Goal: Task Accomplishment & Management: Use online tool/utility

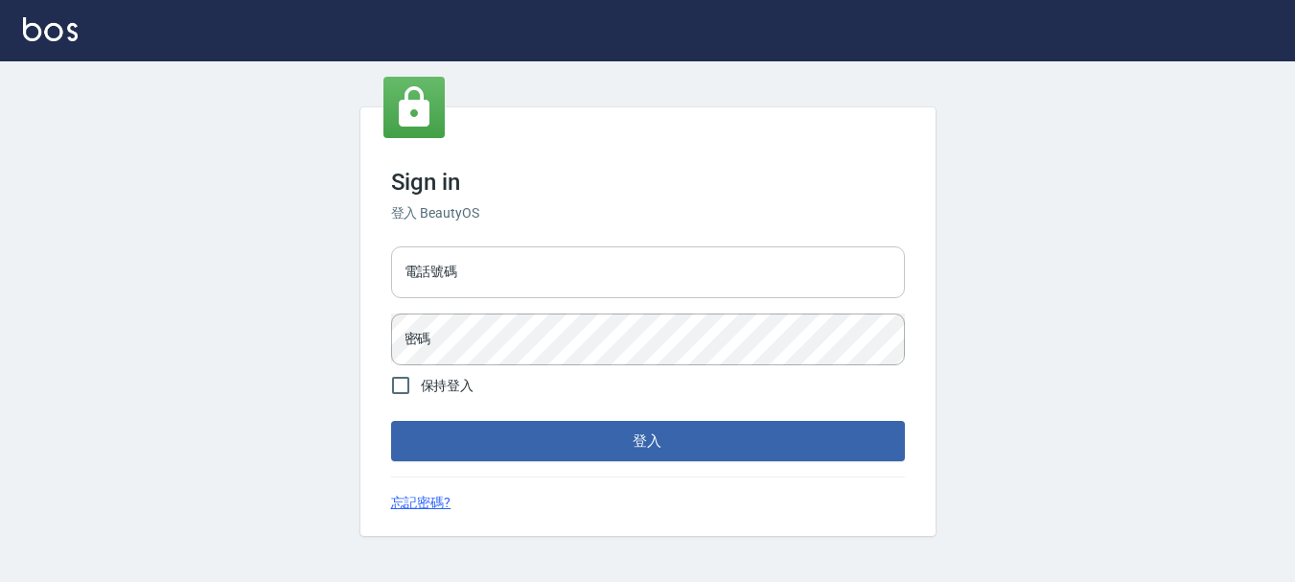
click at [481, 285] on input "電話號碼" at bounding box center [648, 272] width 514 height 52
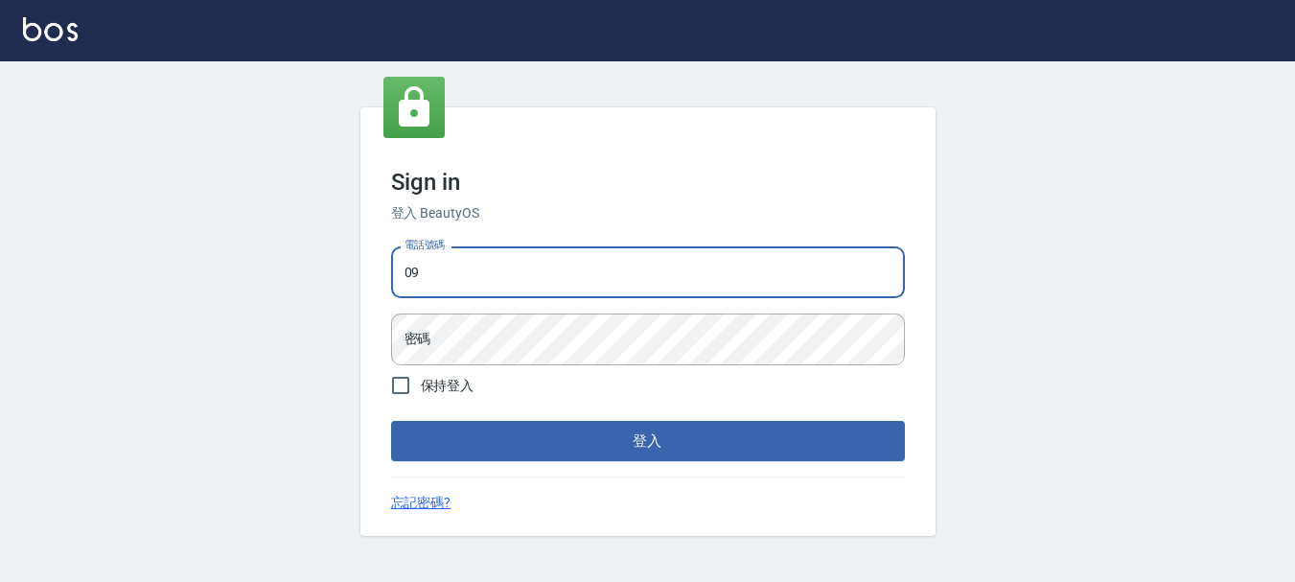
type input "0"
click at [493, 260] on input "電話號碼" at bounding box center [648, 272] width 514 height 52
type input "0989239739"
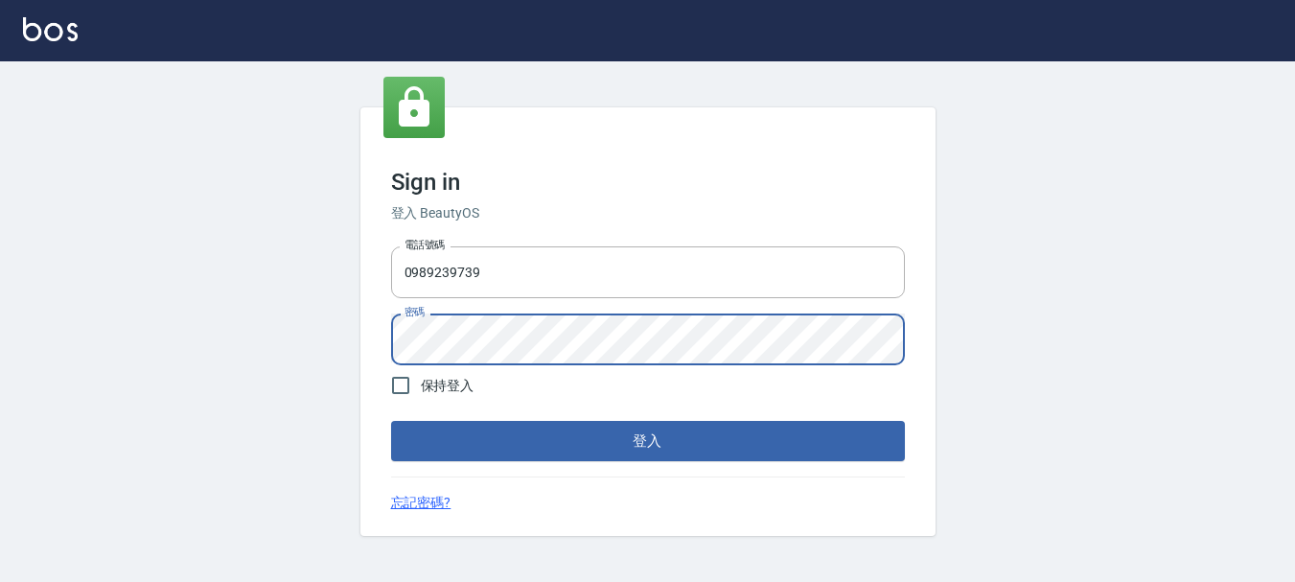
click at [391, 421] on button "登入" at bounding box center [648, 441] width 514 height 40
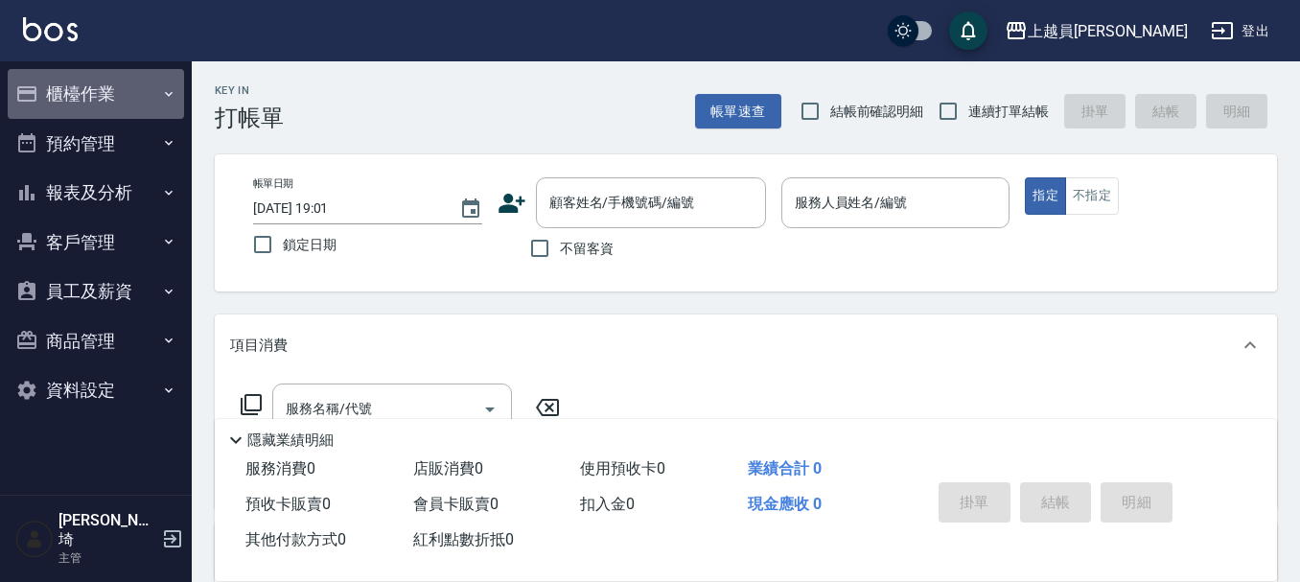
click at [86, 85] on button "櫃檯作業" at bounding box center [96, 94] width 176 height 50
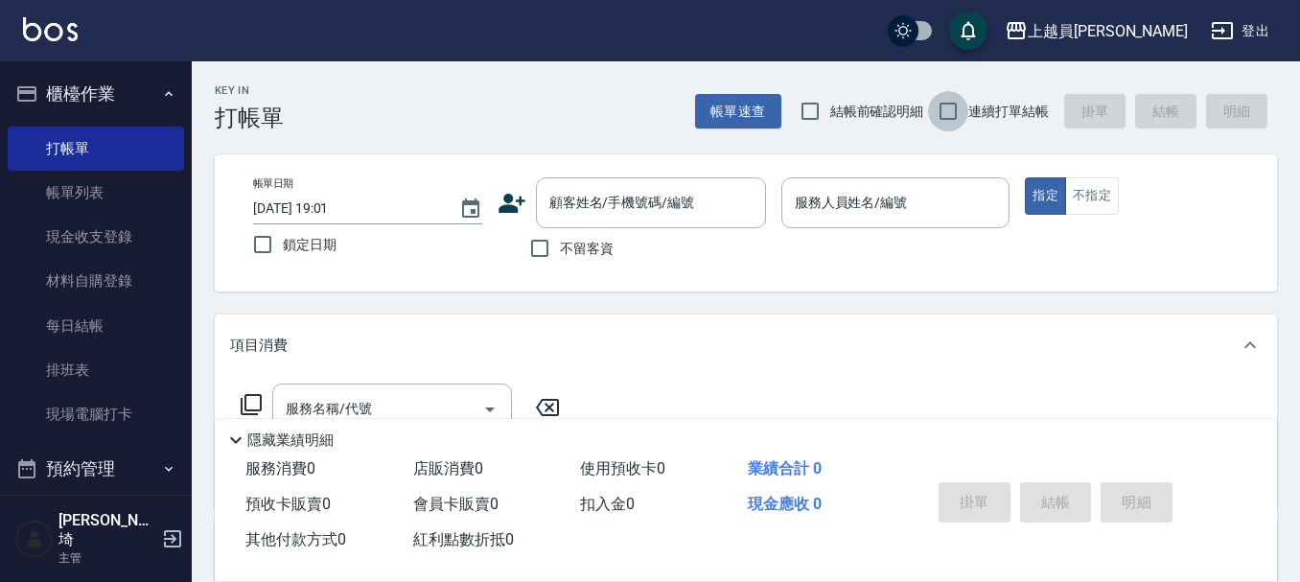
click at [945, 111] on input "連續打單結帳" at bounding box center [948, 111] width 40 height 40
checkbox input "true"
click at [568, 254] on span "不留客資" at bounding box center [587, 249] width 54 height 20
click at [560, 254] on input "不留客資" at bounding box center [539, 248] width 40 height 40
checkbox input "true"
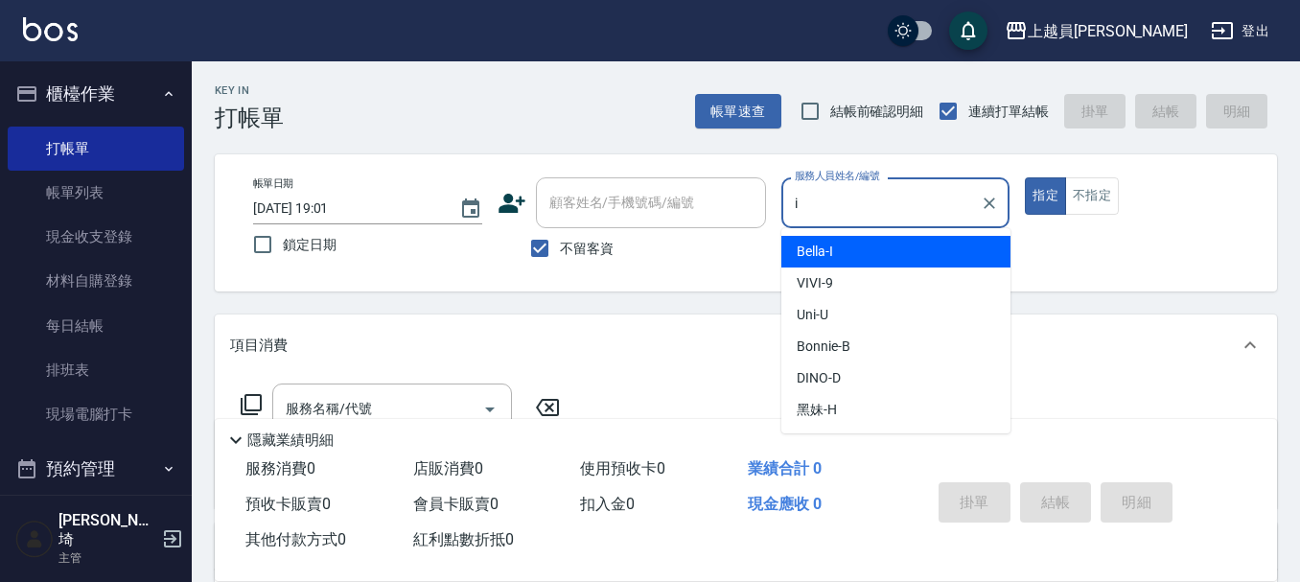
type input "Bella-I"
type button "true"
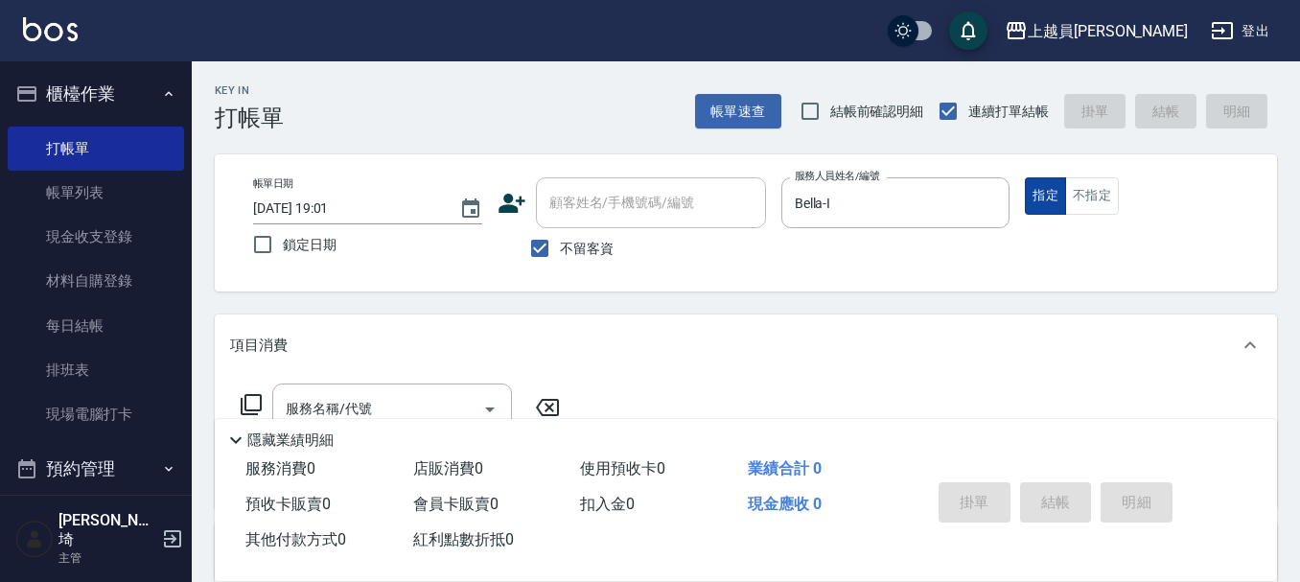
click at [1055, 202] on button "指定" at bounding box center [1045, 195] width 41 height 37
click at [1077, 191] on button "不指定" at bounding box center [1092, 195] width 54 height 37
click at [412, 395] on input "服務名稱/代號" at bounding box center [378, 409] width 194 height 34
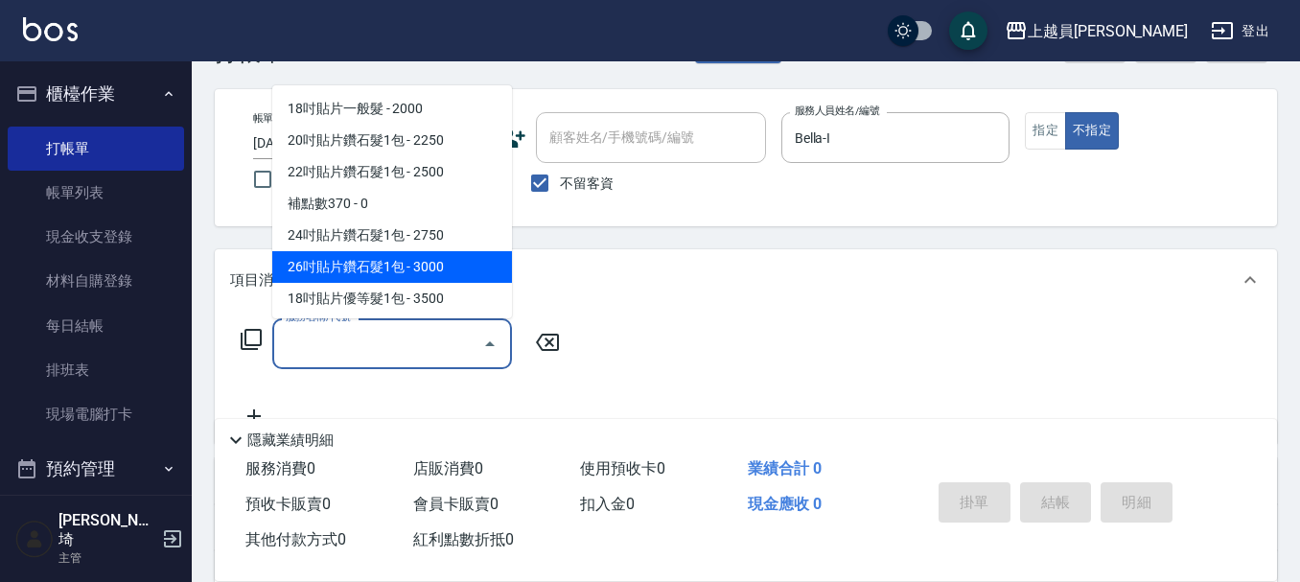
scroll to position [96, 0]
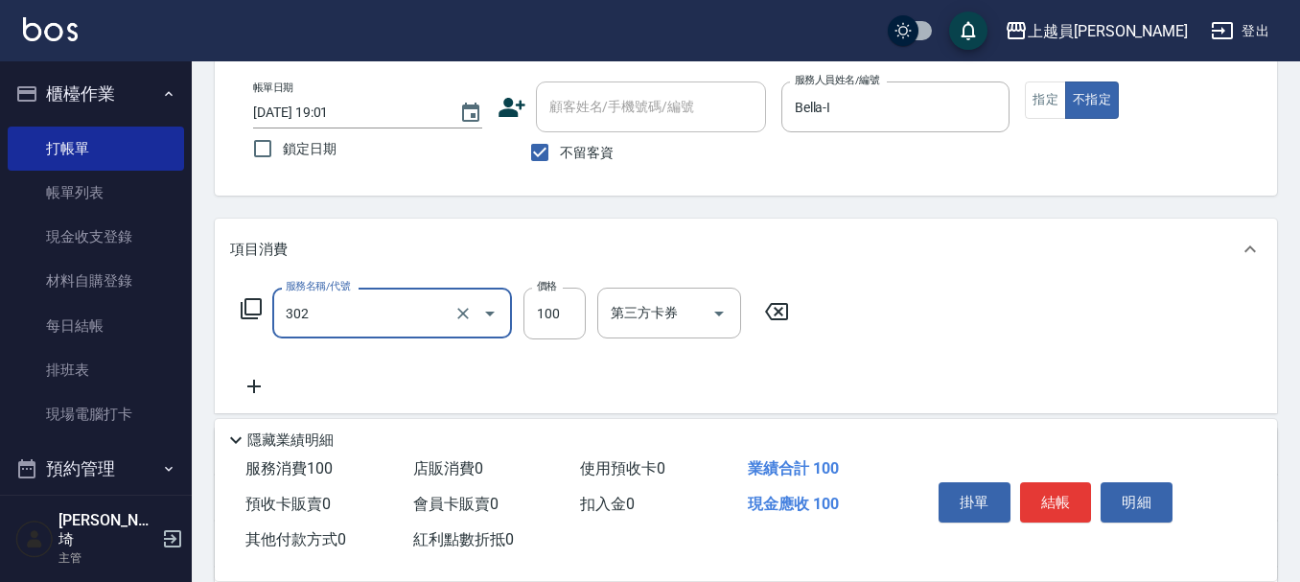
type input "剪髮(302)"
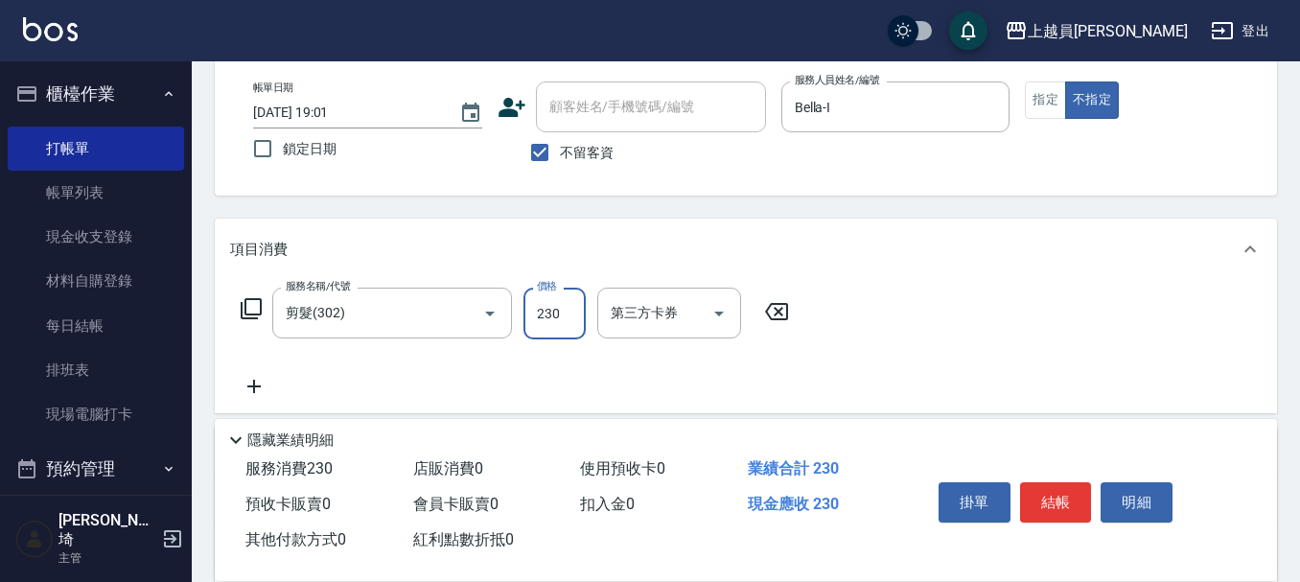
type input "230"
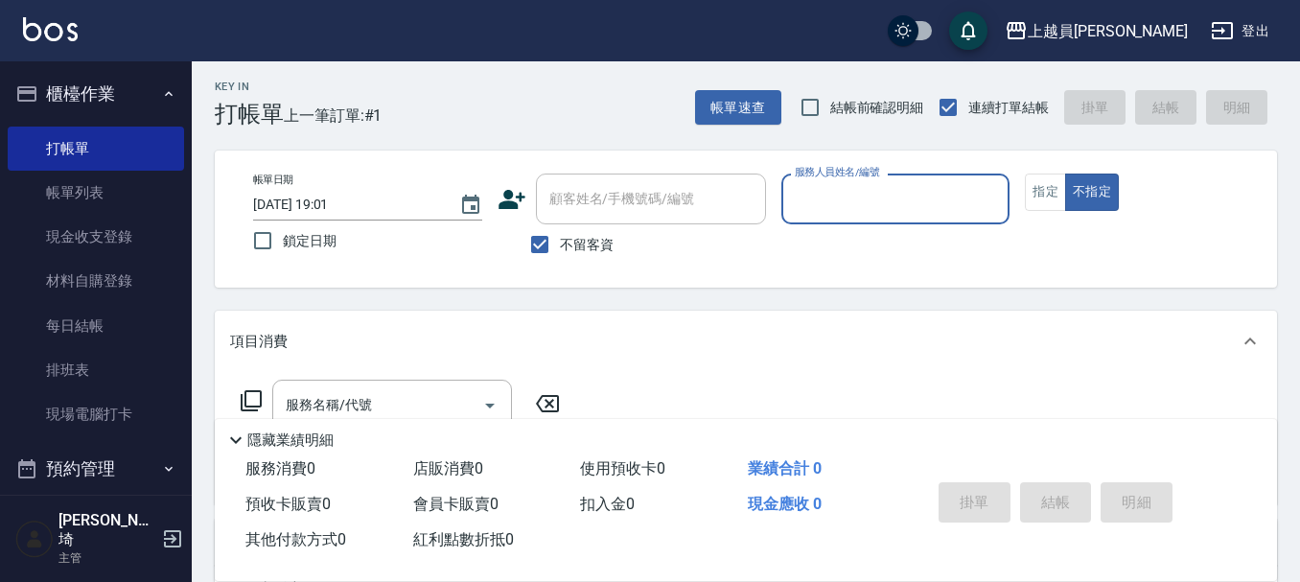
scroll to position [0, 0]
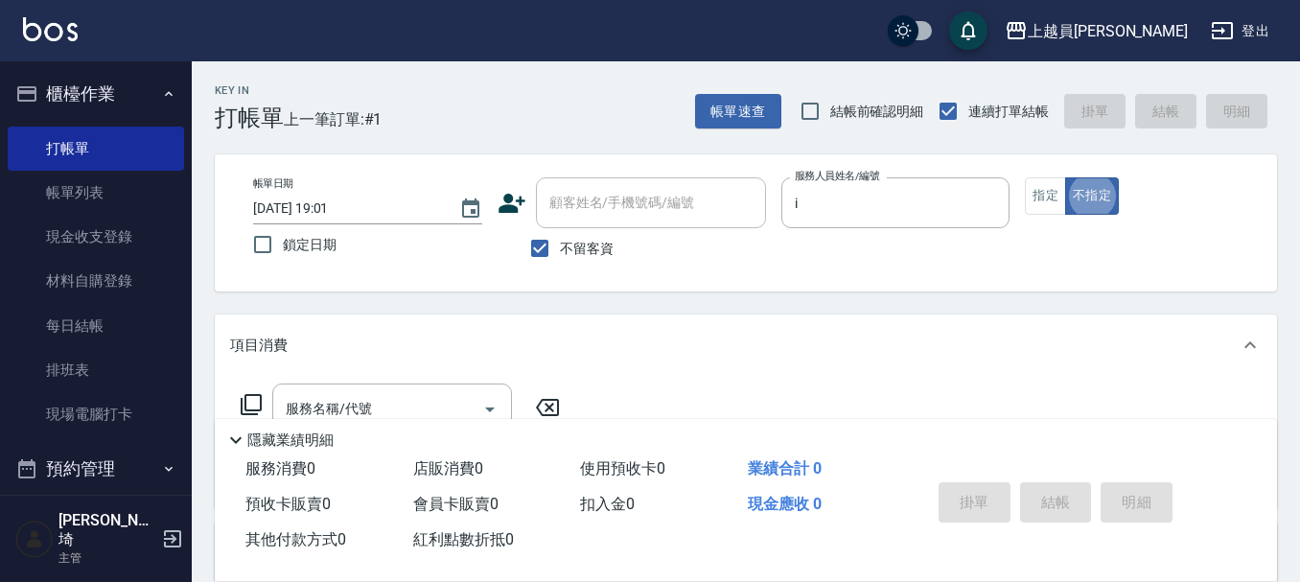
type input "Bella-I"
type button "false"
click at [1037, 184] on button "指定" at bounding box center [1045, 195] width 41 height 37
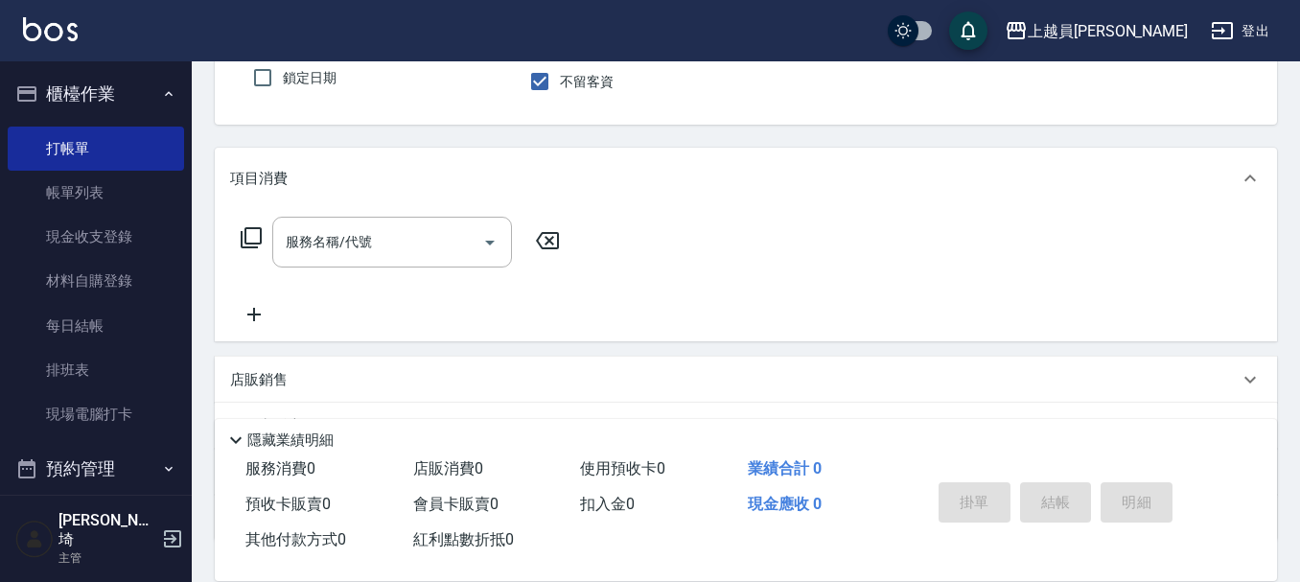
scroll to position [192, 0]
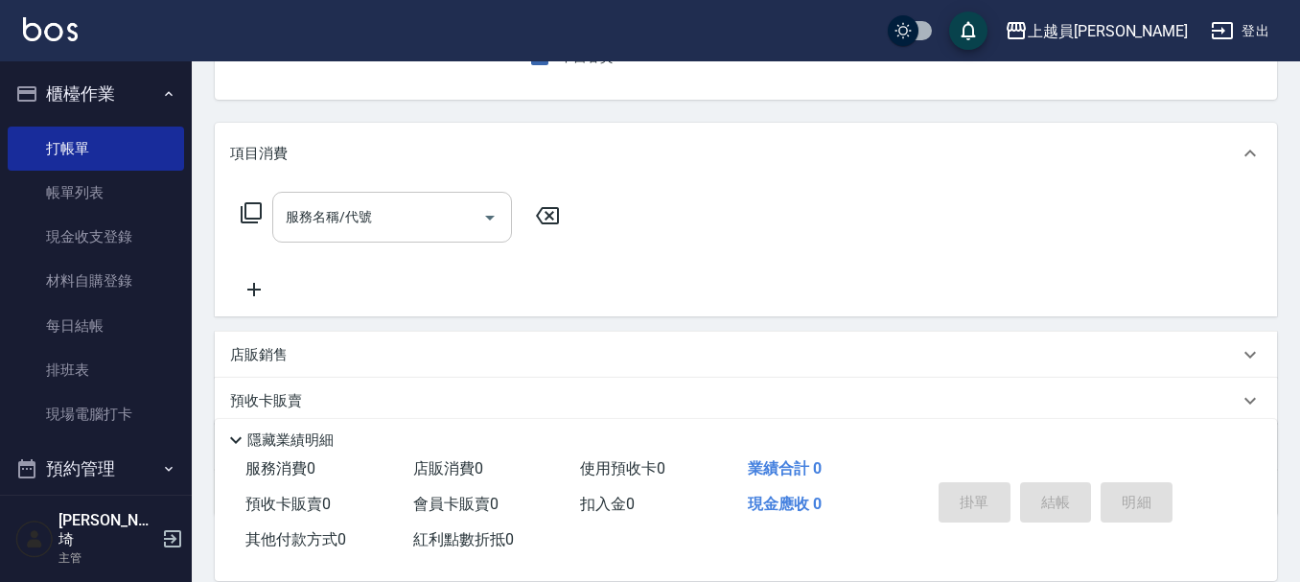
click at [383, 236] on div "服務名稱/代號" at bounding box center [392, 217] width 240 height 51
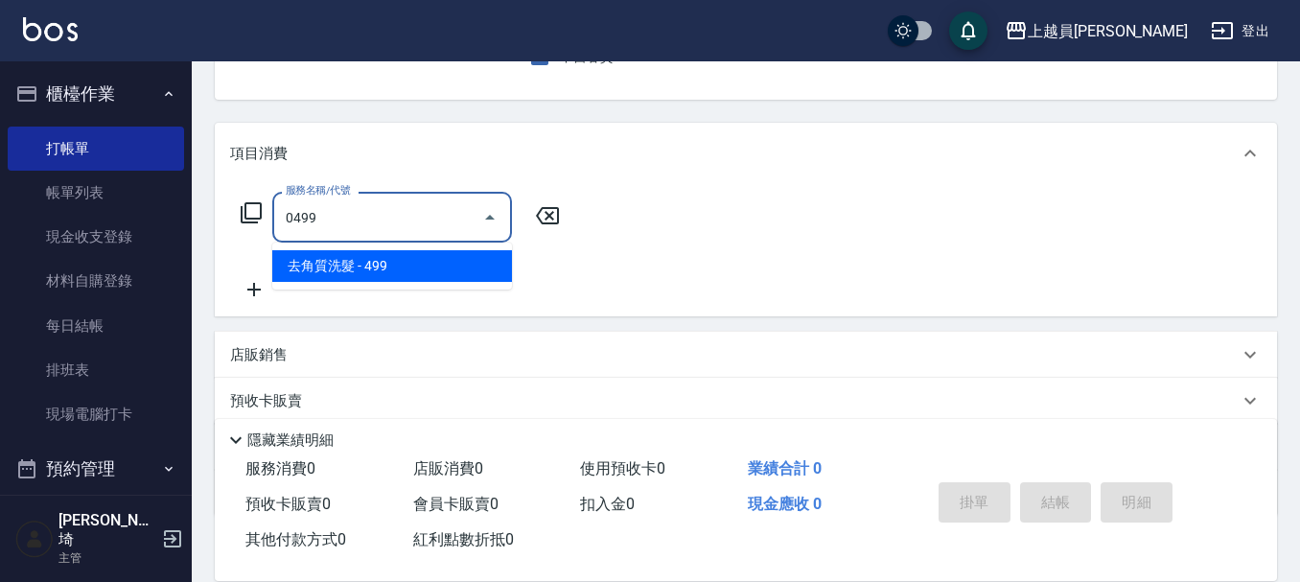
type input "去角質洗髮(0499)"
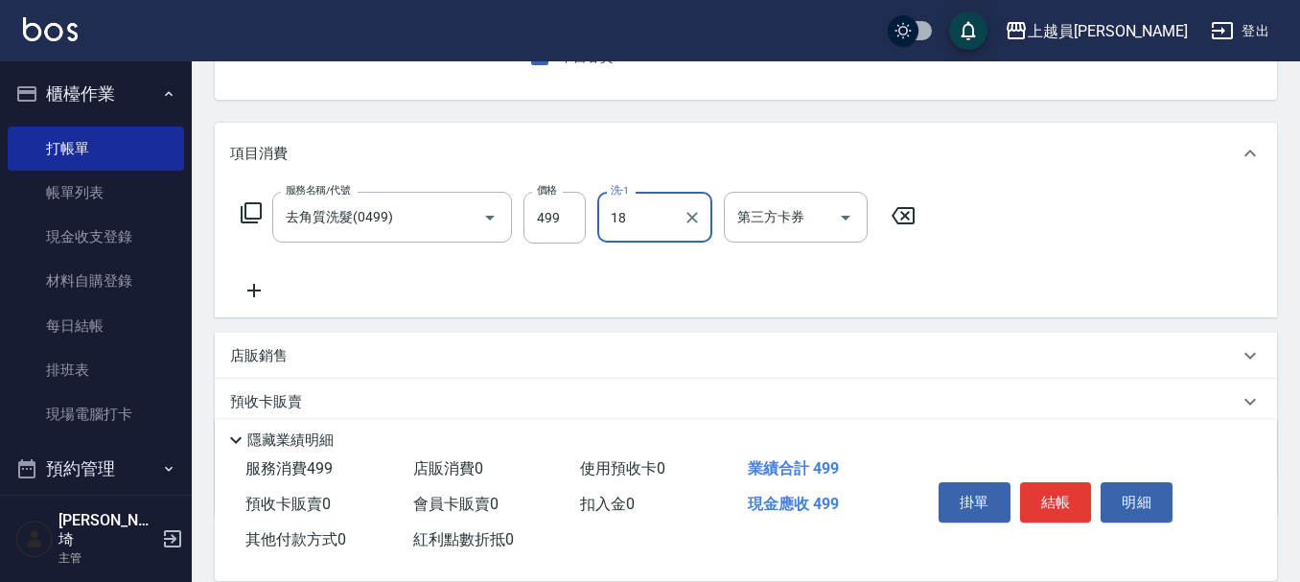
type input "[PERSON_NAME]-18"
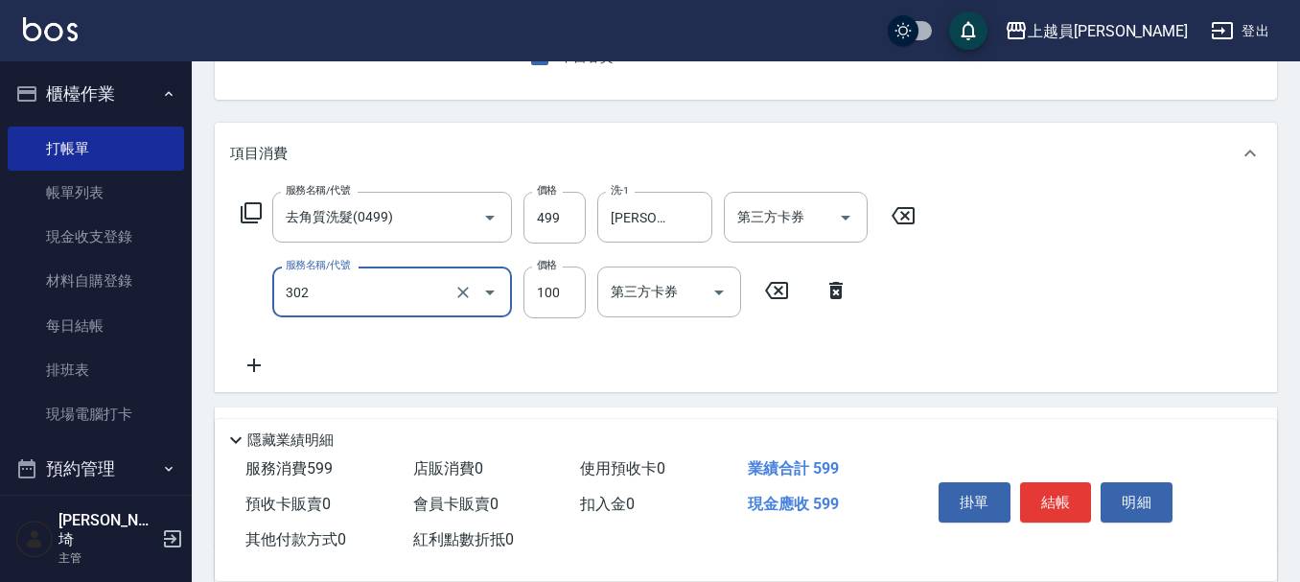
type input "剪髮(302)"
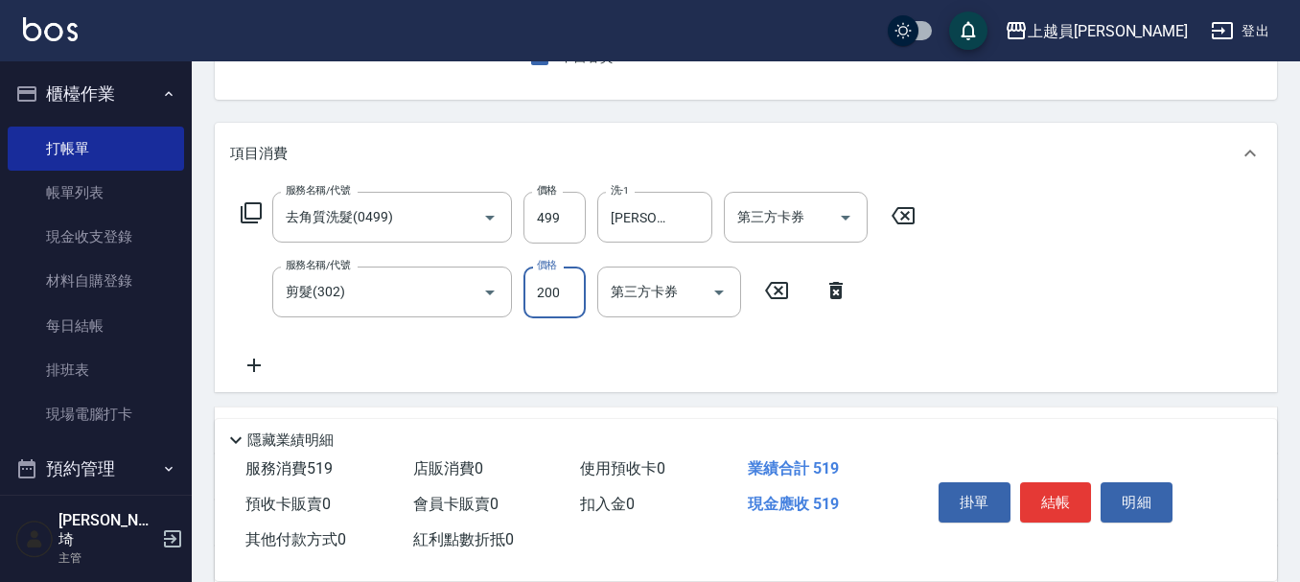
type input "200"
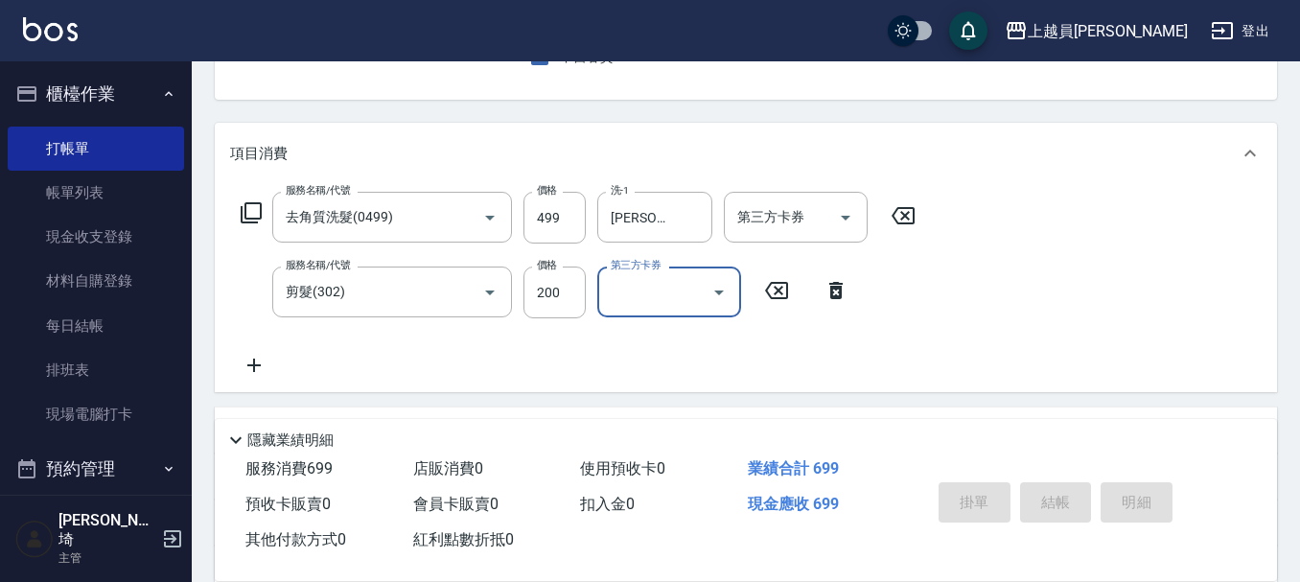
type input "[DATE] 19:18"
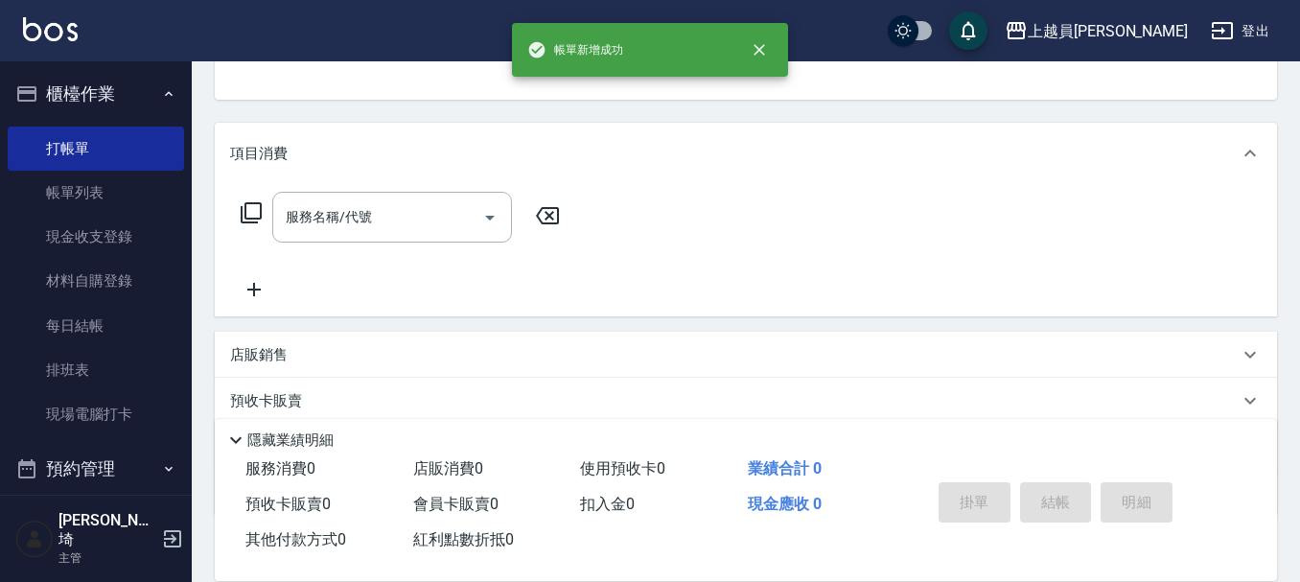
scroll to position [186, 0]
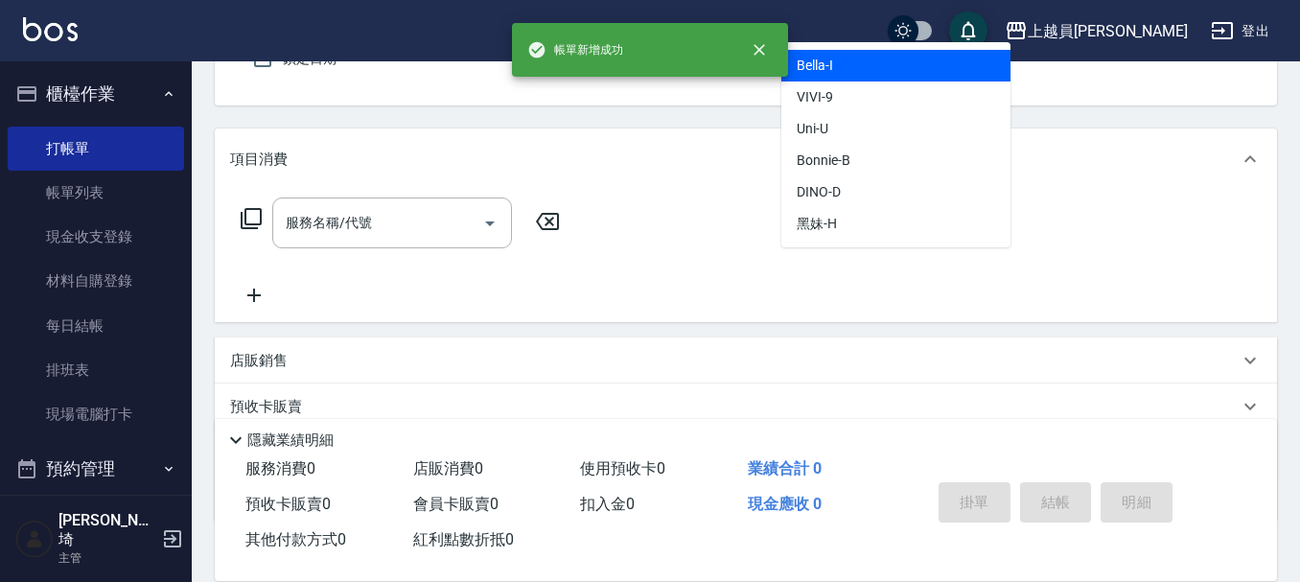
type input "Bella-I"
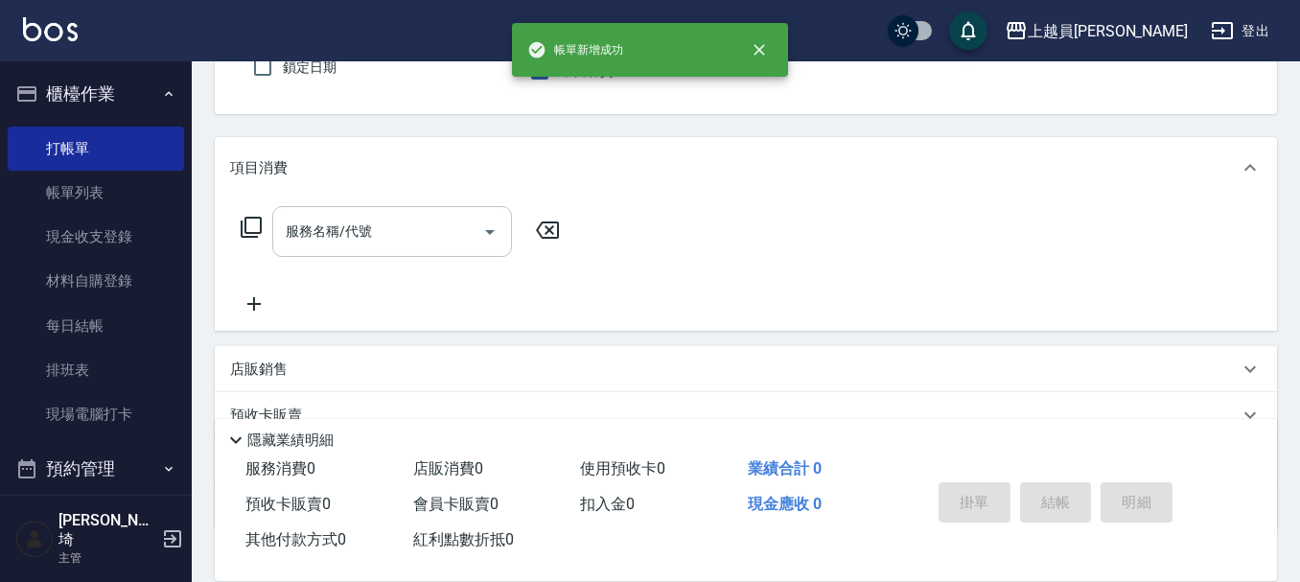
click at [310, 246] on input "服務名稱/代號" at bounding box center [378, 232] width 194 height 34
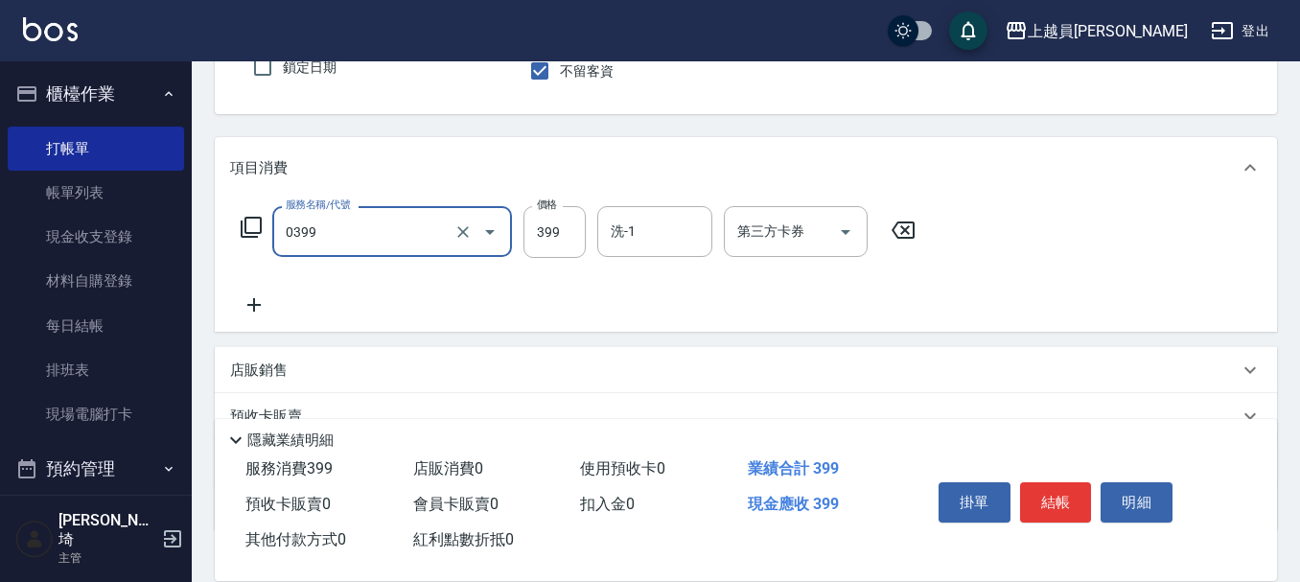
type input "海鹽SPA(0399)"
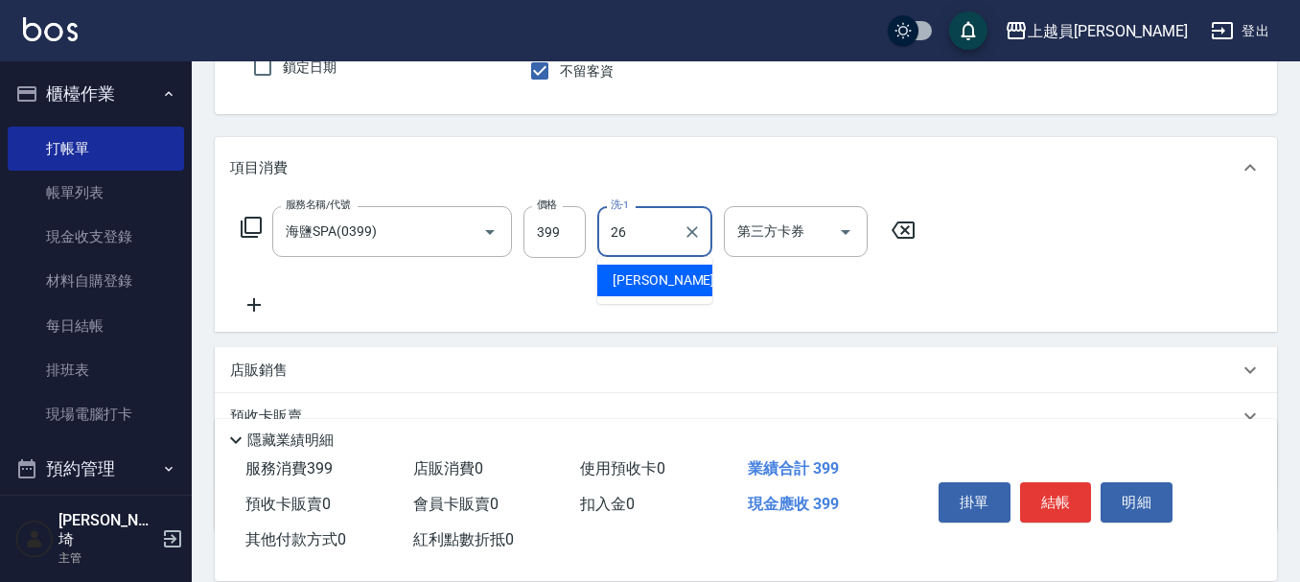
type input "[PERSON_NAME]-26"
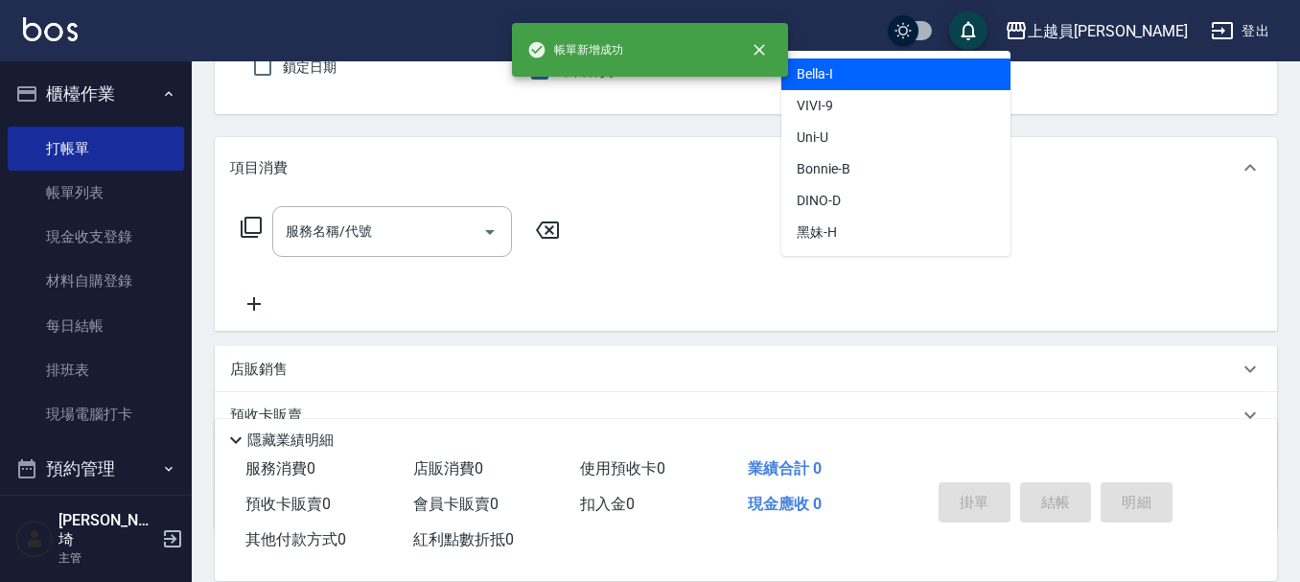
type input "Bella-I"
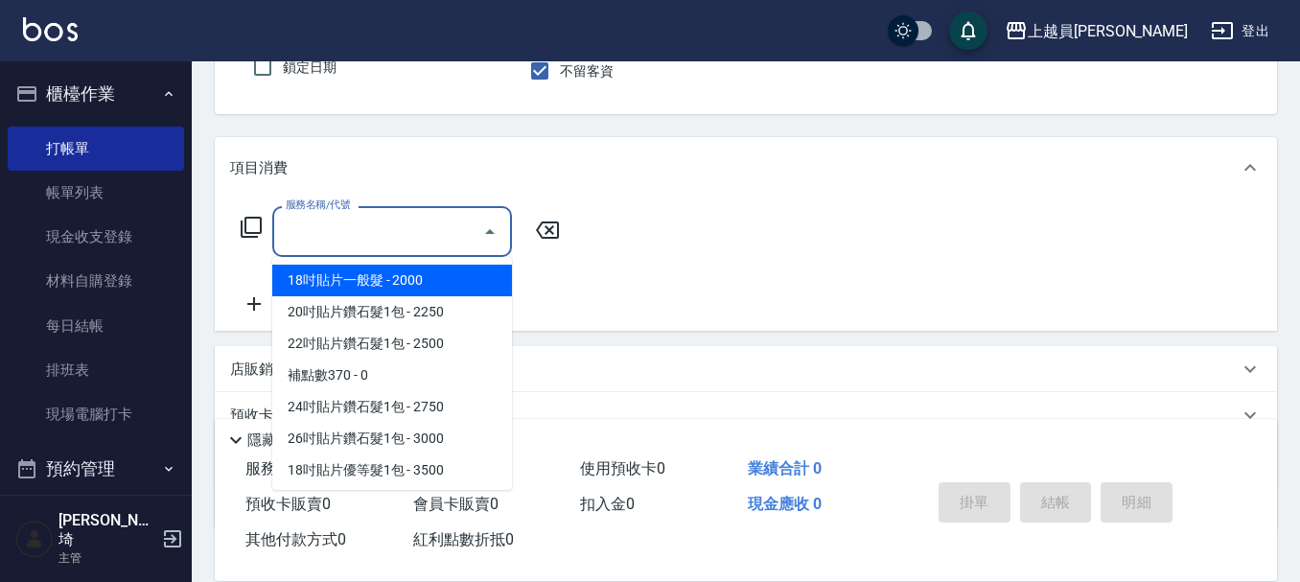
drag, startPoint x: 430, startPoint y: 221, endPoint x: 558, endPoint y: 126, distance: 159.5
click at [430, 220] on input "服務名稱/代號" at bounding box center [378, 232] width 194 height 34
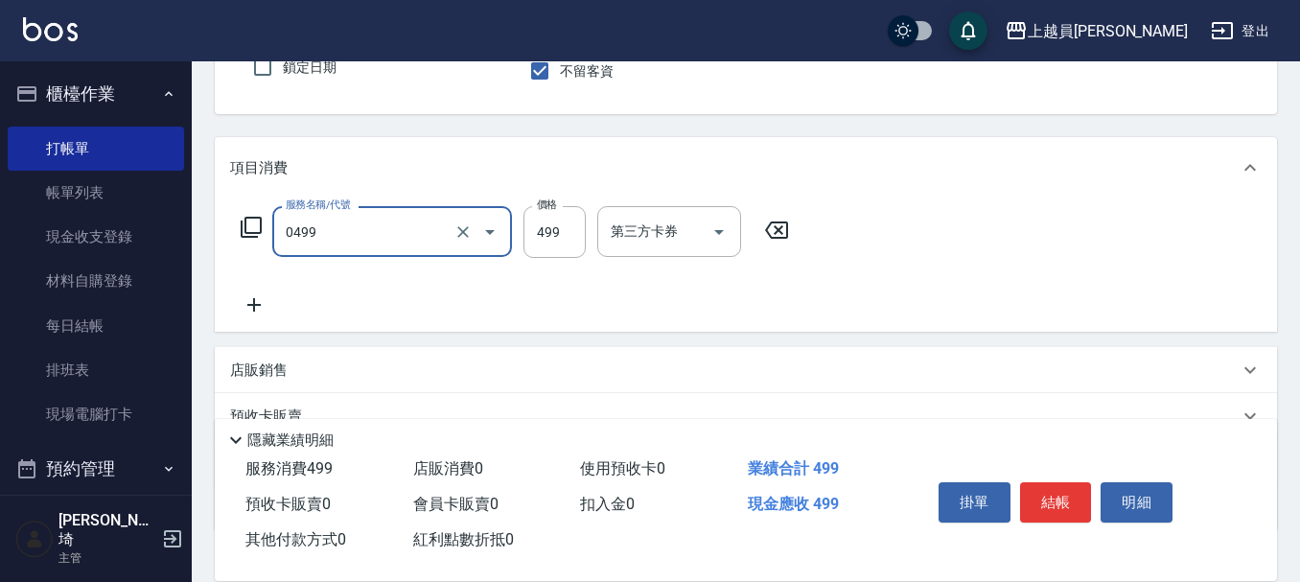
type input "去角質洗髮(0499)"
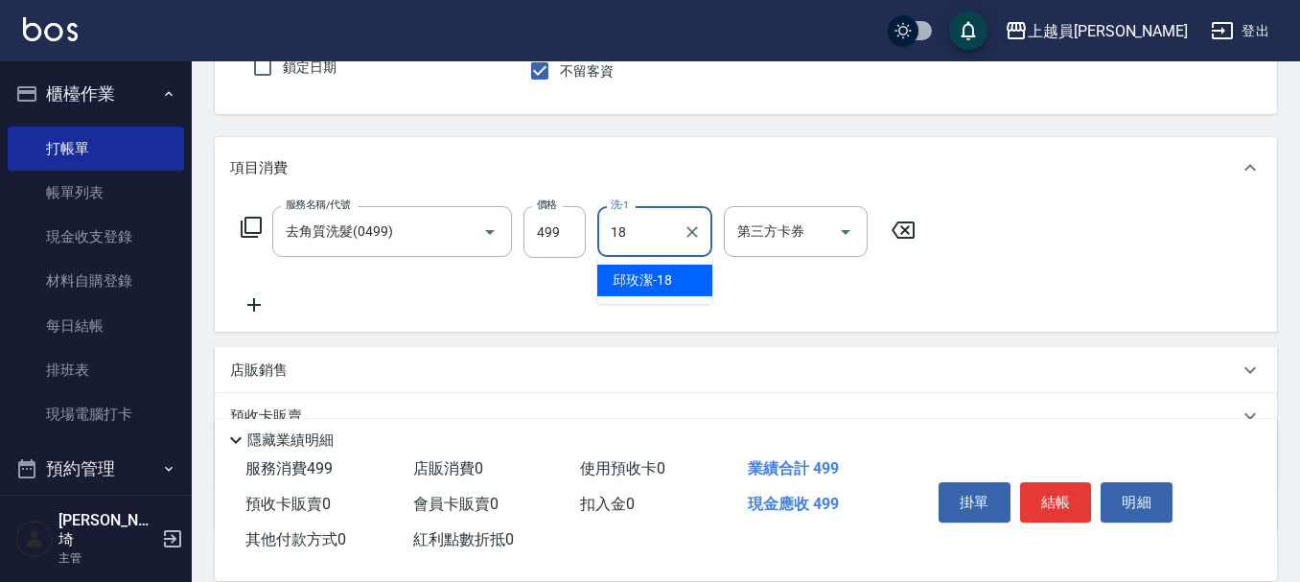
type input "[PERSON_NAME]-18"
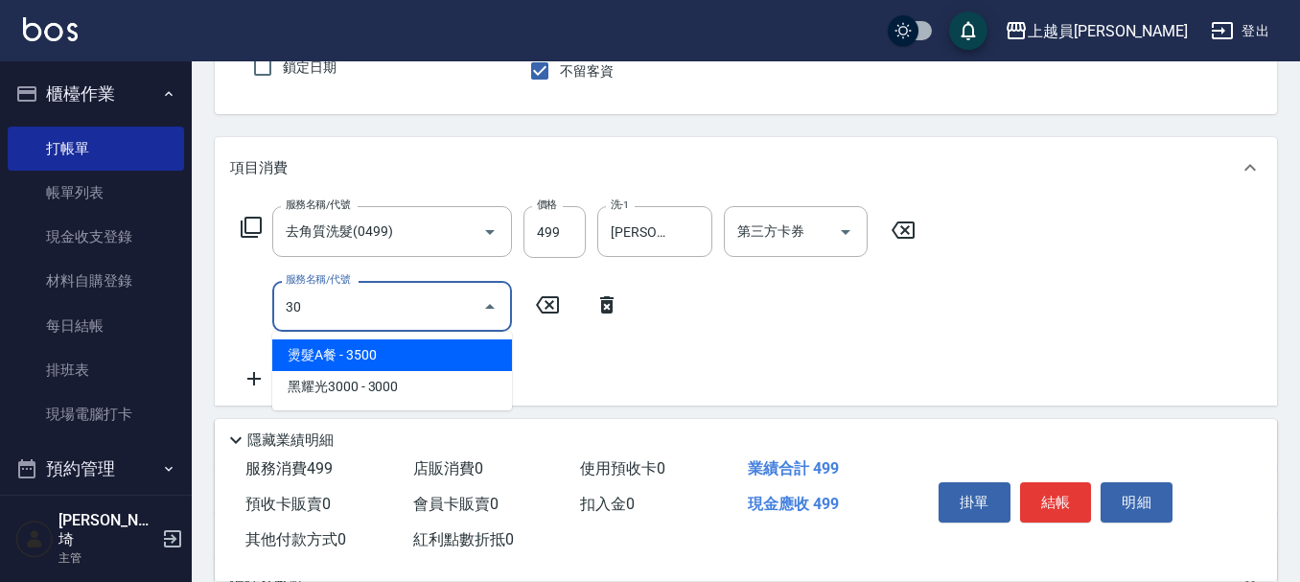
type input "302"
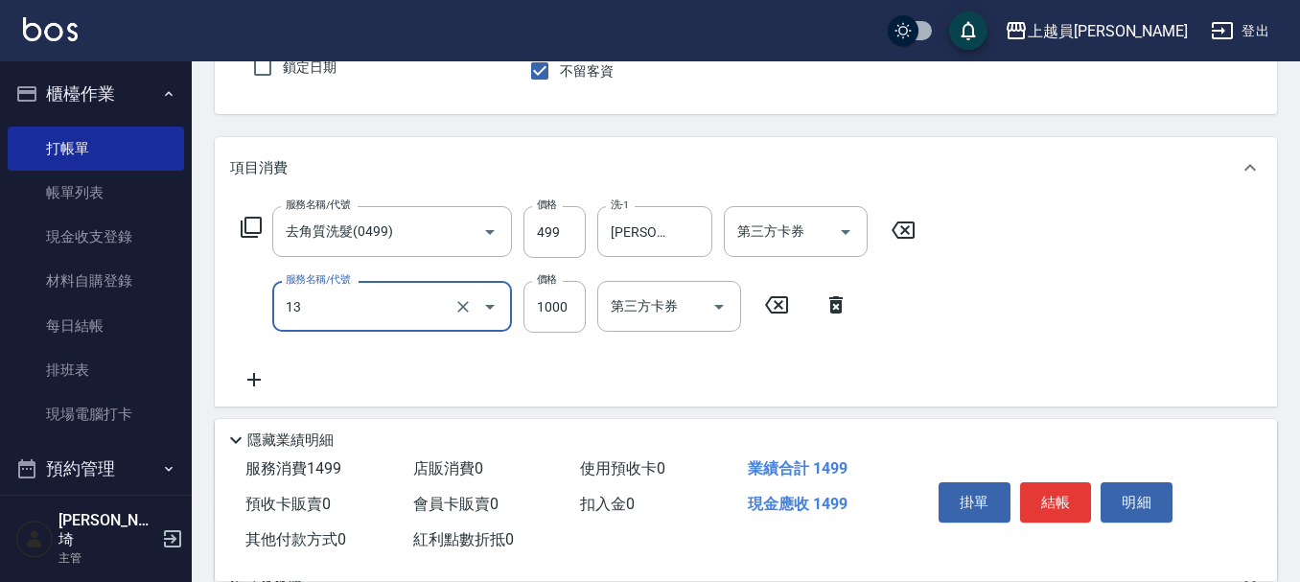
type input "酵素護髮(13)"
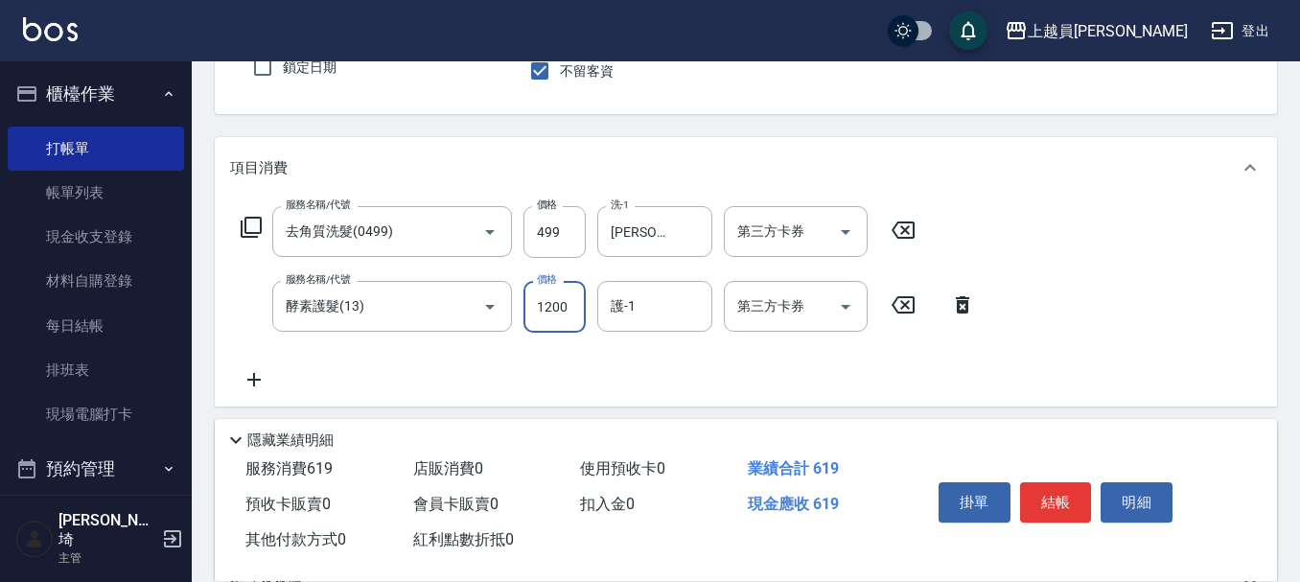
type input "1200"
type input "[PERSON_NAME]-18"
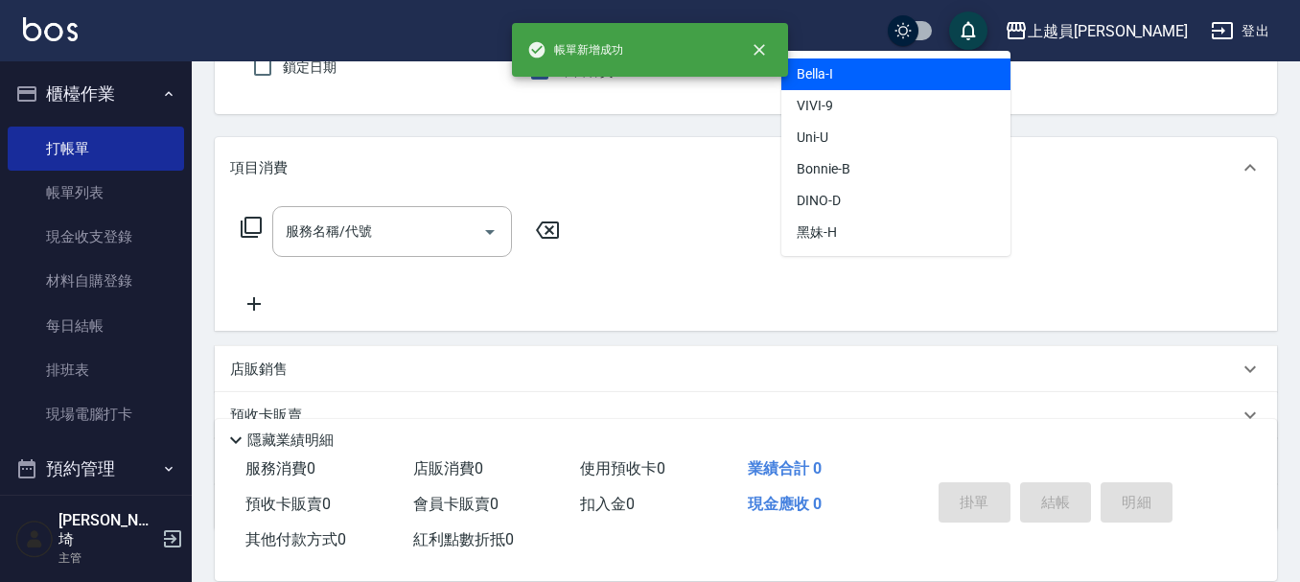
type input "Bella-I"
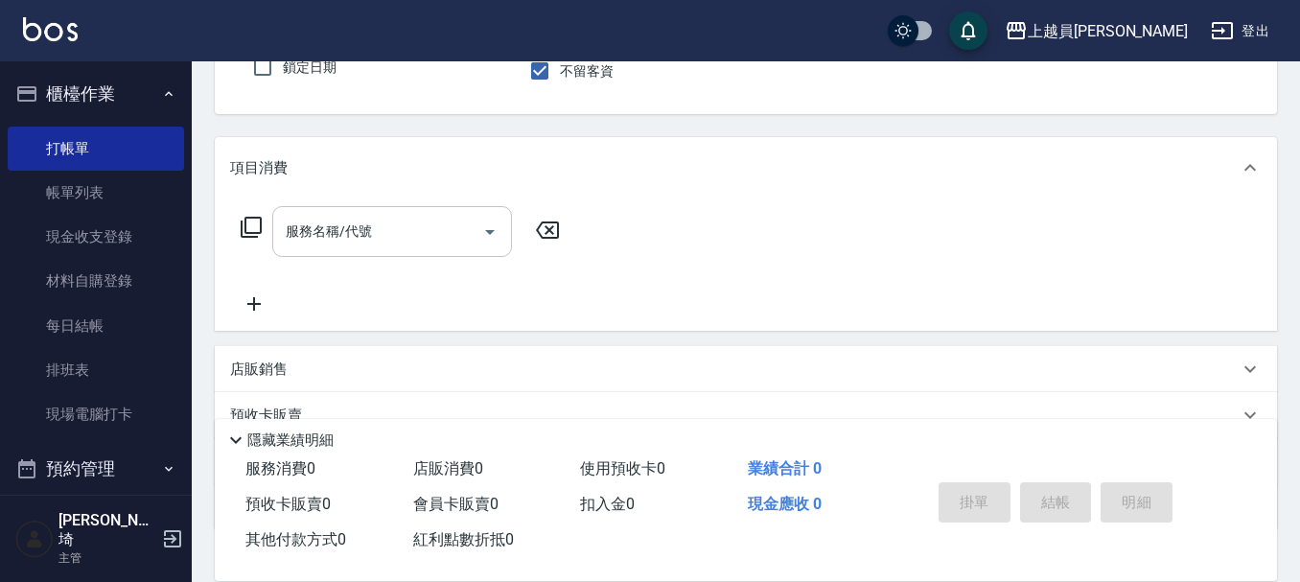
click at [436, 207] on div "服務名稱/代號" at bounding box center [392, 231] width 240 height 51
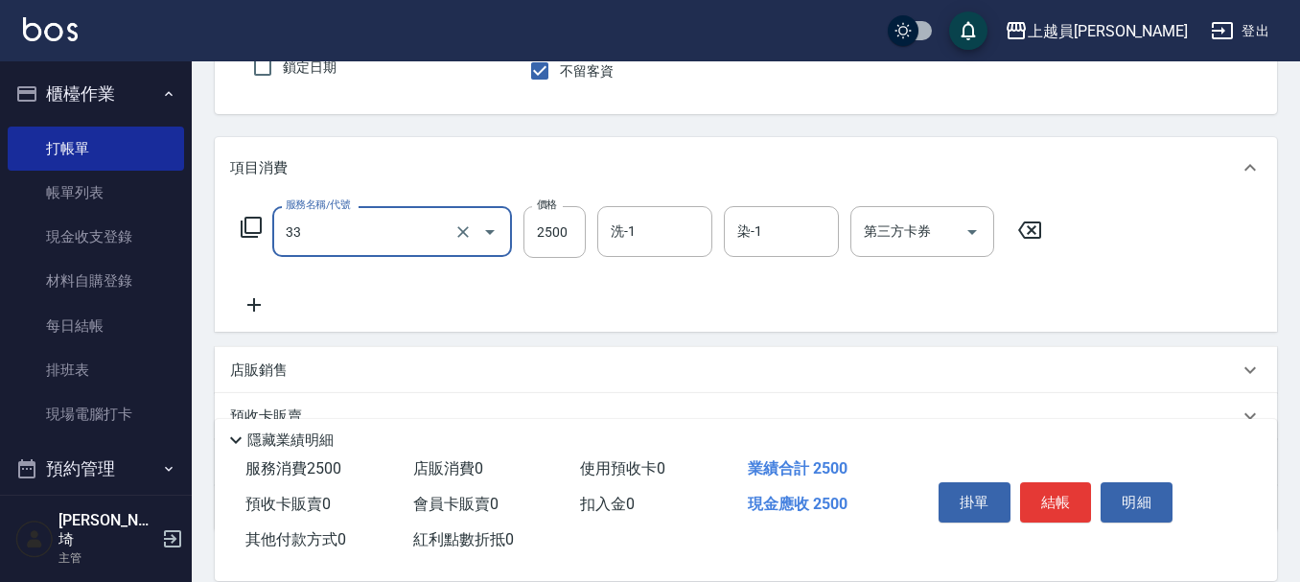
type input "染髮B餐(33)"
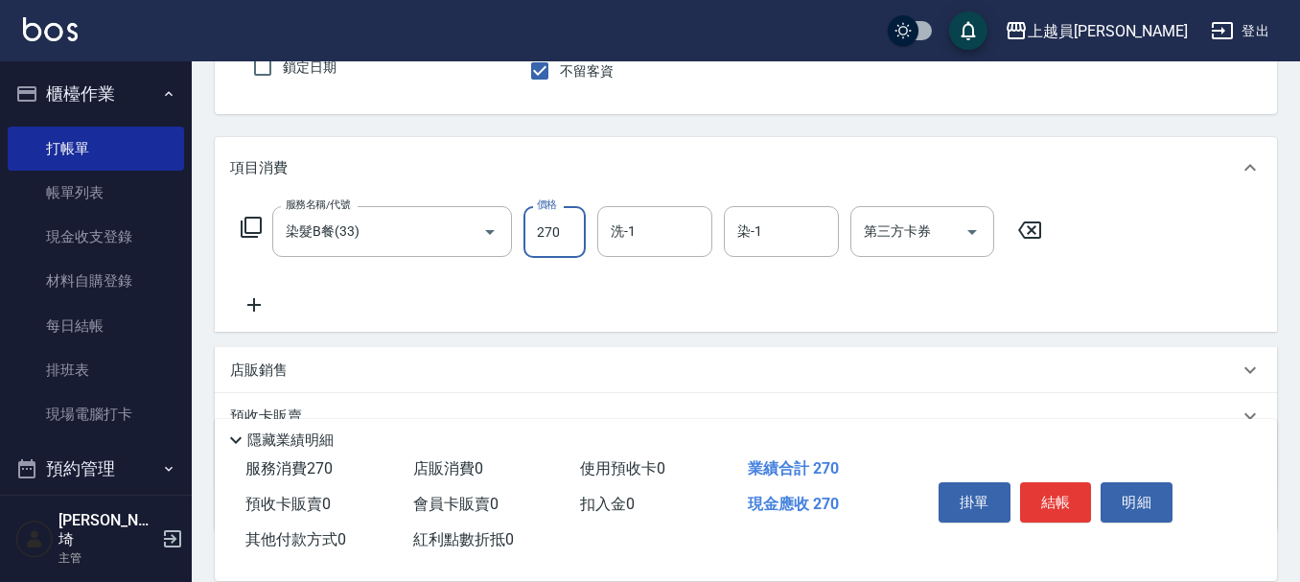
click at [578, 223] on input "270" at bounding box center [554, 232] width 62 height 52
type input "2700"
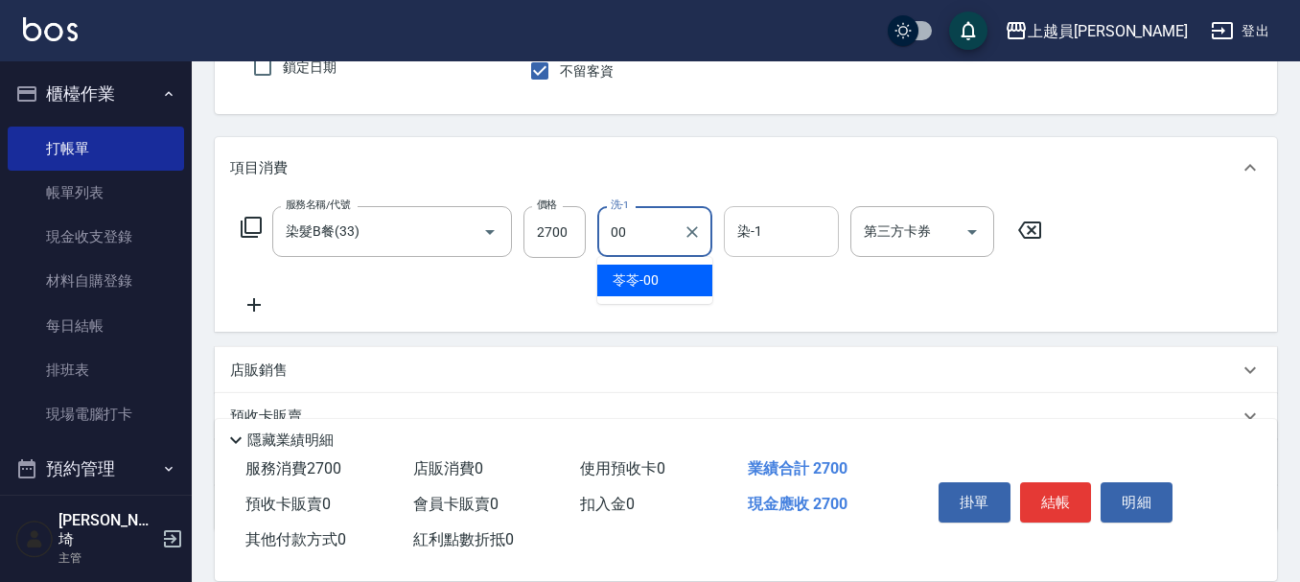
type input "苓苓-00"
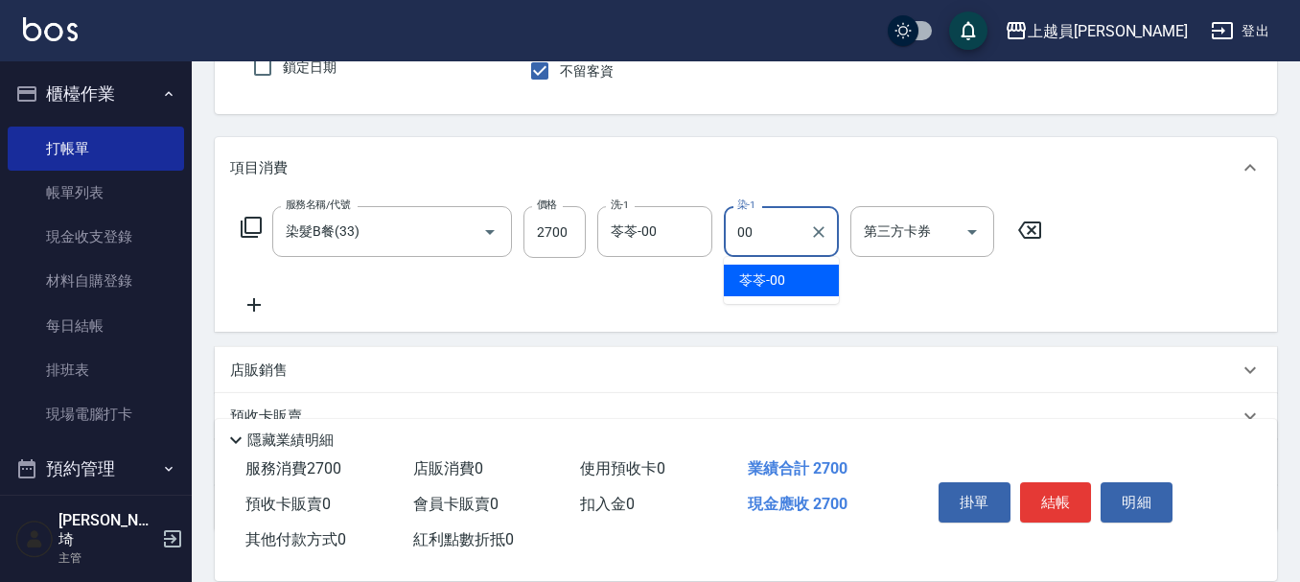
type input "苓苓-00"
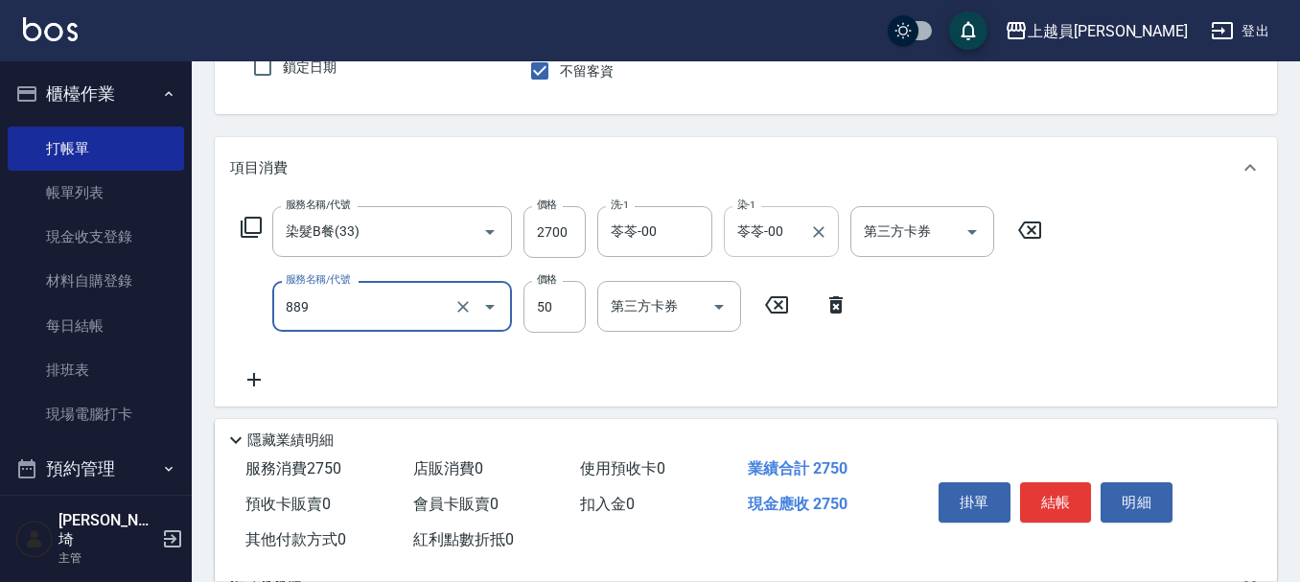
type input "精油(889)"
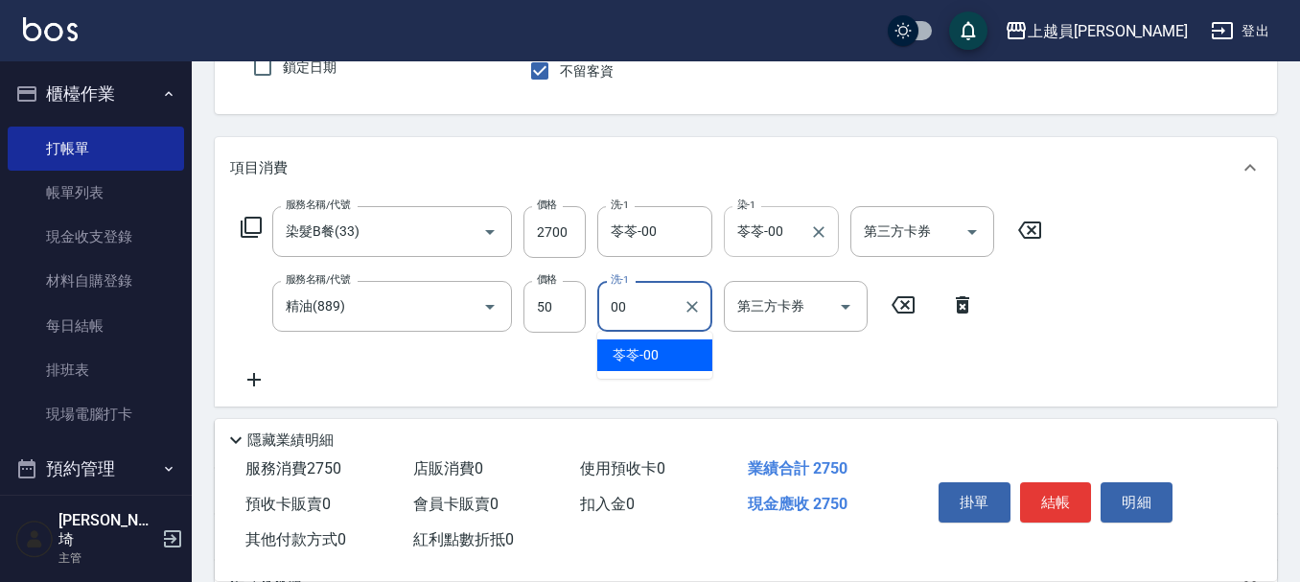
type input "苓苓-00"
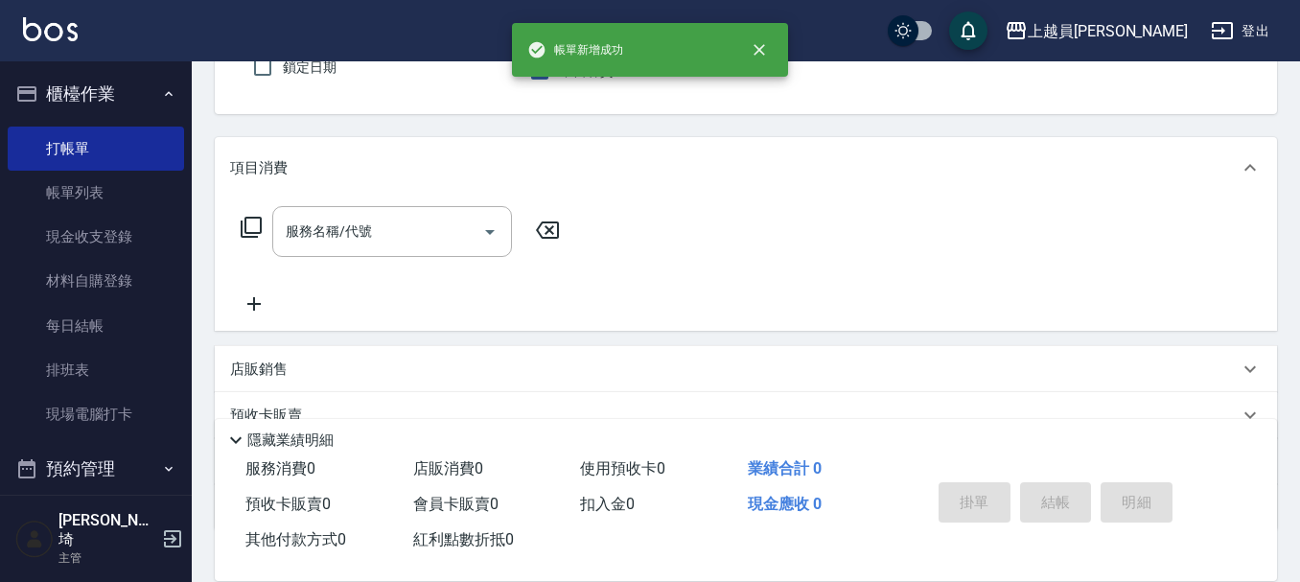
type input "Bonnie-B"
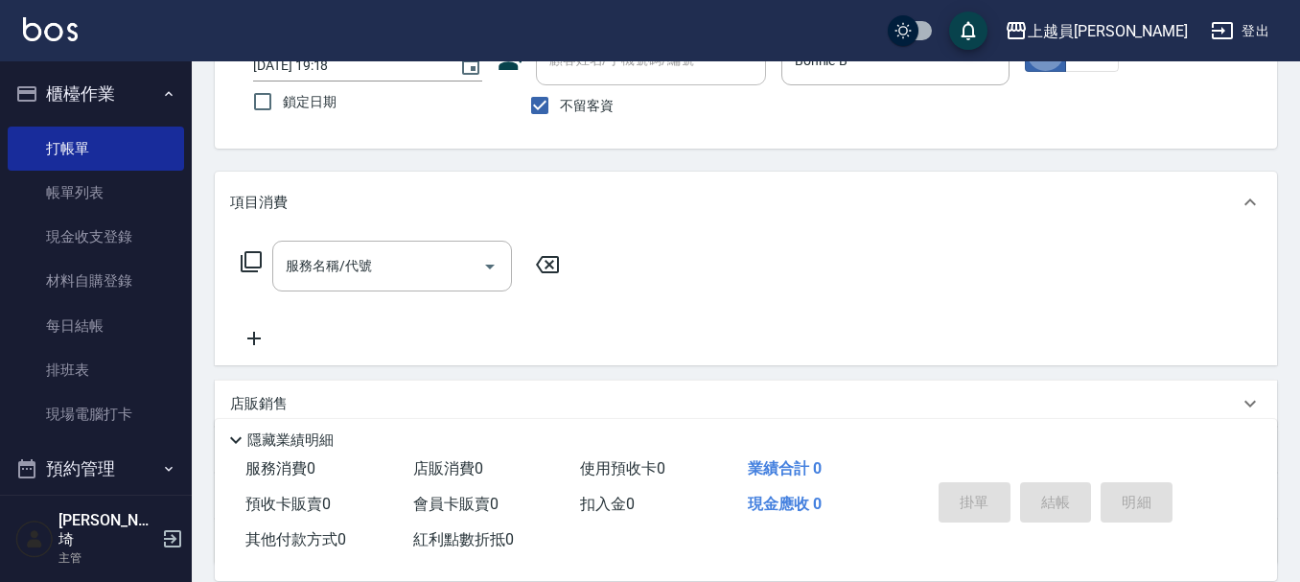
scroll to position [81, 0]
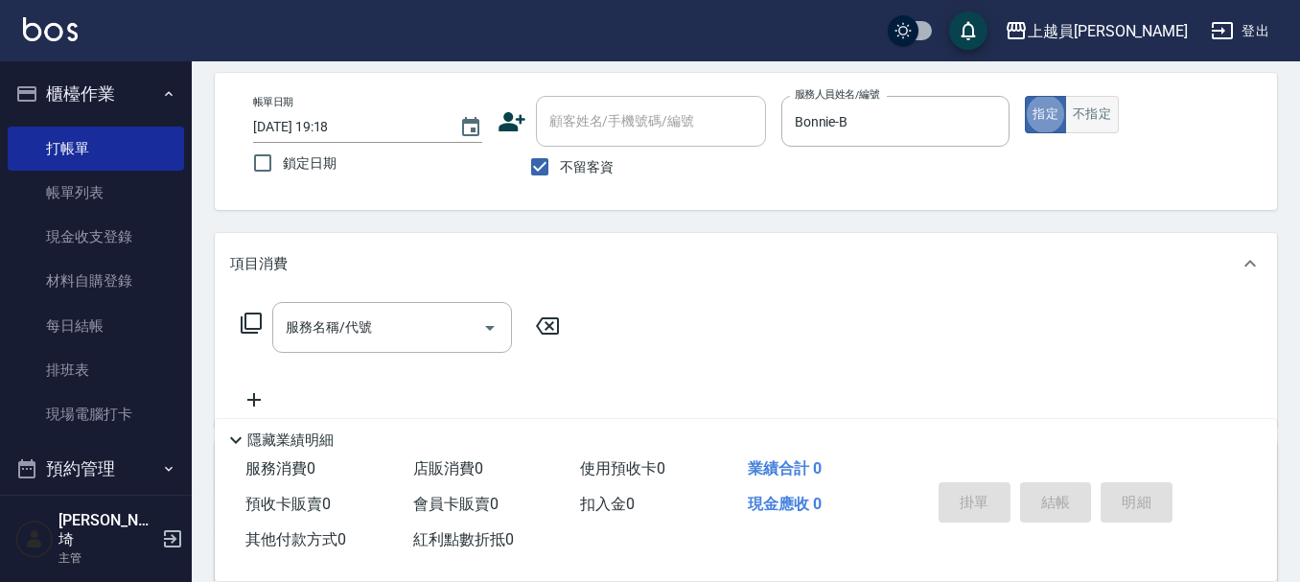
click at [1096, 114] on button "不指定" at bounding box center [1092, 114] width 54 height 37
click at [409, 324] on input "服務名稱/代號" at bounding box center [378, 328] width 194 height 34
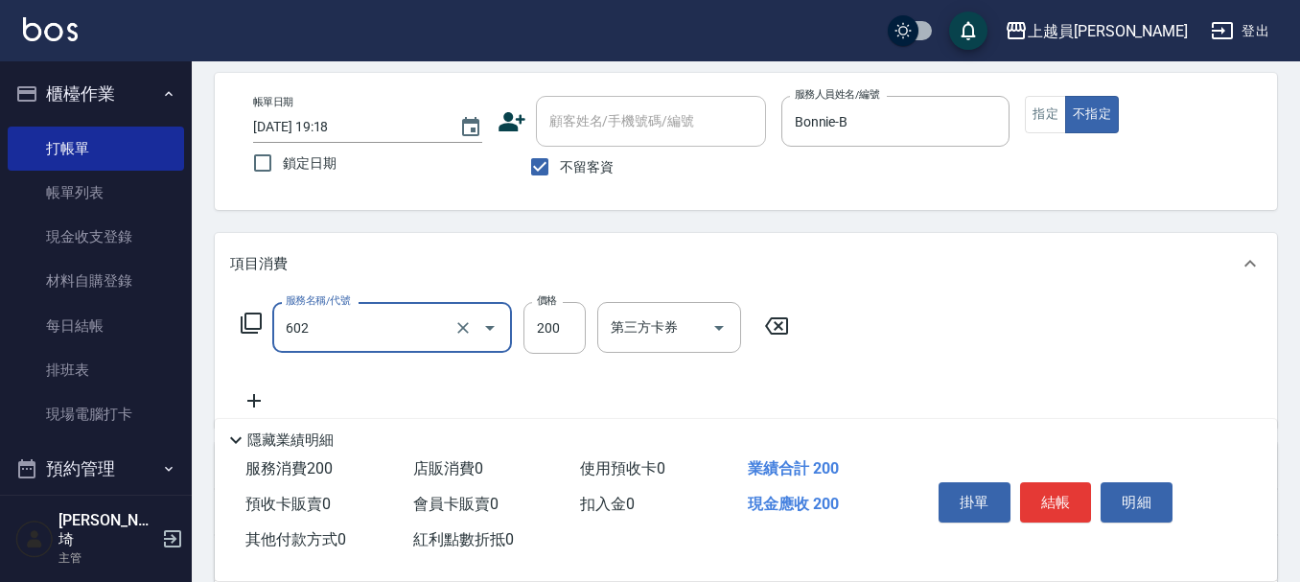
type input "一般洗髮(602)"
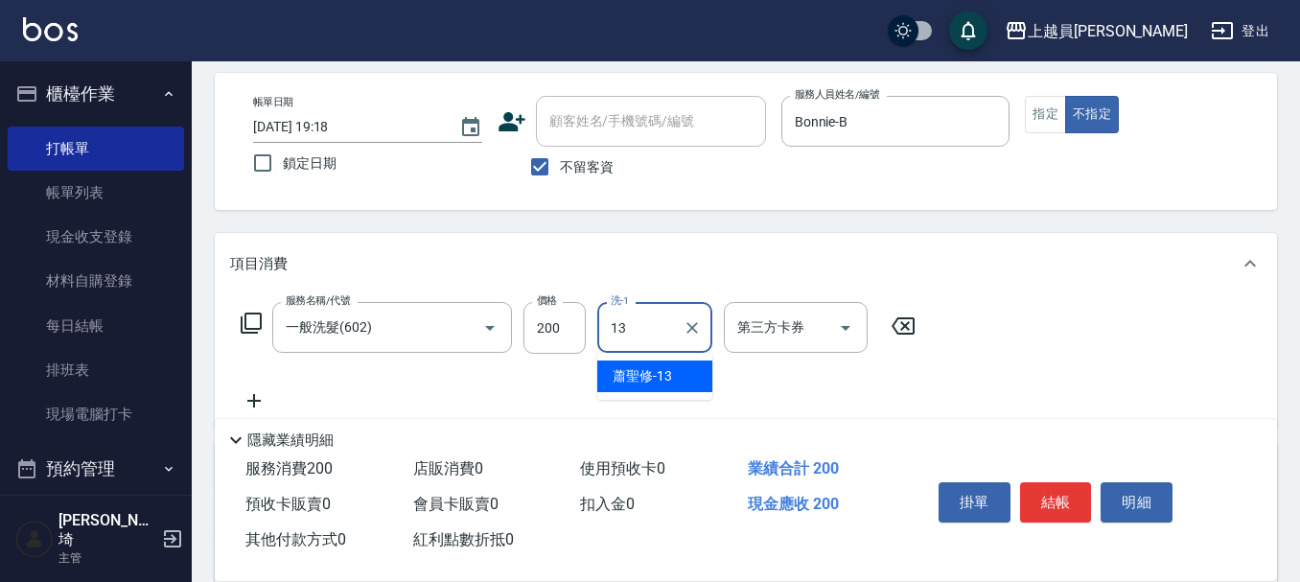
type input "[PERSON_NAME]-13"
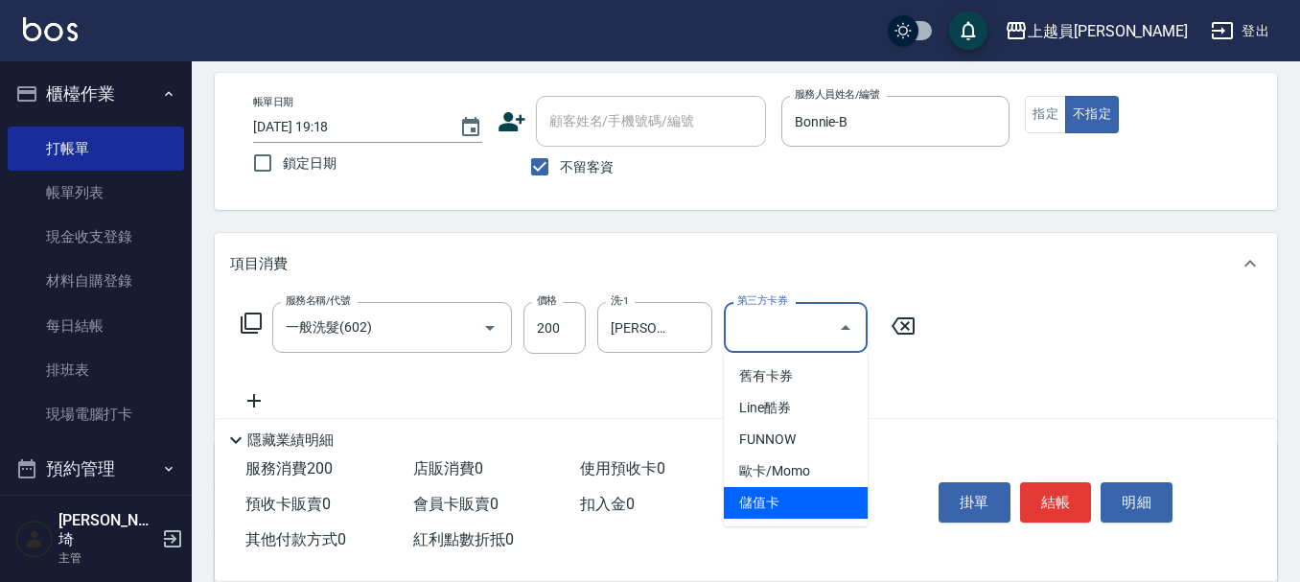
type input "儲值卡"
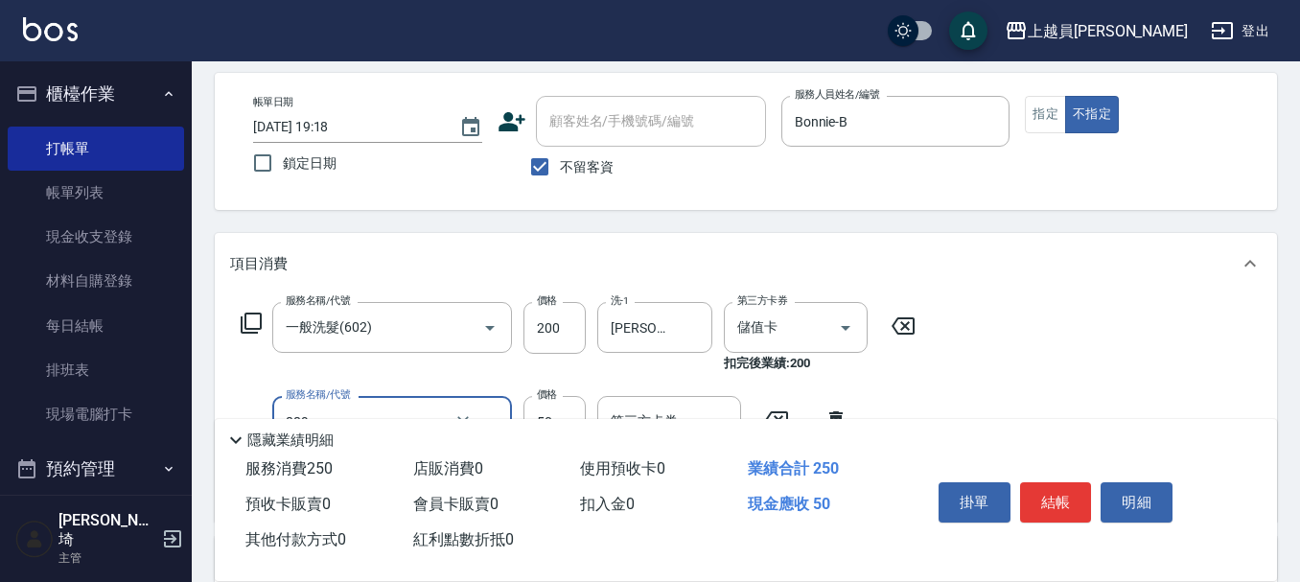
type input "精油(889)"
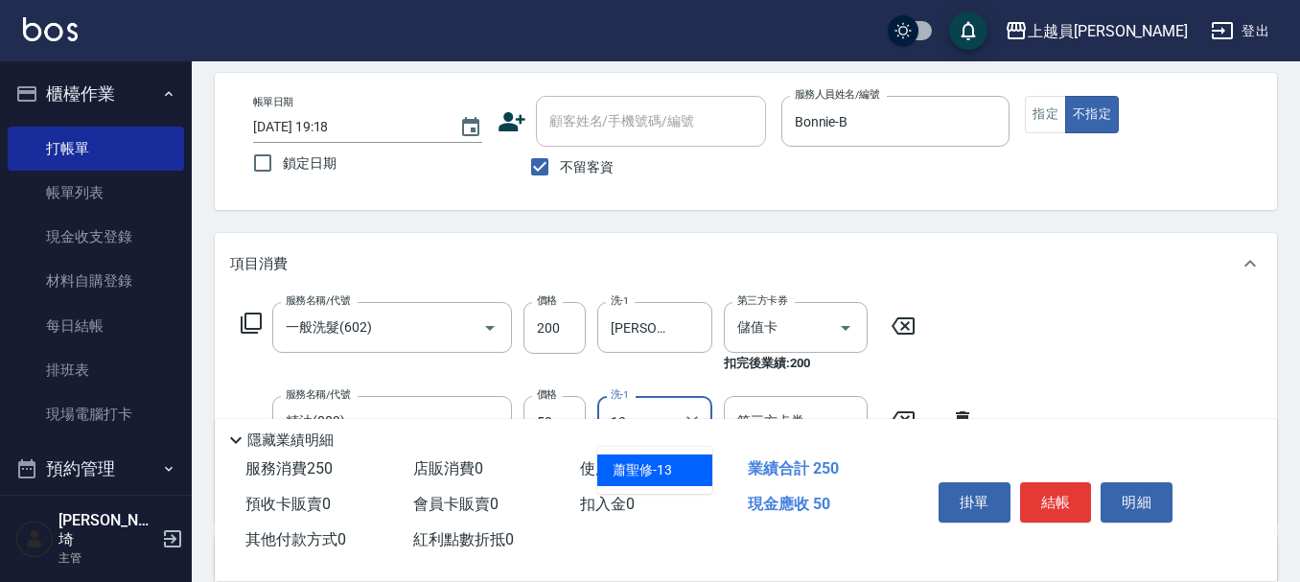
type input "[PERSON_NAME]-13"
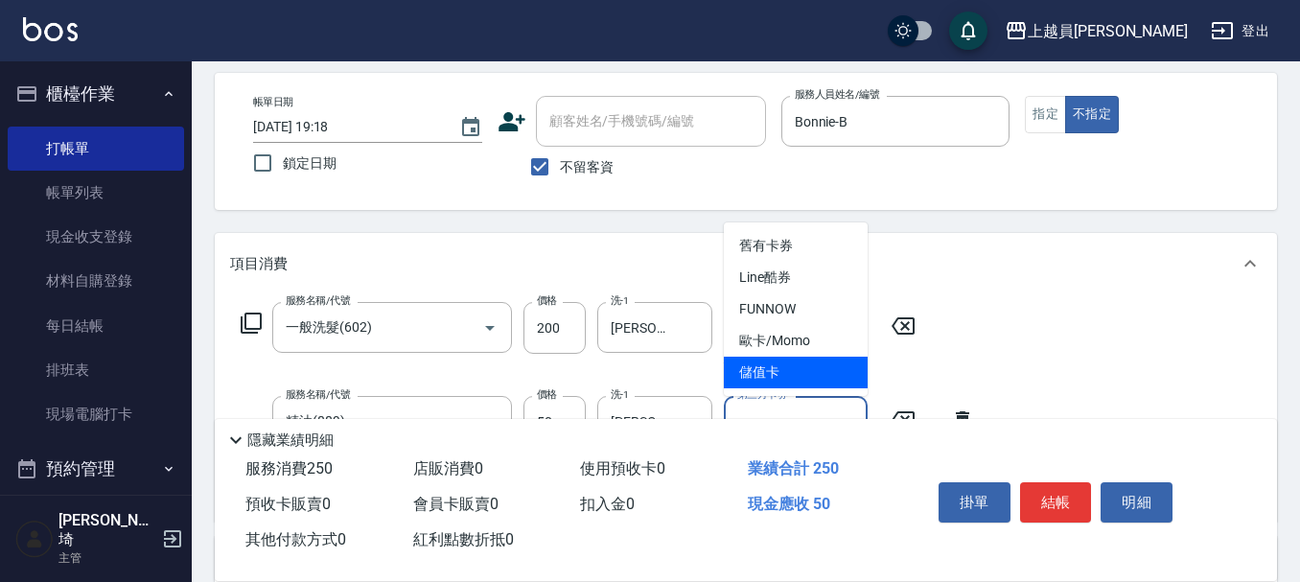
type input "儲值卡"
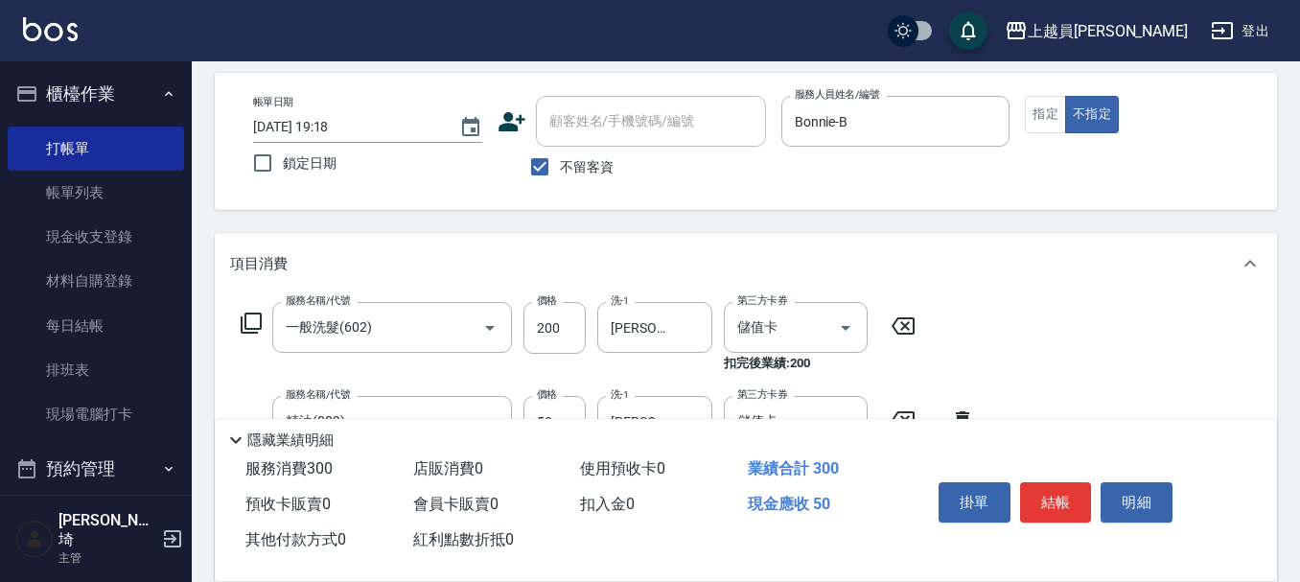
type input "瞬間保養(415)"
type input "[PERSON_NAME]-13"
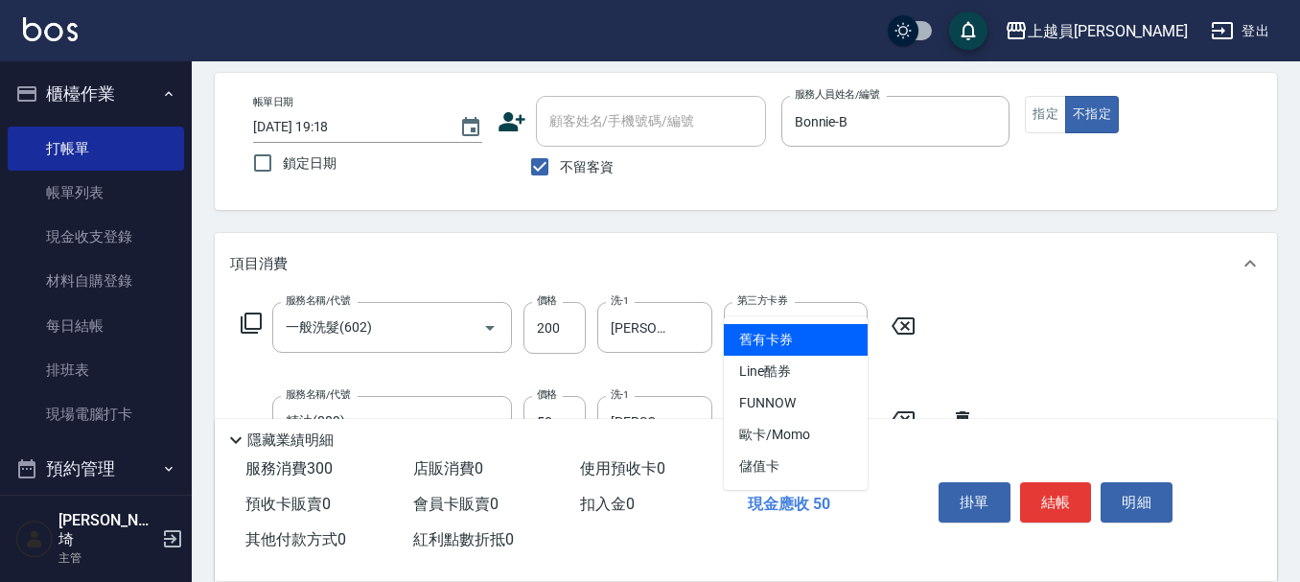
type input "儲值卡"
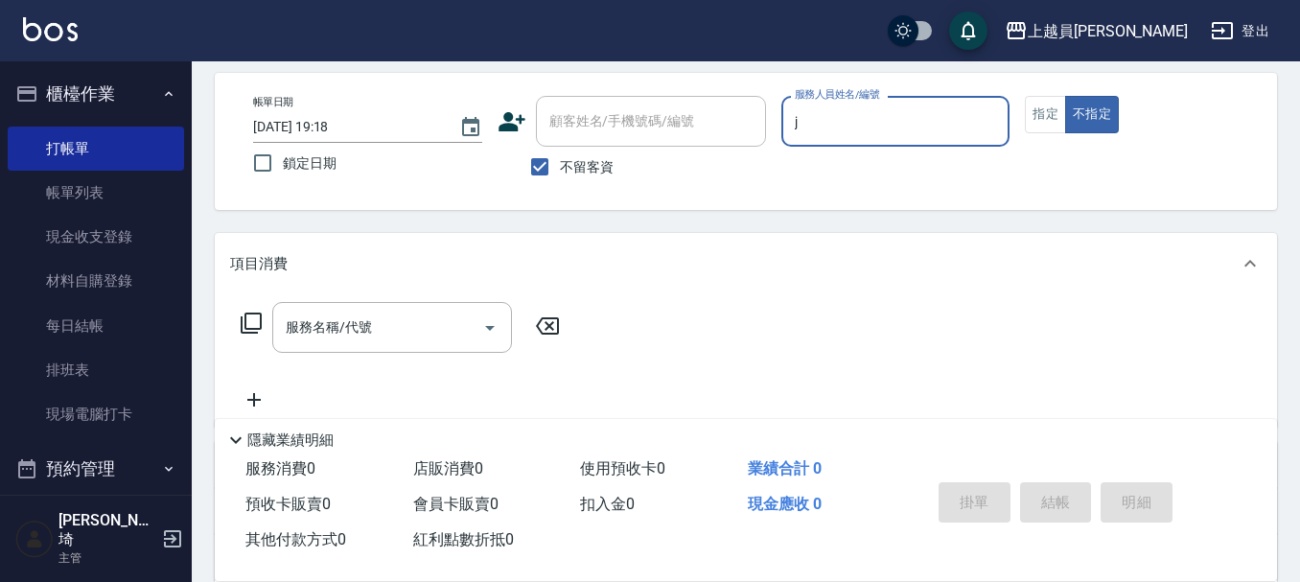
type input "[PERSON_NAME]"
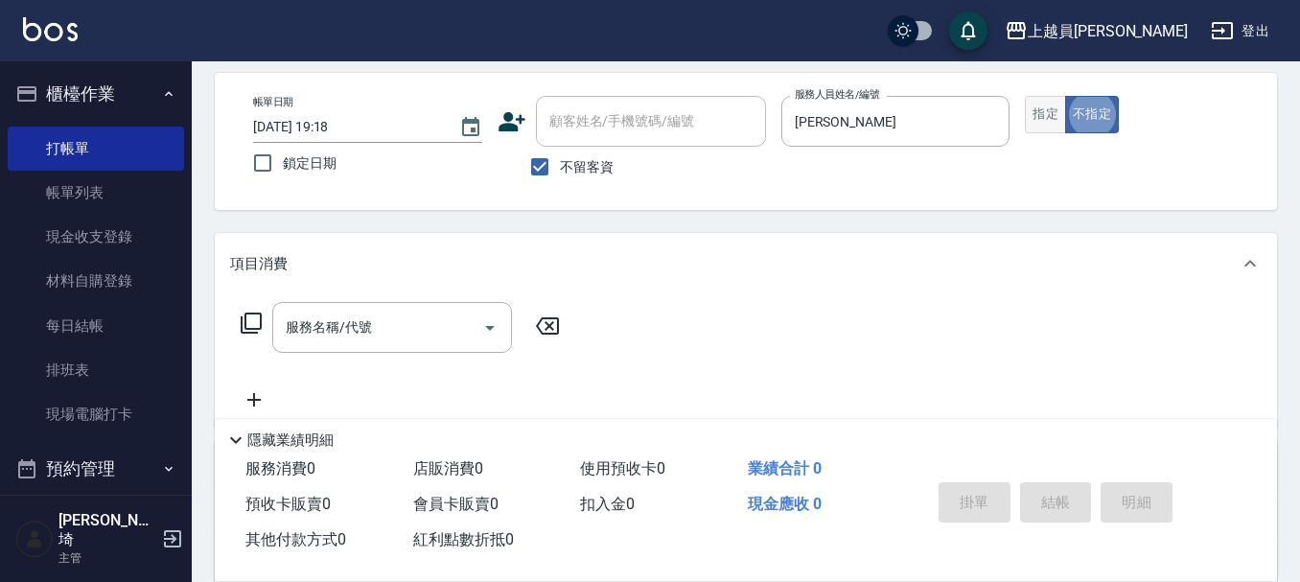
click at [1036, 116] on button "指定" at bounding box center [1045, 114] width 41 height 37
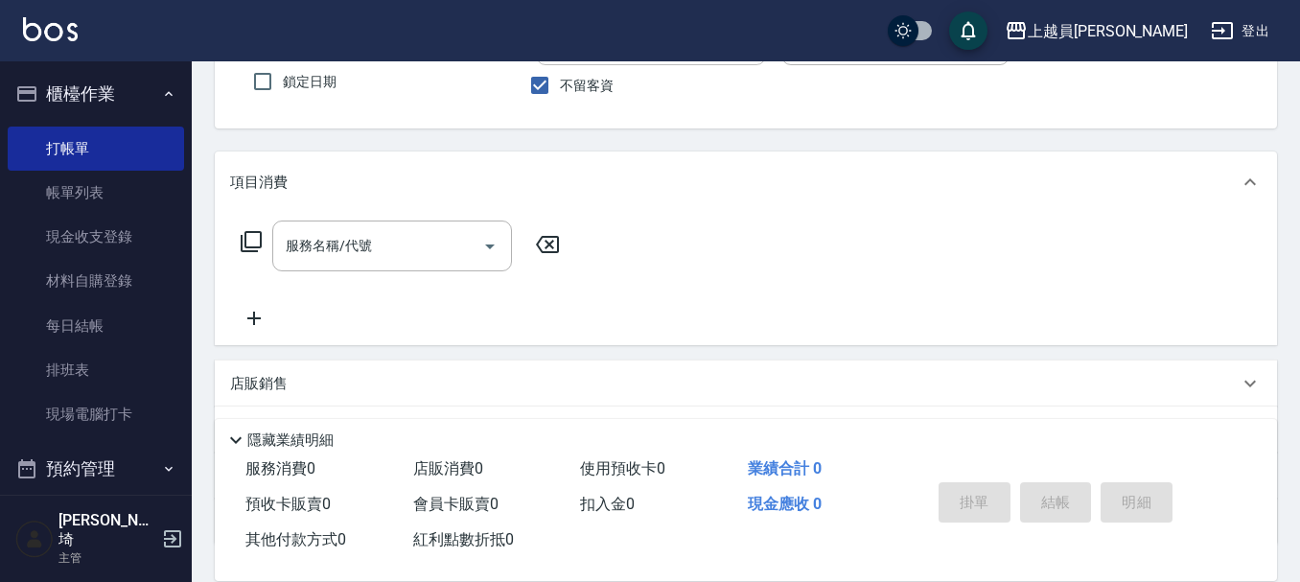
scroll to position [273, 0]
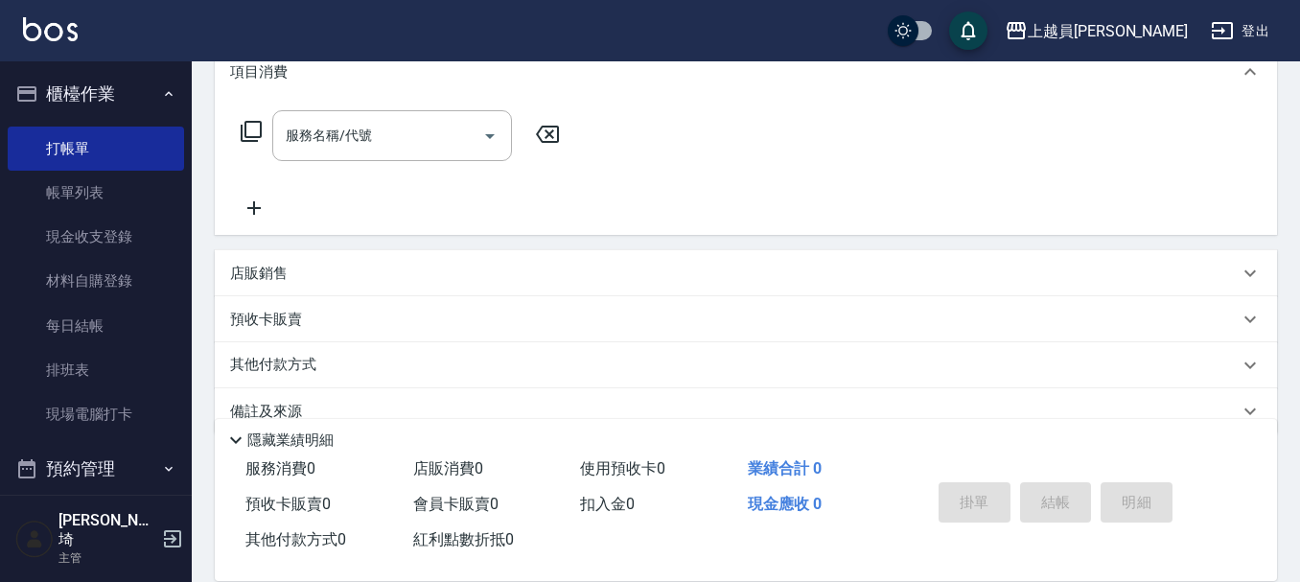
click at [314, 271] on div "店販銷售" at bounding box center [734, 274] width 1008 height 20
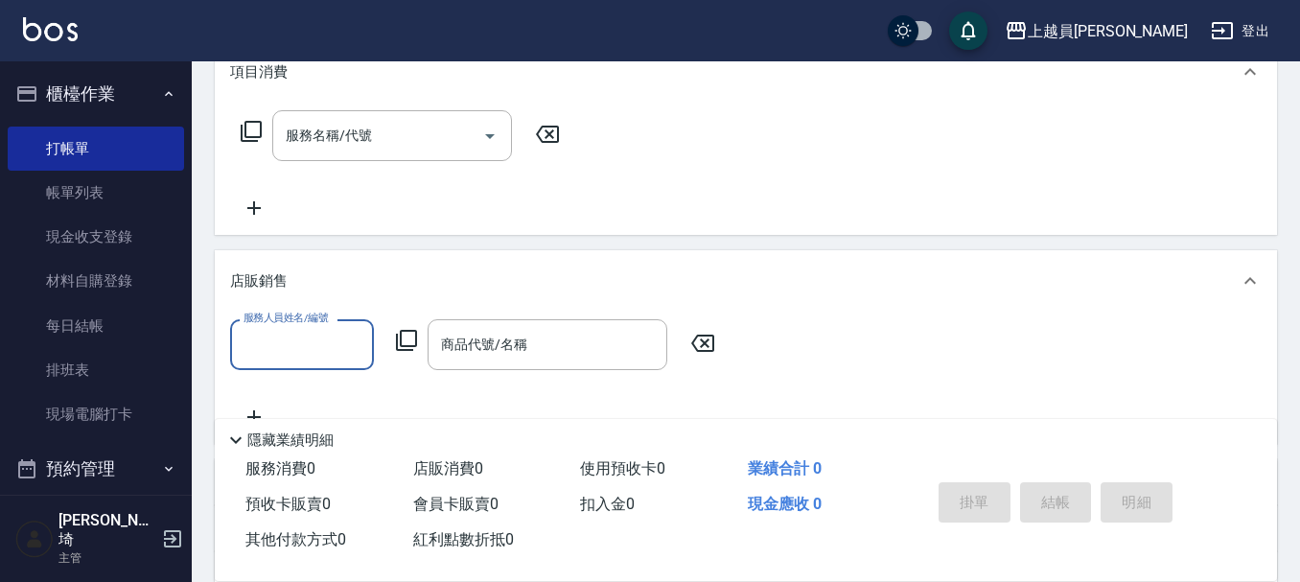
scroll to position [0, 0]
type input "[PERSON_NAME]"
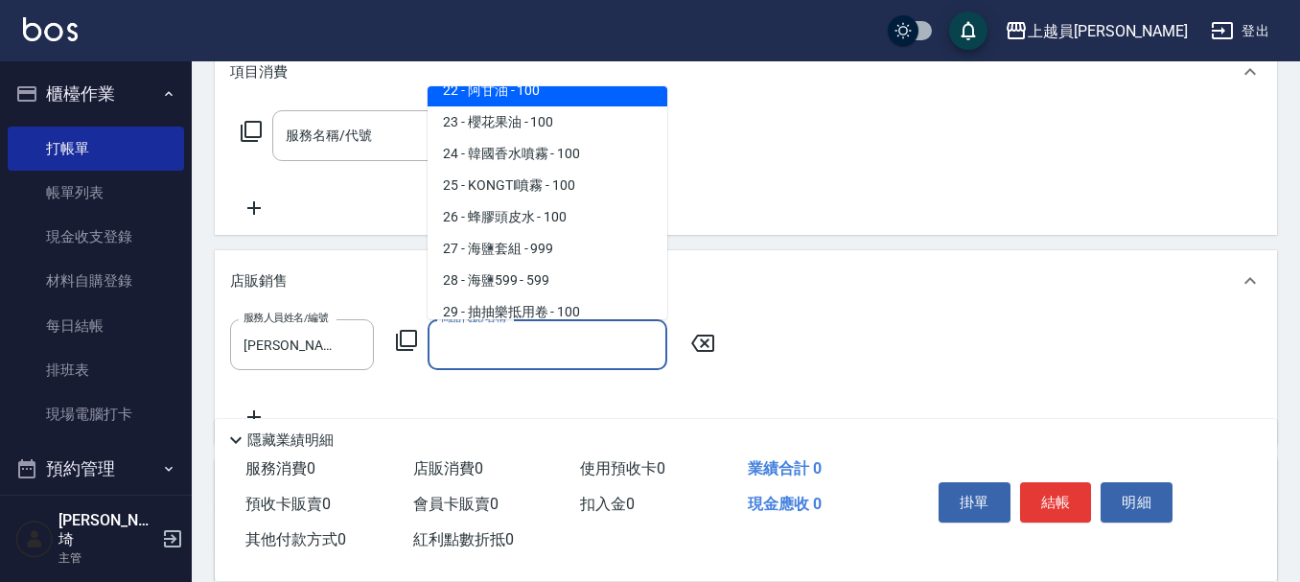
scroll to position [735, 0]
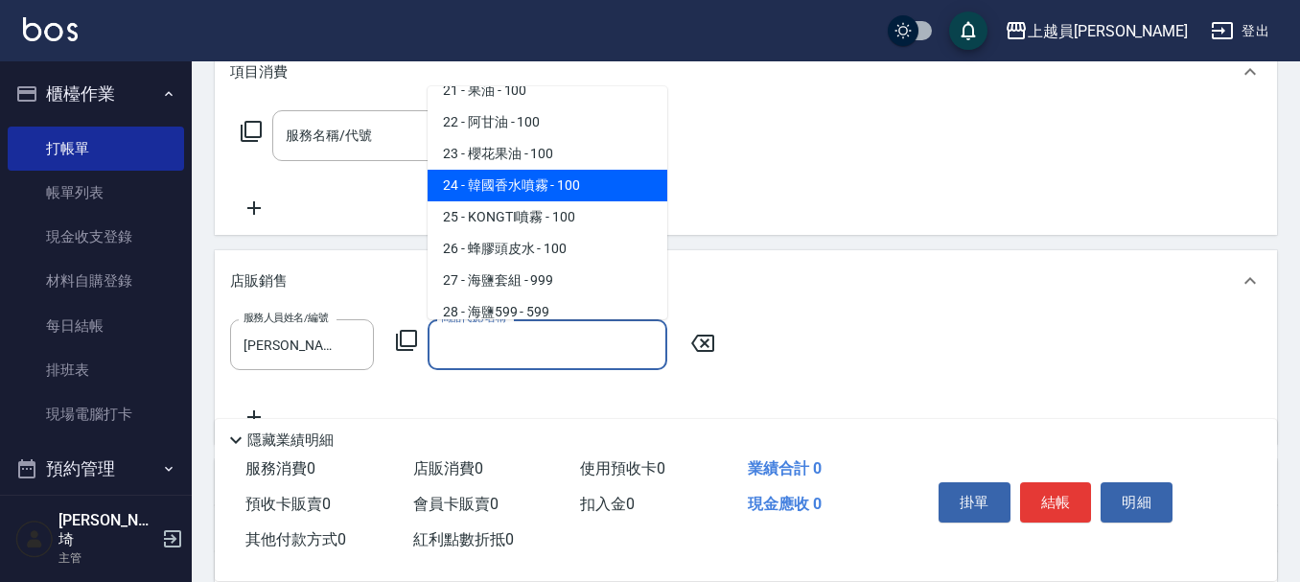
type input "韓國香水噴霧"
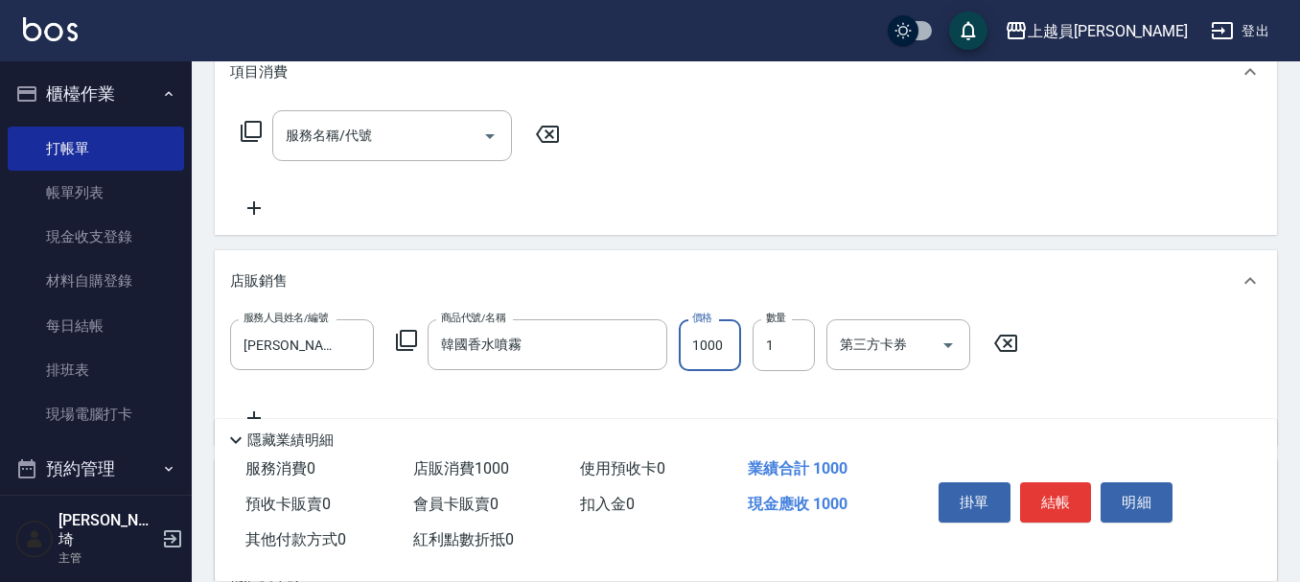
type input "1000"
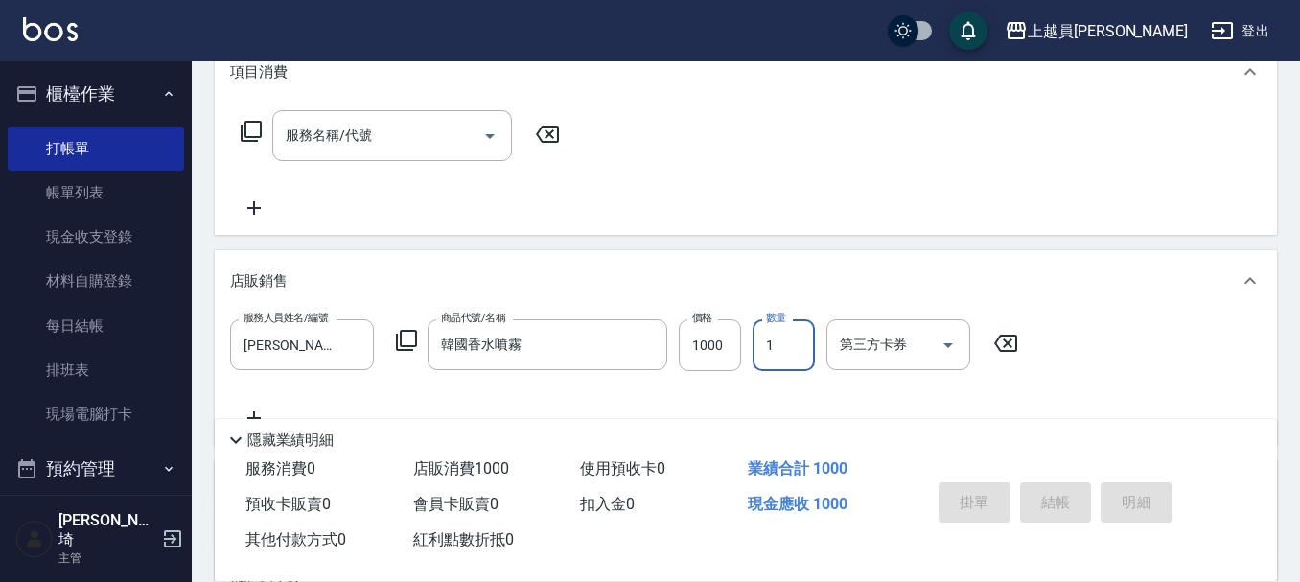
type input "[DATE] 19:19"
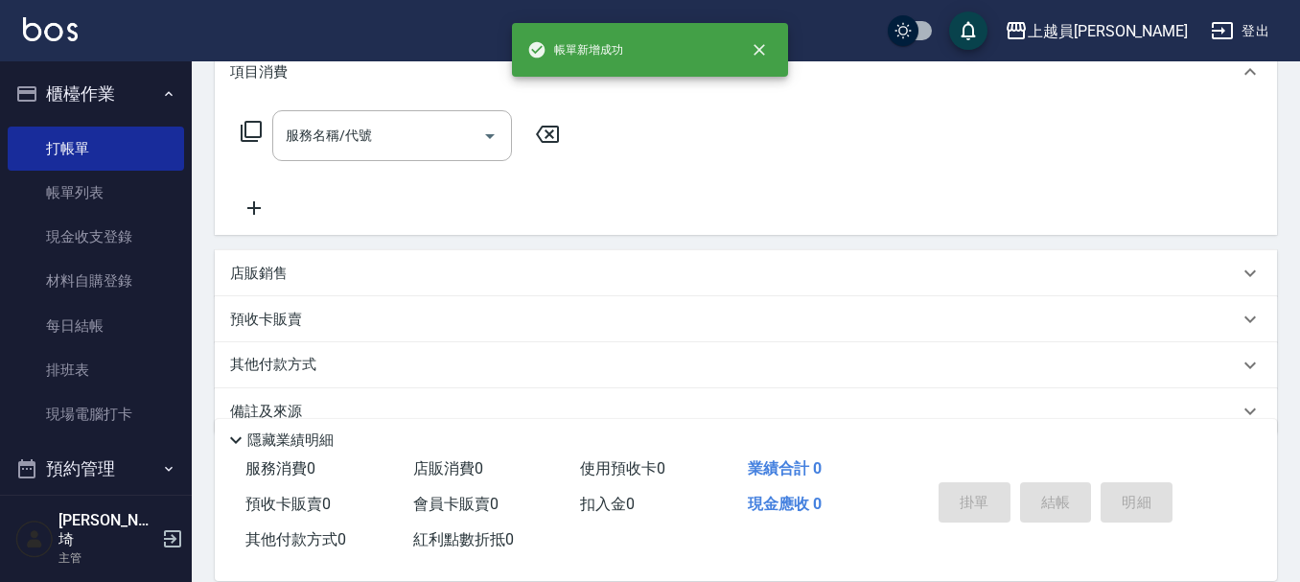
scroll to position [0, 0]
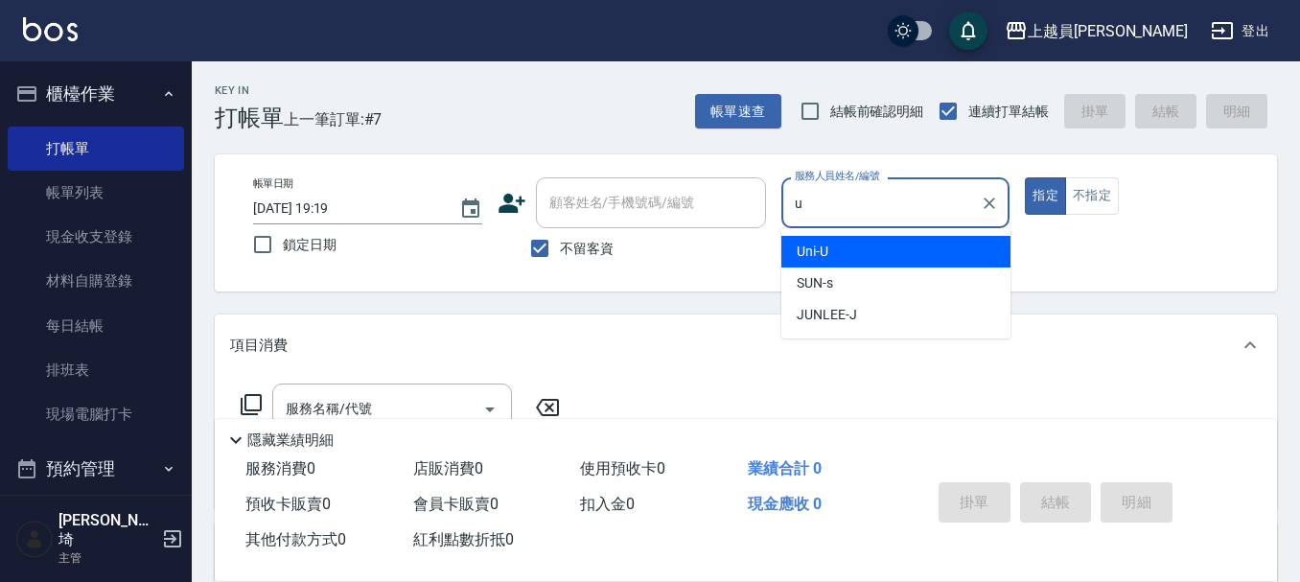
type input "Uni-U"
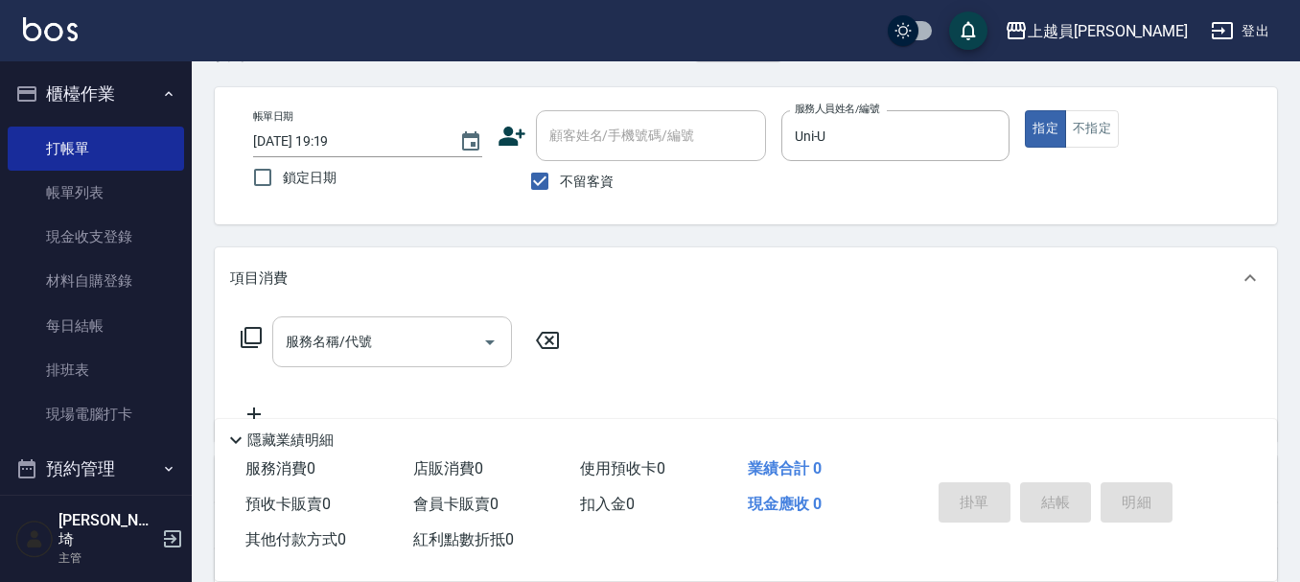
scroll to position [96, 0]
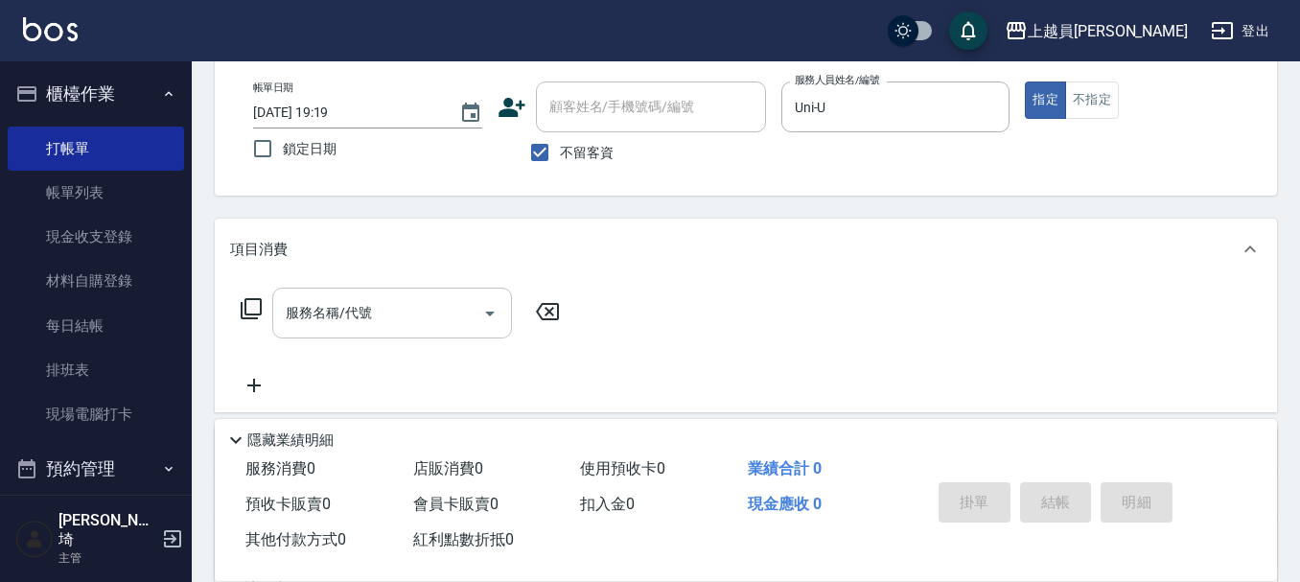
click at [451, 292] on div "服務名稱/代號" at bounding box center [392, 313] width 240 height 51
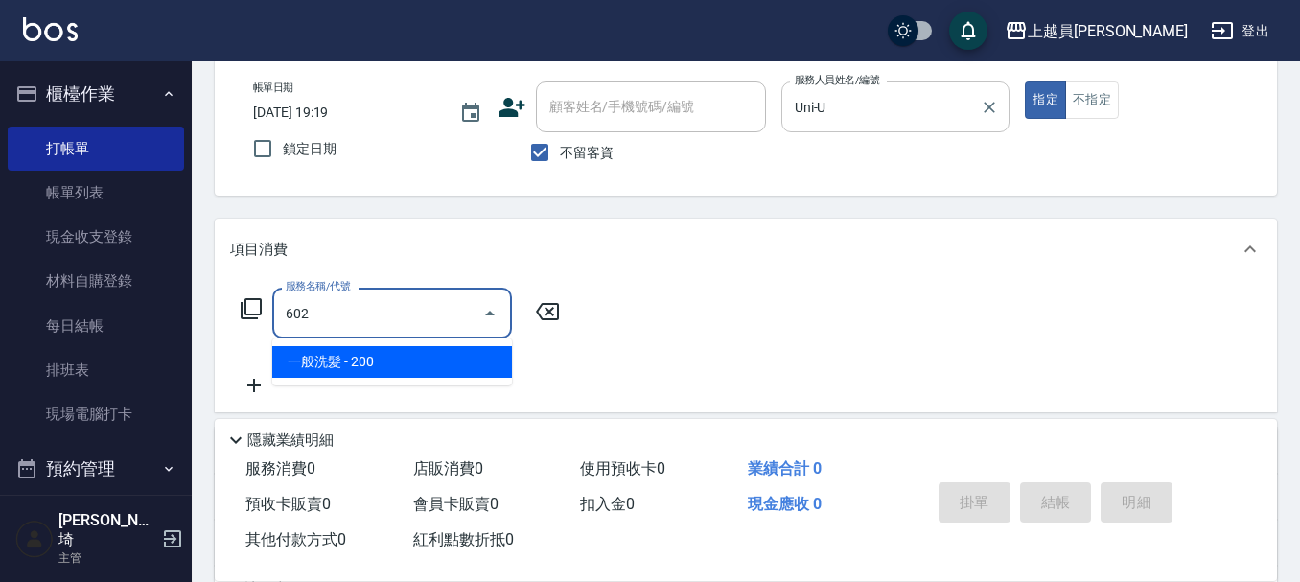
type input "一般洗髮(602)"
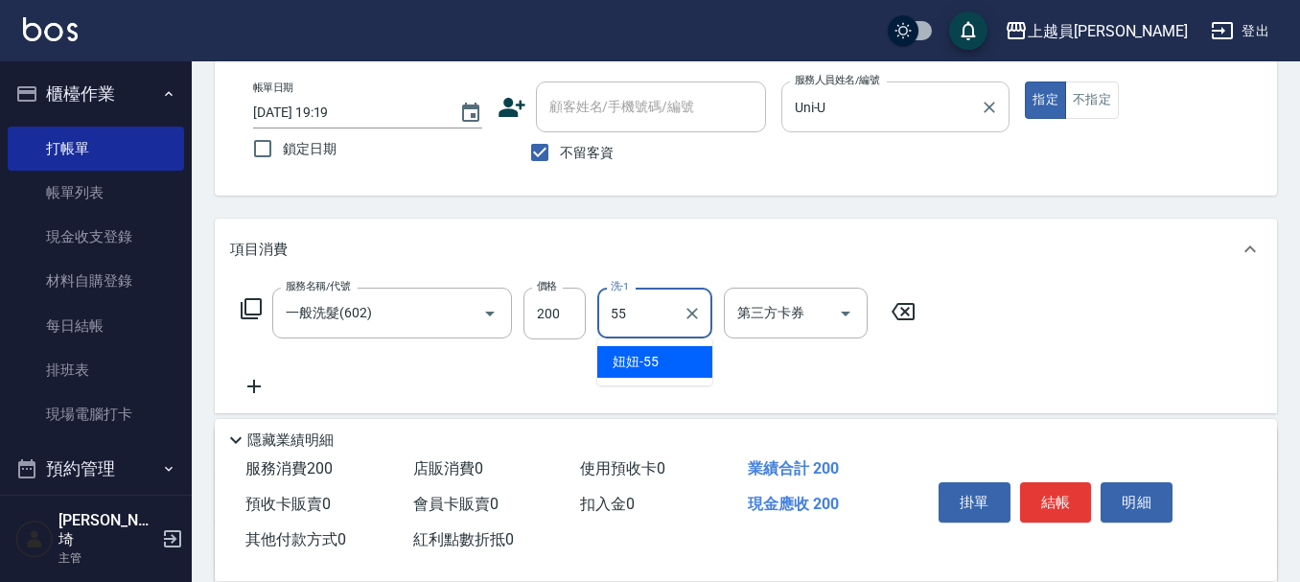
type input "妞妞-55"
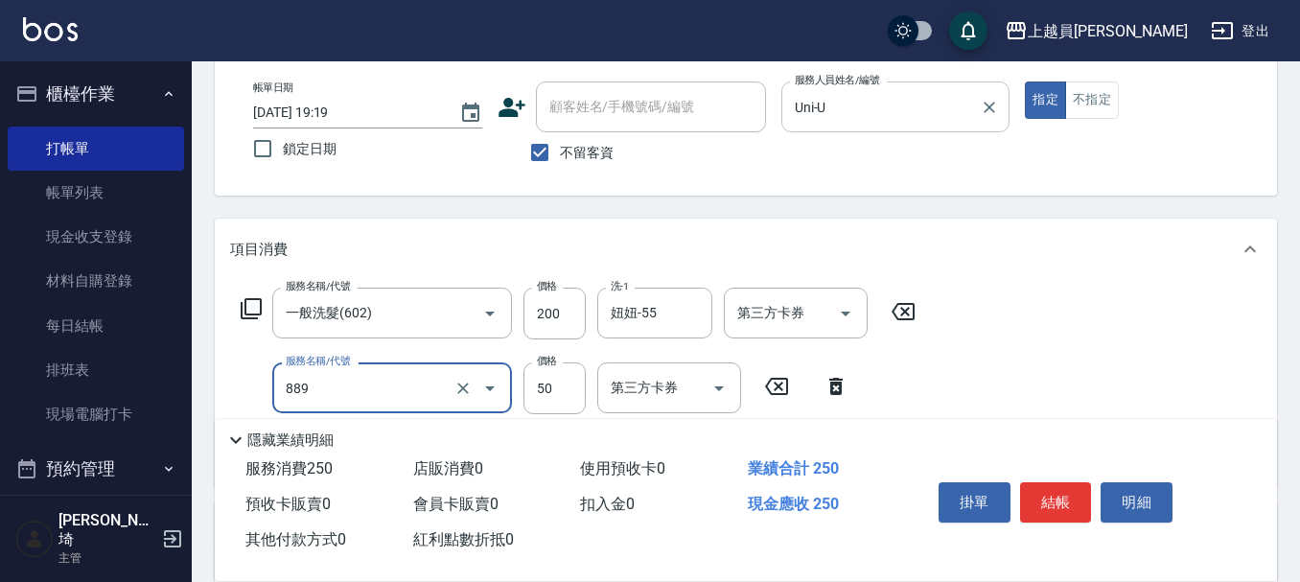
type input "精油(889)"
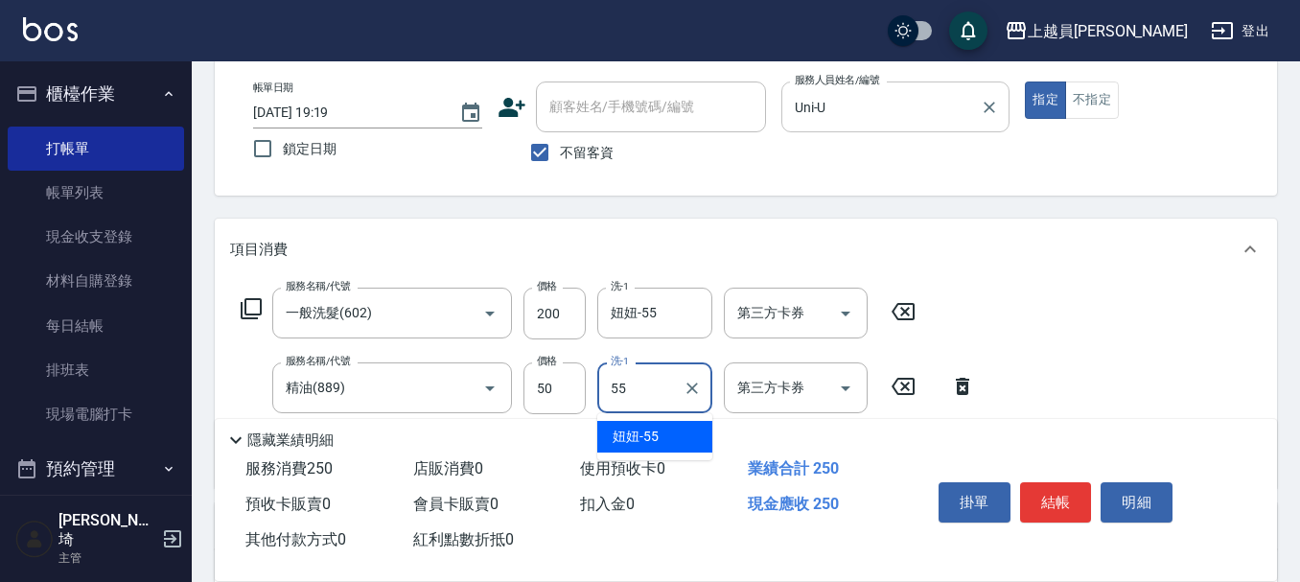
type input "妞妞-55"
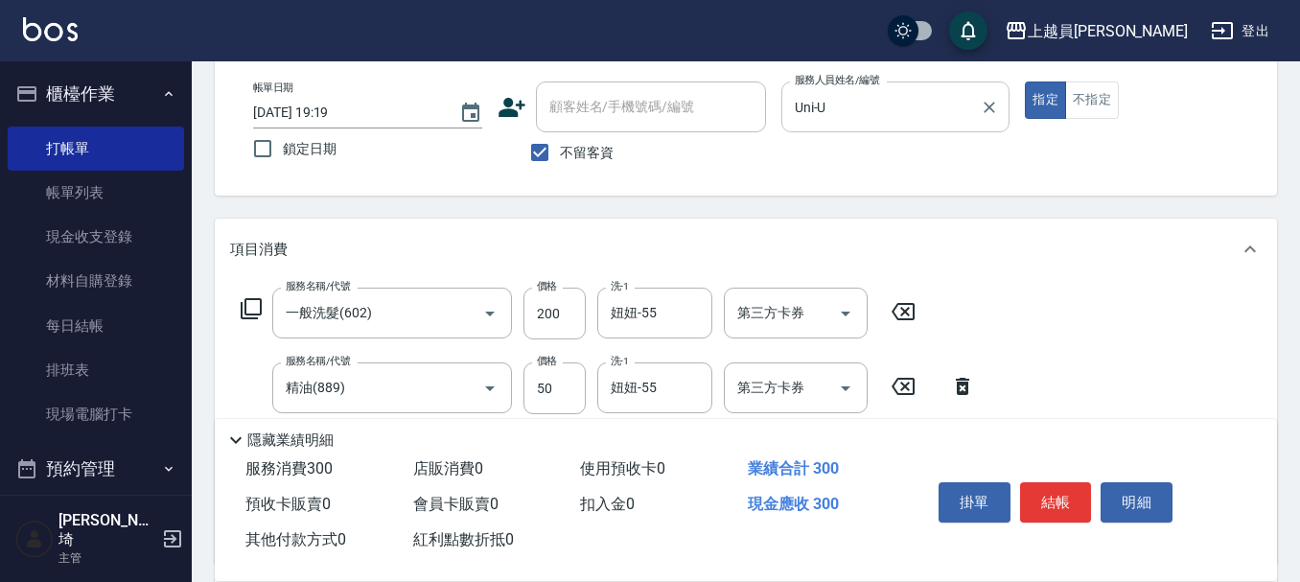
type input "瞬間保養(415)"
type input "妞妞-55"
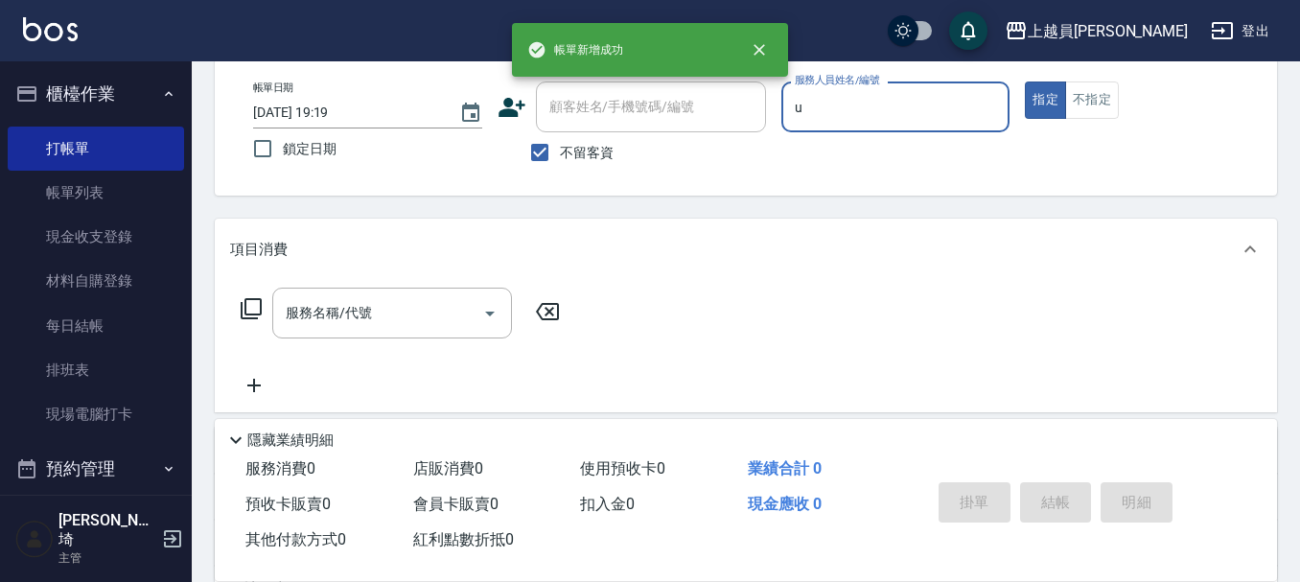
type input "Uni-U"
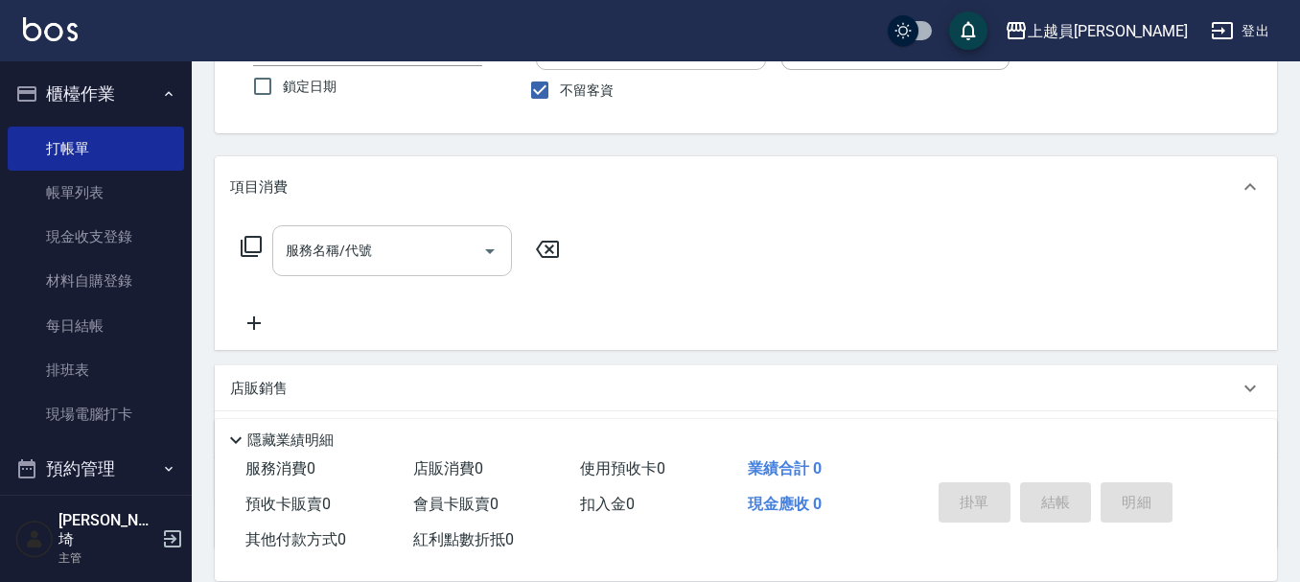
scroll to position [192, 0]
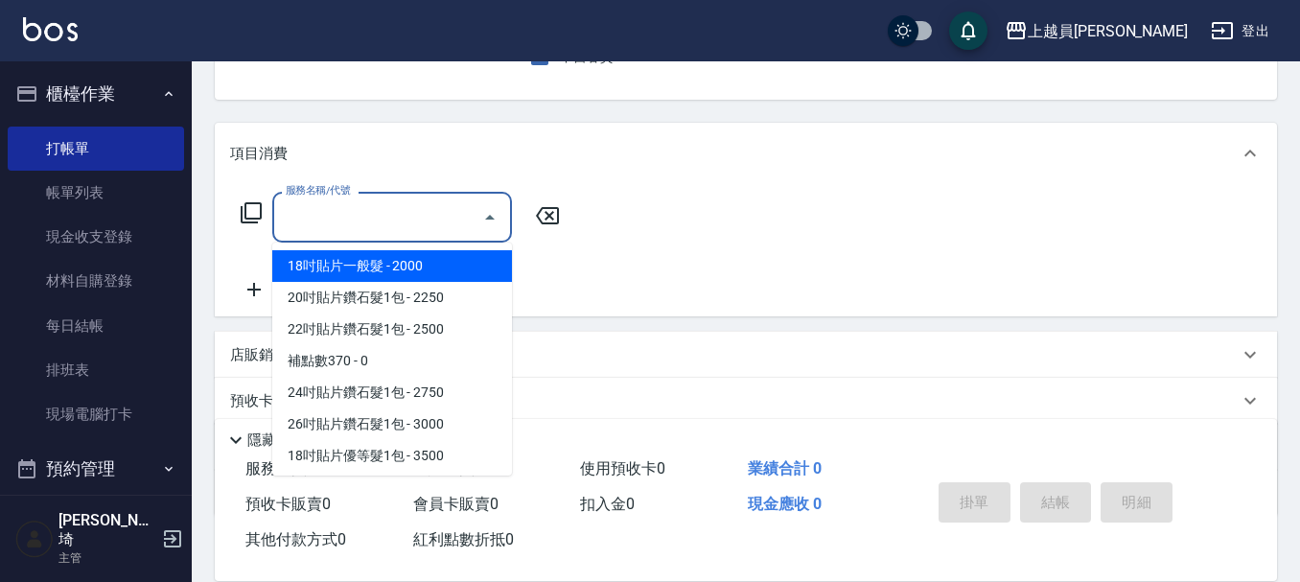
click at [383, 214] on input "服務名稱/代號" at bounding box center [378, 217] width 194 height 34
type input "6"
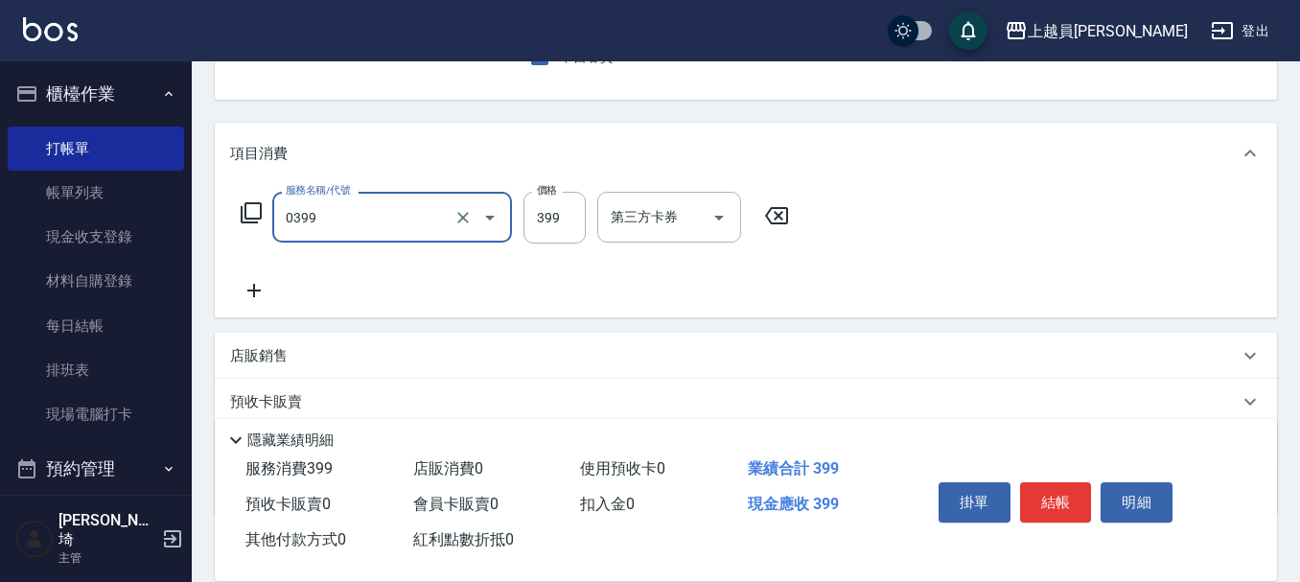
type input "海鹽SPA(0399)"
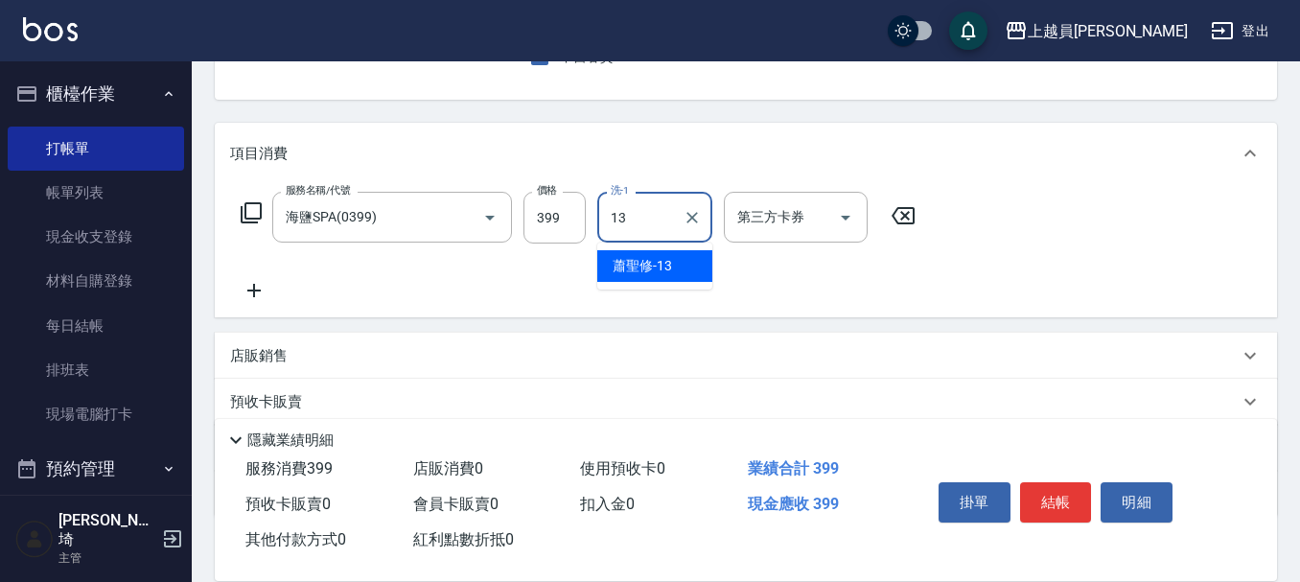
type input "[PERSON_NAME]-13"
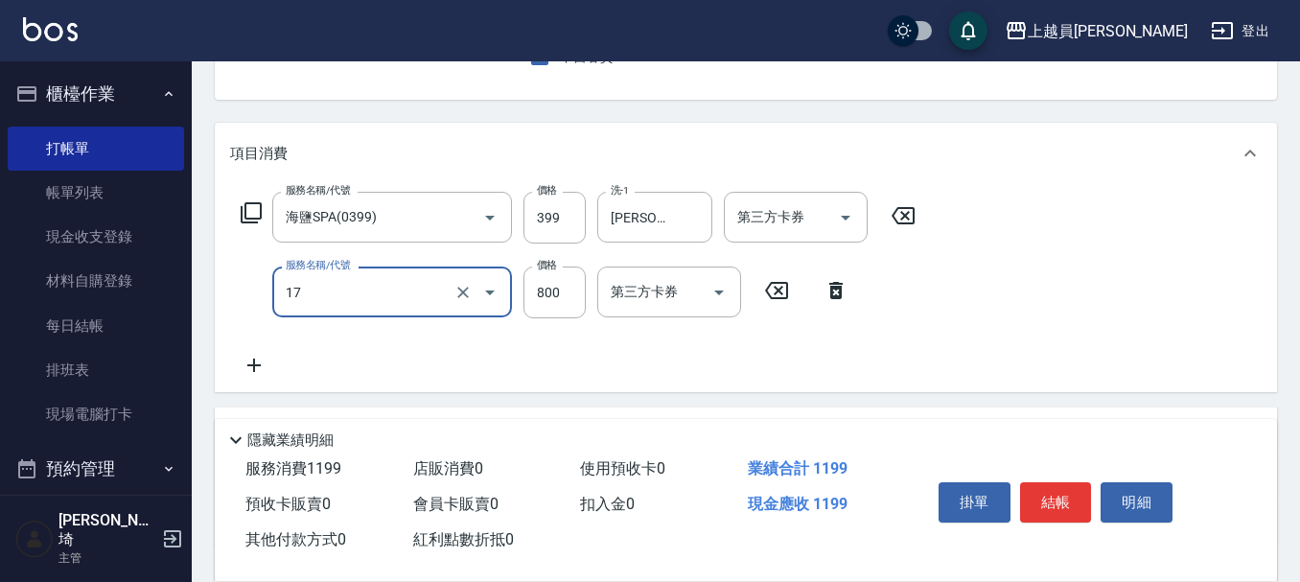
type input "染髮(17)"
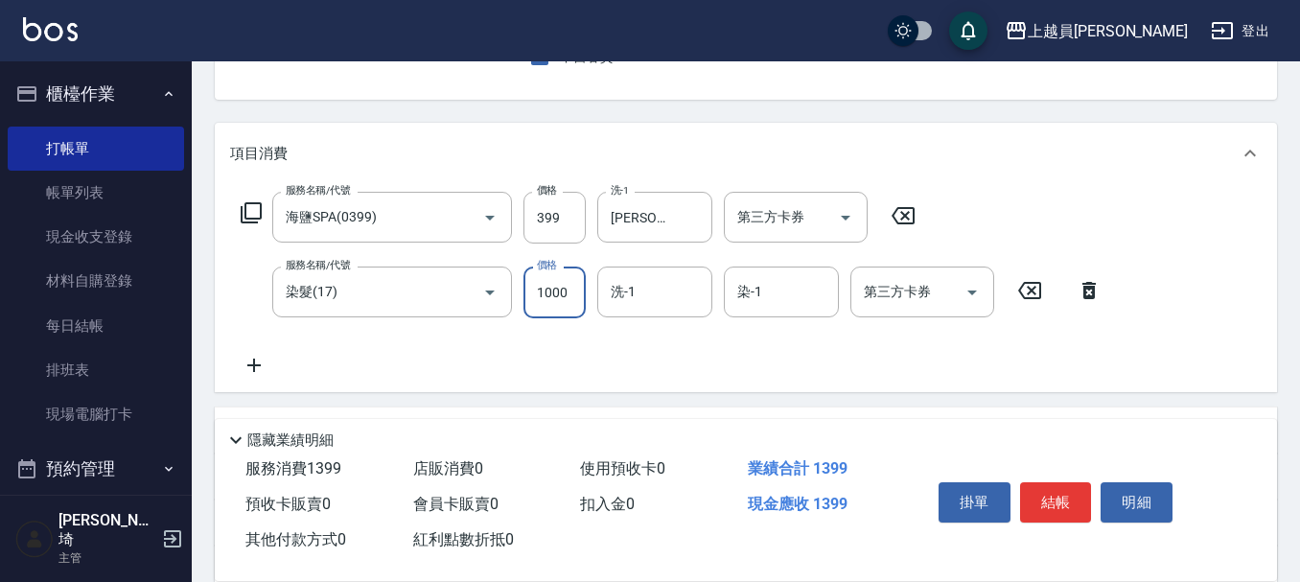
type input "1000"
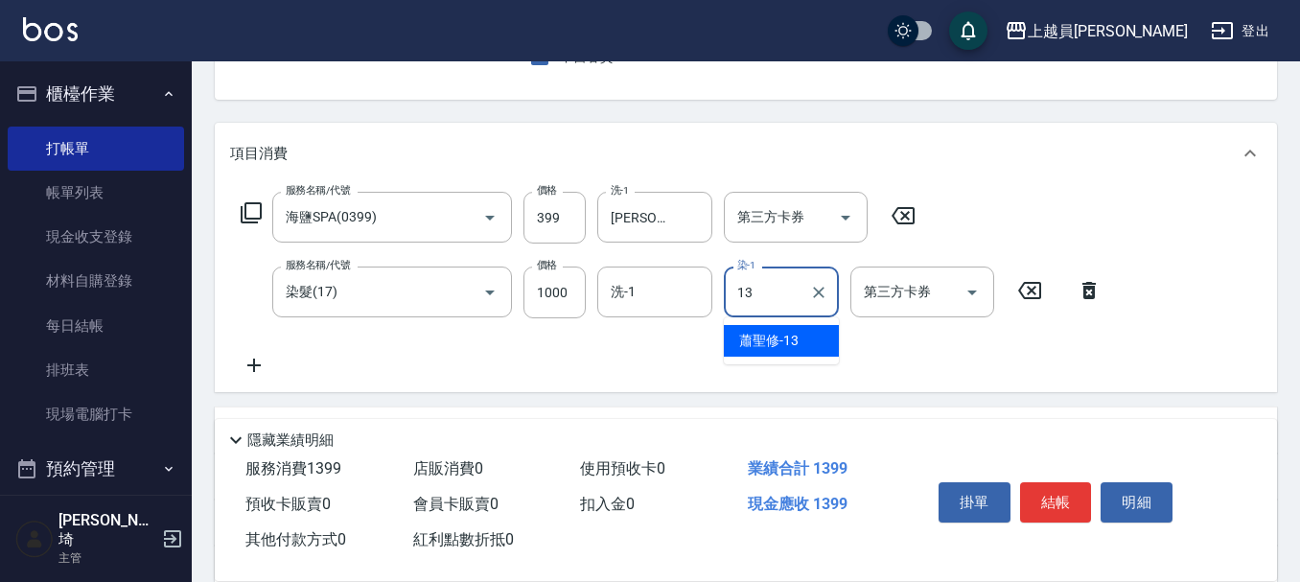
type input "[PERSON_NAME]-13"
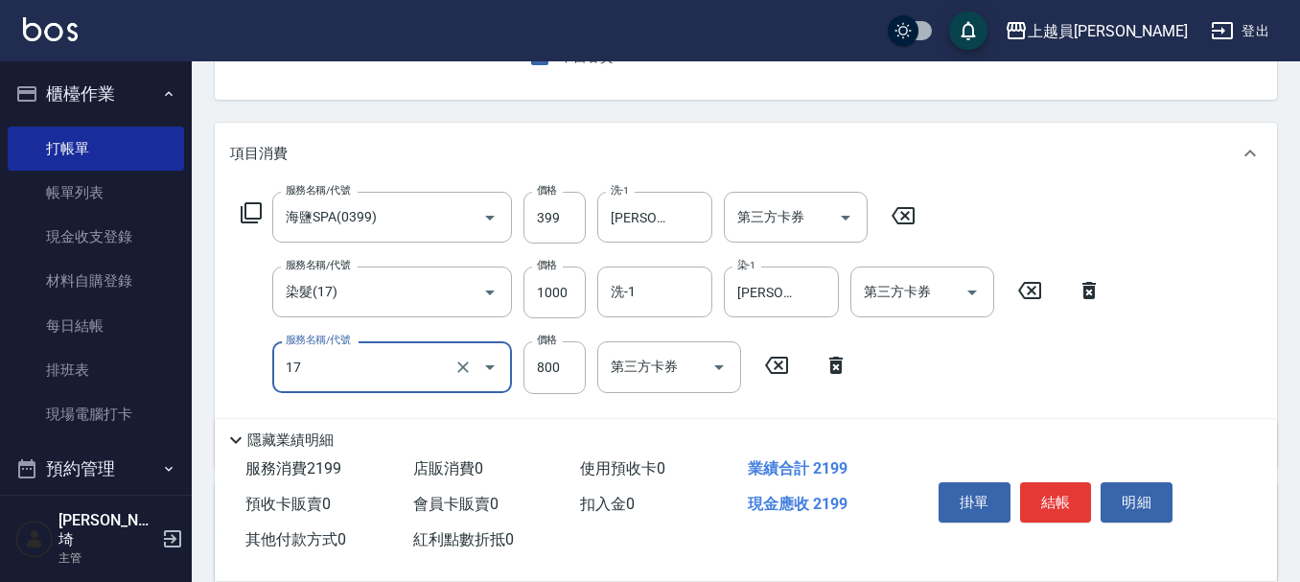
type input "染髮(17)"
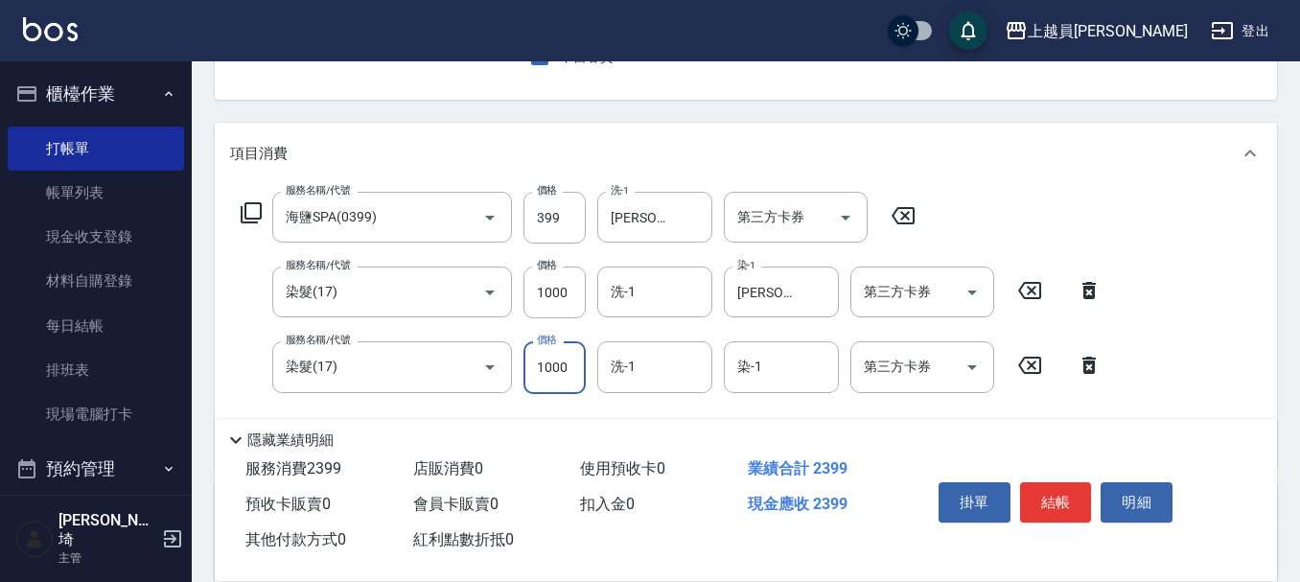
type input "1000"
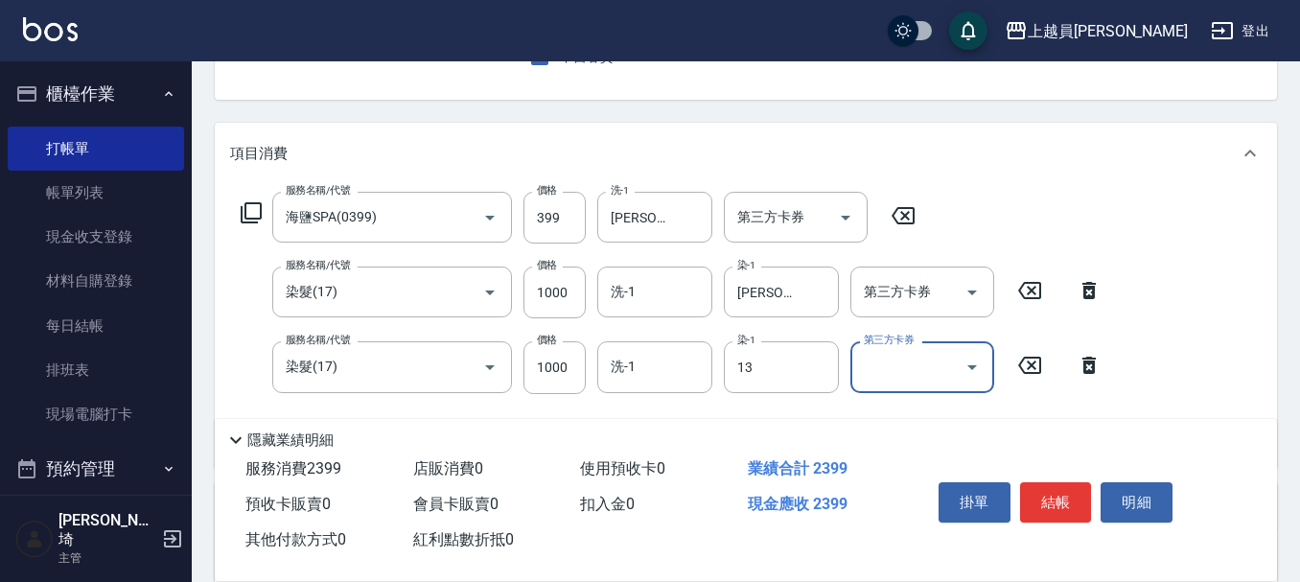
type input "[PERSON_NAME]-13"
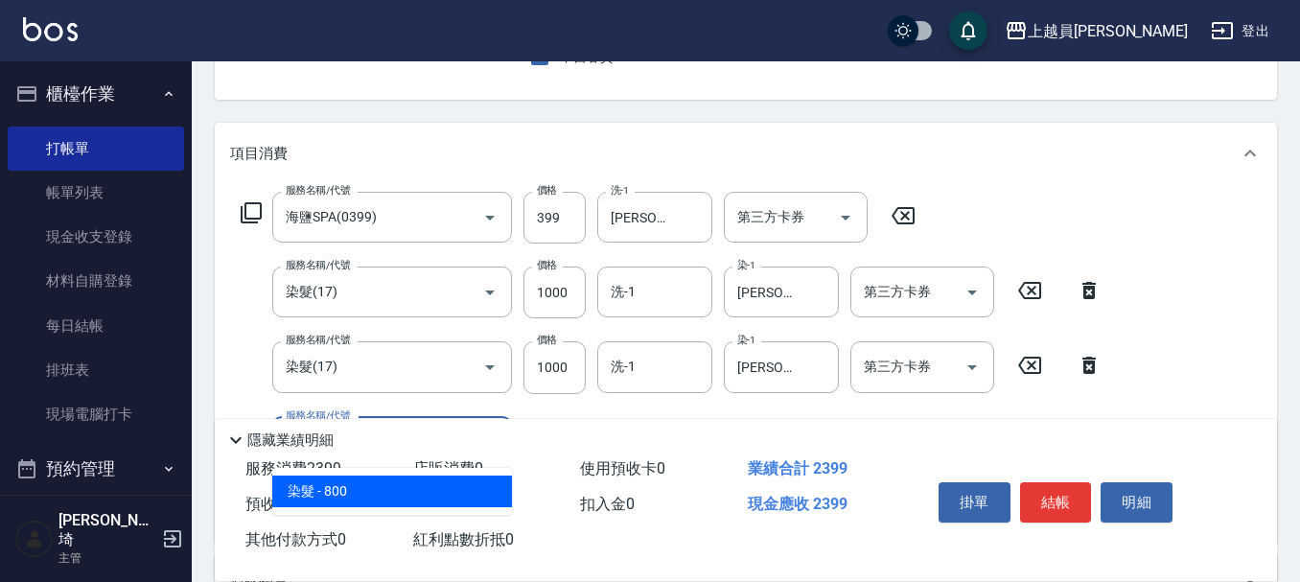
type input "染髮(17)"
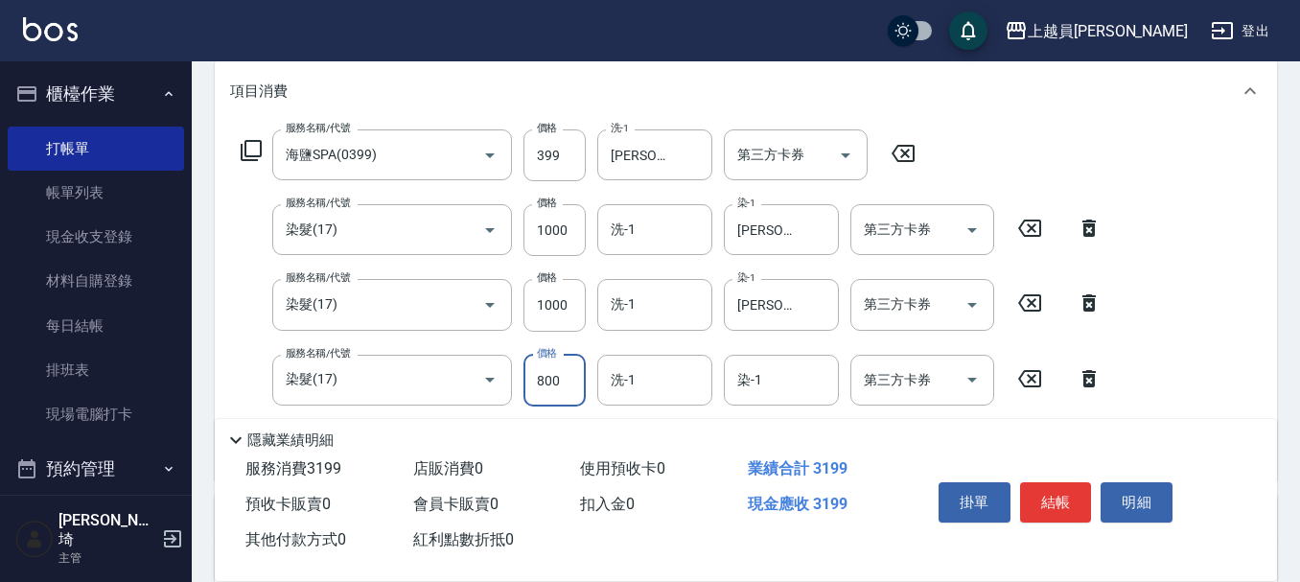
scroll to position [288, 0]
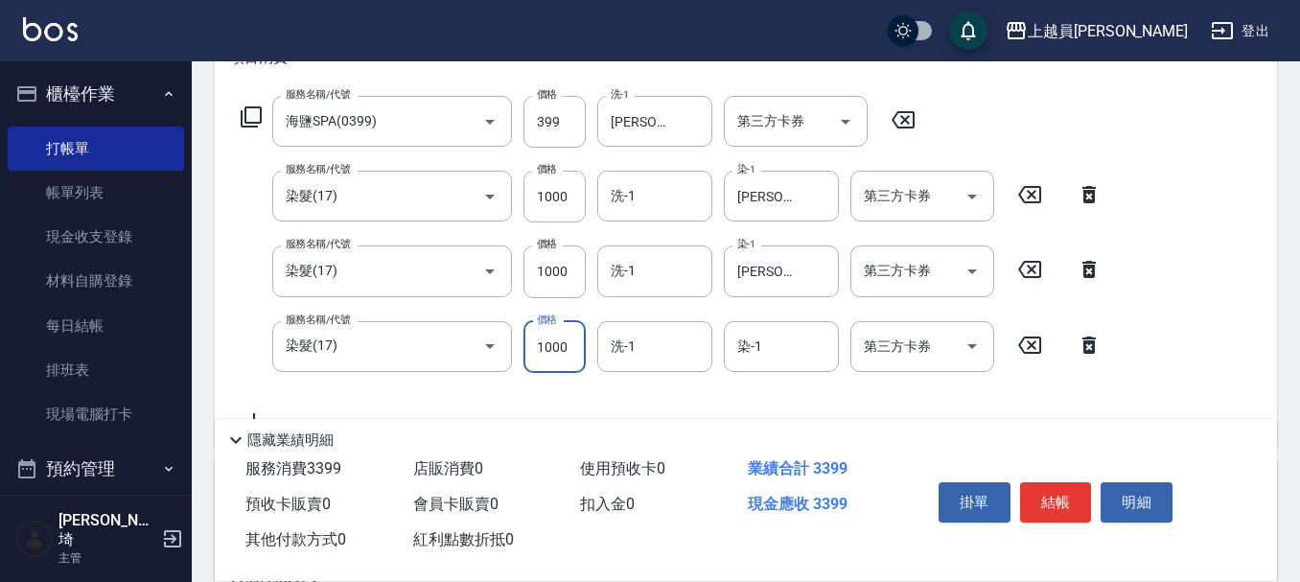
type input "1000"
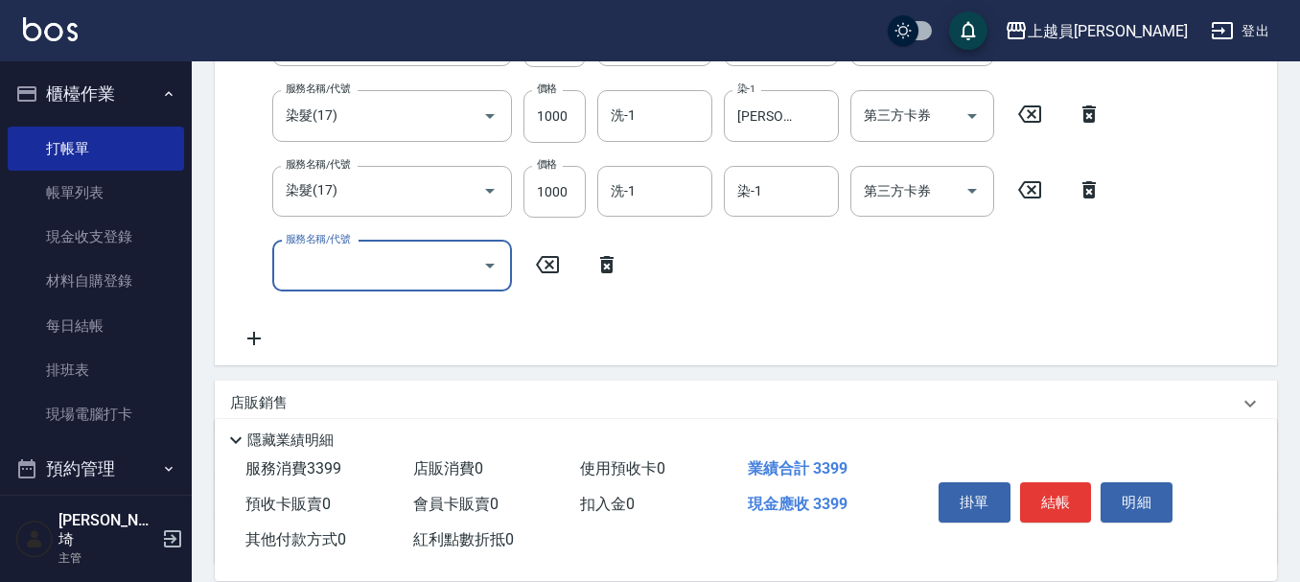
scroll to position [479, 0]
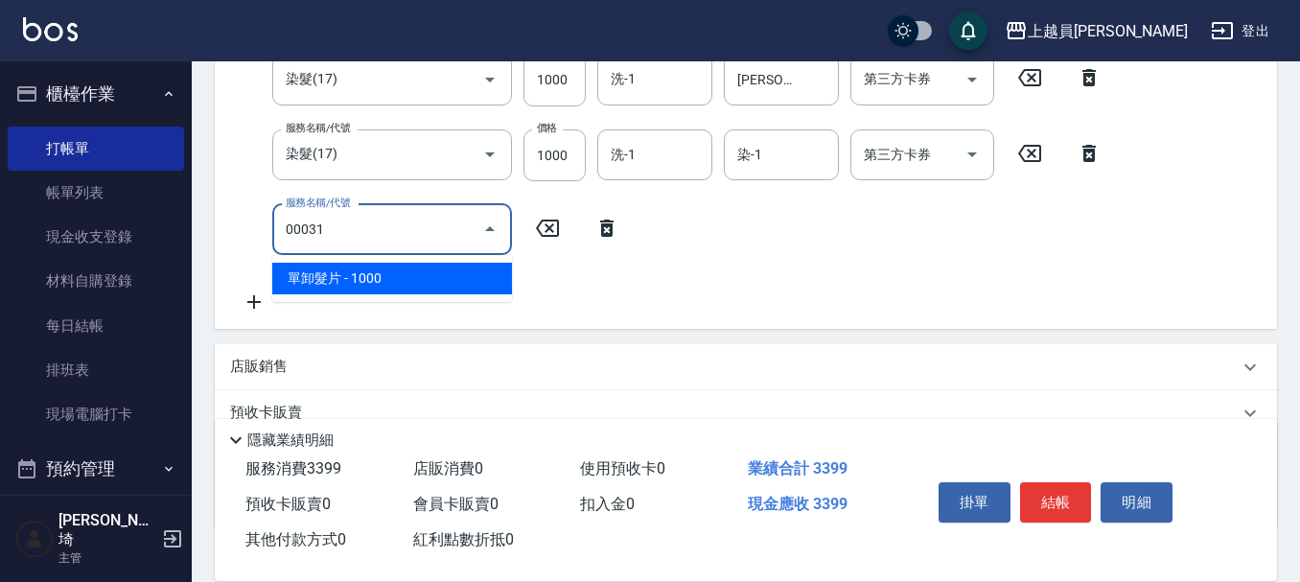
type input "單卸髮片(00031)"
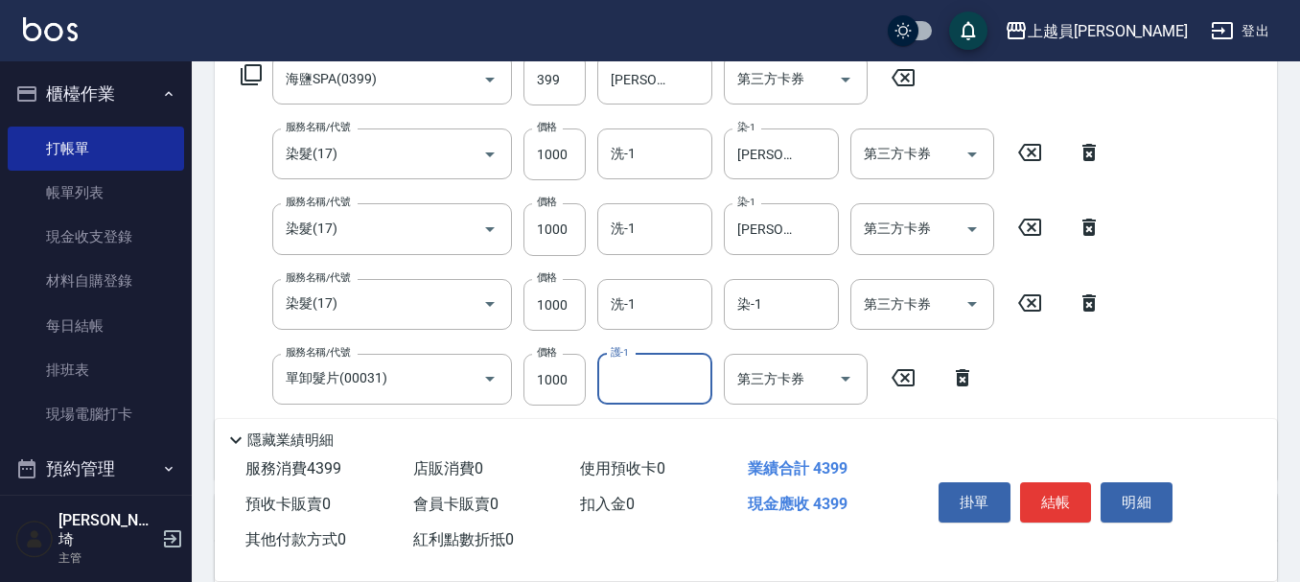
scroll to position [345, 0]
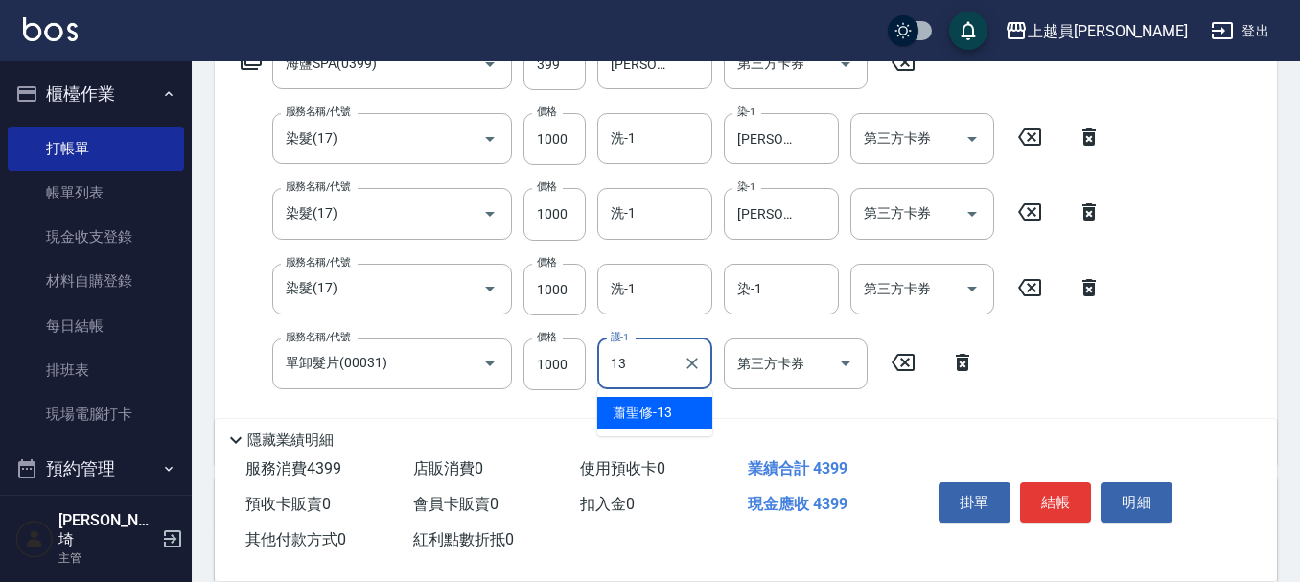
type input "[PERSON_NAME]-13"
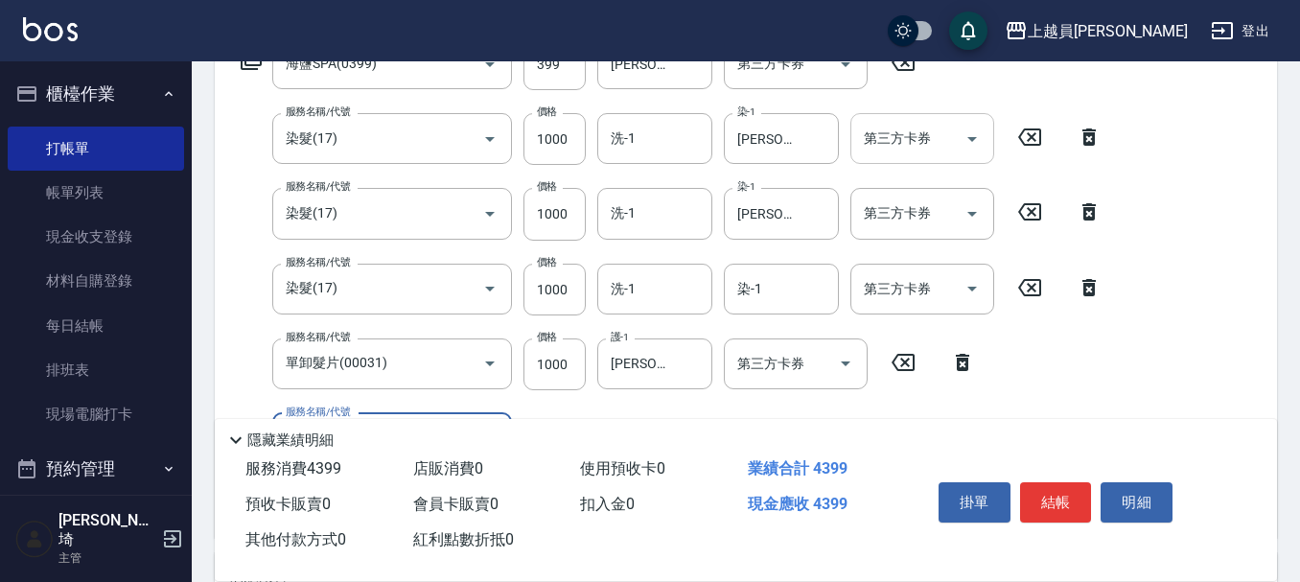
scroll to position [441, 0]
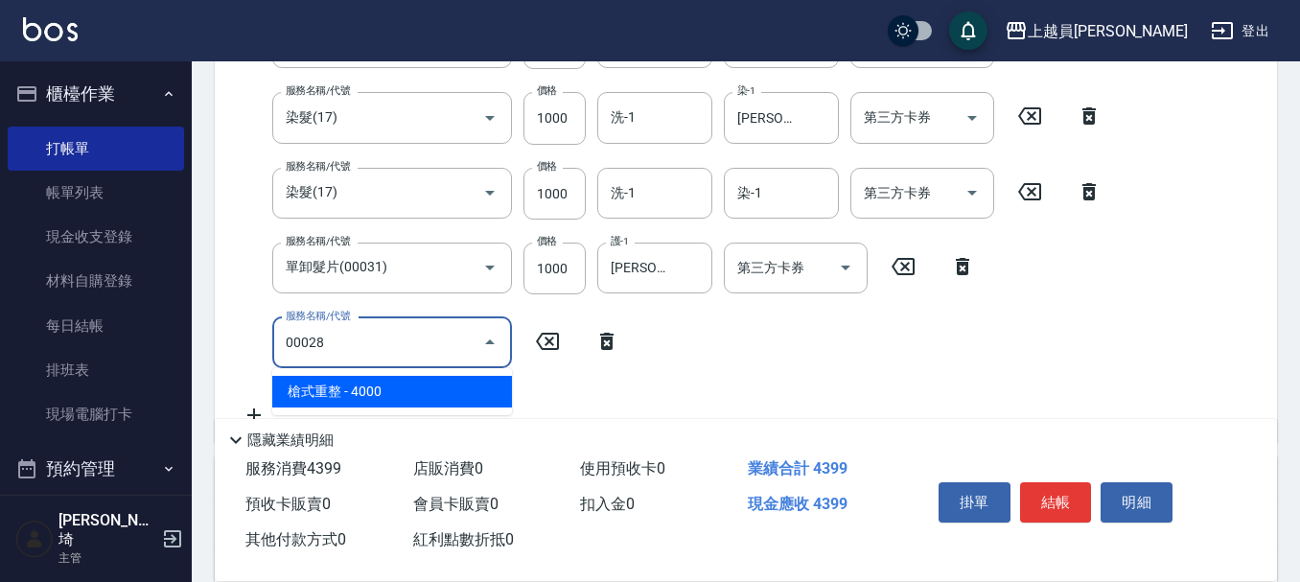
type input "槍式重整(00028)"
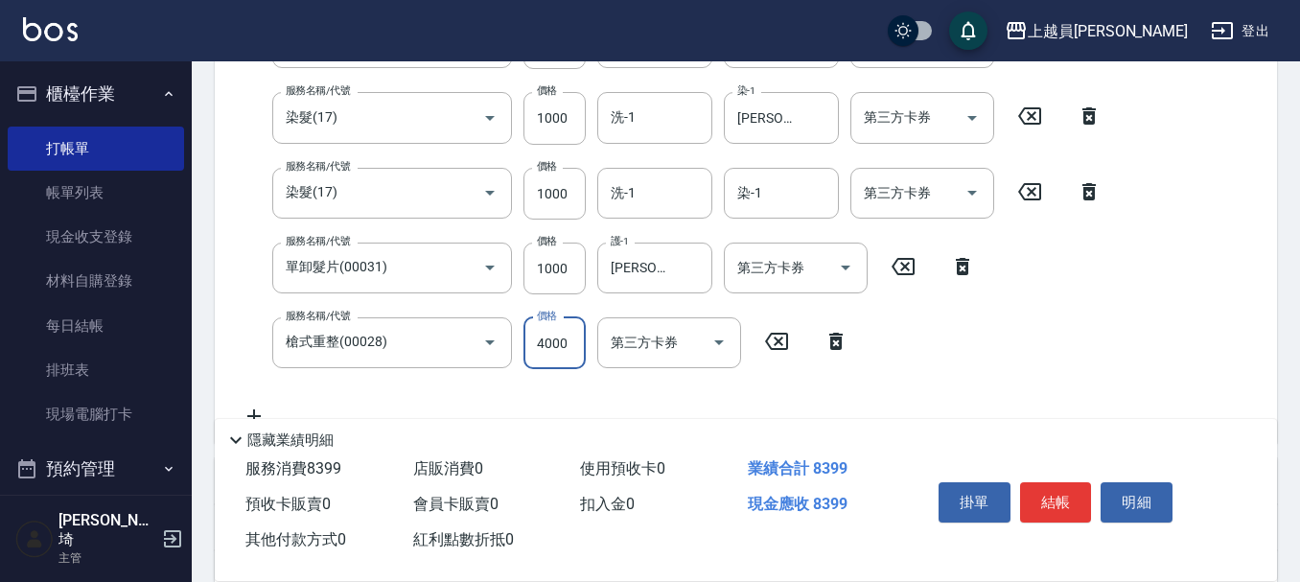
scroll to position [493, 0]
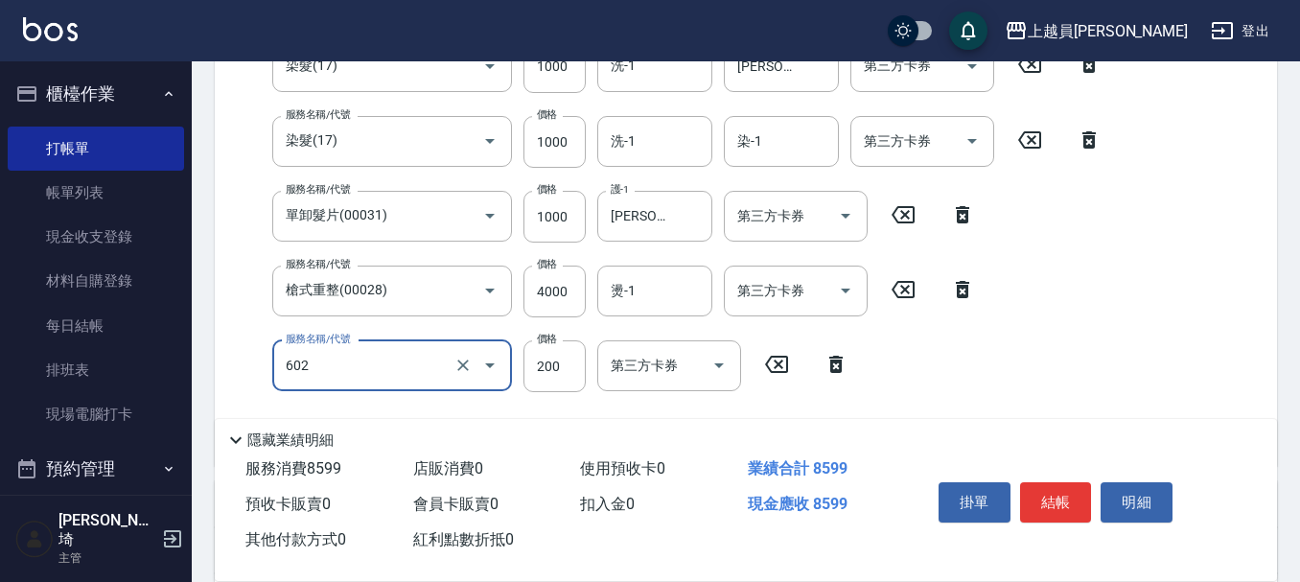
type input "一般洗髮(602)"
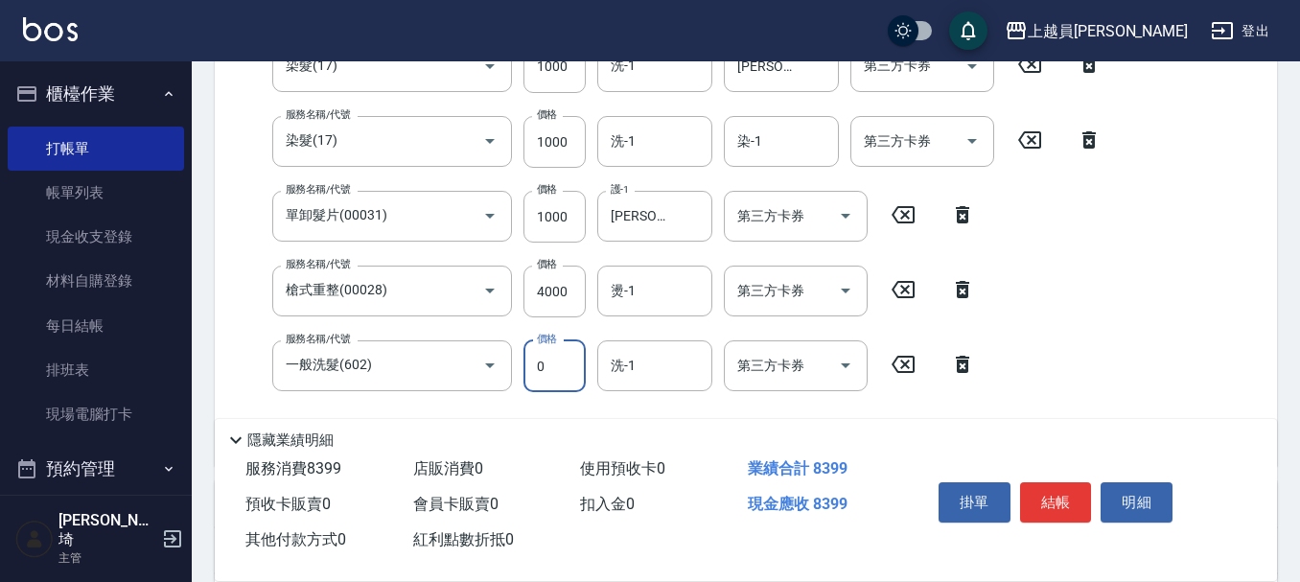
type input "0"
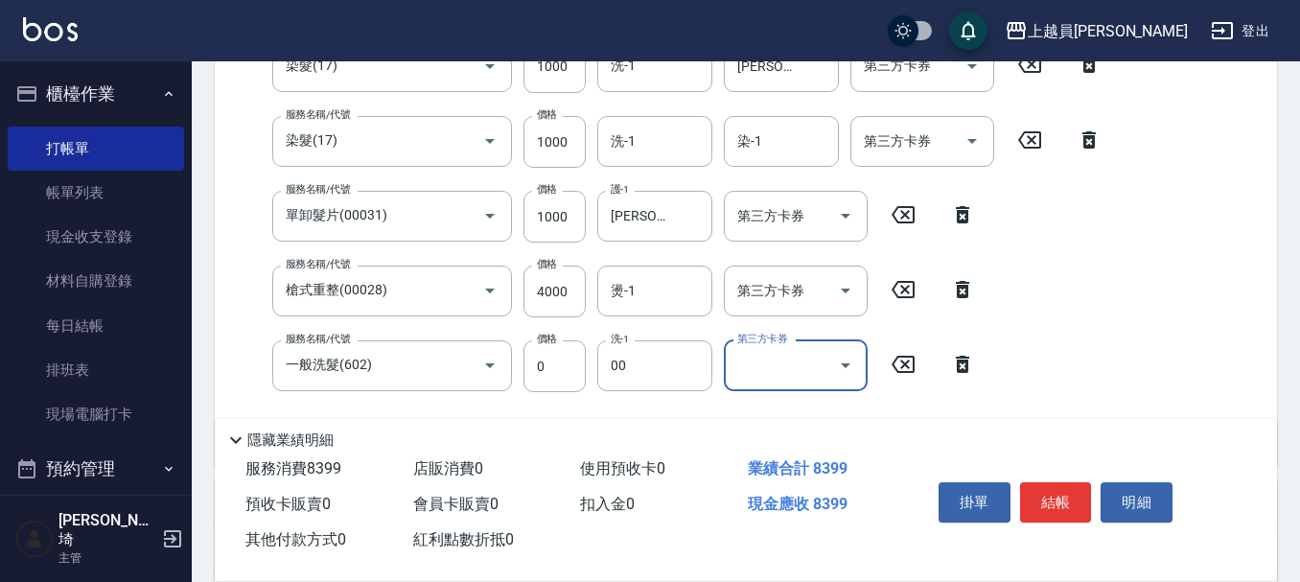
type input "苓苓-00"
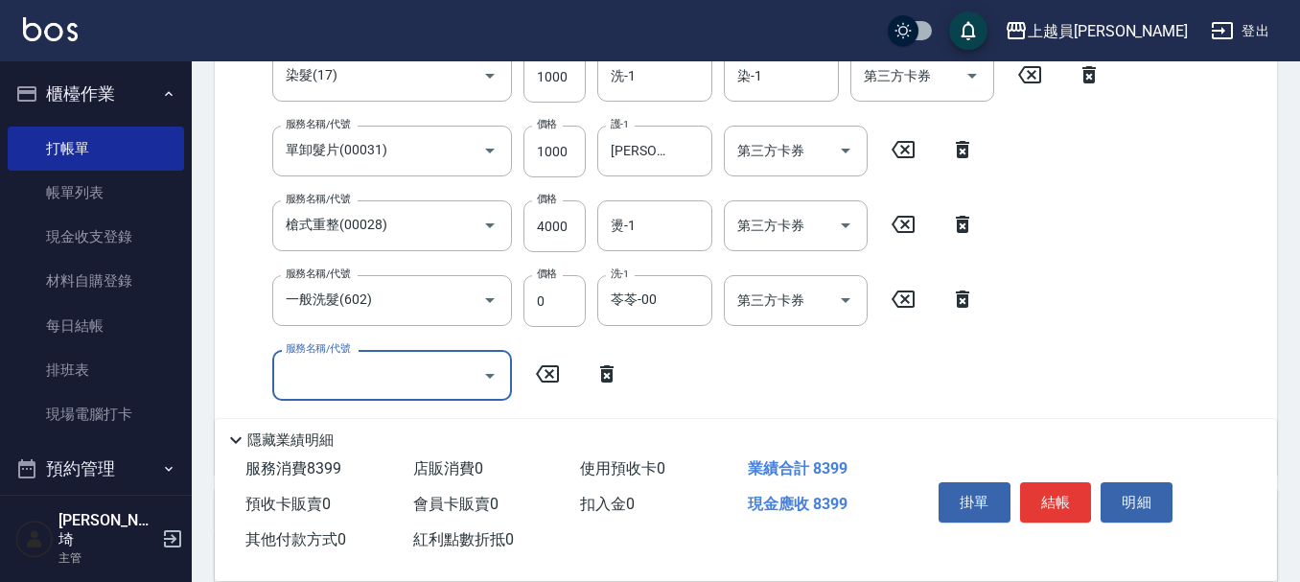
scroll to position [588, 0]
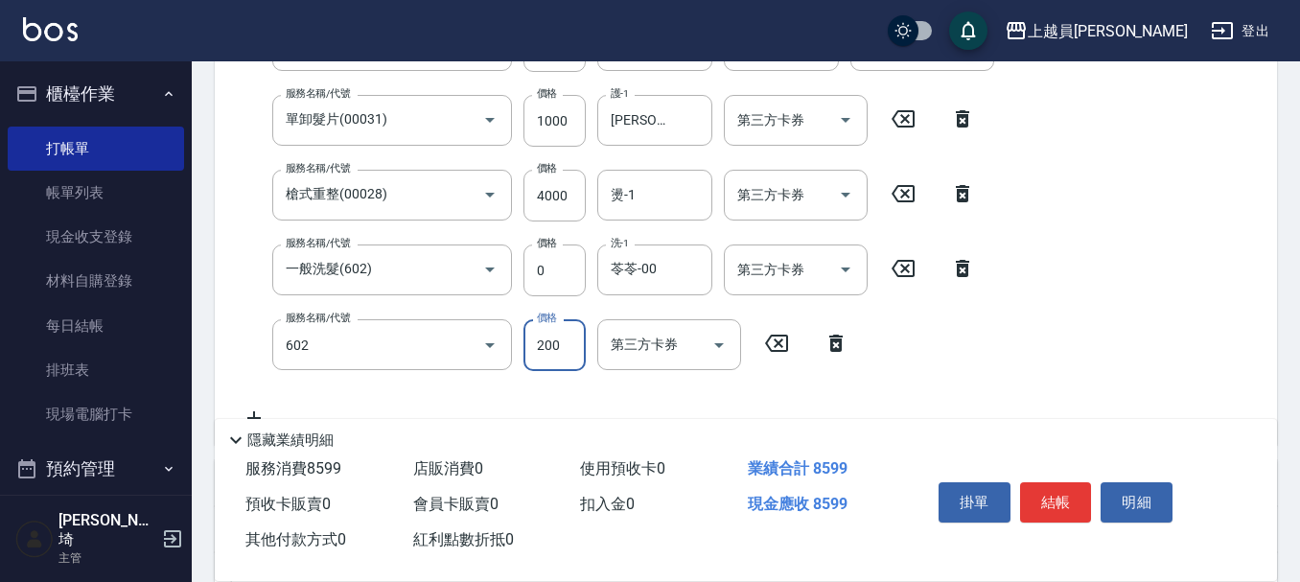
type input "一般洗髮(602)"
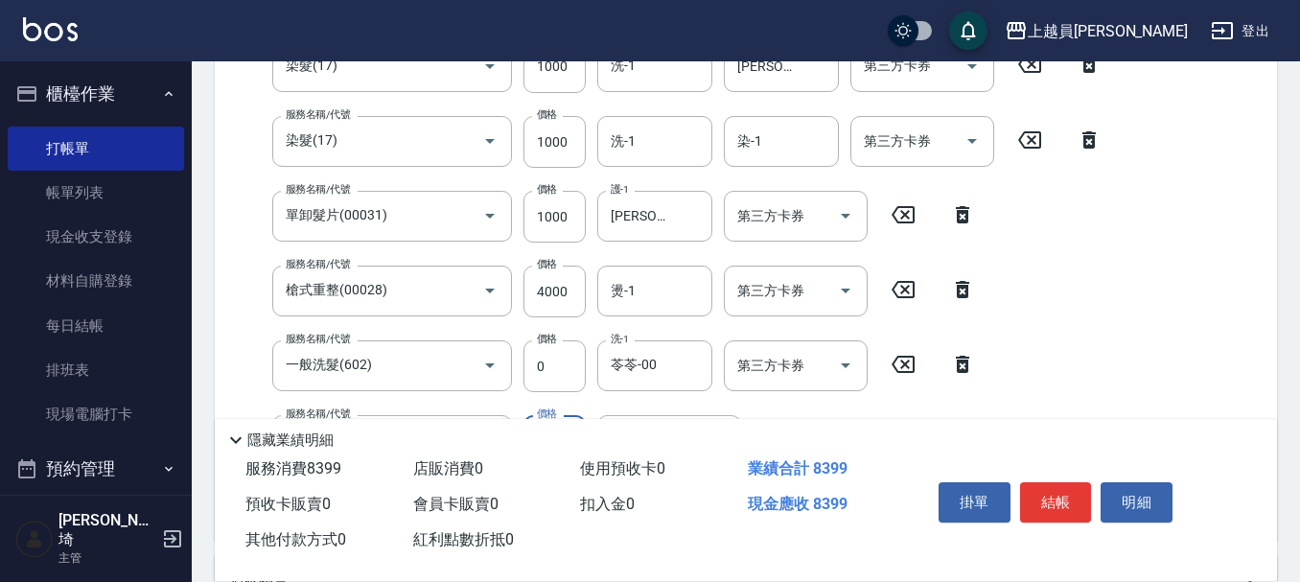
type input "0"
type input "[PERSON_NAME]-26"
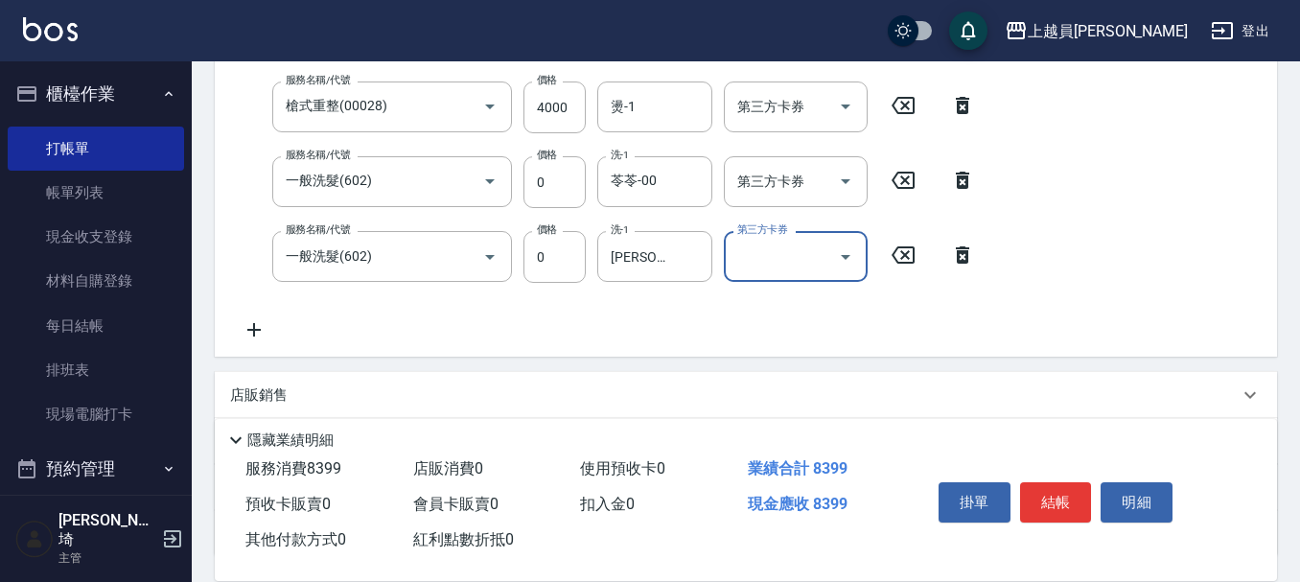
scroll to position [684, 0]
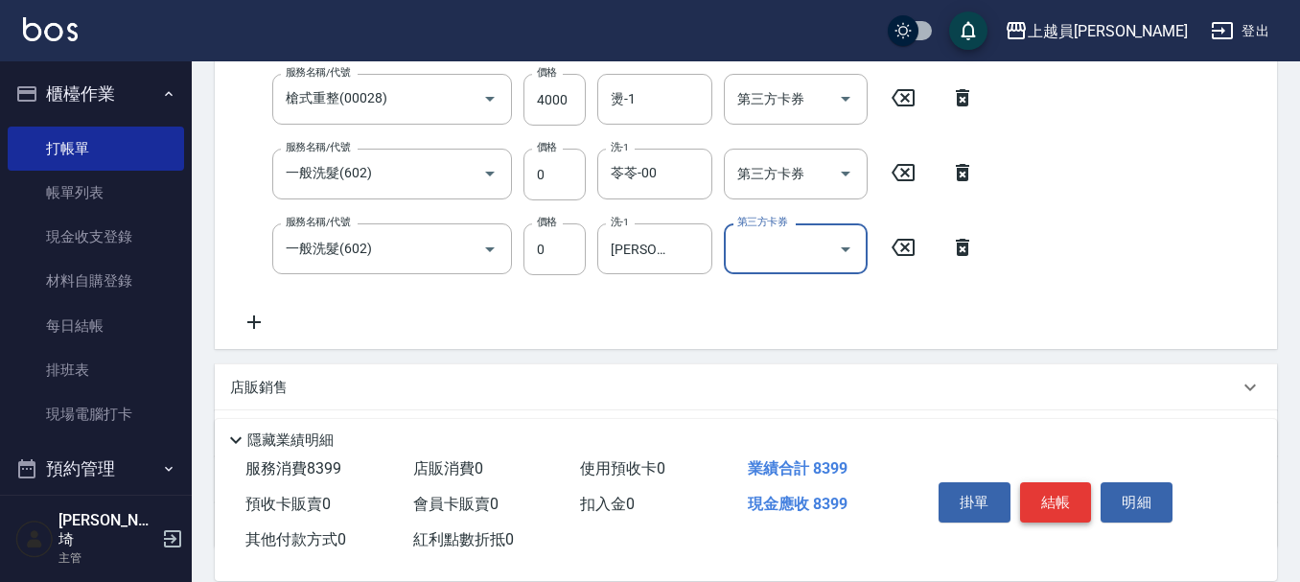
click at [1059, 494] on button "結帳" at bounding box center [1056, 502] width 72 height 40
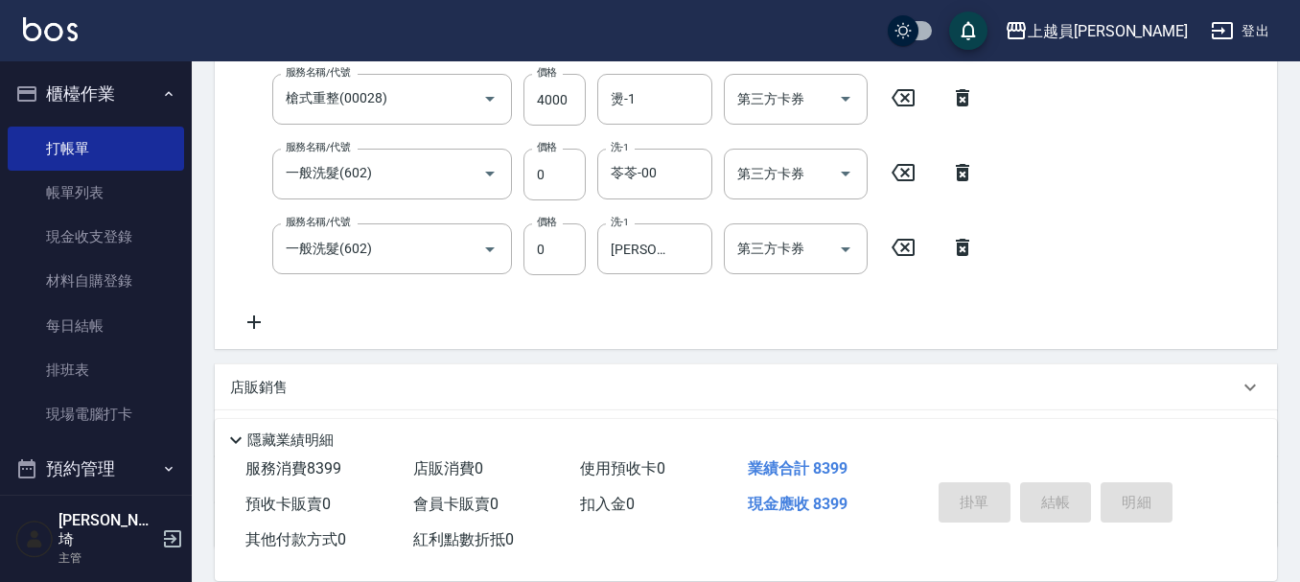
type input "[DATE] 19:20"
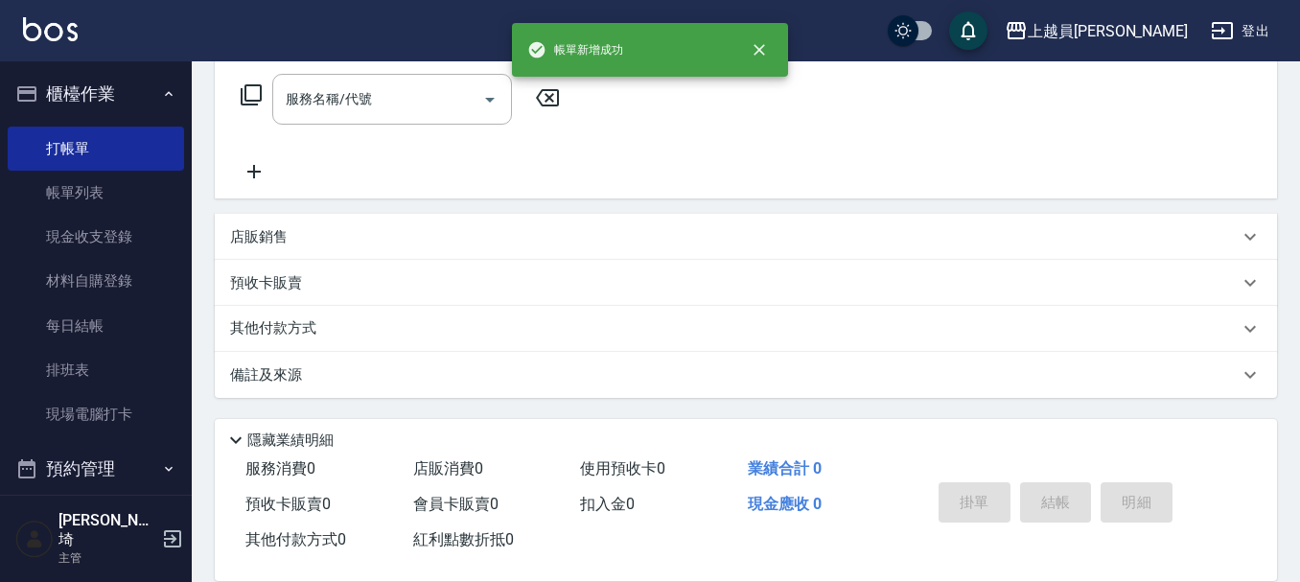
scroll to position [0, 0]
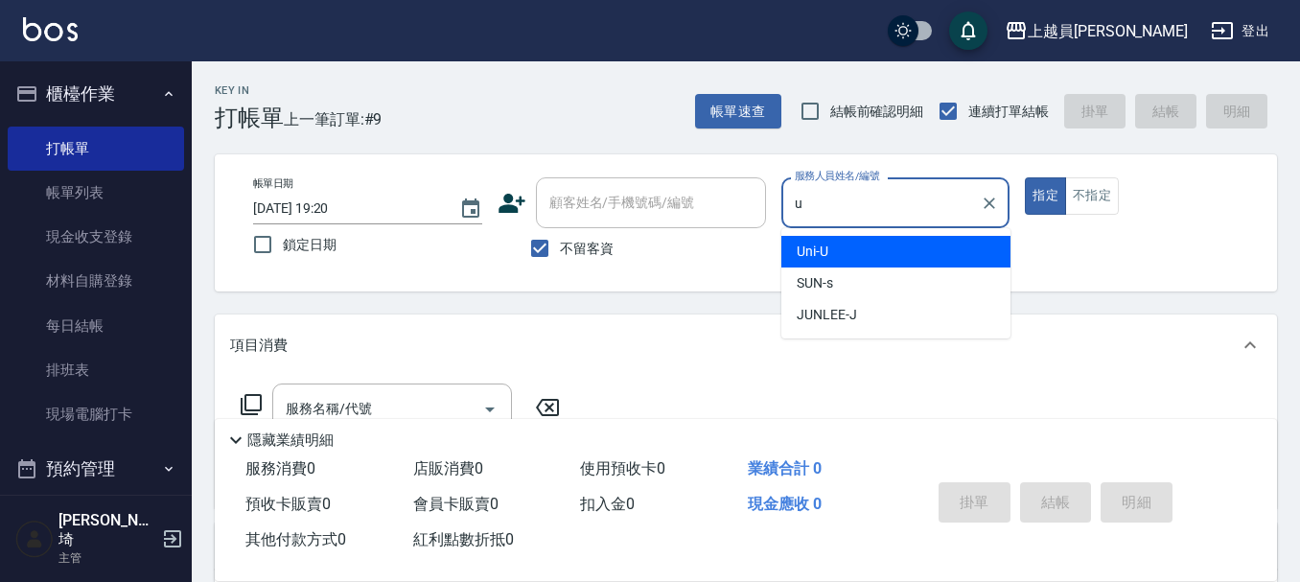
type input "Uni-U"
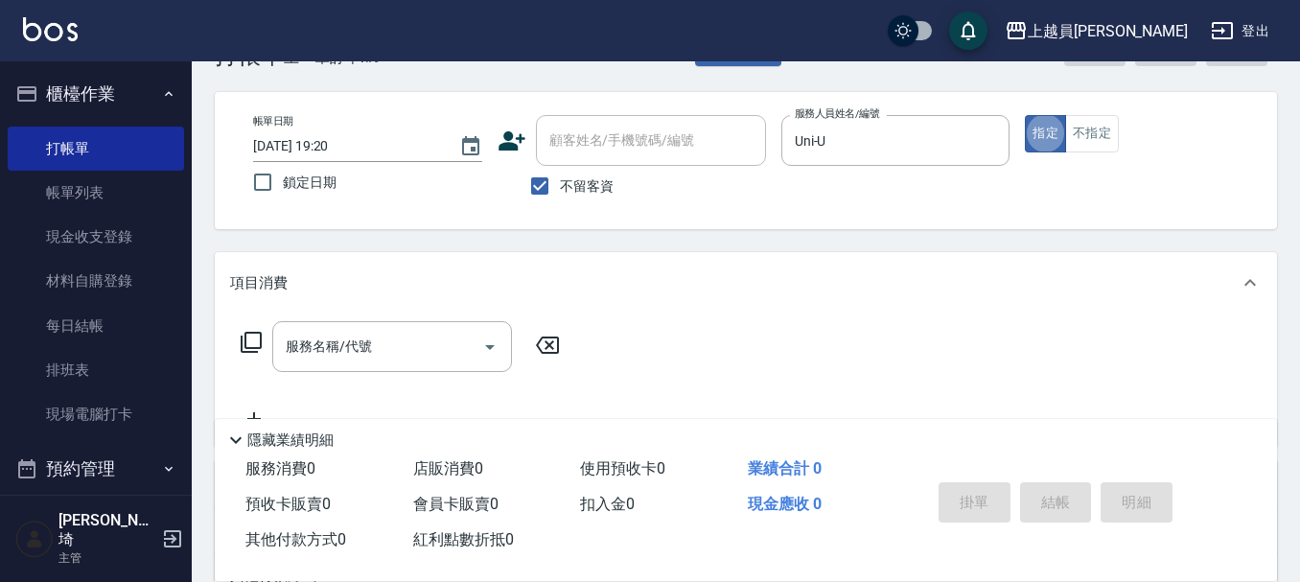
scroll to position [96, 0]
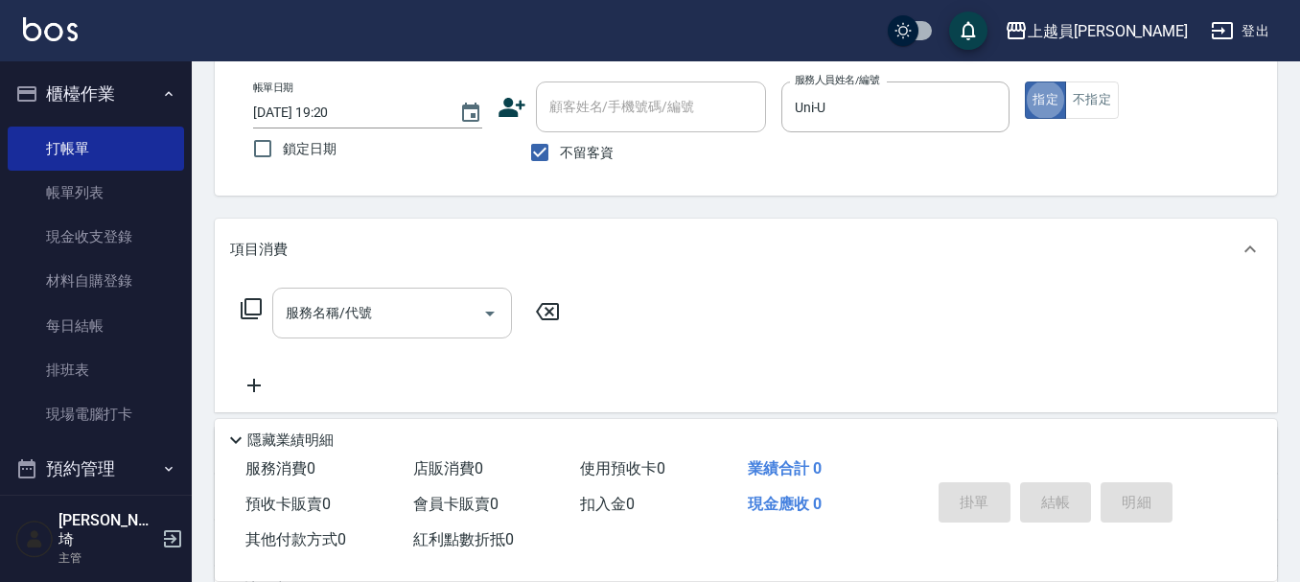
click at [369, 328] on input "服務名稱/代號" at bounding box center [378, 313] width 194 height 34
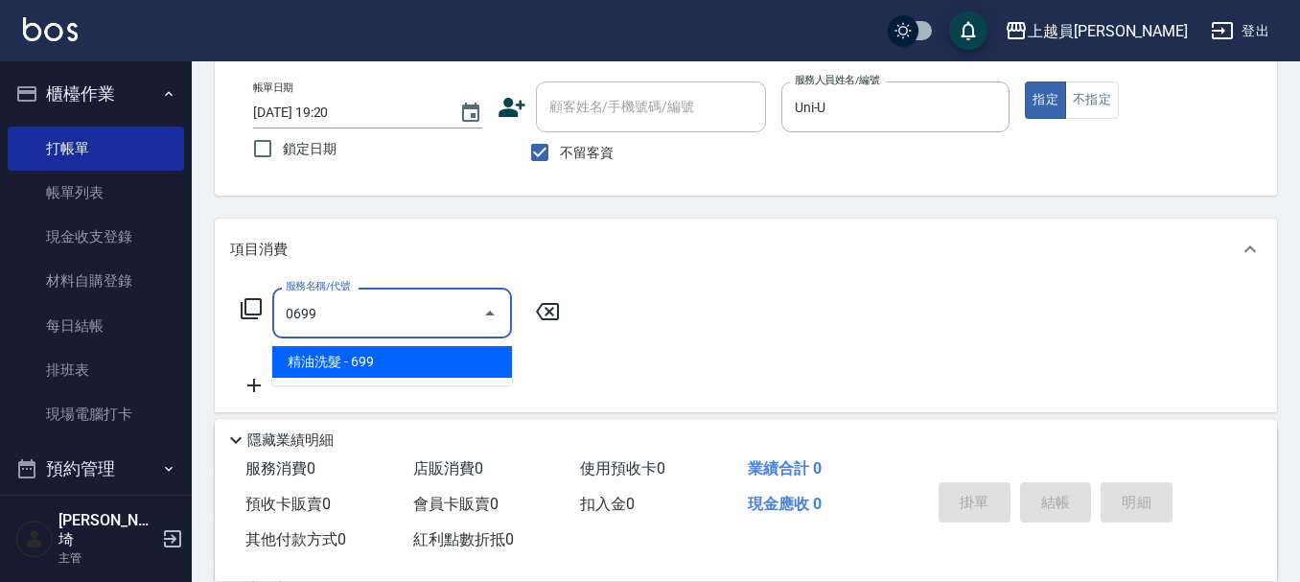
type input "精油洗髮(0699)"
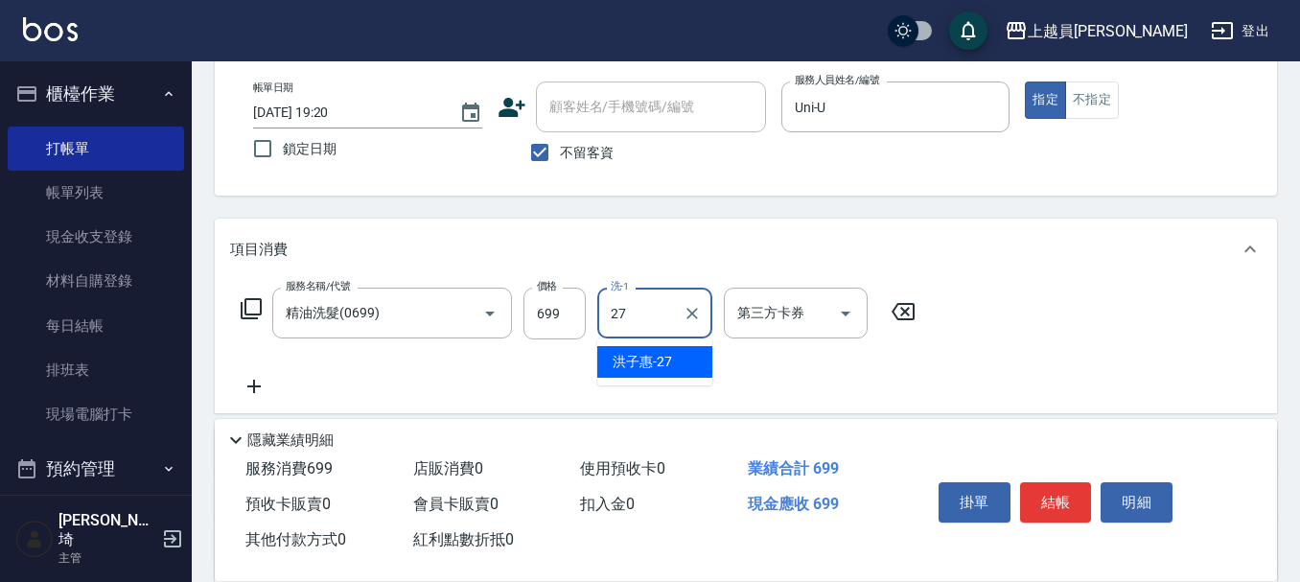
type input "[PERSON_NAME]-27"
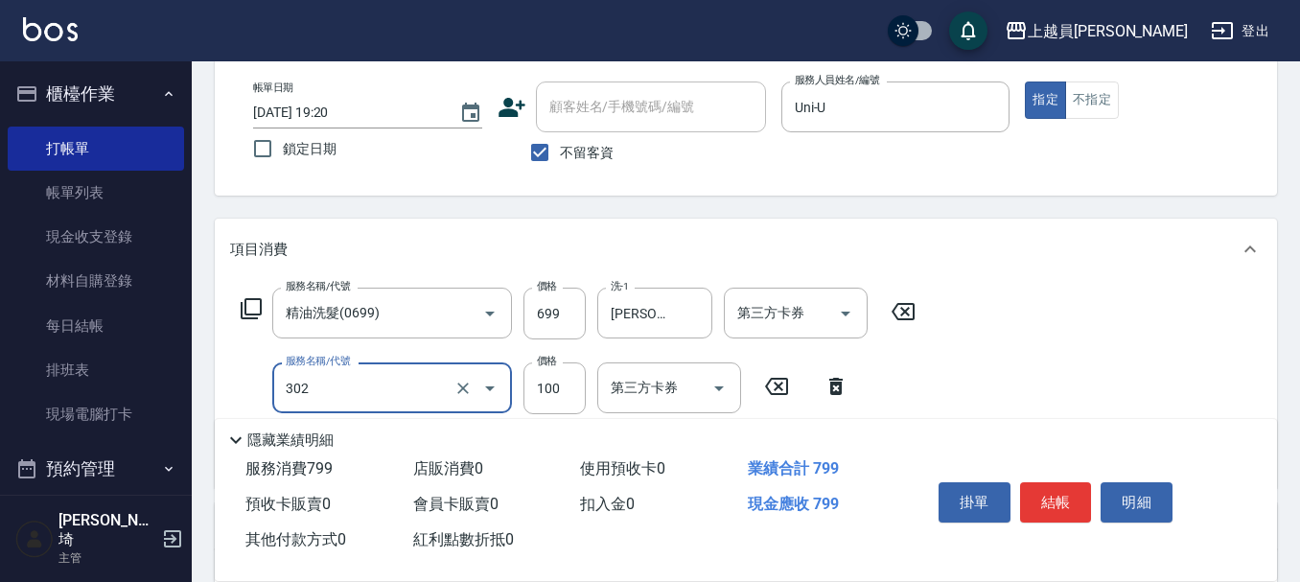
type input "剪髮(302)"
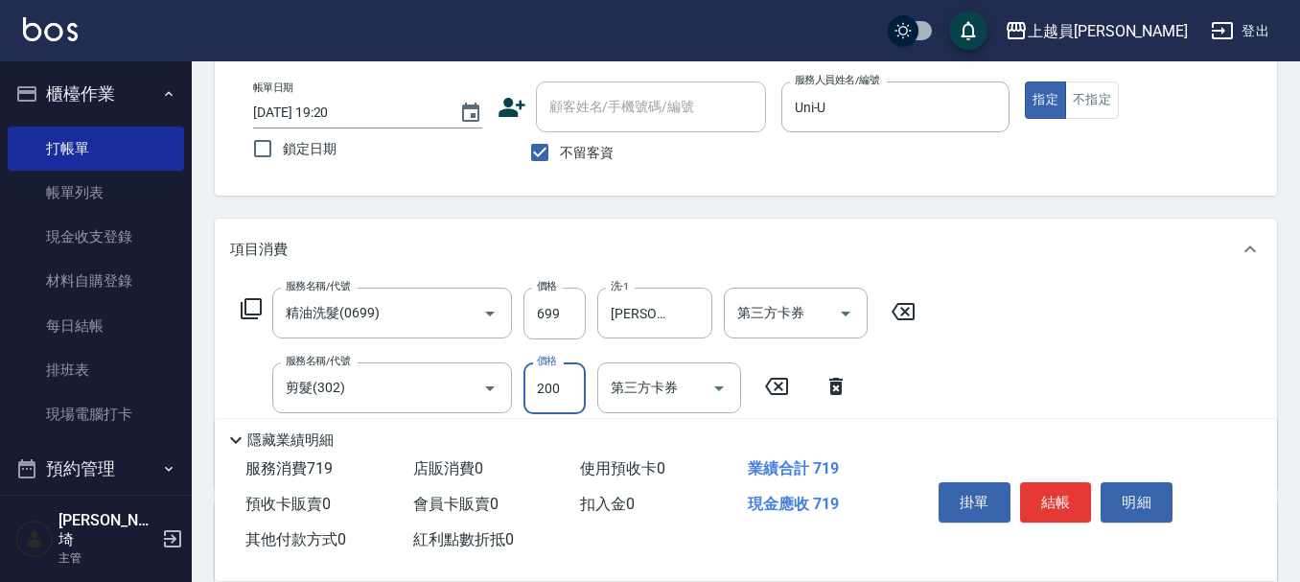
type input "200"
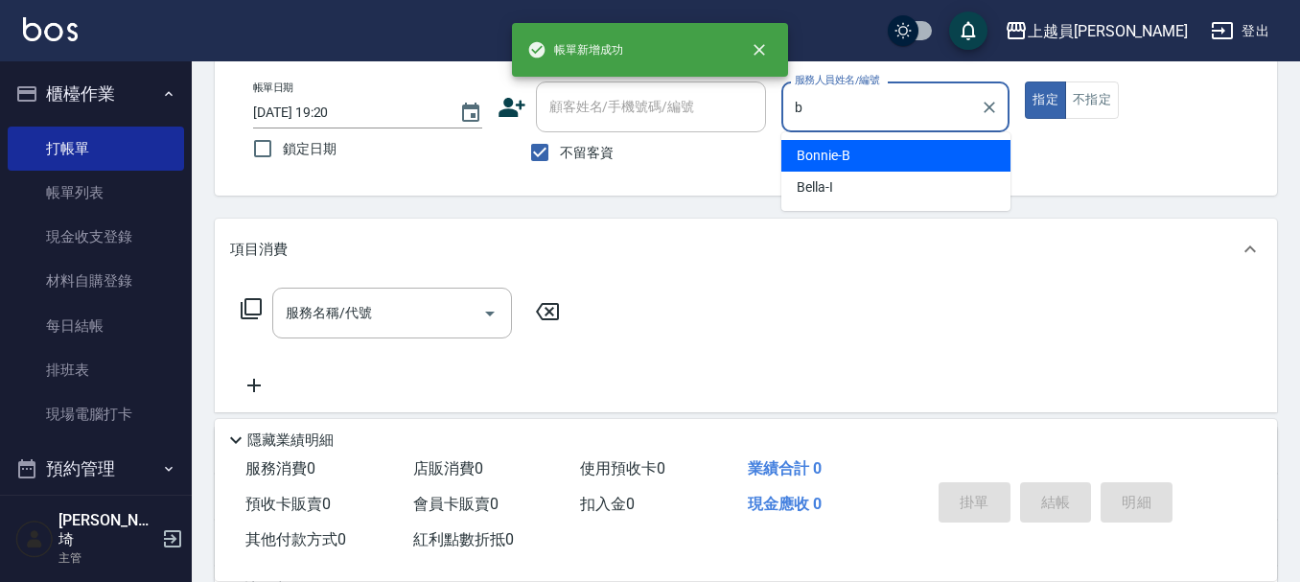
type input "Bonnie-B"
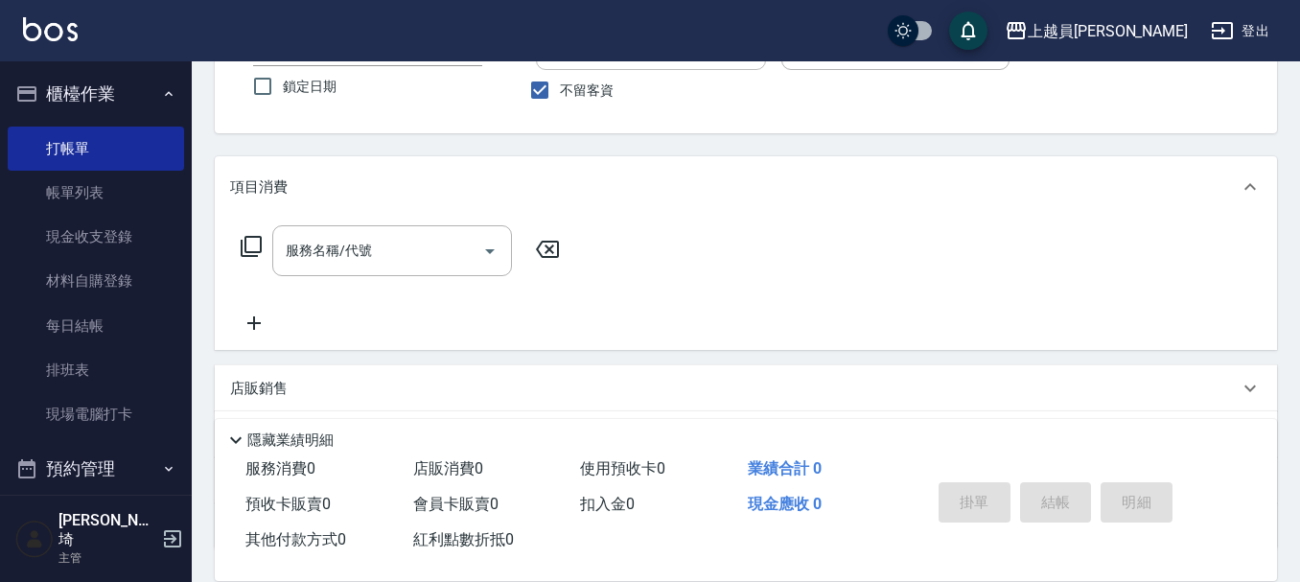
scroll to position [192, 0]
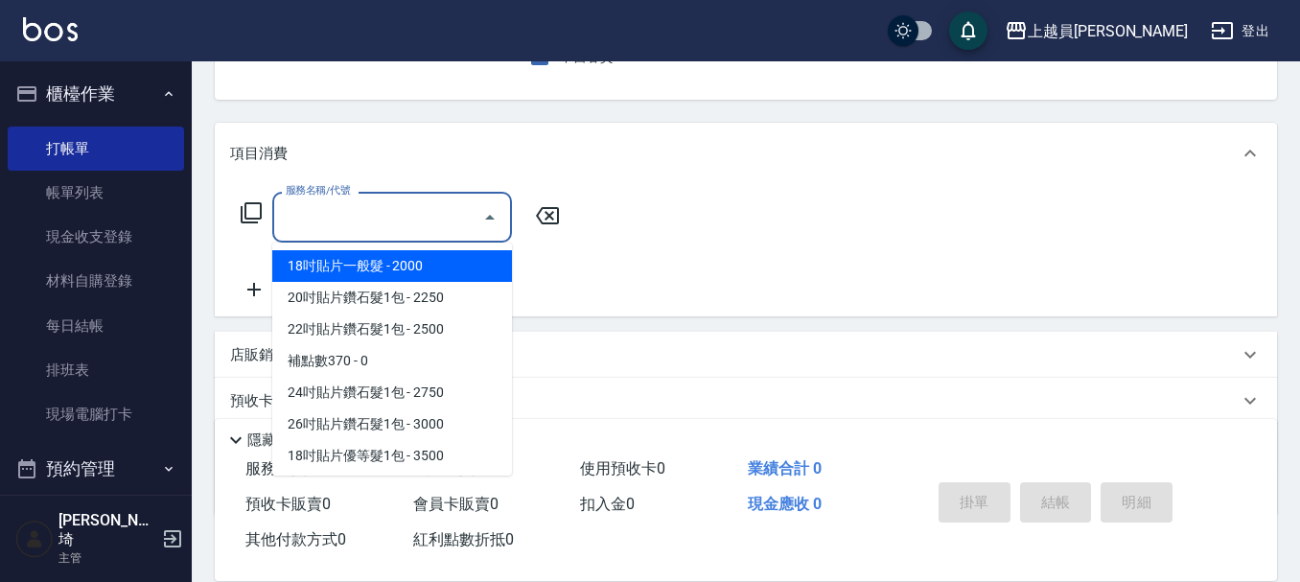
click at [369, 205] on input "服務名稱/代號" at bounding box center [378, 217] width 194 height 34
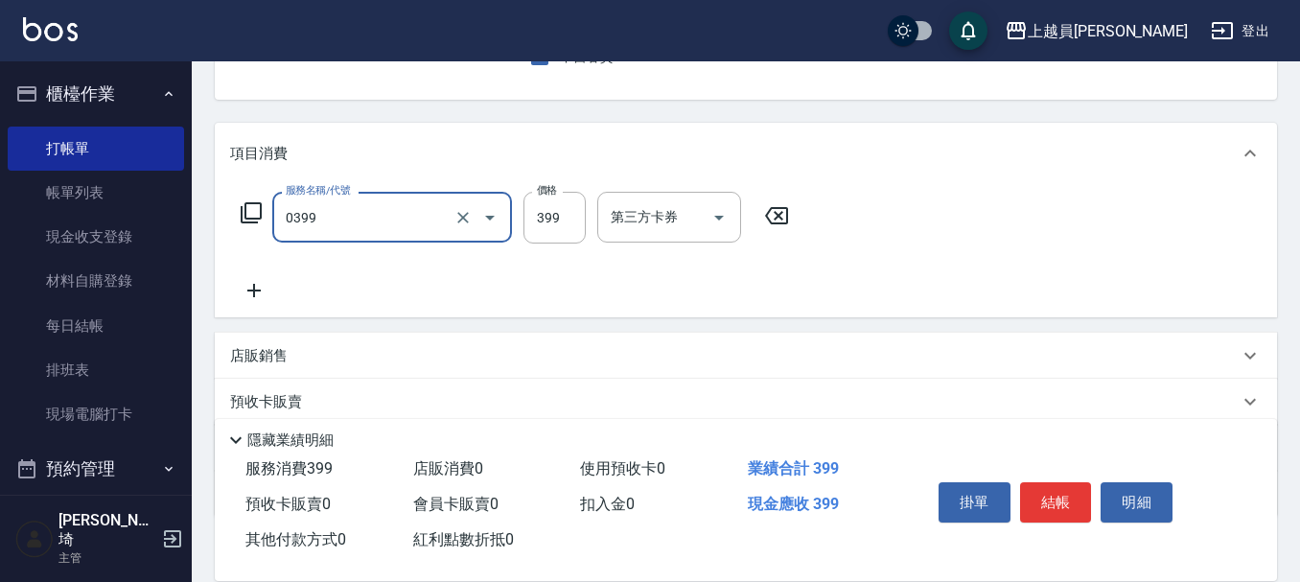
type input "海鹽SPA(0399)"
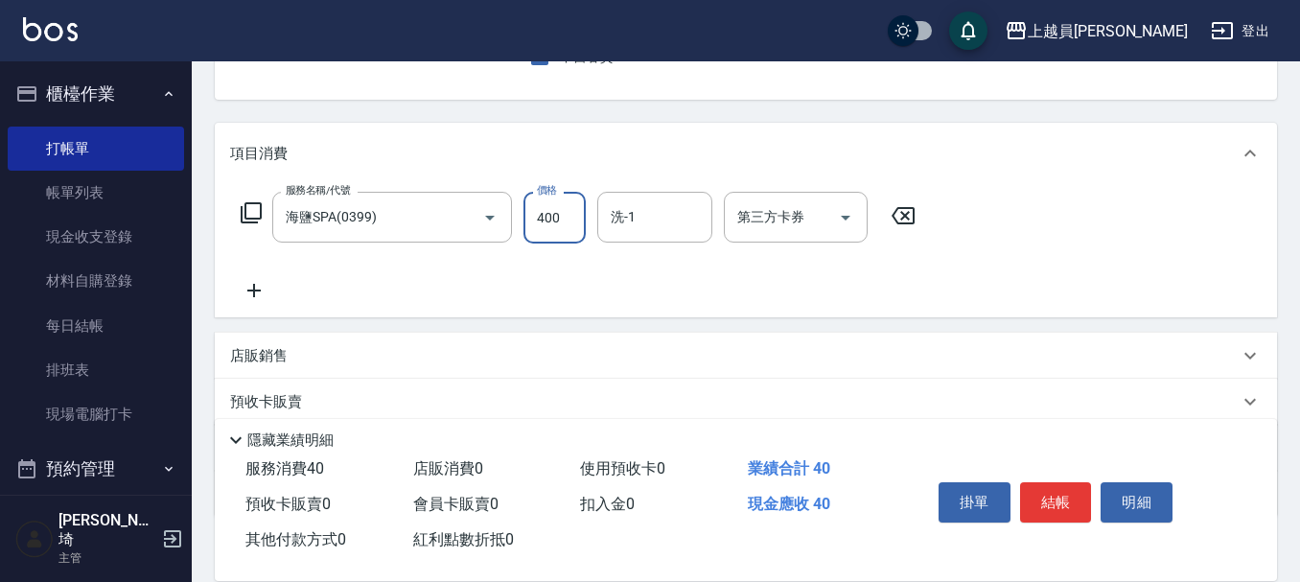
type input "400"
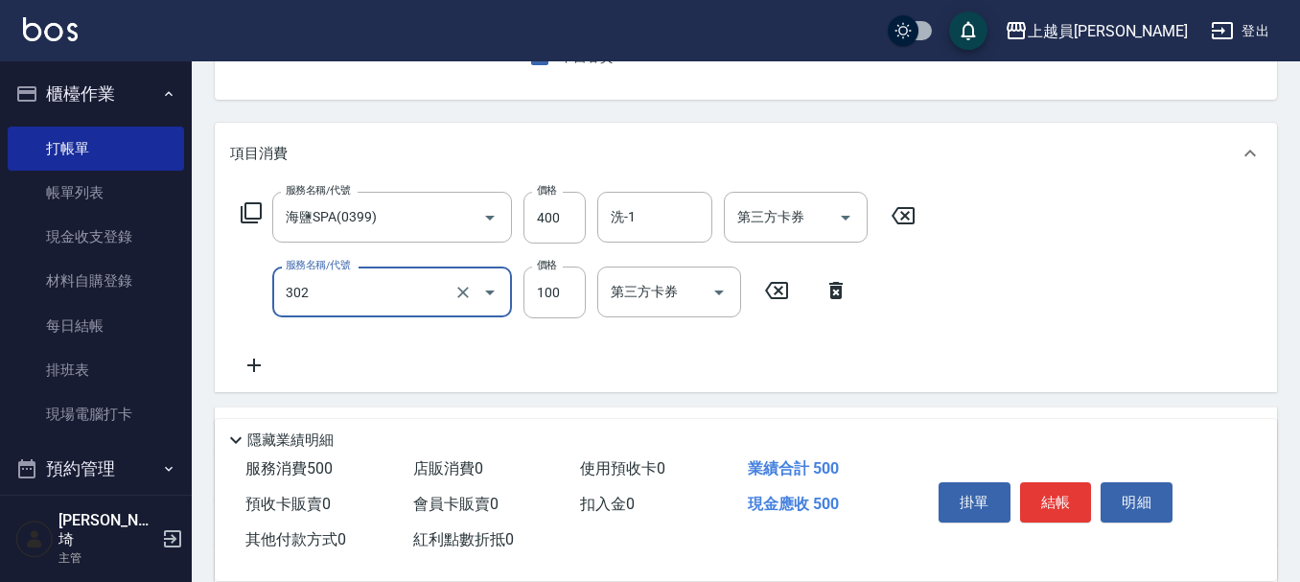
type input "剪髮(302)"
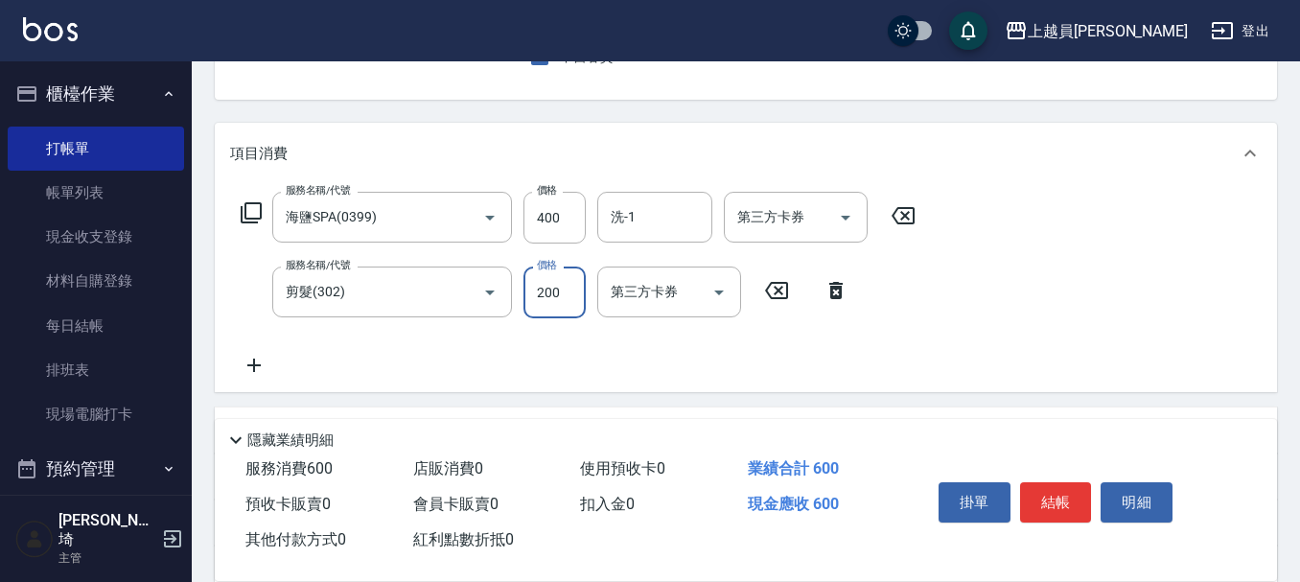
type input "200"
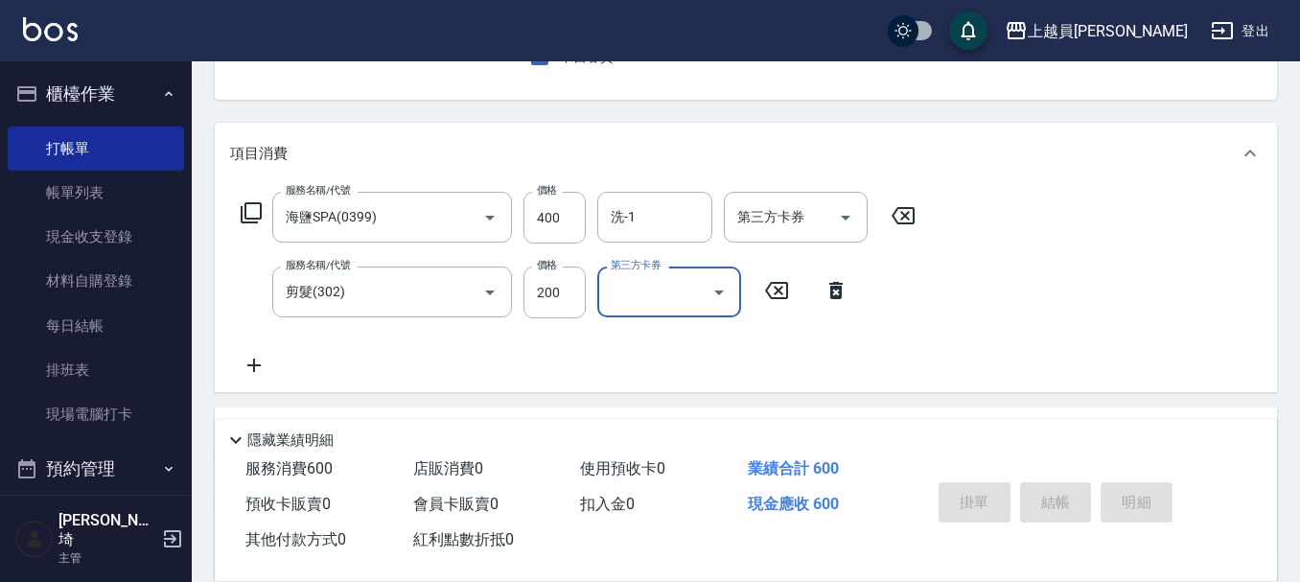
type input "[DATE] 19:21"
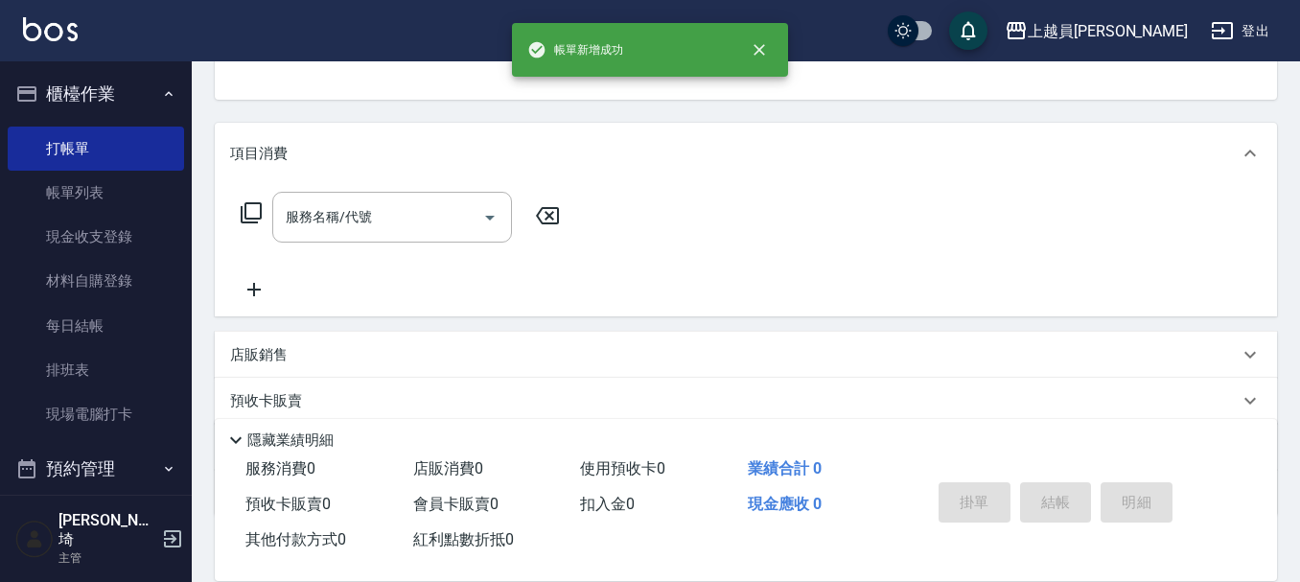
scroll to position [186, 0]
type input "Bonnie-B"
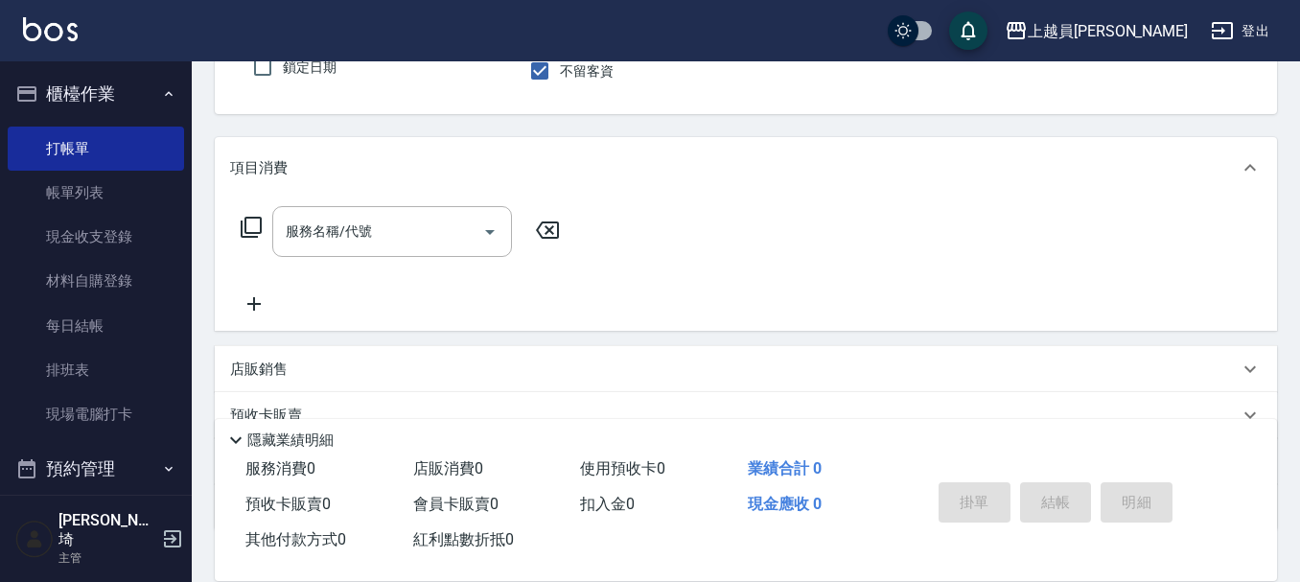
scroll to position [81, 0]
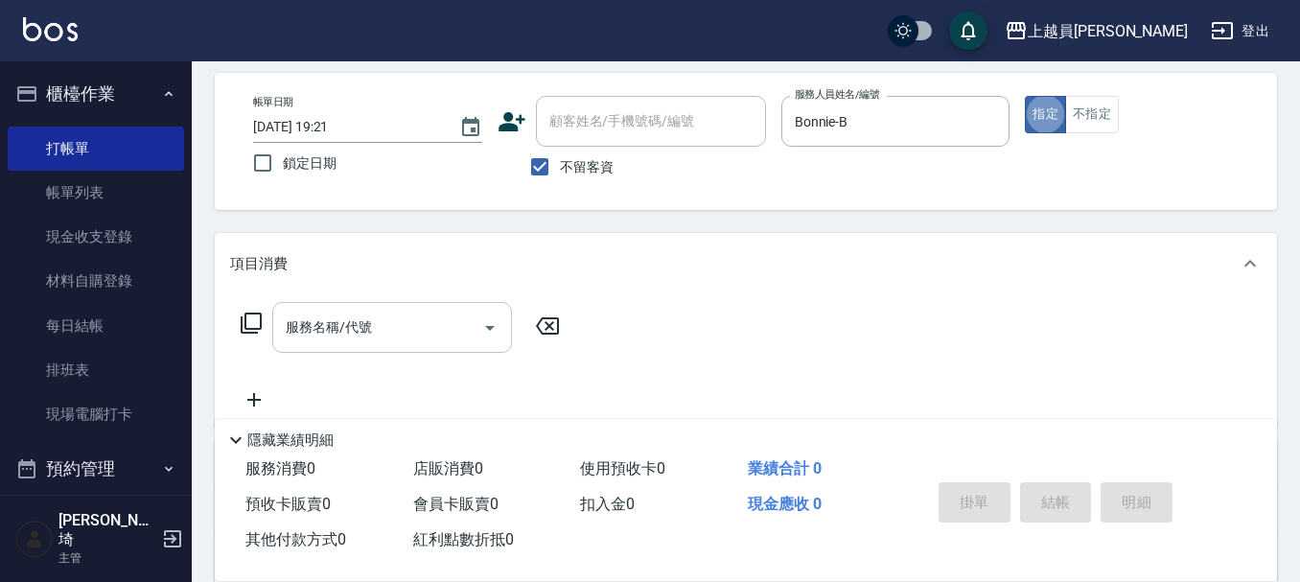
click at [413, 313] on input "服務名稱/代號" at bounding box center [378, 328] width 194 height 34
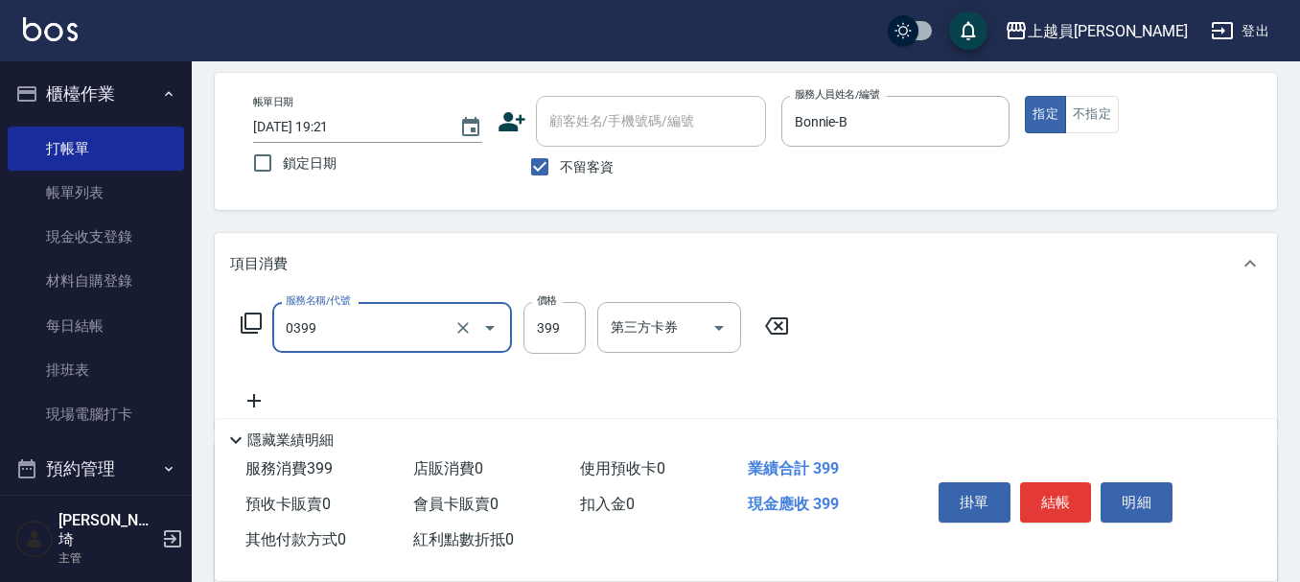
type input "海鹽SPA(0399)"
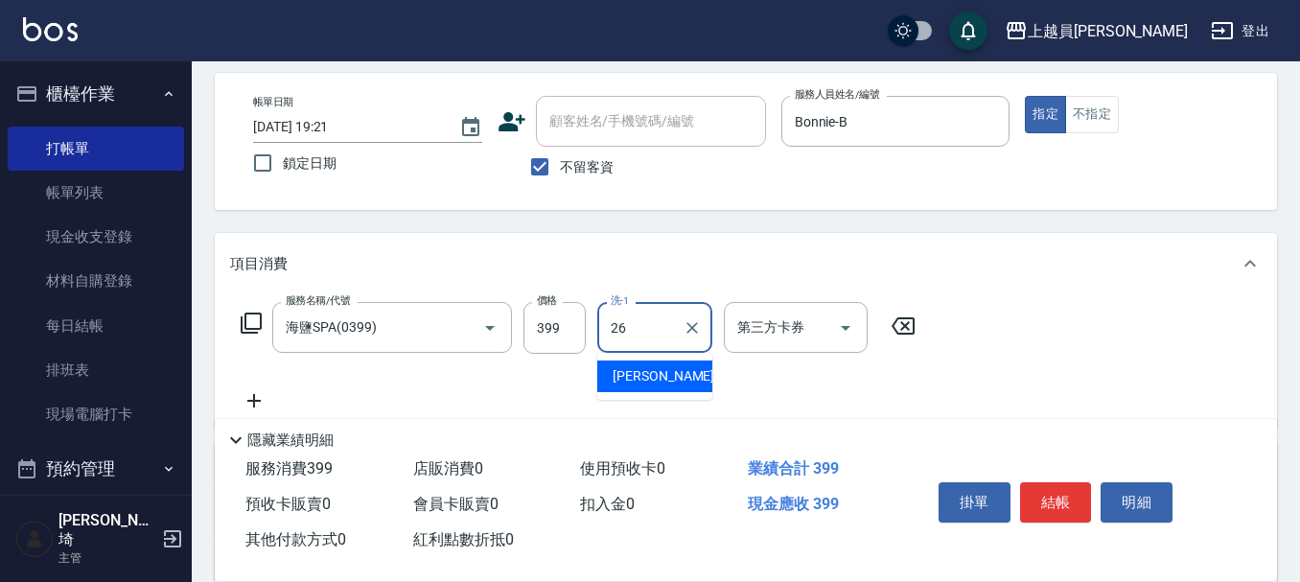
type input "[PERSON_NAME]-26"
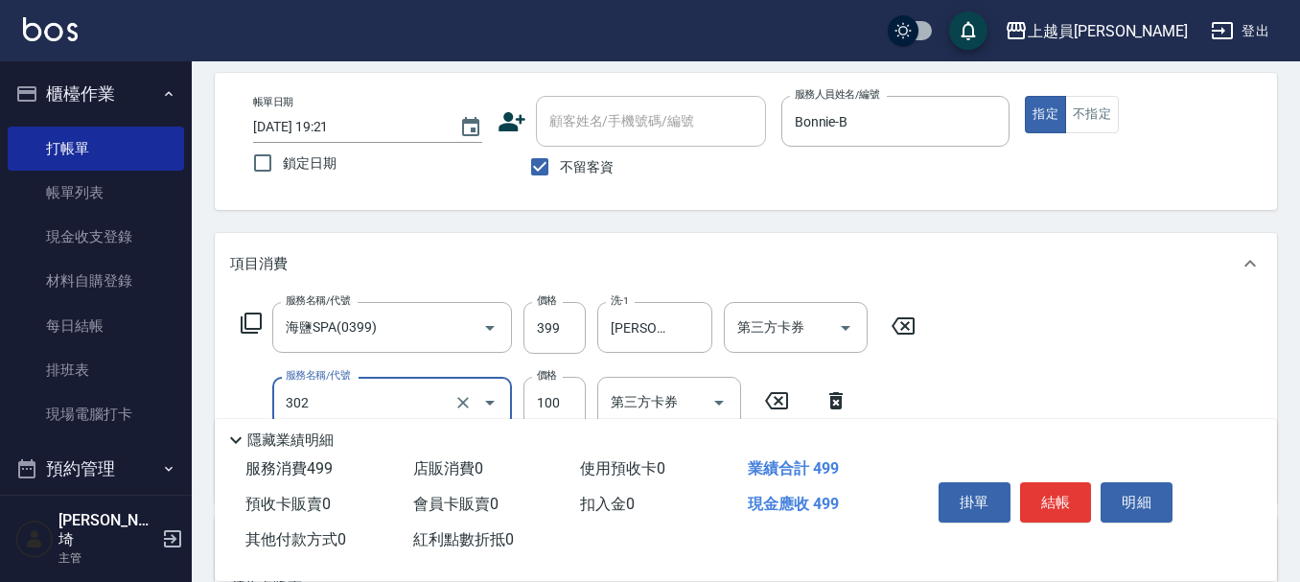
type input "剪髮(302)"
type input "200"
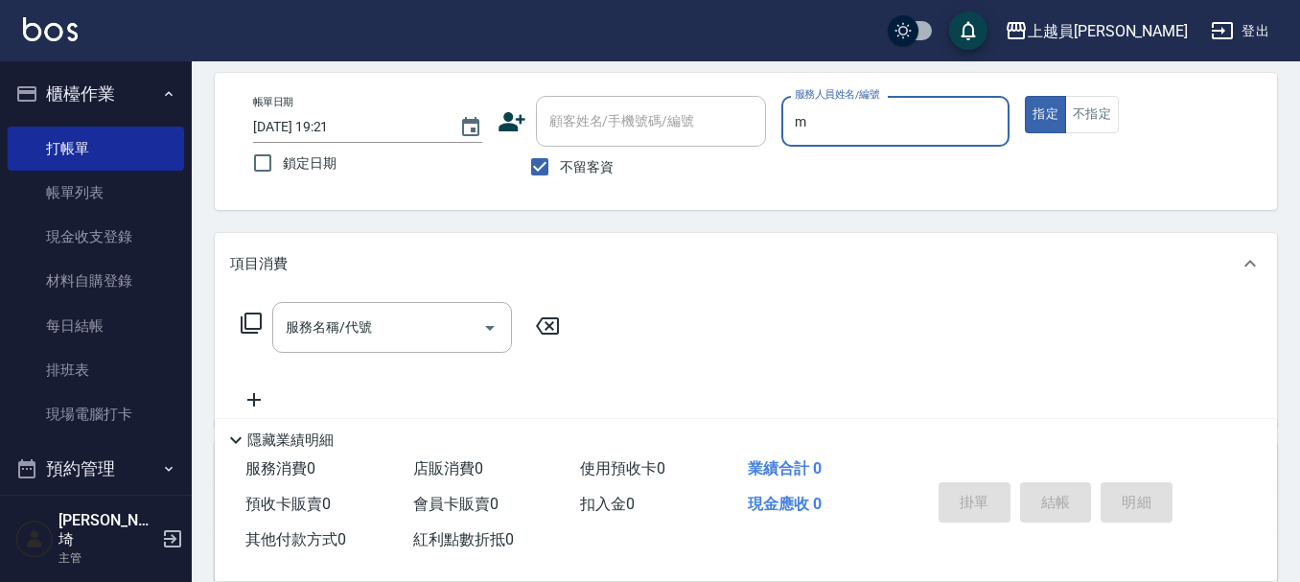
type input "M-M"
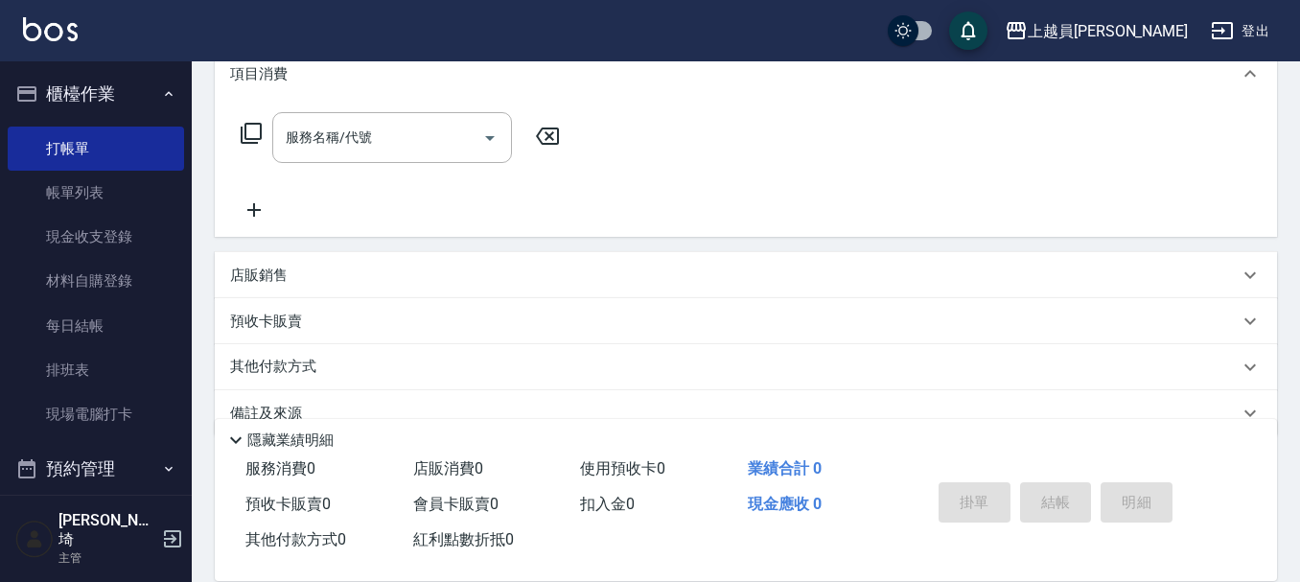
scroll to position [273, 0]
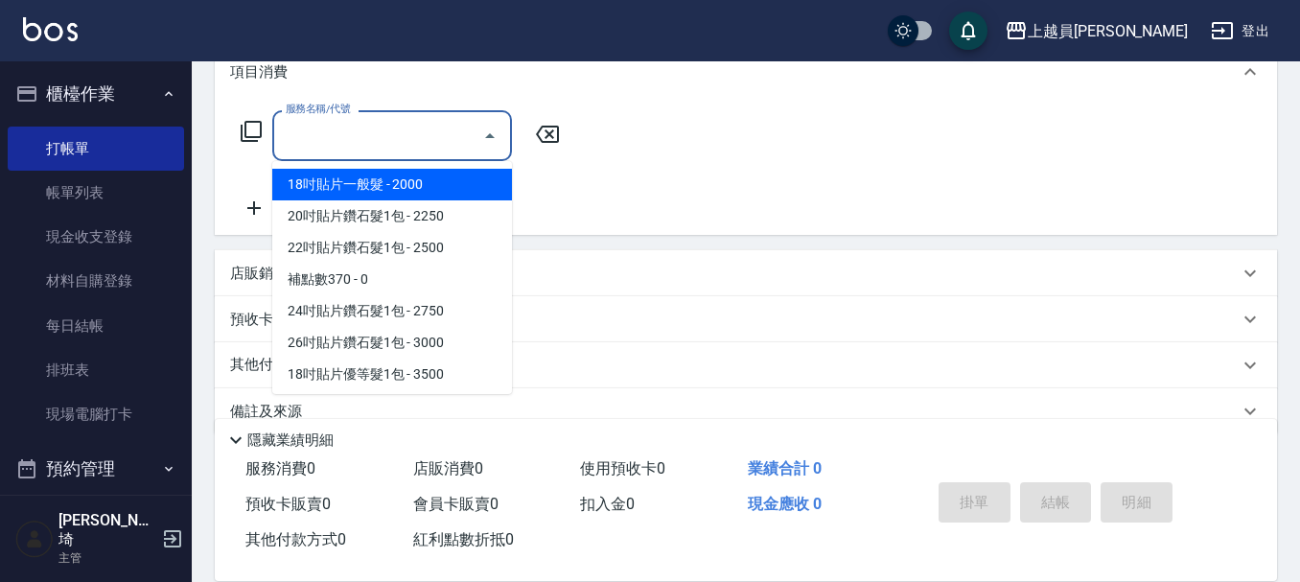
click at [380, 147] on input "服務名稱/代號" at bounding box center [378, 136] width 194 height 34
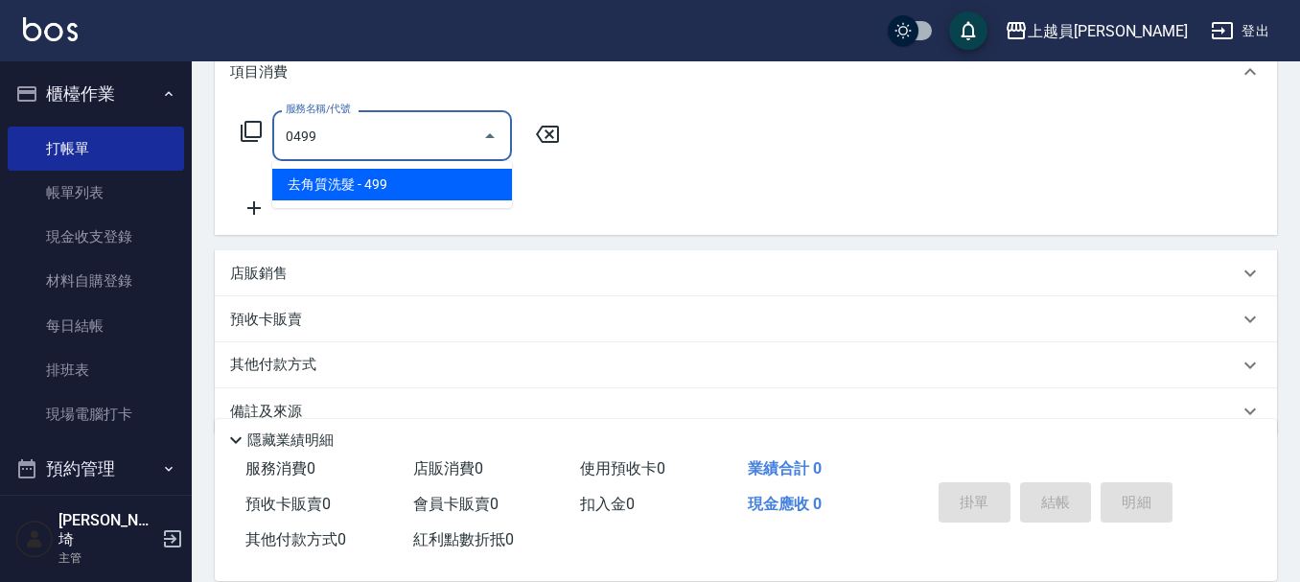
type input "去角質洗髮(0499)"
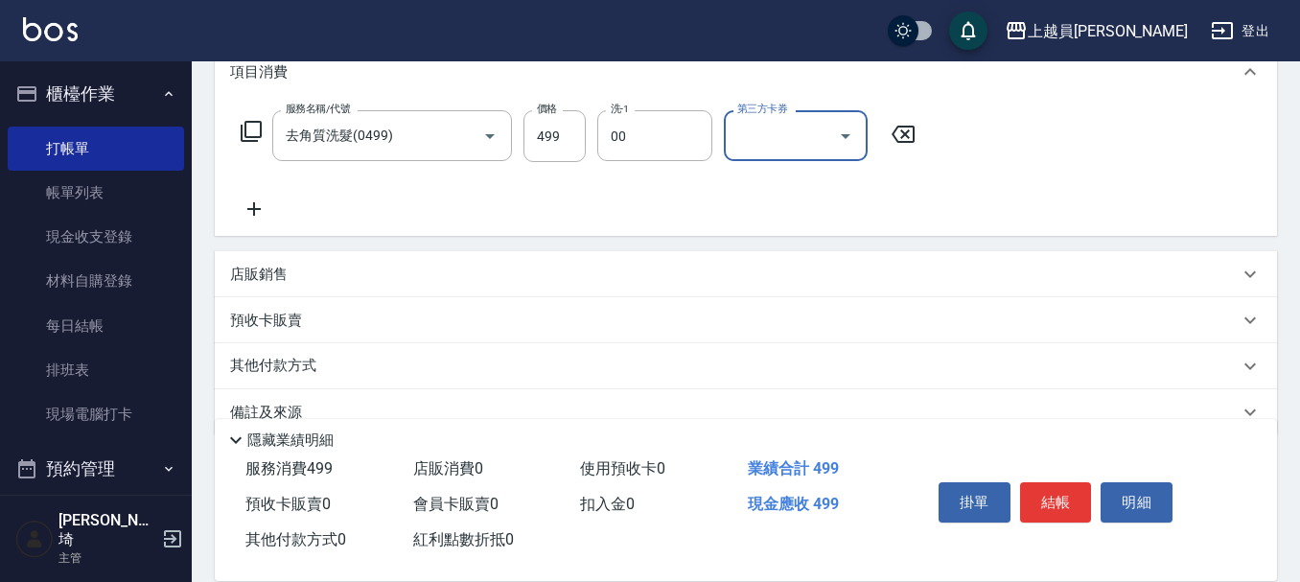
type input "苓苓-00"
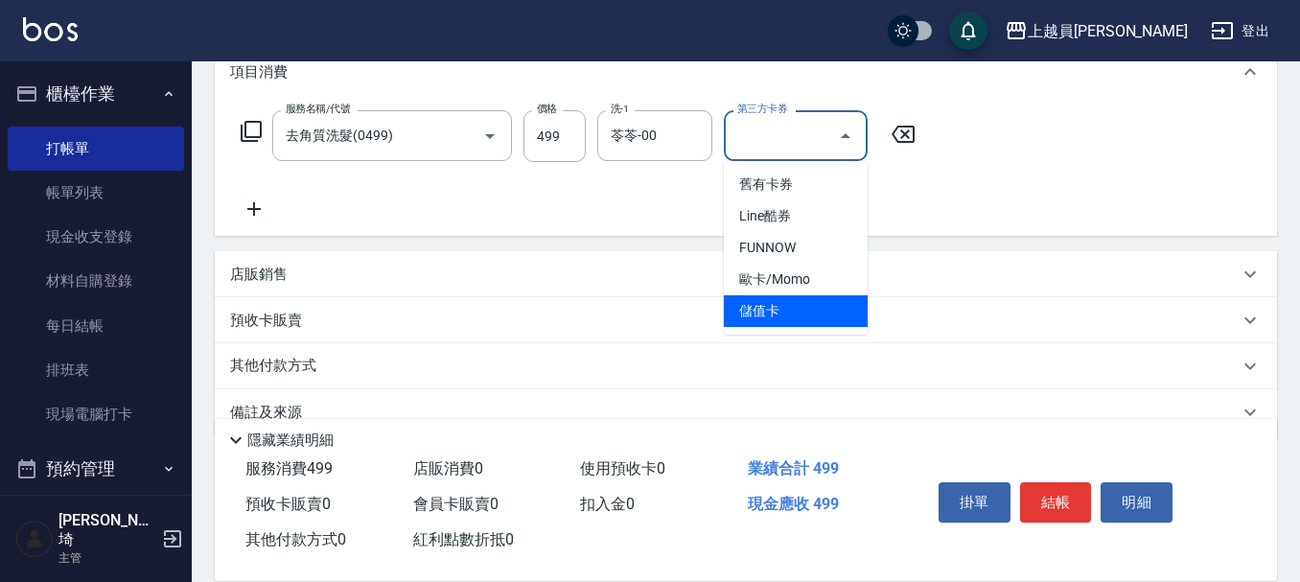
type input "儲值卡"
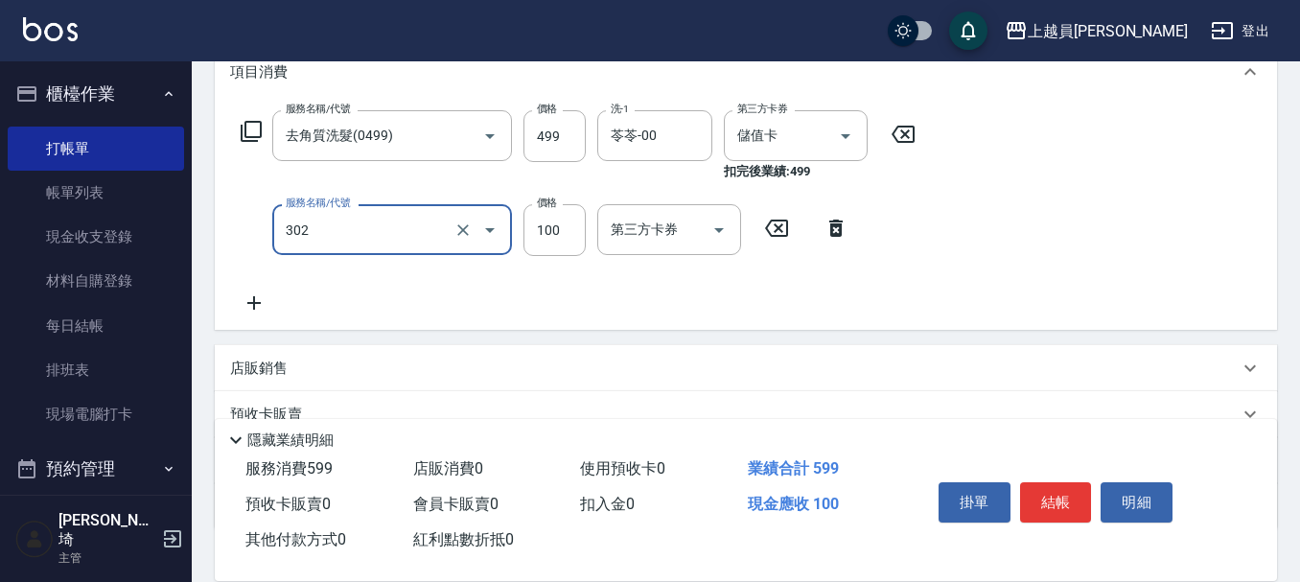
type input "剪髮(302)"
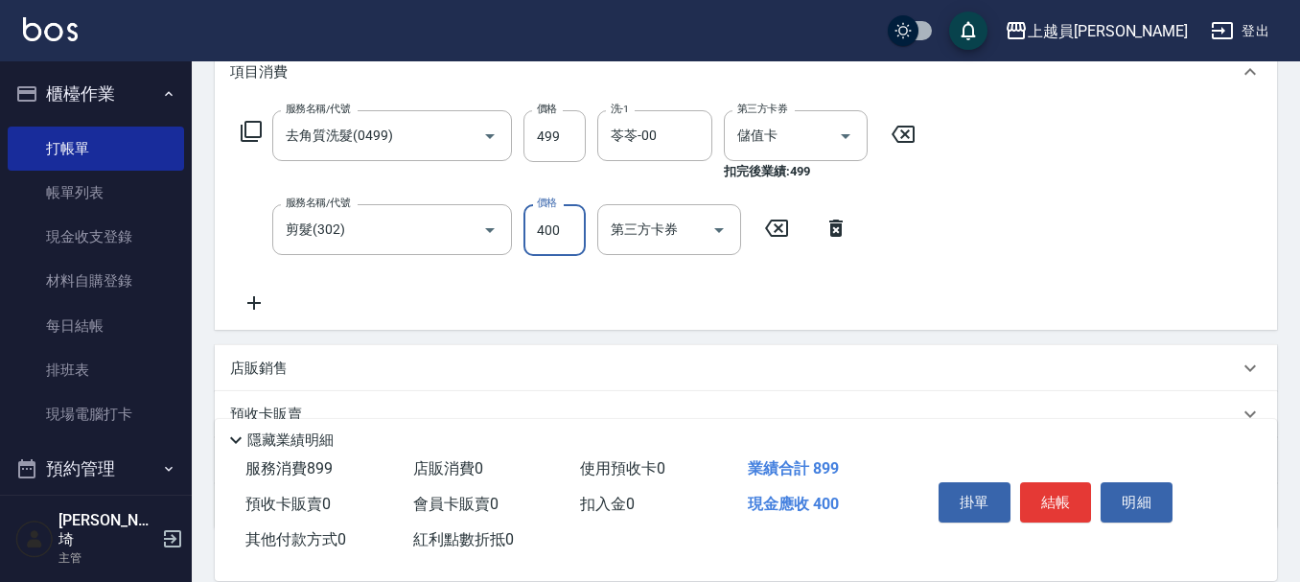
type input "400"
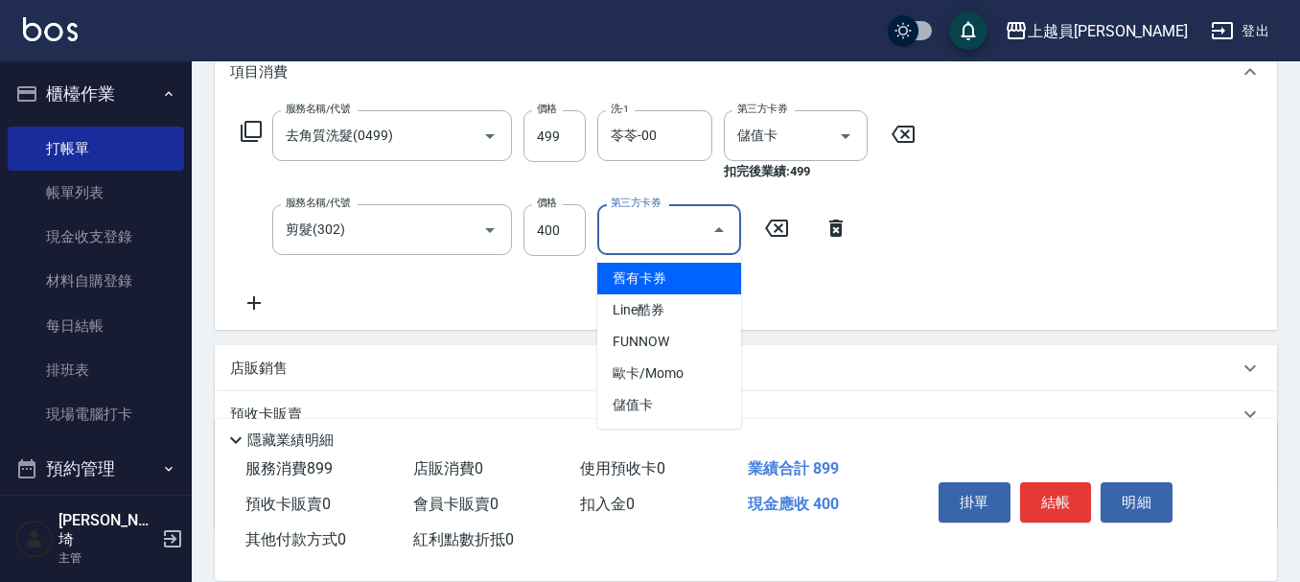
type input "儲值卡"
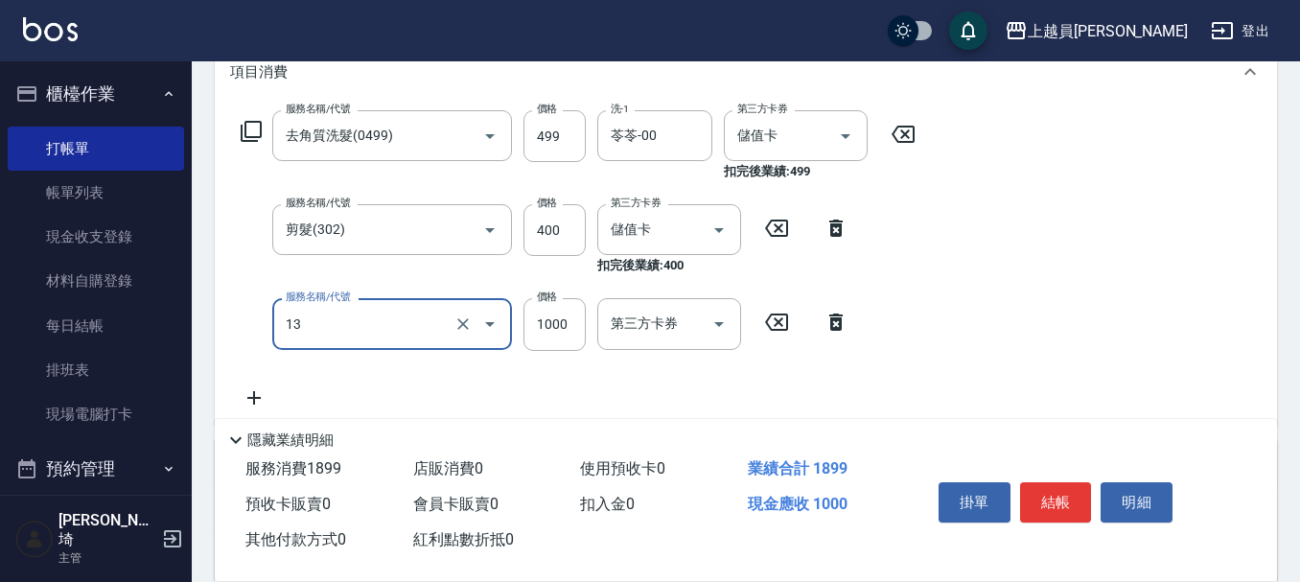
type input "酵素護髮(13)"
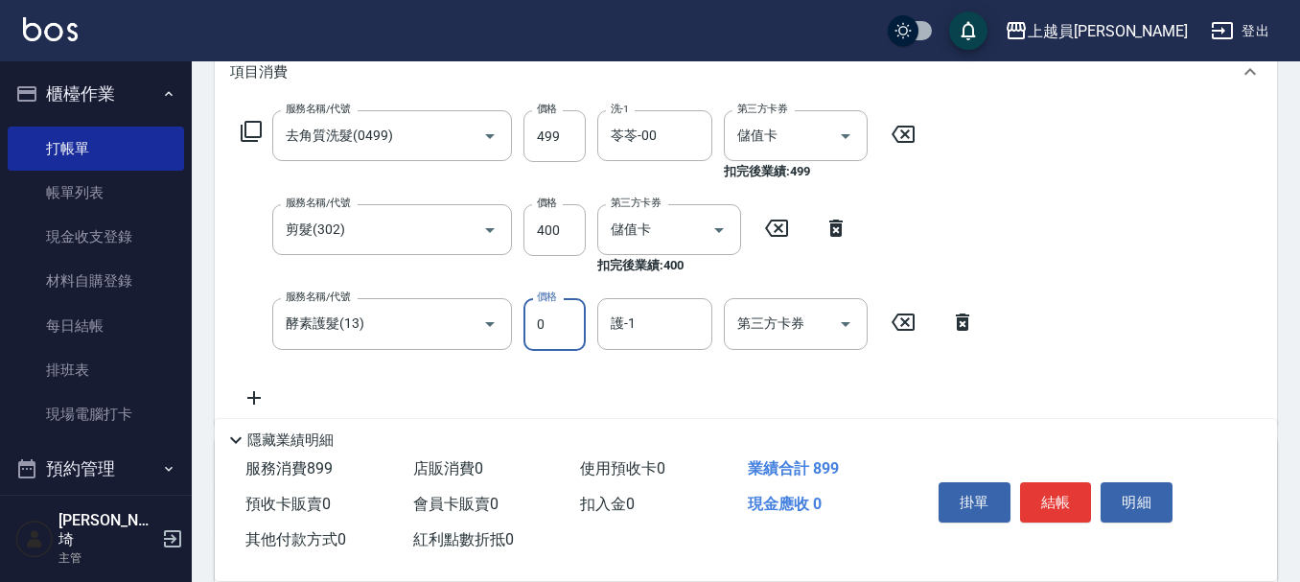
type input "0"
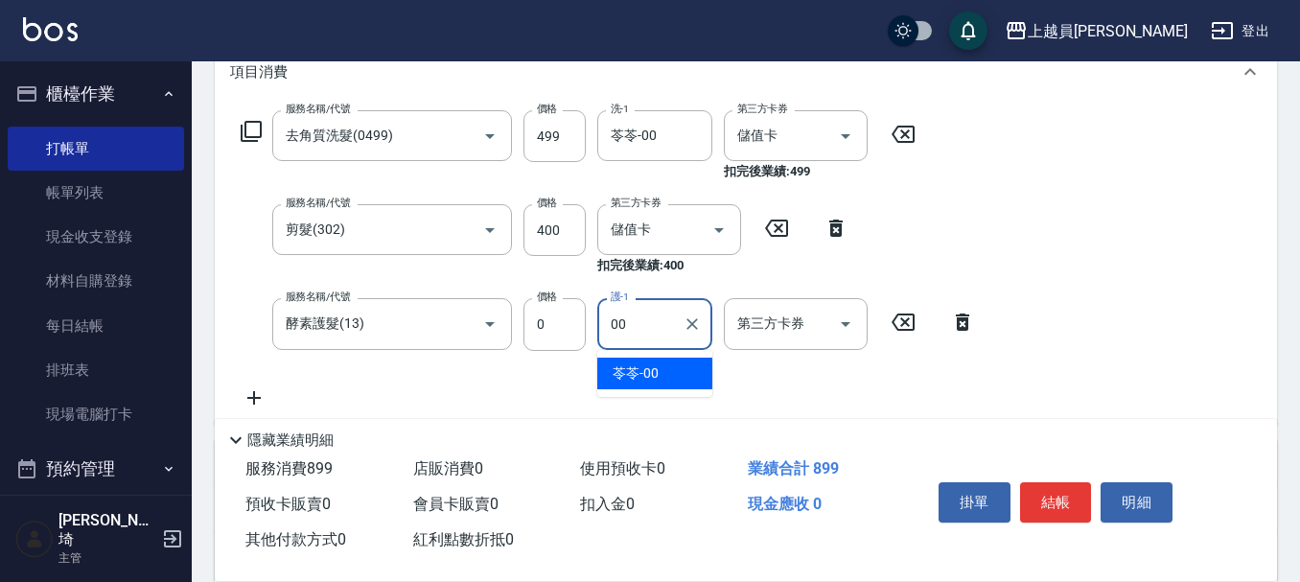
type input "苓苓-00"
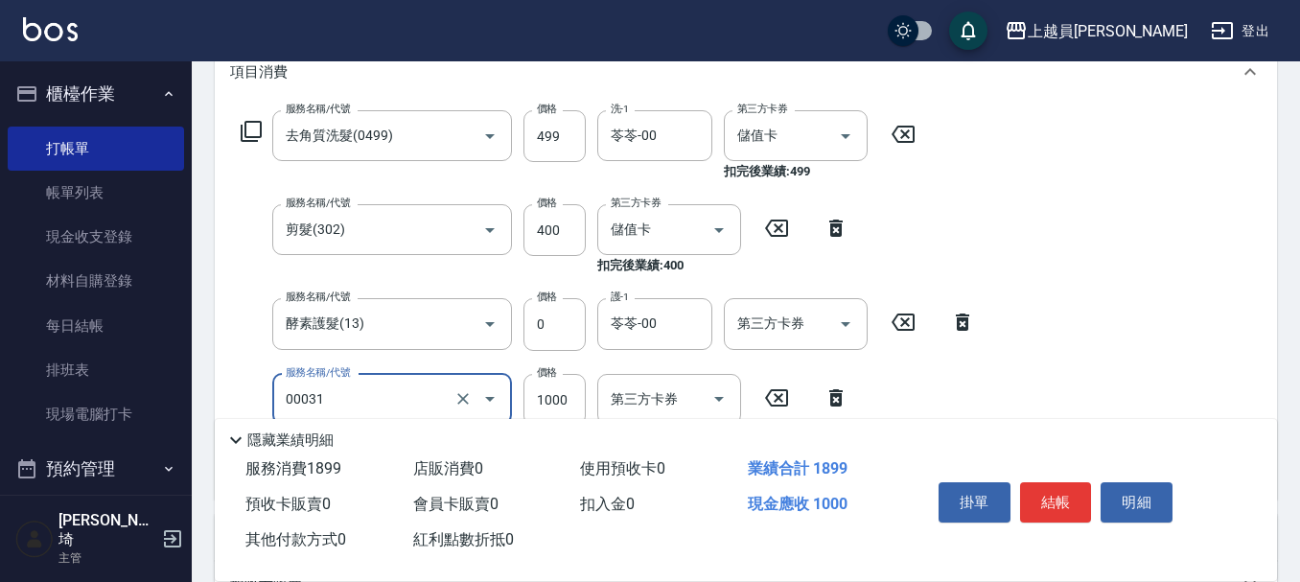
type input "單卸髮片(00031)"
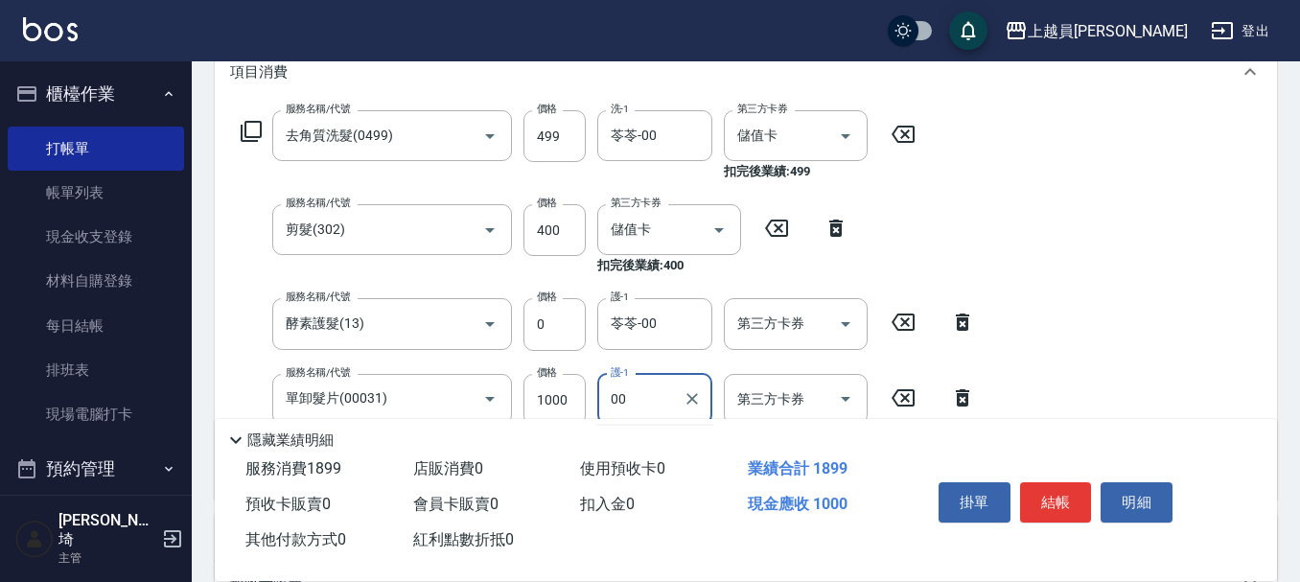
type input "苓苓-00"
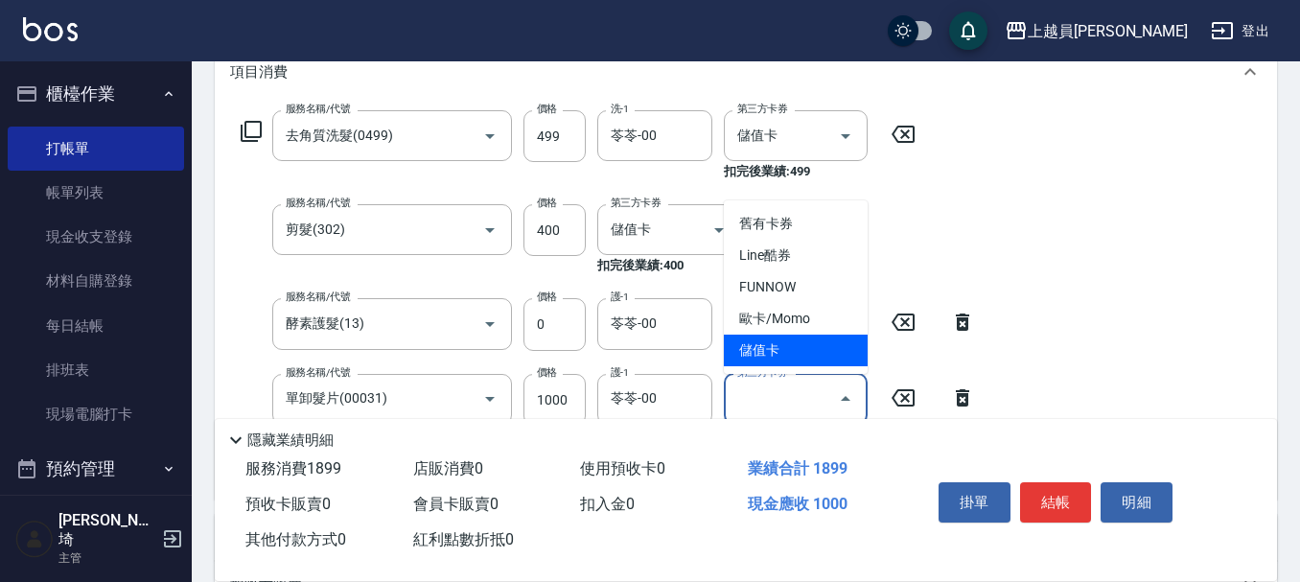
type input "儲值卡"
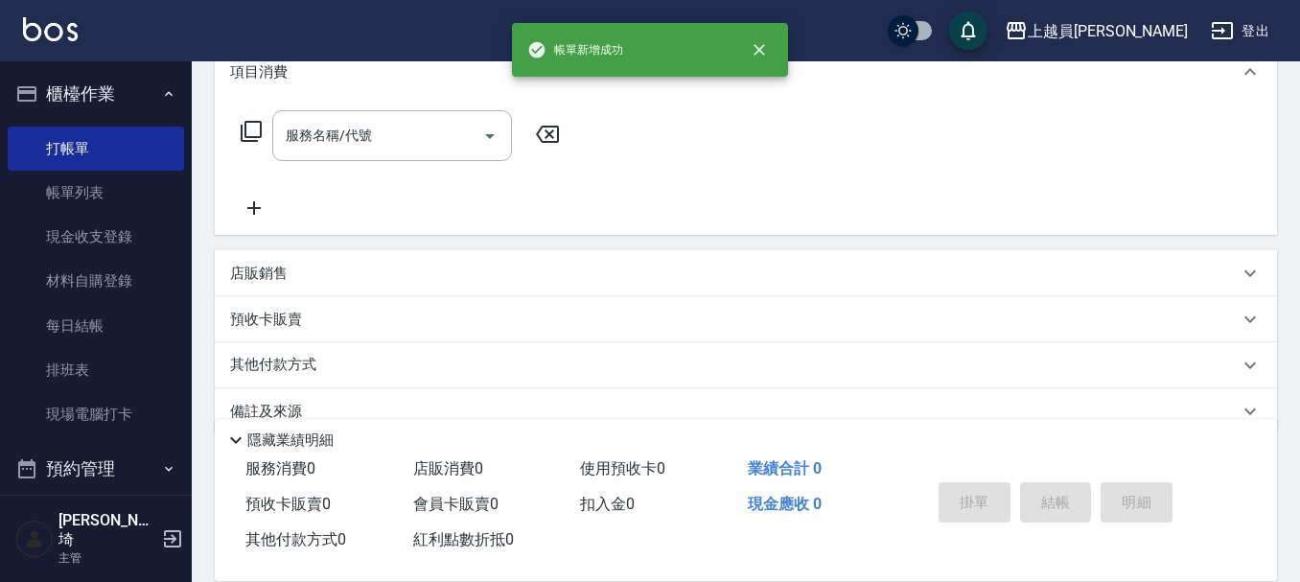
scroll to position [0, 0]
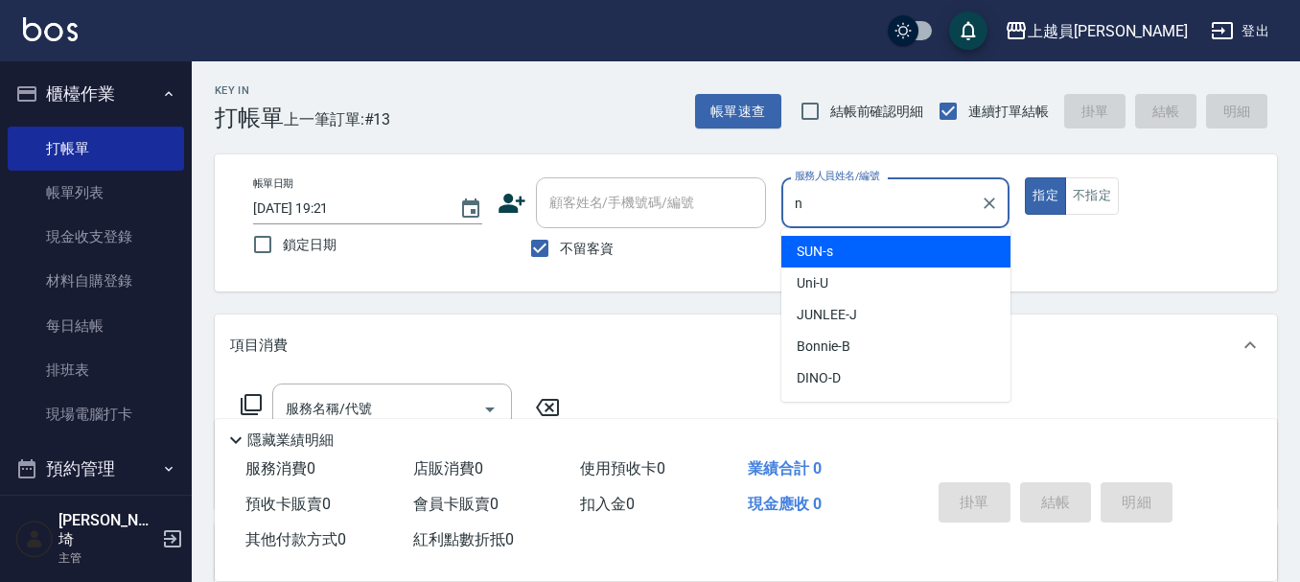
type input "SUN-s"
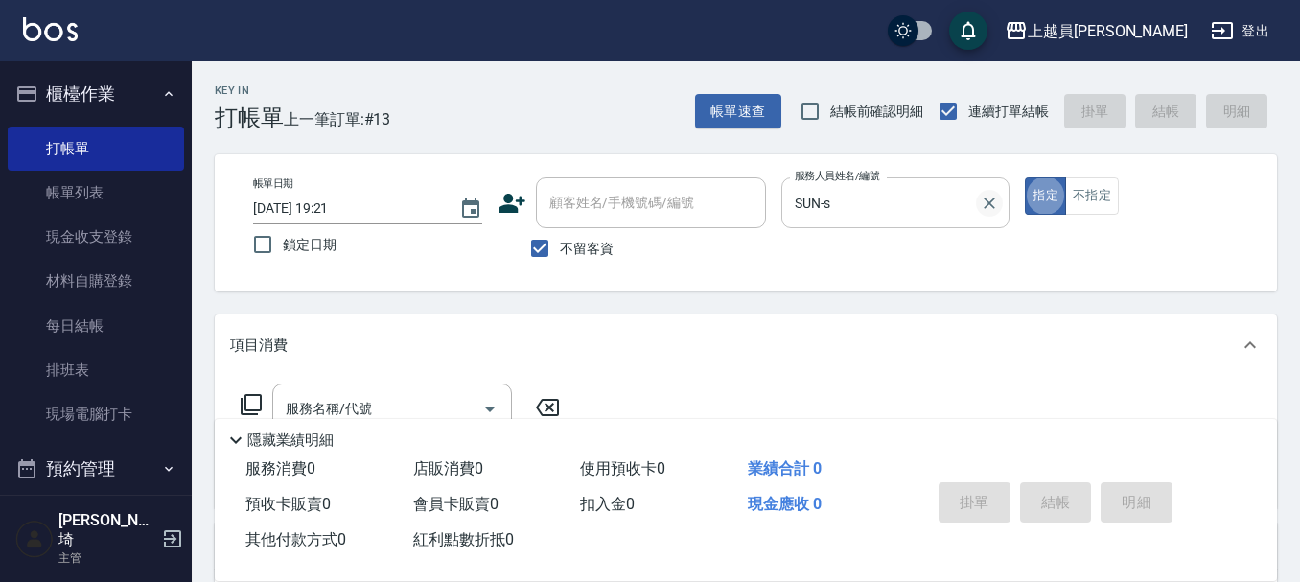
click at [994, 213] on button "Clear" at bounding box center [989, 203] width 27 height 27
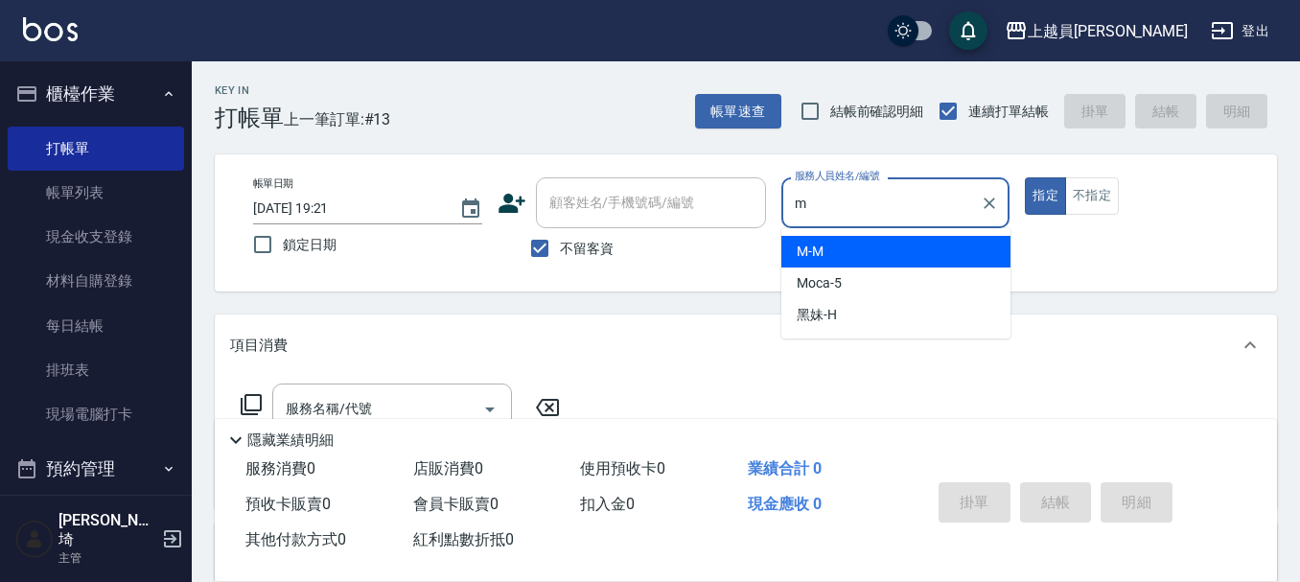
click at [890, 250] on div "M -M" at bounding box center [895, 252] width 229 height 32
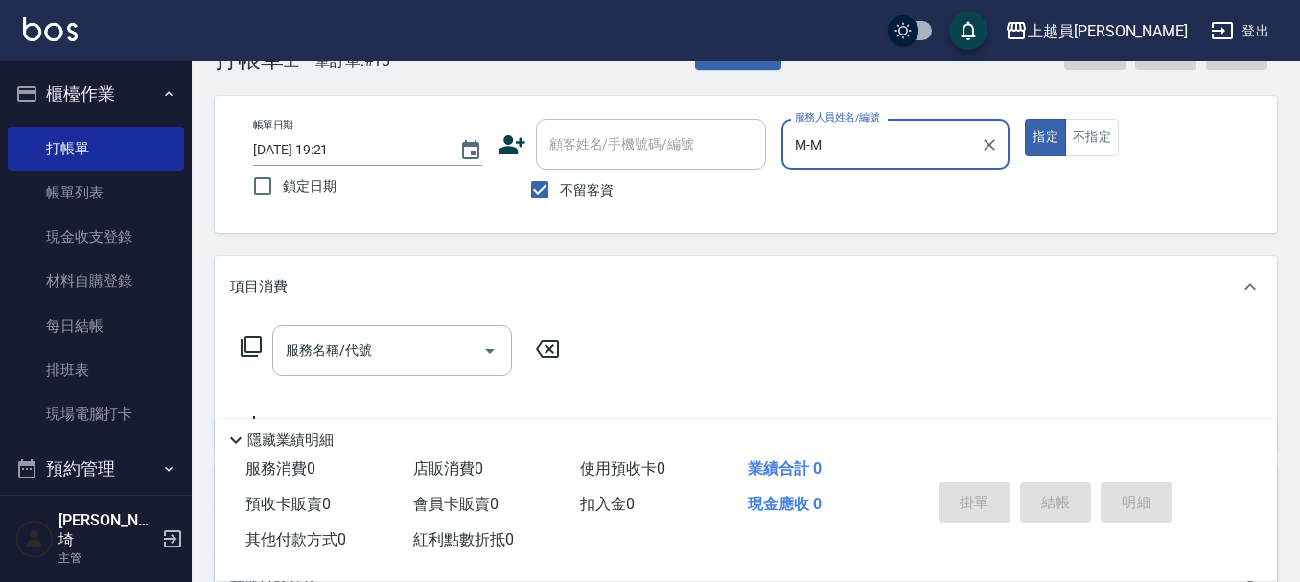
scroll to position [192, 0]
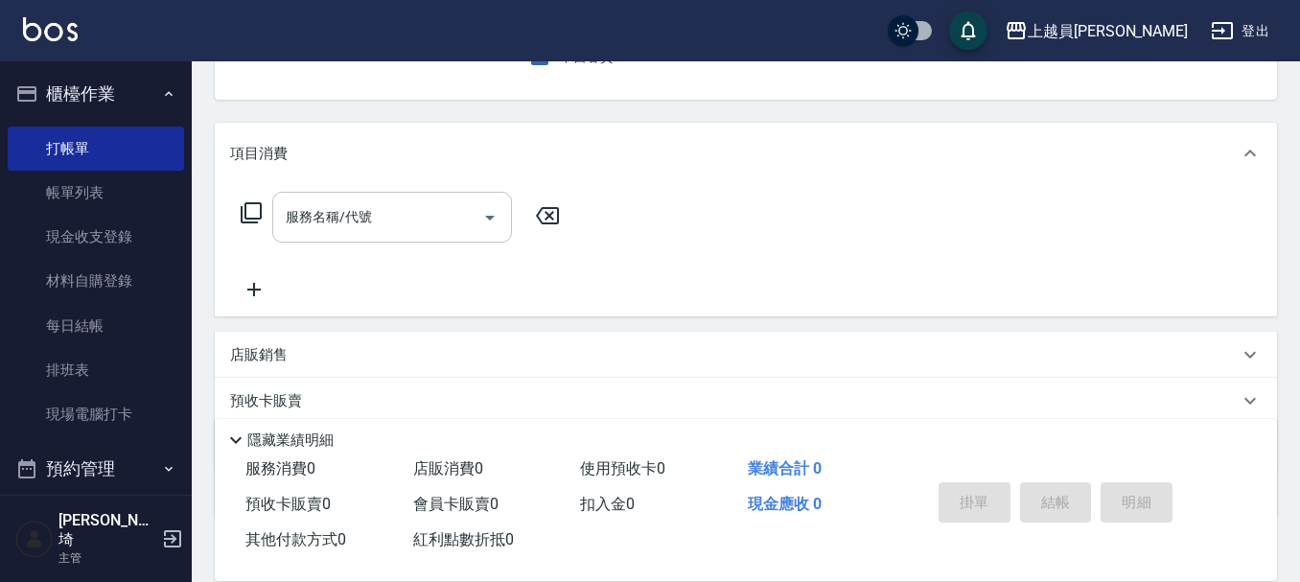
click at [380, 230] on div "服務名稱/代號" at bounding box center [392, 217] width 240 height 51
type input "M-M"
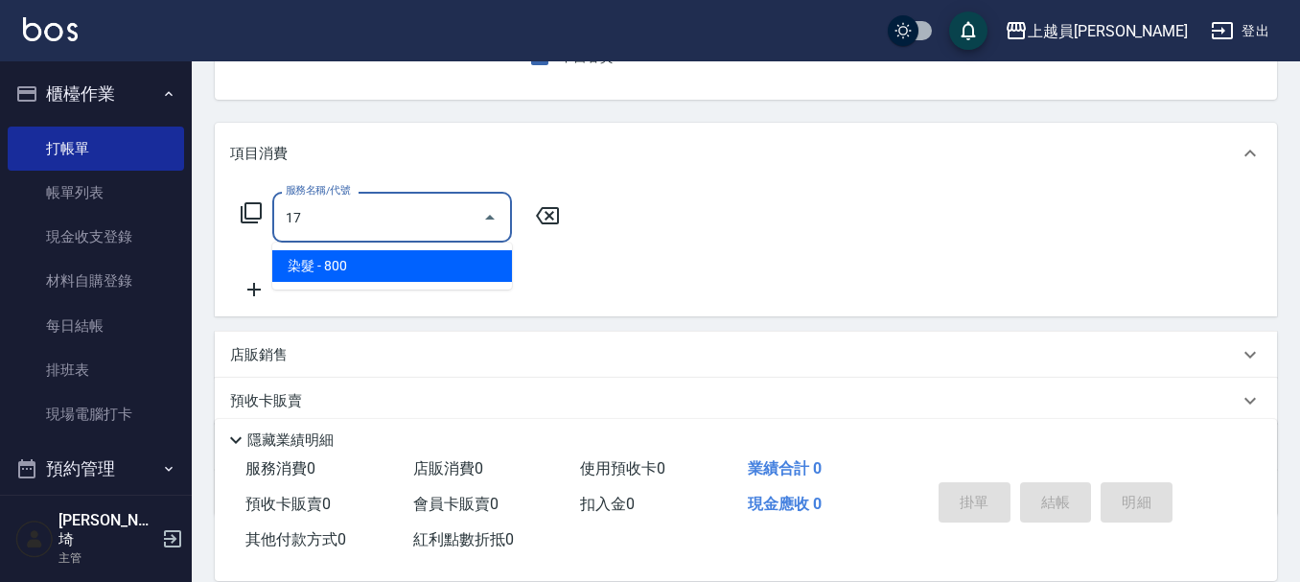
type input "染髮(17)"
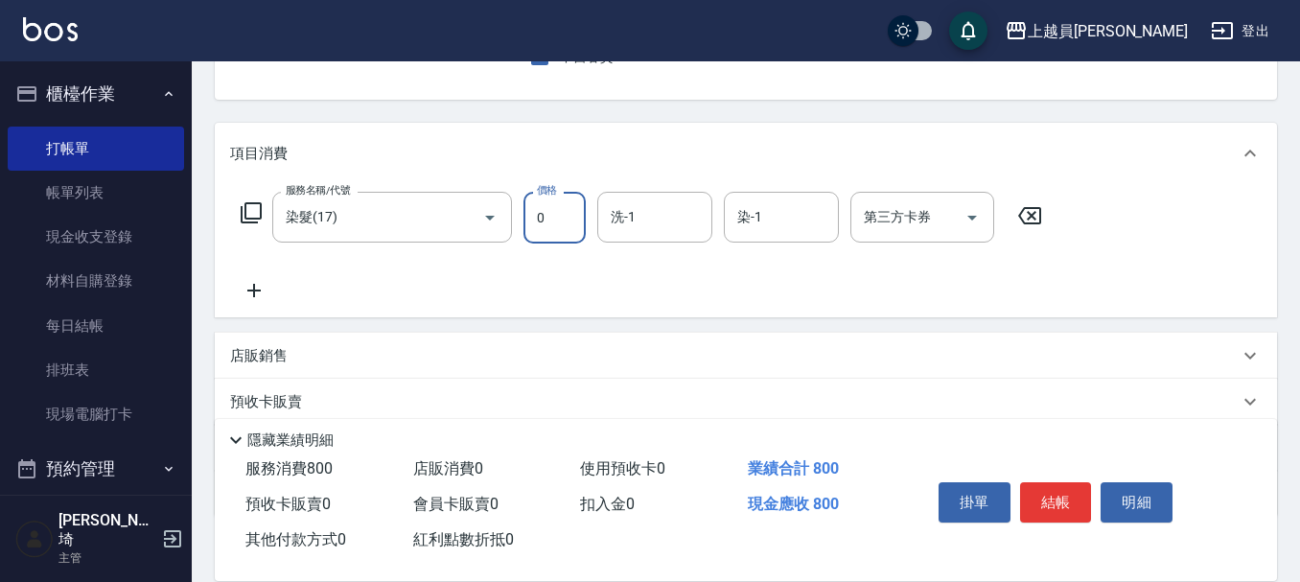
type input "0"
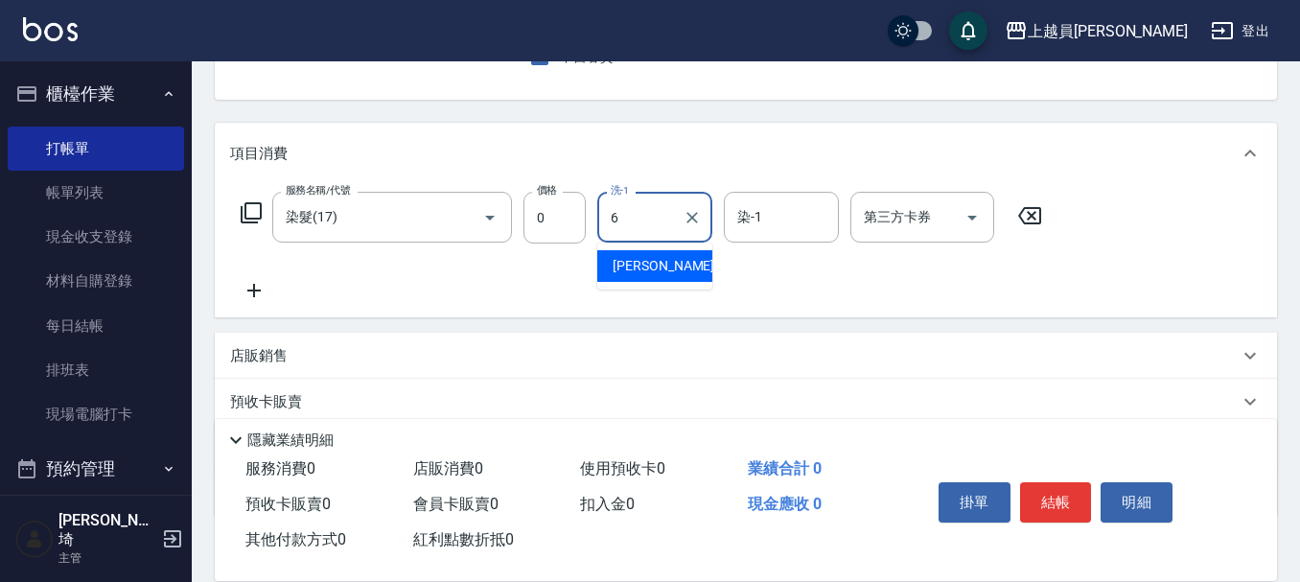
type input "[PERSON_NAME]-6"
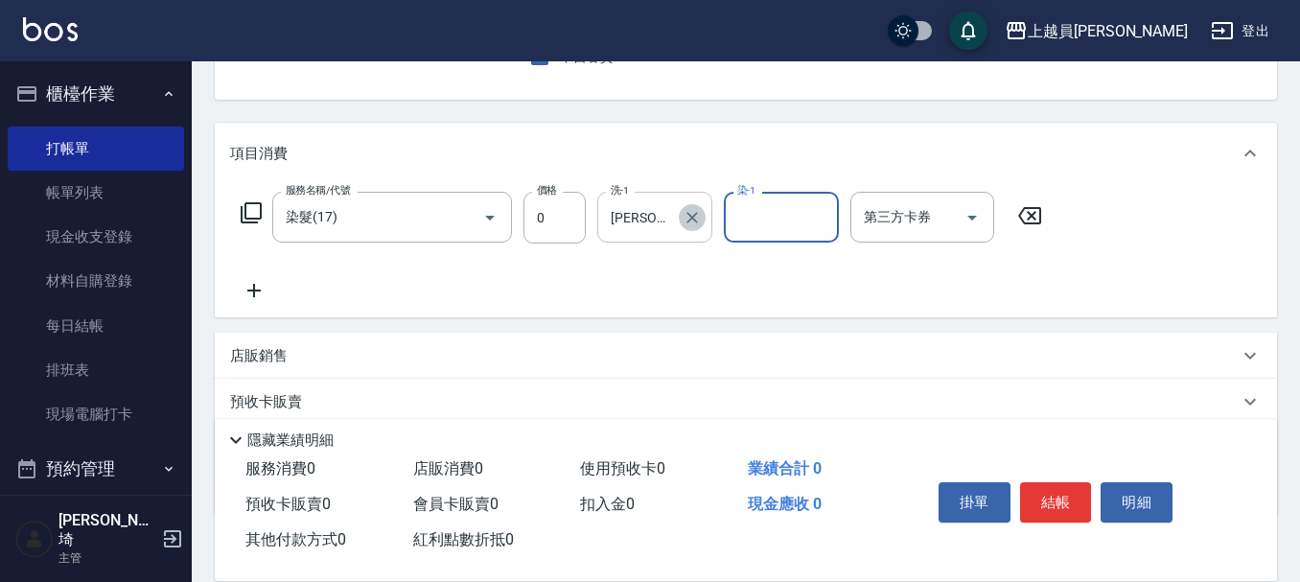
click at [688, 219] on icon "Clear" at bounding box center [691, 217] width 19 height 19
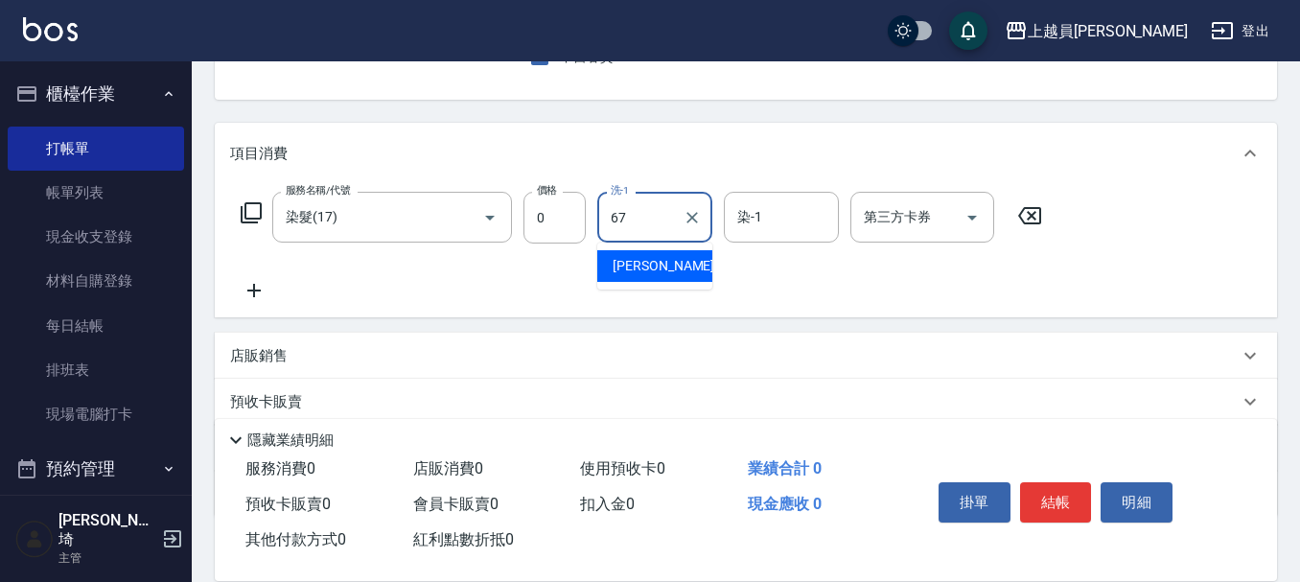
type input "[PERSON_NAME]-67"
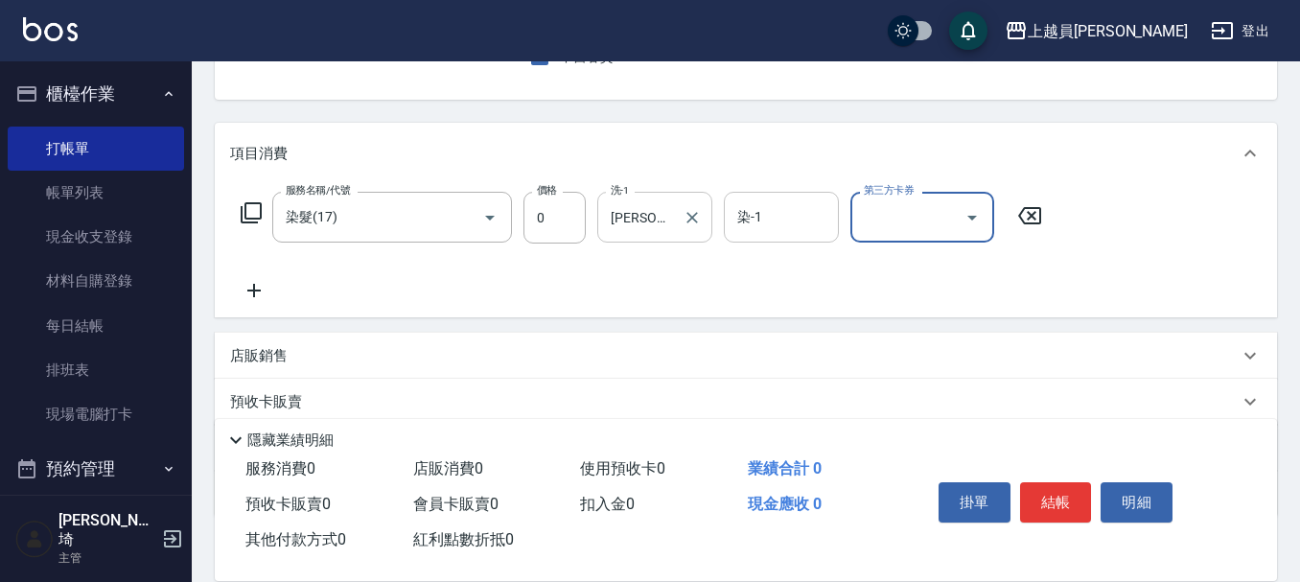
click at [808, 192] on div "染-1" at bounding box center [781, 217] width 115 height 51
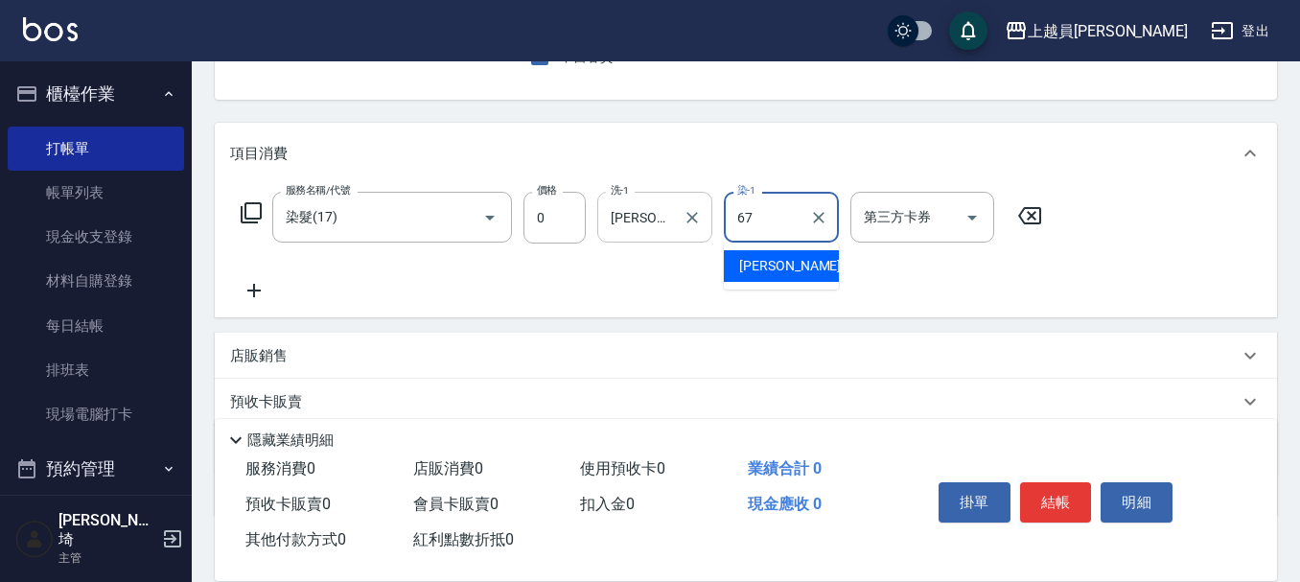
type input "[PERSON_NAME]-67"
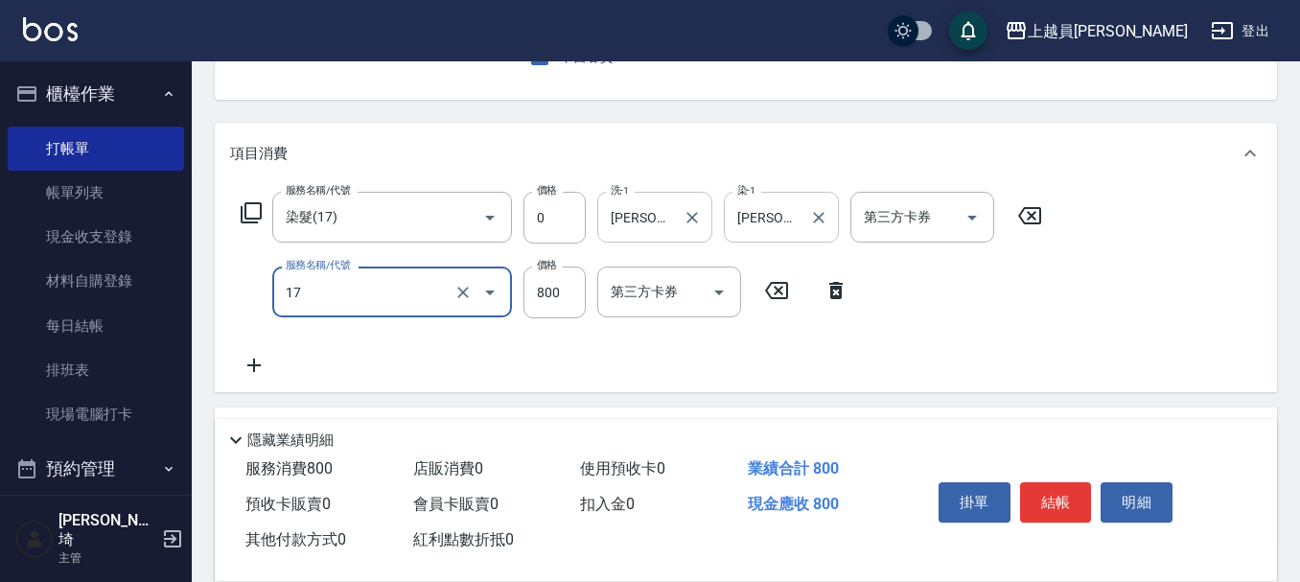
type input "染髮(17)"
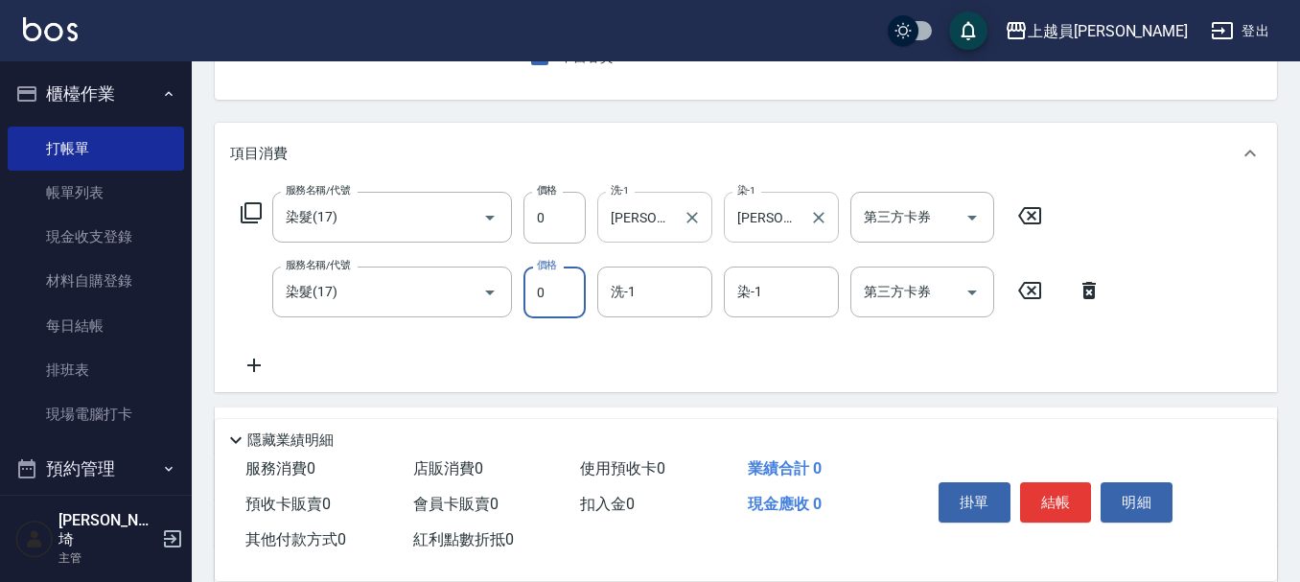
type input "0"
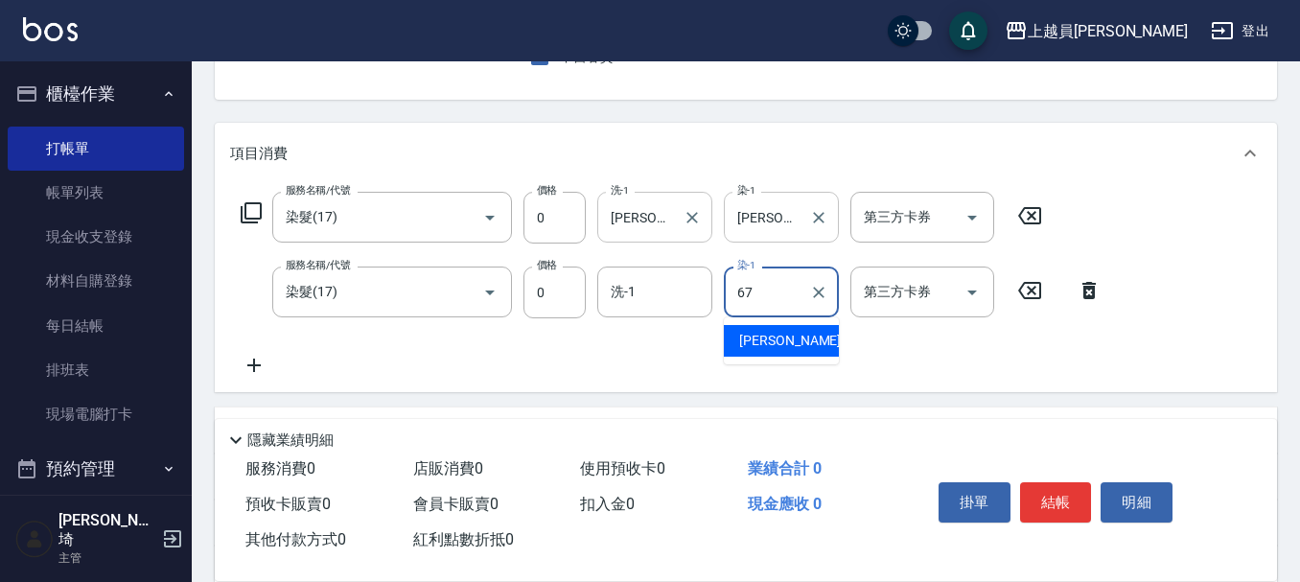
type input "[PERSON_NAME]-67"
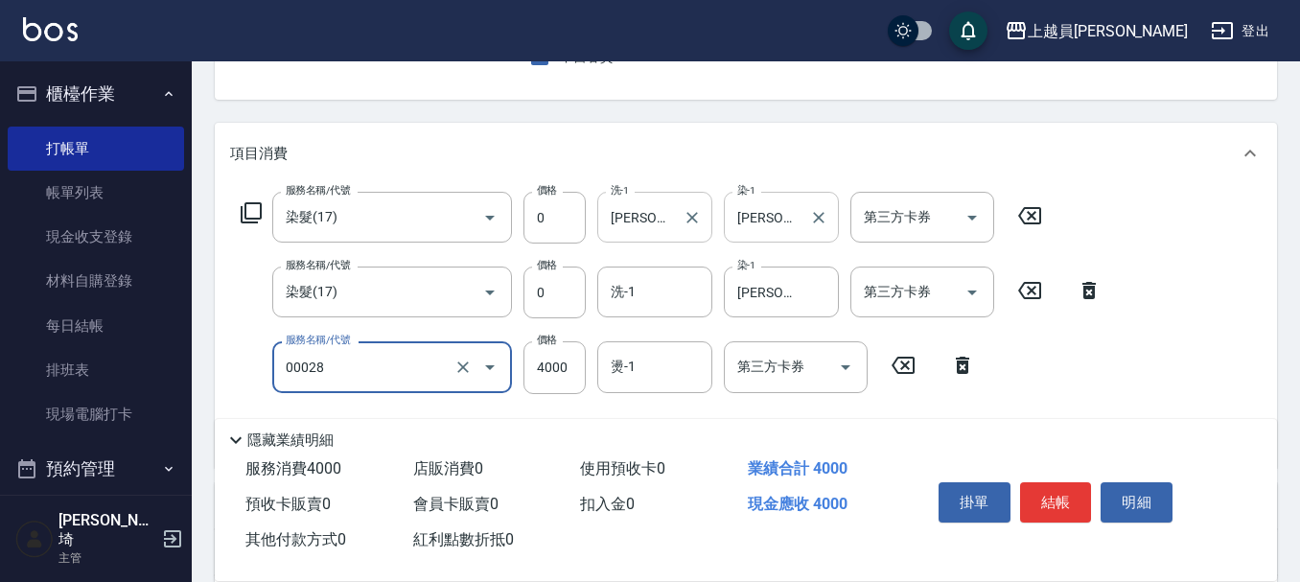
type input "槍式重整(00028)"
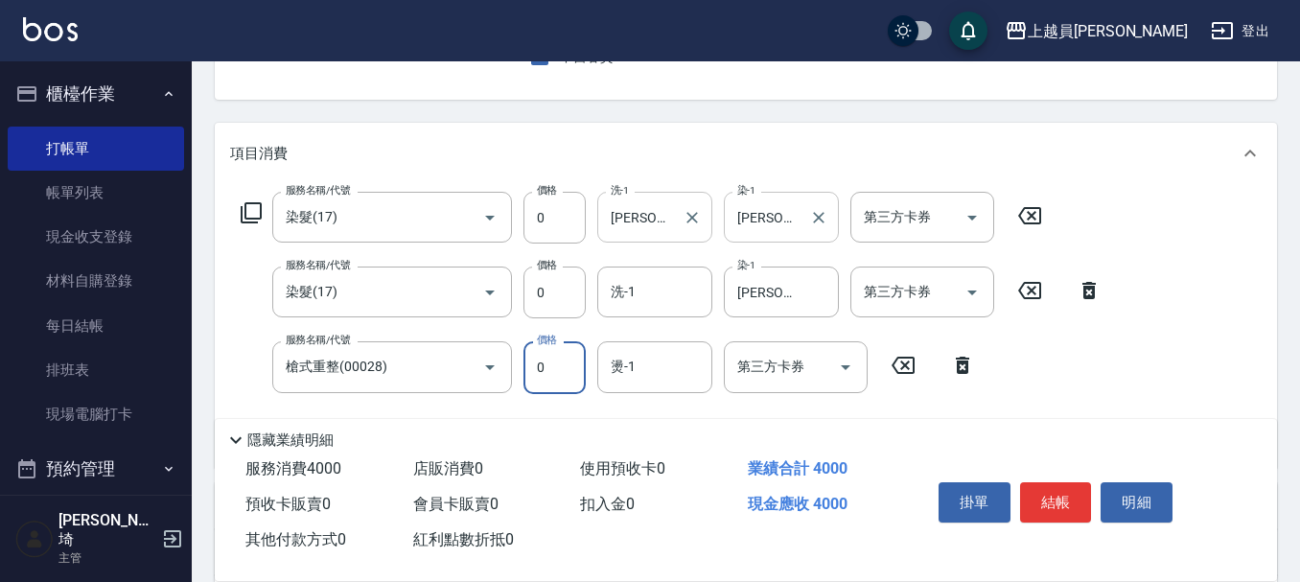
type input "0"
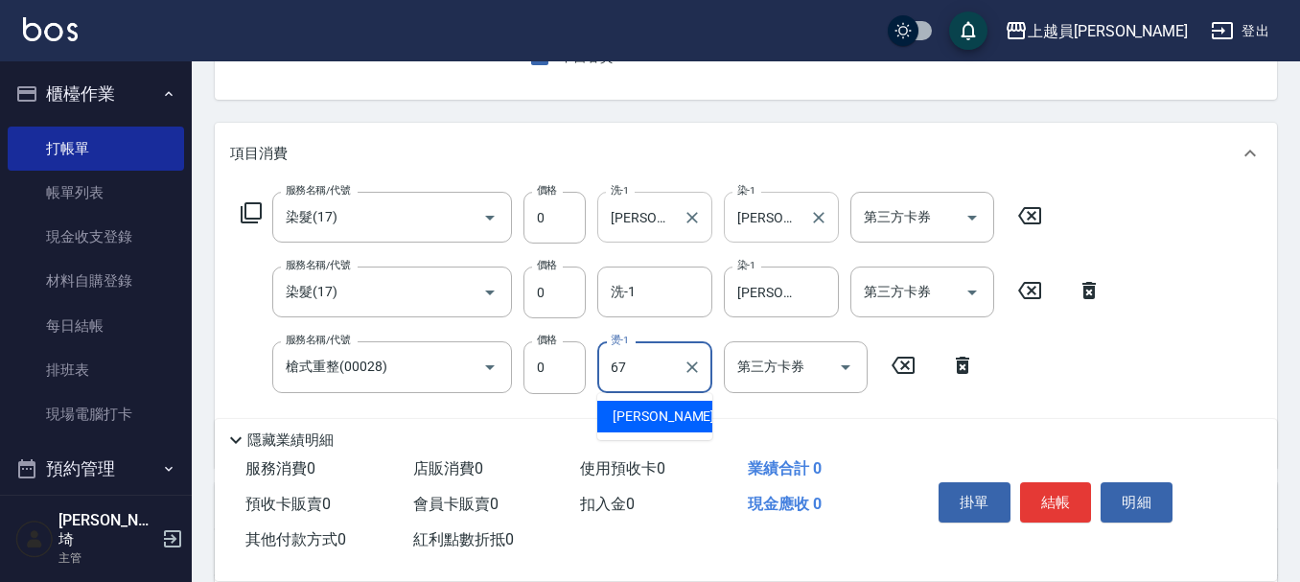
type input "[PERSON_NAME]-67"
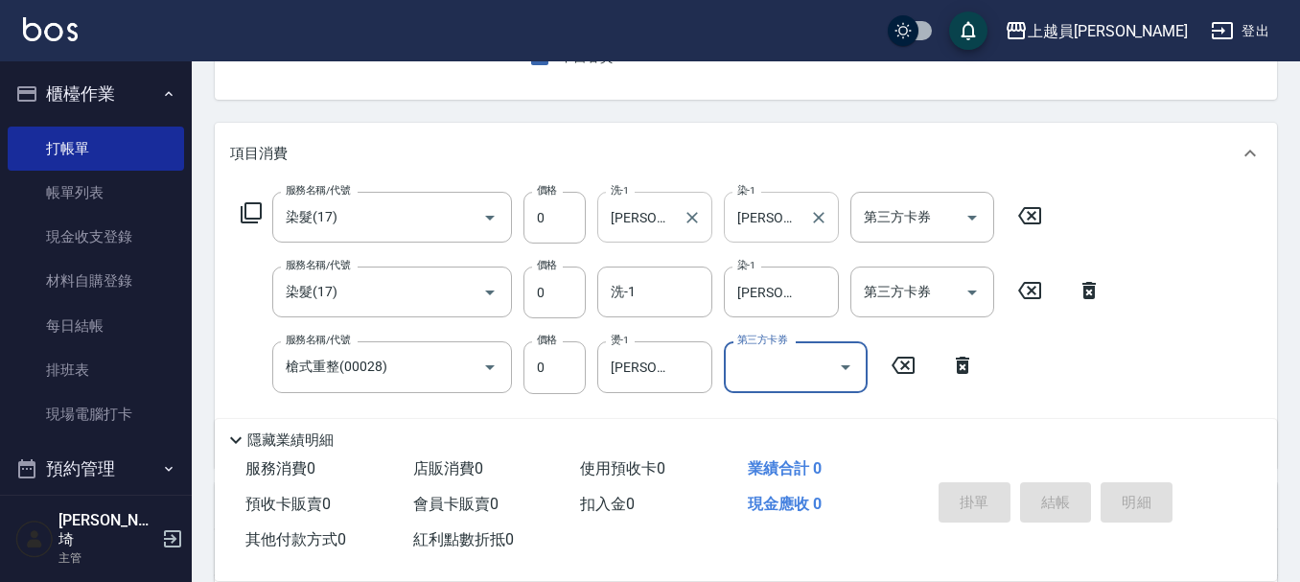
type input "[DATE] 19:22"
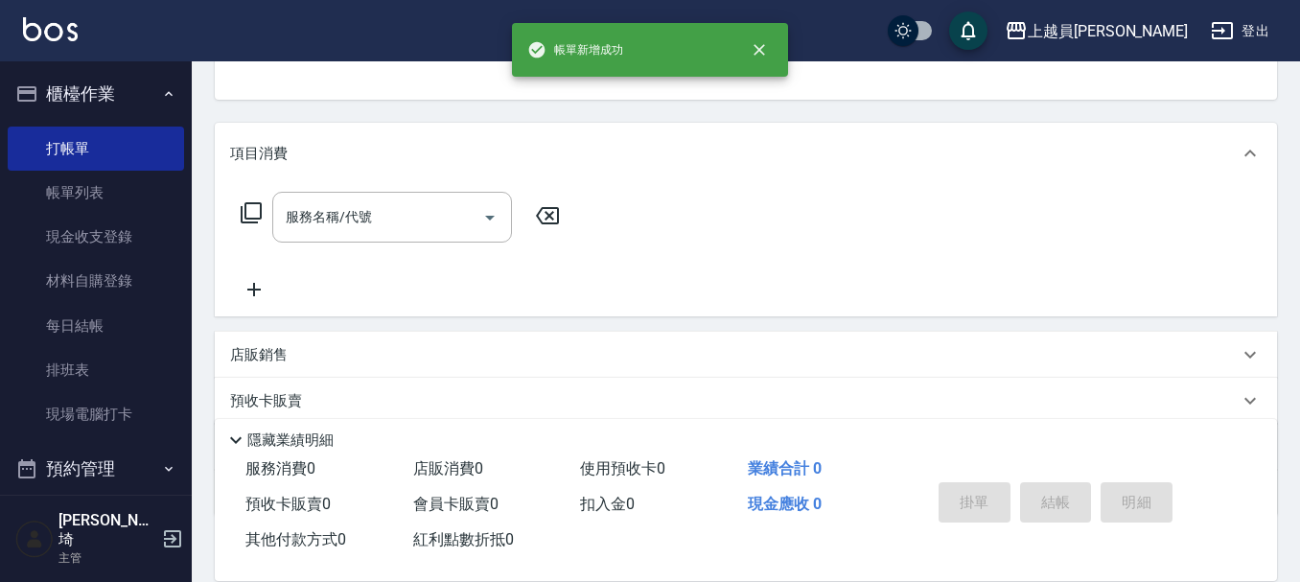
scroll to position [186, 0]
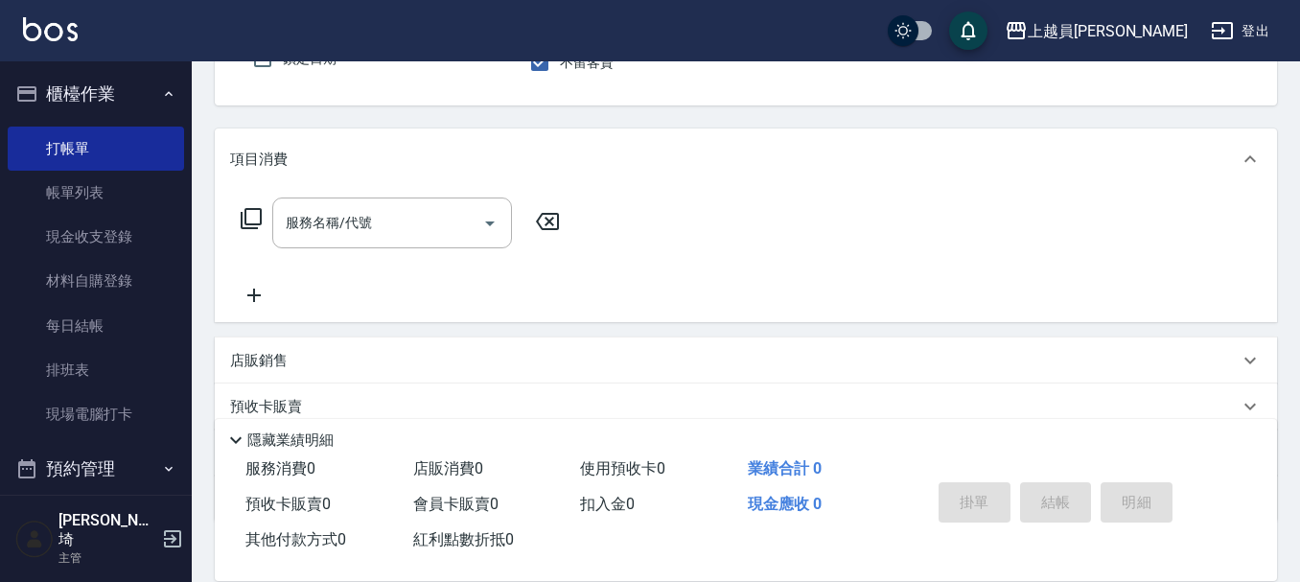
type input "M-M"
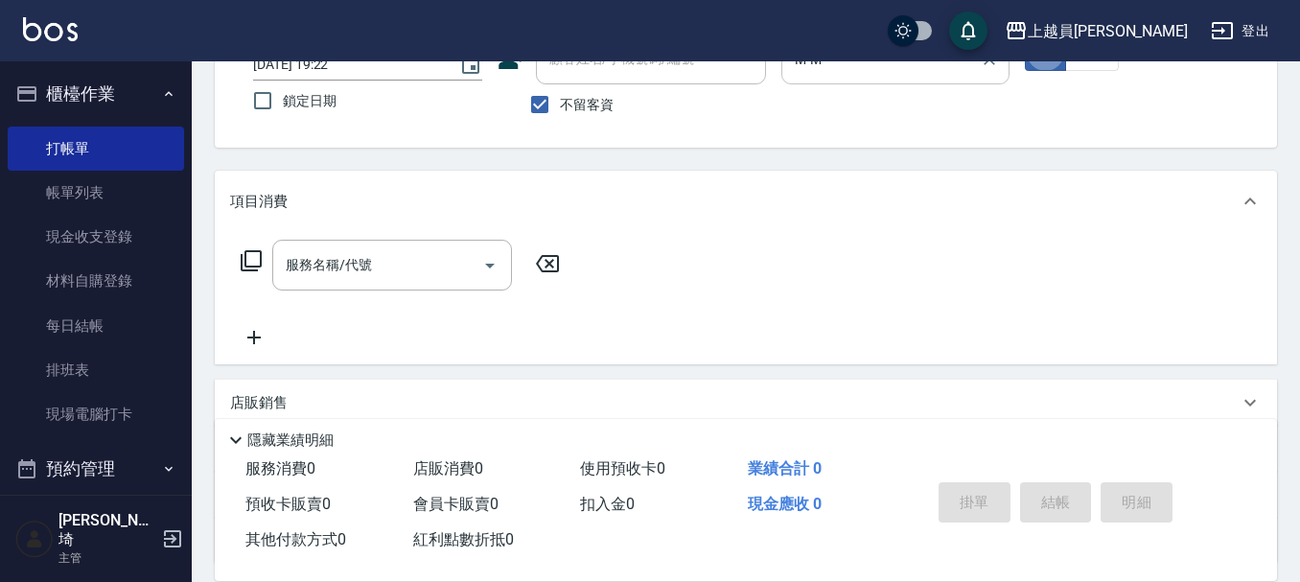
scroll to position [177, 0]
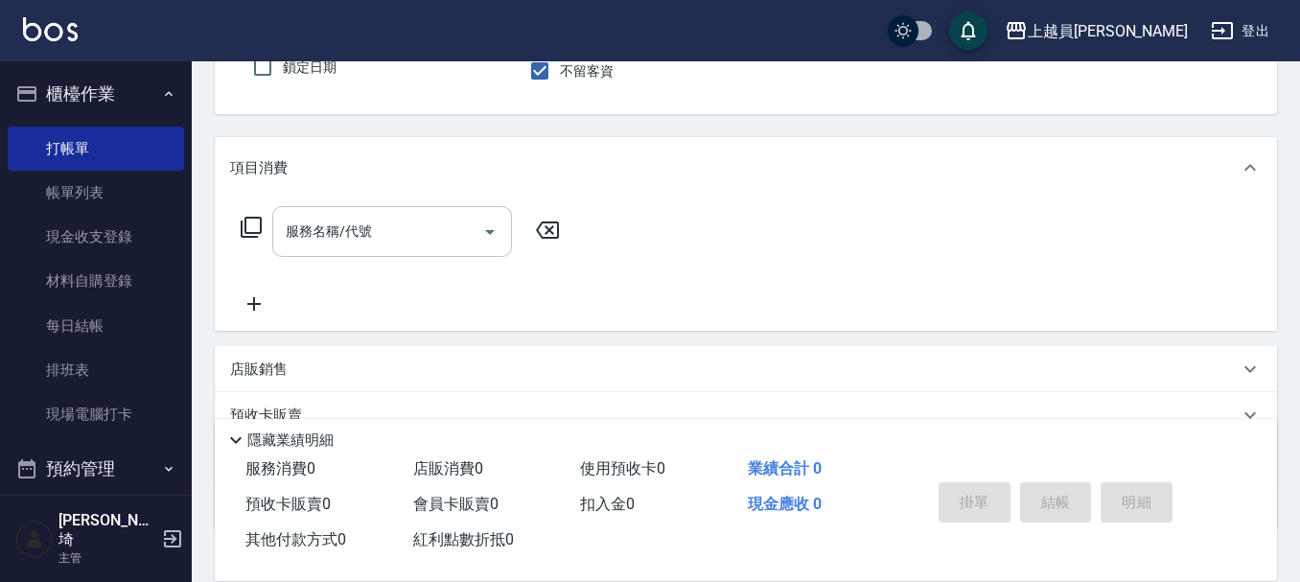
click at [387, 232] on input "服務名稱/代號" at bounding box center [378, 232] width 194 height 34
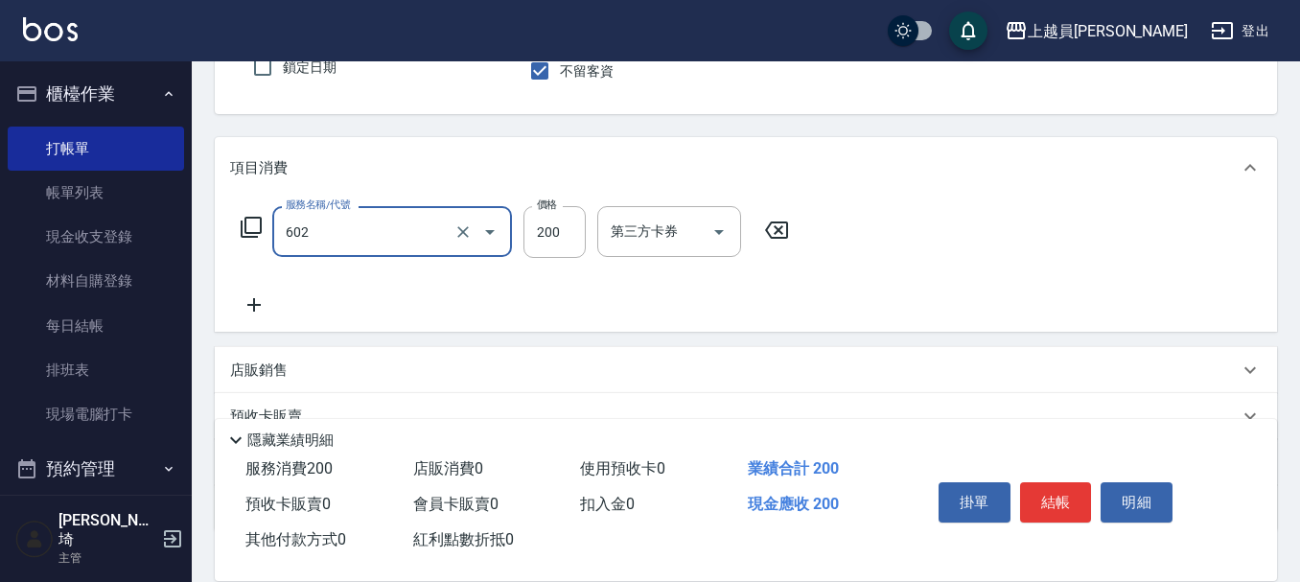
type input "一般洗髮(602)"
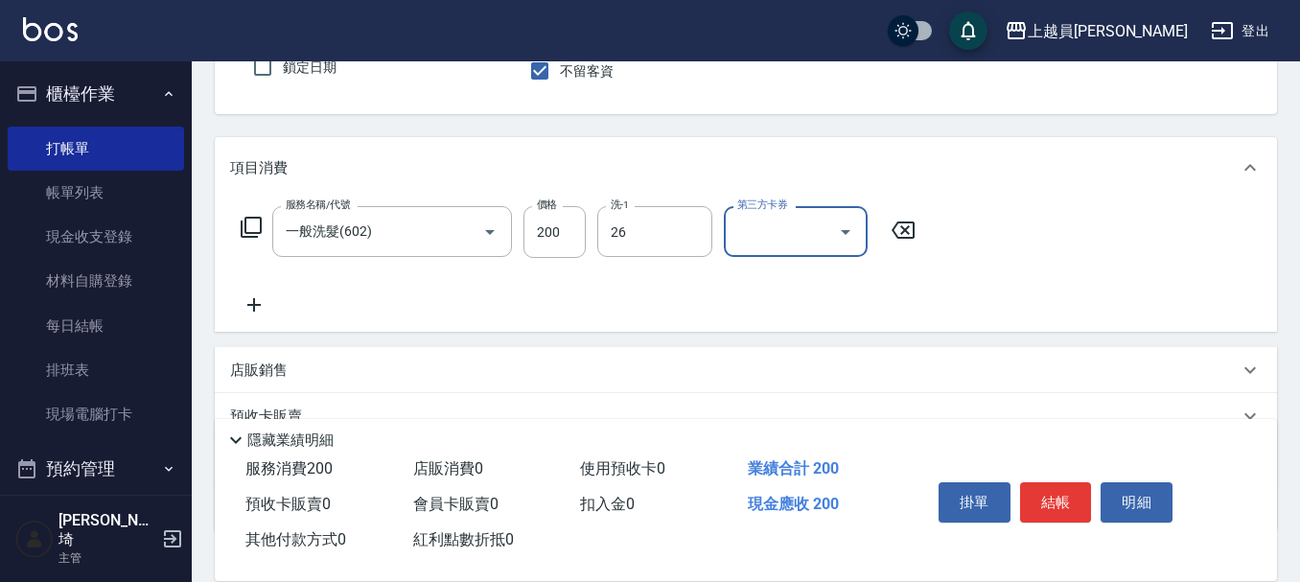
type input "[PERSON_NAME]-26"
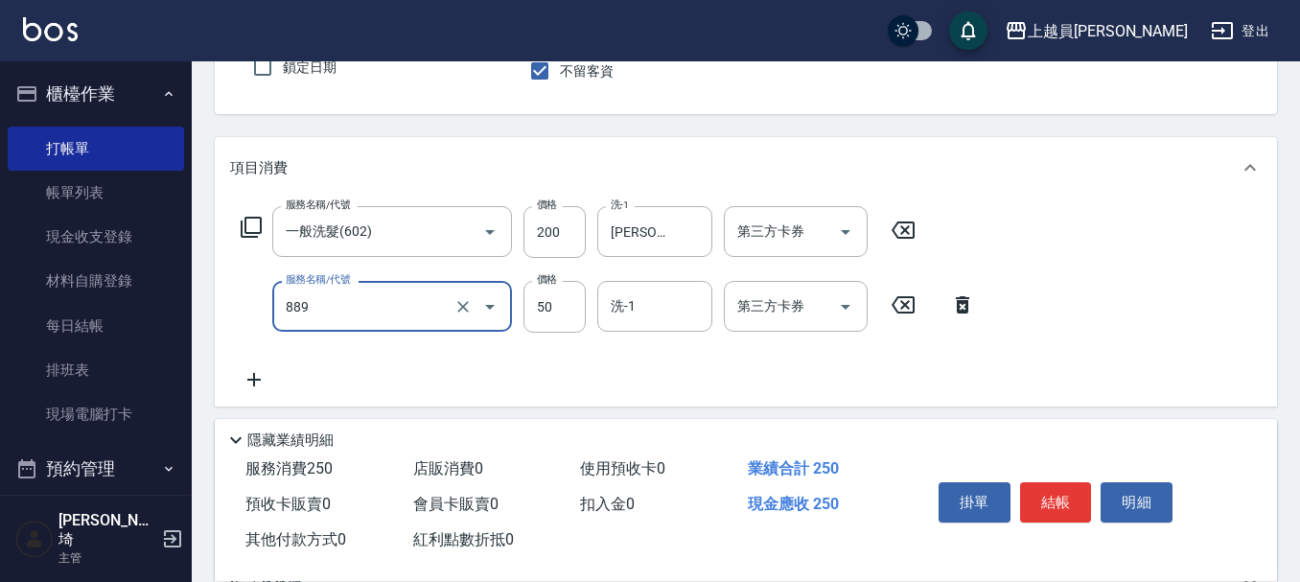
type input "精油(889)"
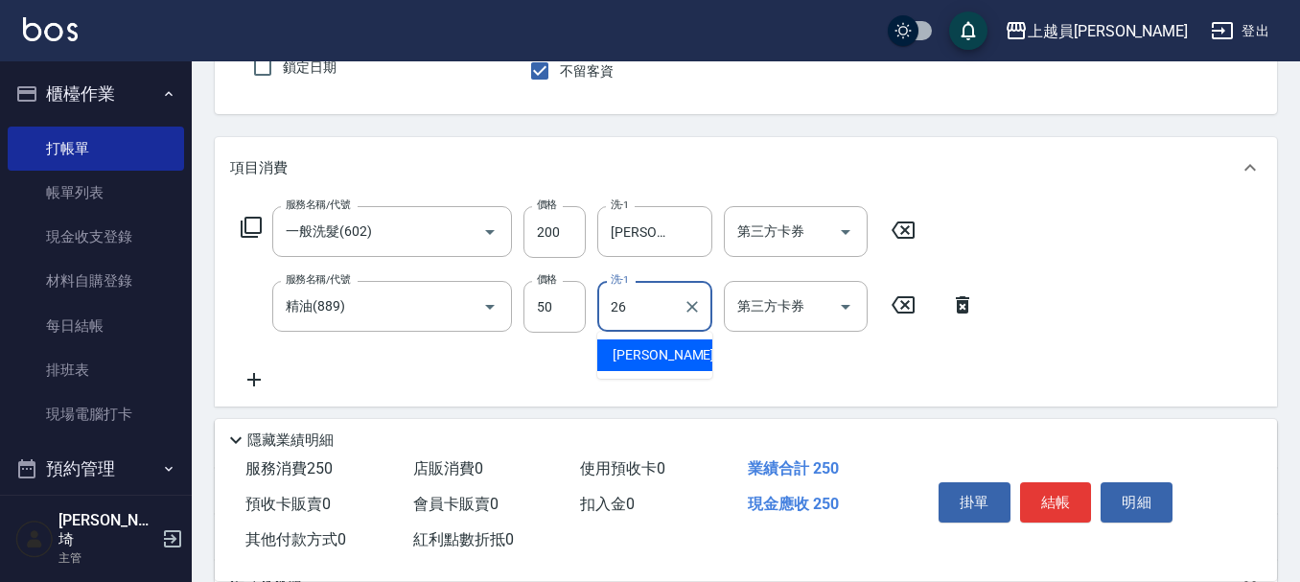
type input "[PERSON_NAME]-26"
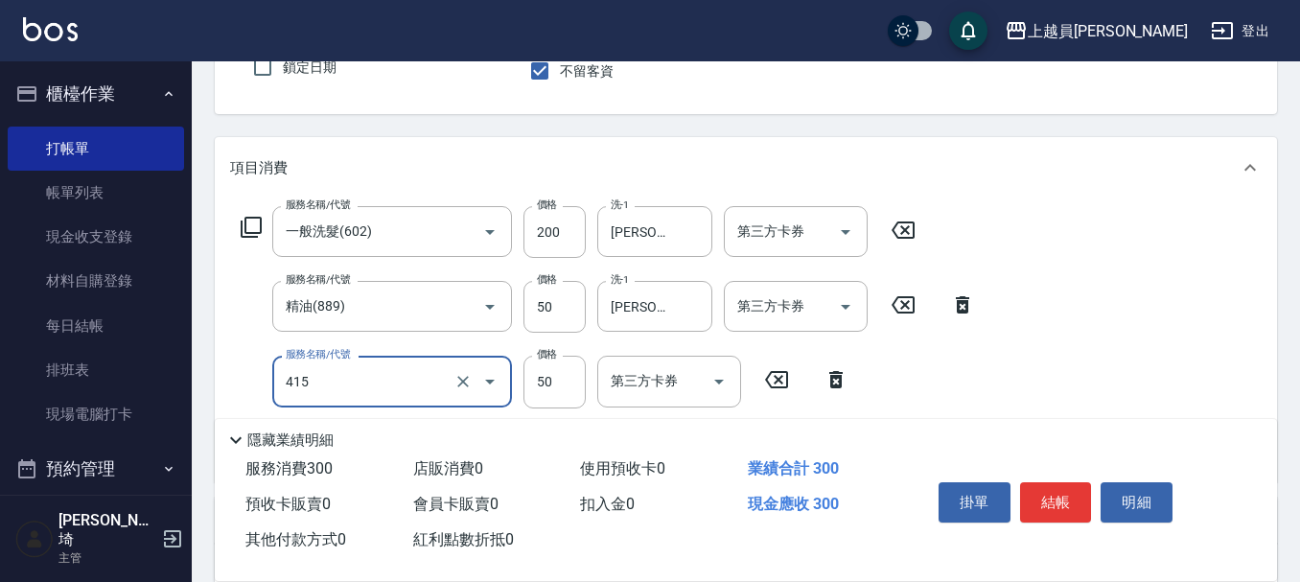
type input "瞬間保養(415)"
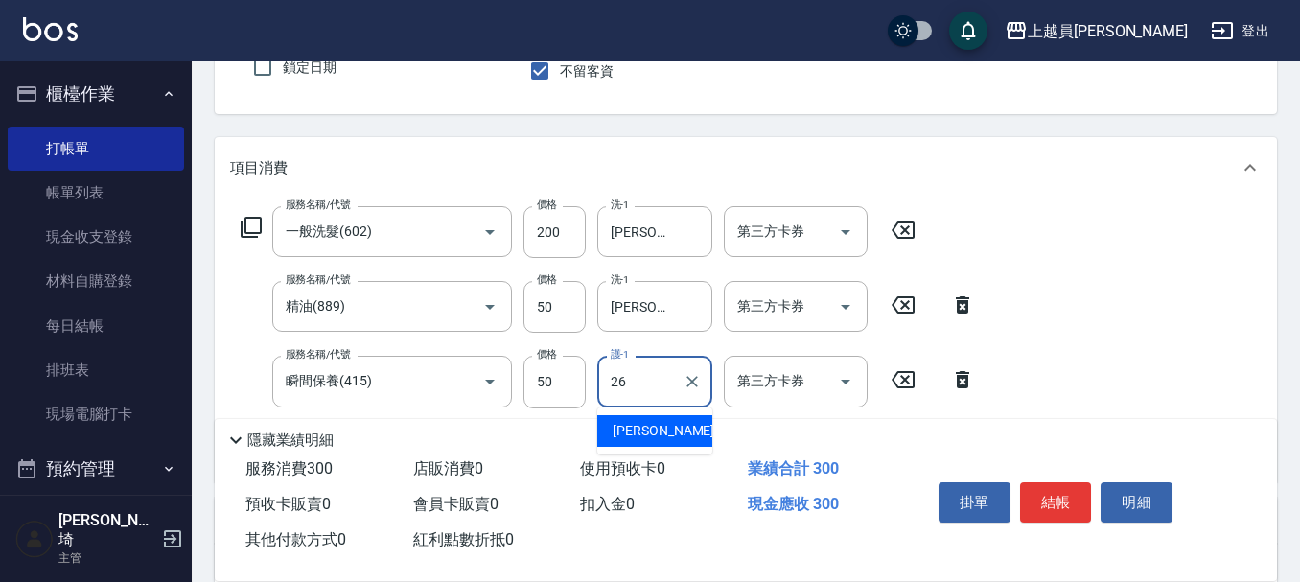
type input "2"
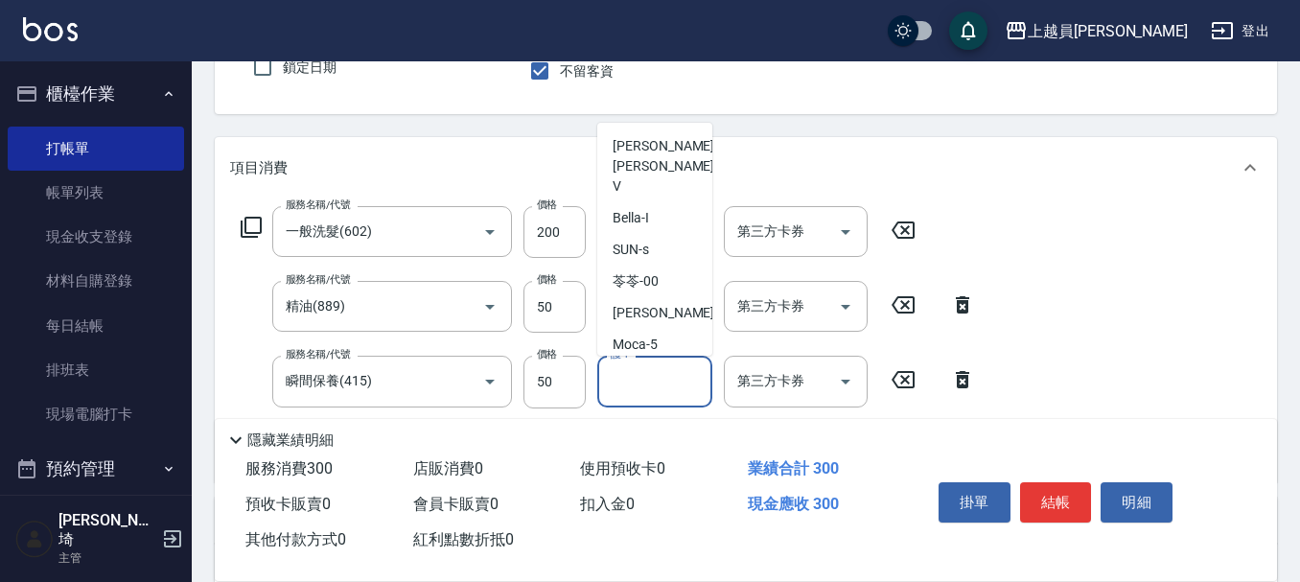
click at [896, 381] on icon at bounding box center [903, 379] width 48 height 23
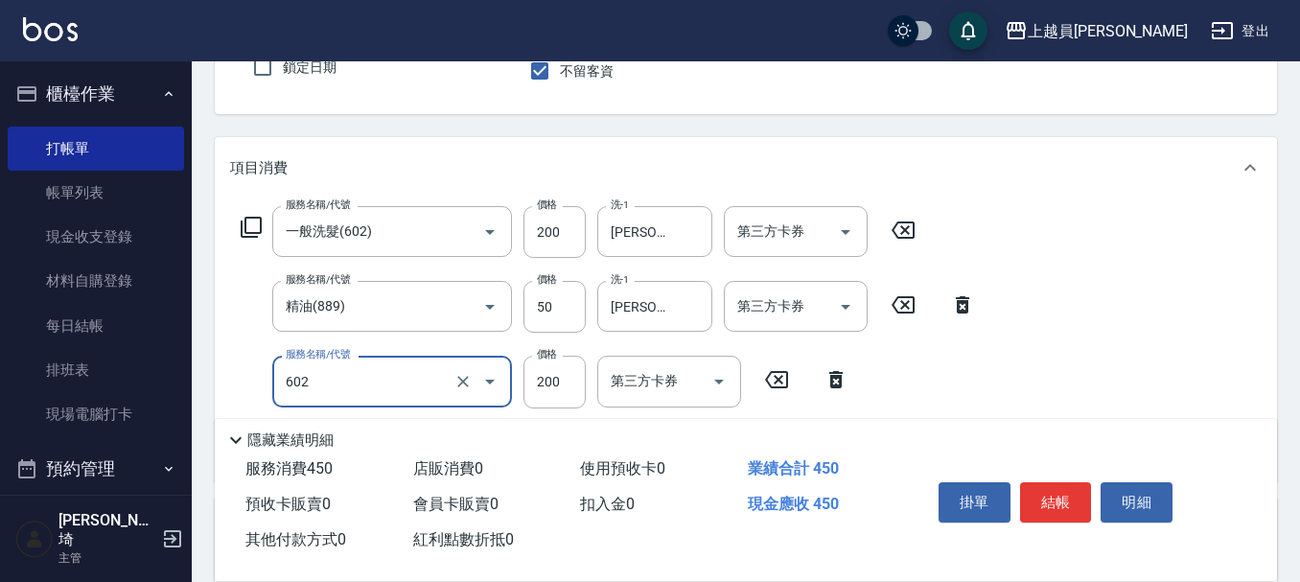
type input "一般洗髮(602)"
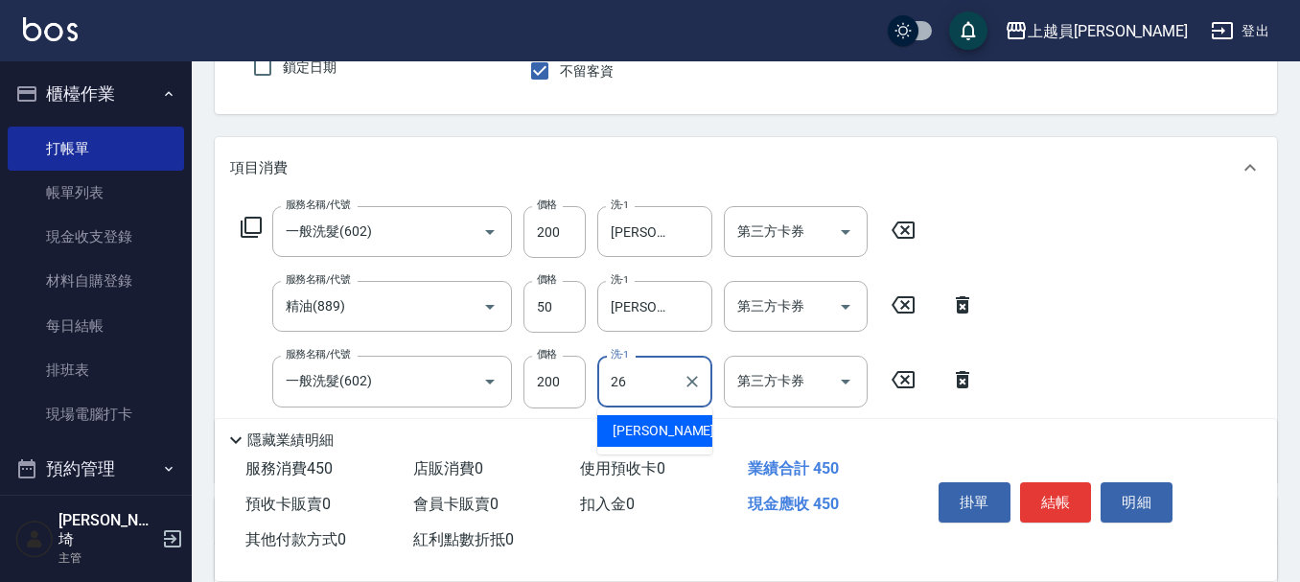
type input "[PERSON_NAME]-26"
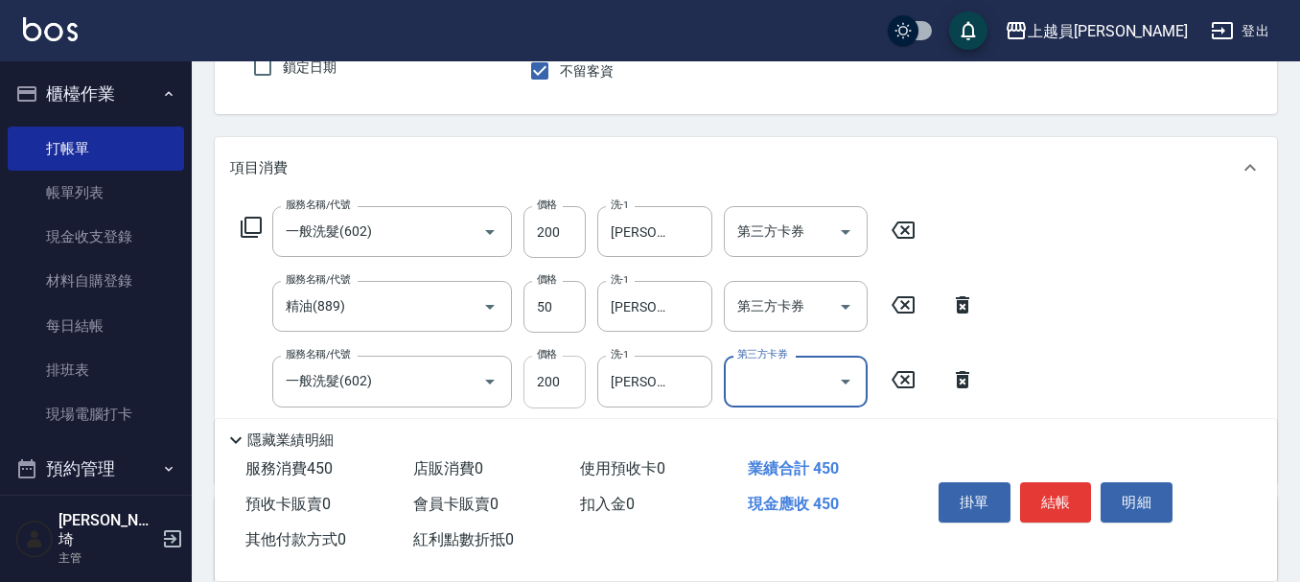
click at [535, 379] on input "200" at bounding box center [554, 382] width 62 height 52
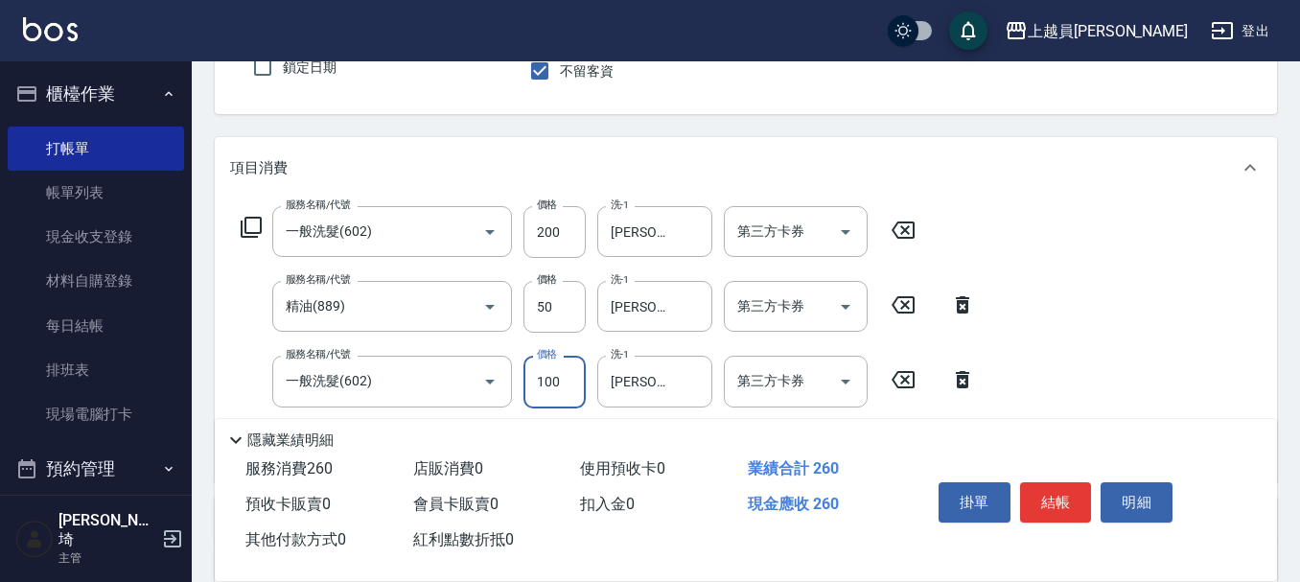
type input "100"
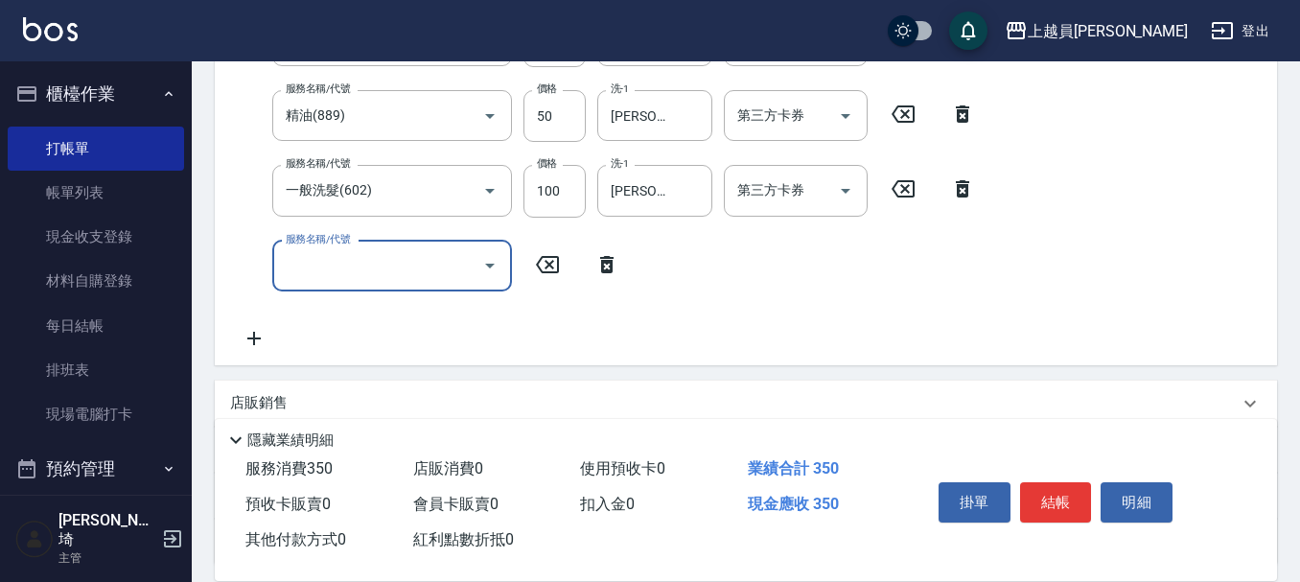
scroll to position [369, 0]
type input "剪髮(302)"
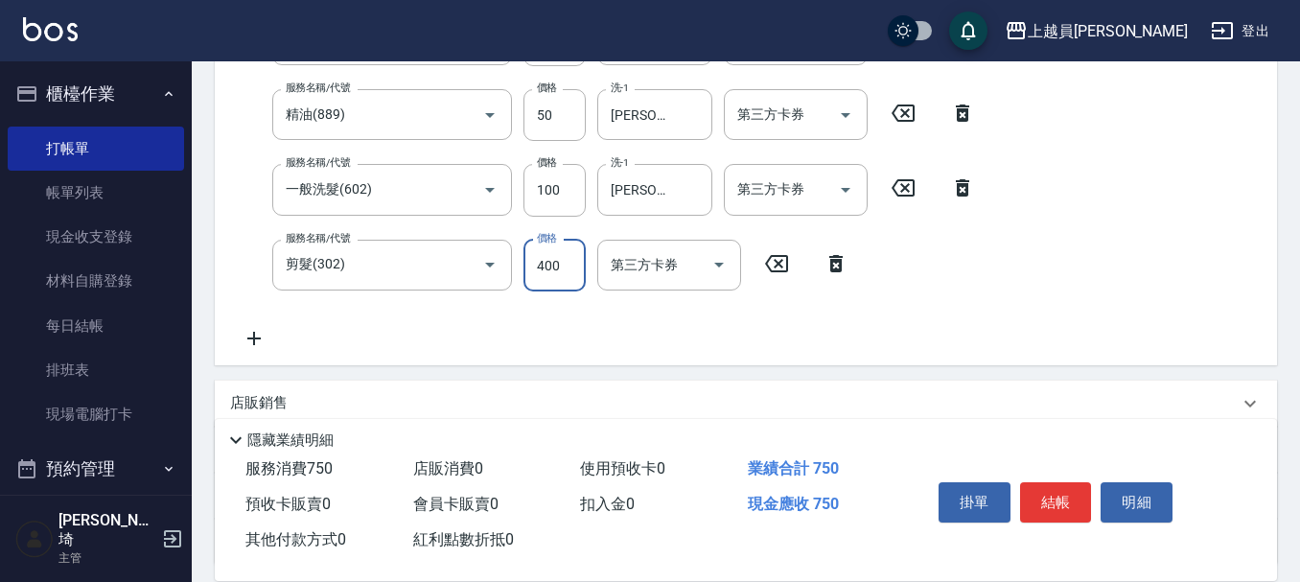
type input "400"
click at [549, 266] on input "400" at bounding box center [554, 266] width 62 height 52
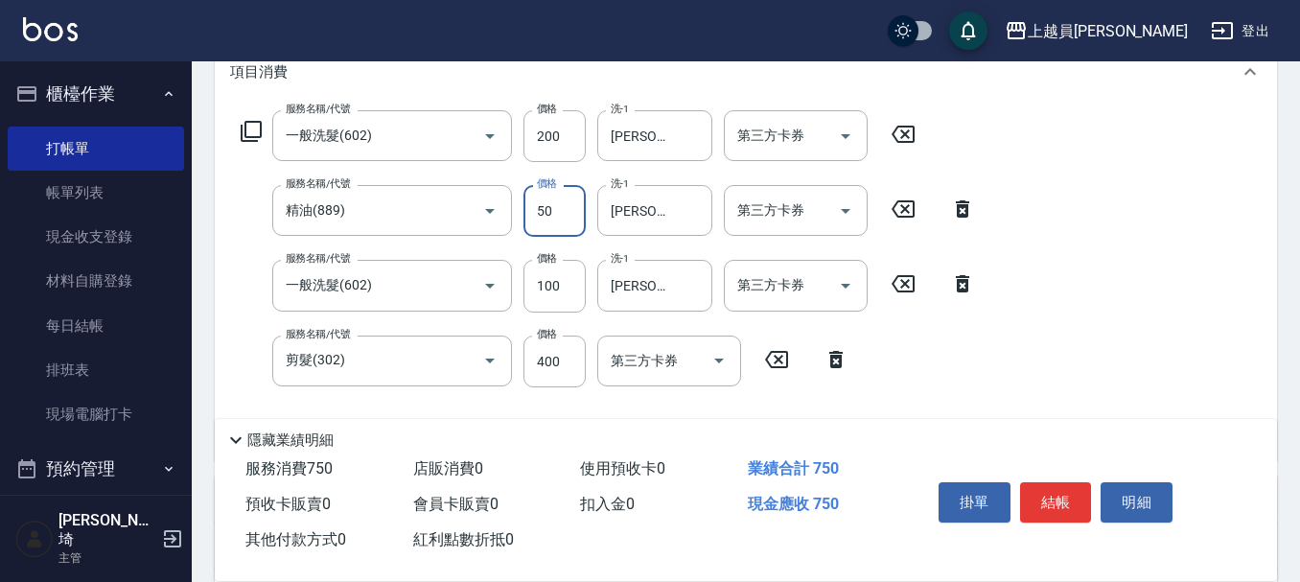
click at [569, 219] on input "50" at bounding box center [554, 211] width 62 height 52
click at [842, 147] on icon "Open" at bounding box center [845, 136] width 23 height 23
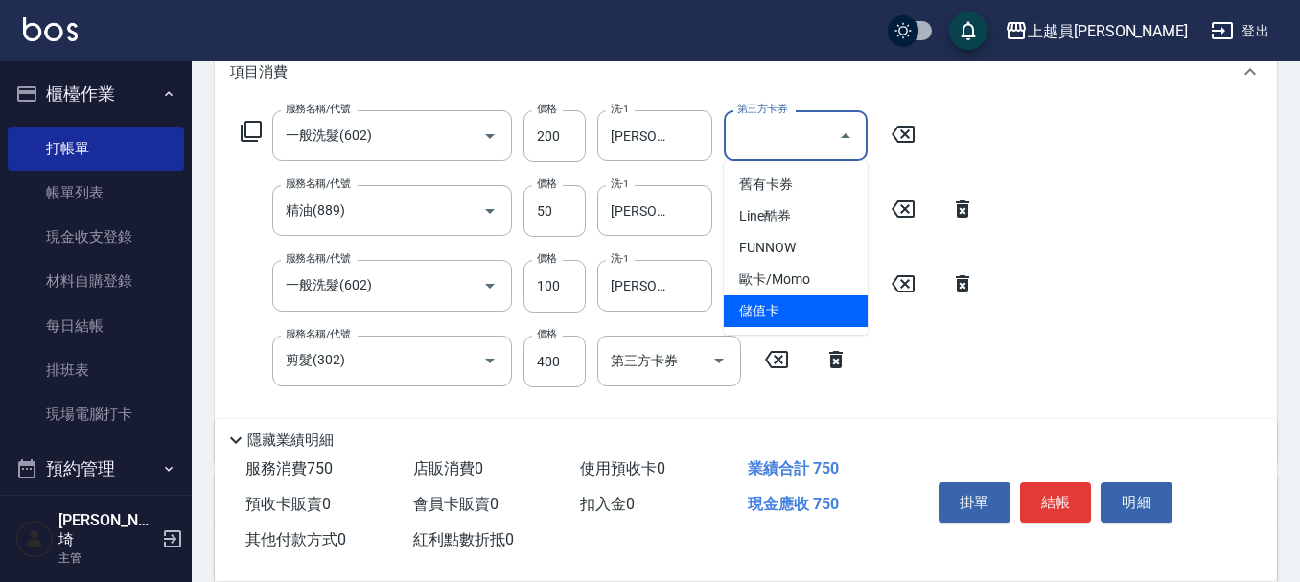
click at [816, 308] on span "儲值卡" at bounding box center [796, 311] width 144 height 32
type input "儲值卡"
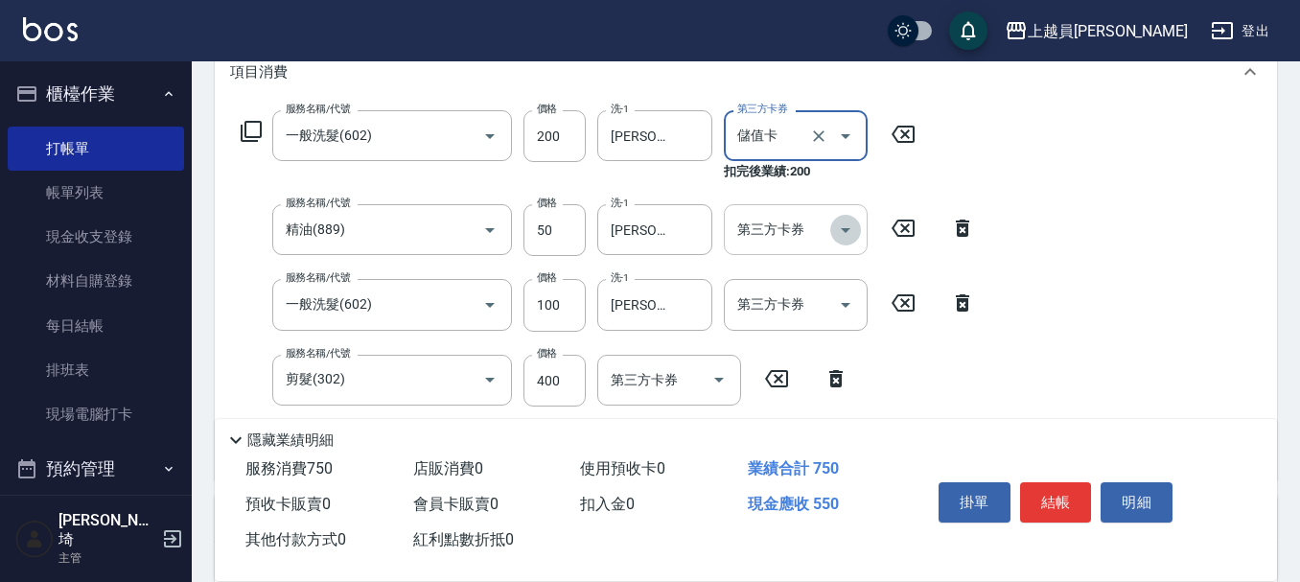
click at [843, 224] on icon "Open" at bounding box center [845, 230] width 23 height 23
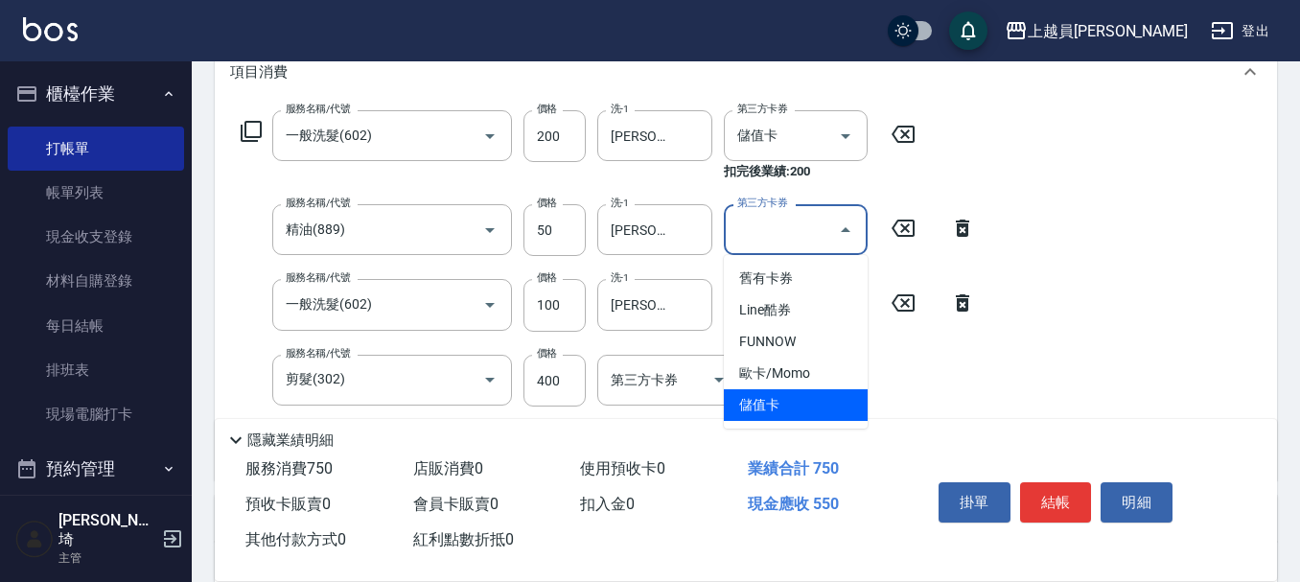
click at [810, 395] on span "儲值卡" at bounding box center [796, 405] width 144 height 32
type input "儲值卡"
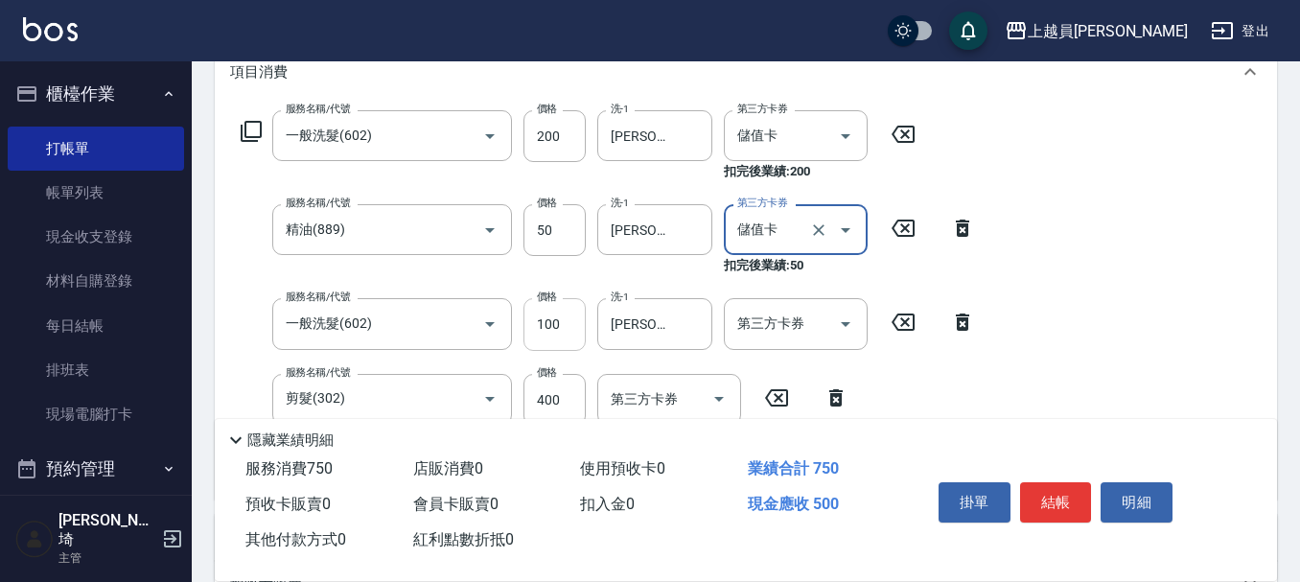
click at [566, 309] on input "100" at bounding box center [554, 324] width 62 height 52
click at [563, 229] on input "50" at bounding box center [554, 230] width 62 height 52
type input "51"
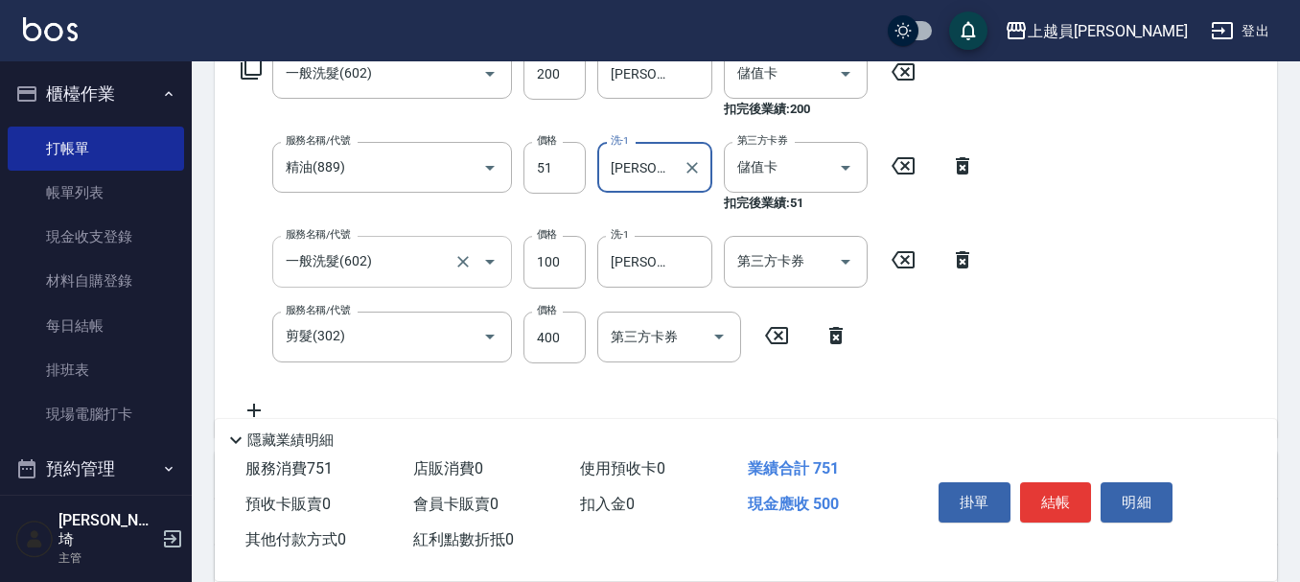
scroll to position [369, 0]
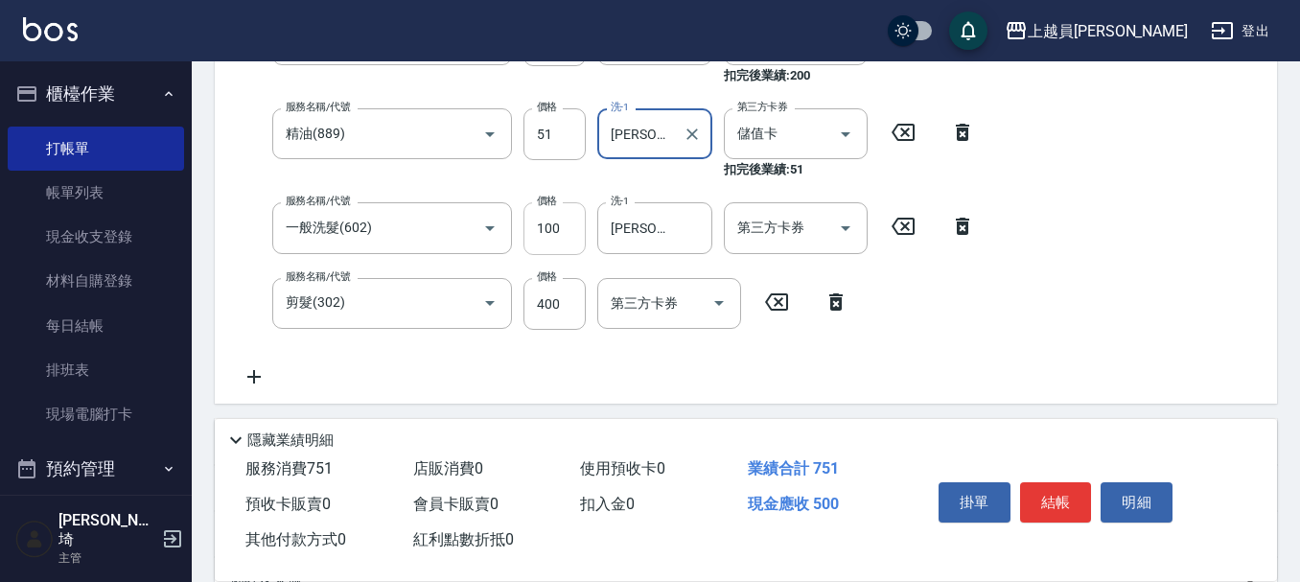
click at [546, 215] on input "100" at bounding box center [554, 228] width 62 height 52
click at [548, 215] on input "100" at bounding box center [554, 228] width 62 height 52
type input "99"
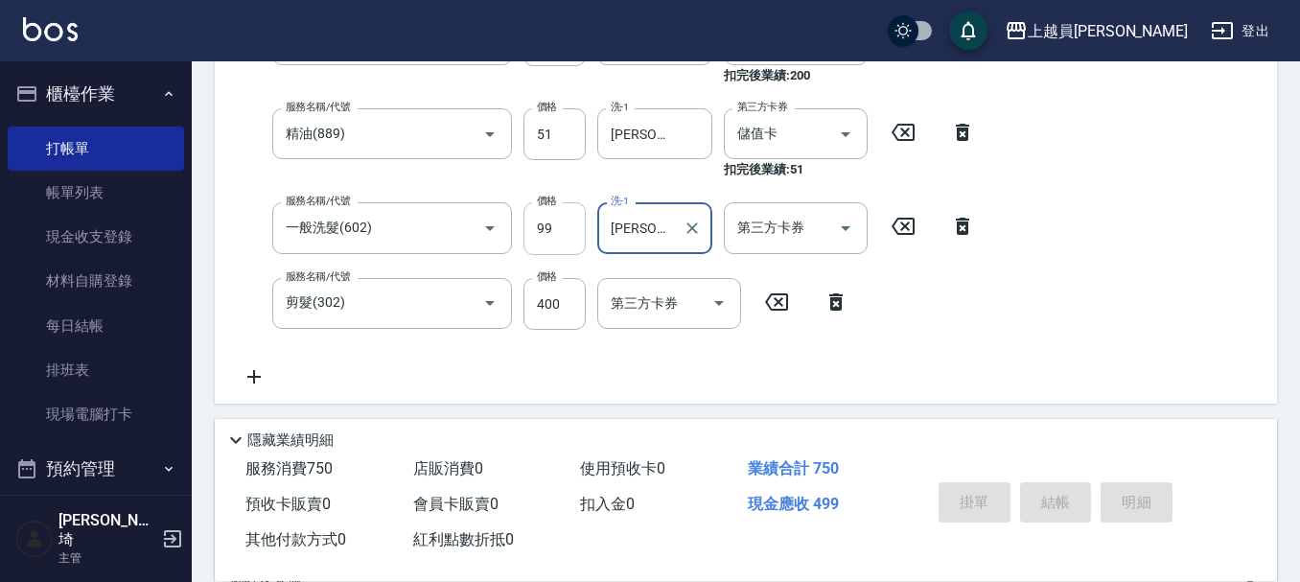
type input "[DATE] 19:23"
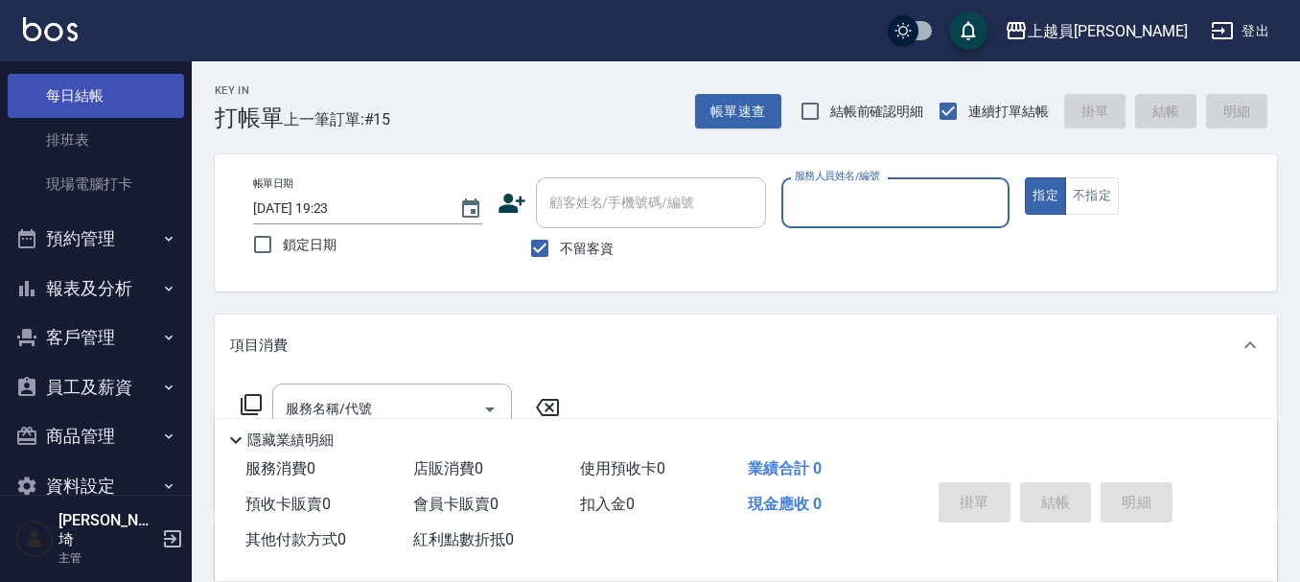
scroll to position [251, 0]
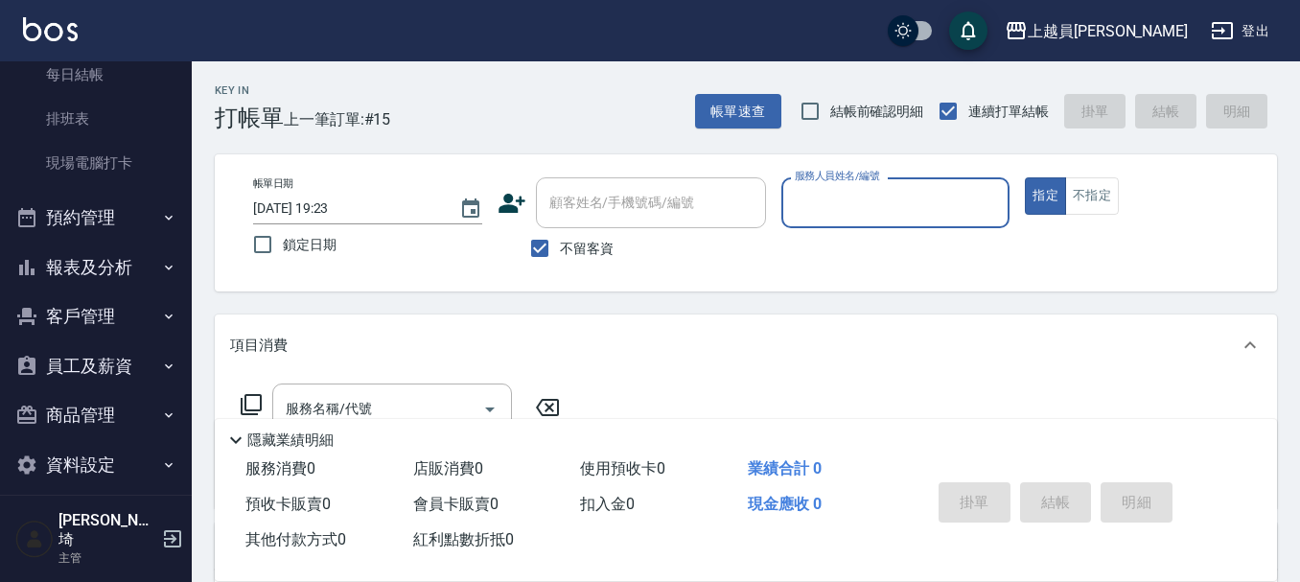
click at [112, 269] on button "報表及分析" at bounding box center [96, 267] width 176 height 50
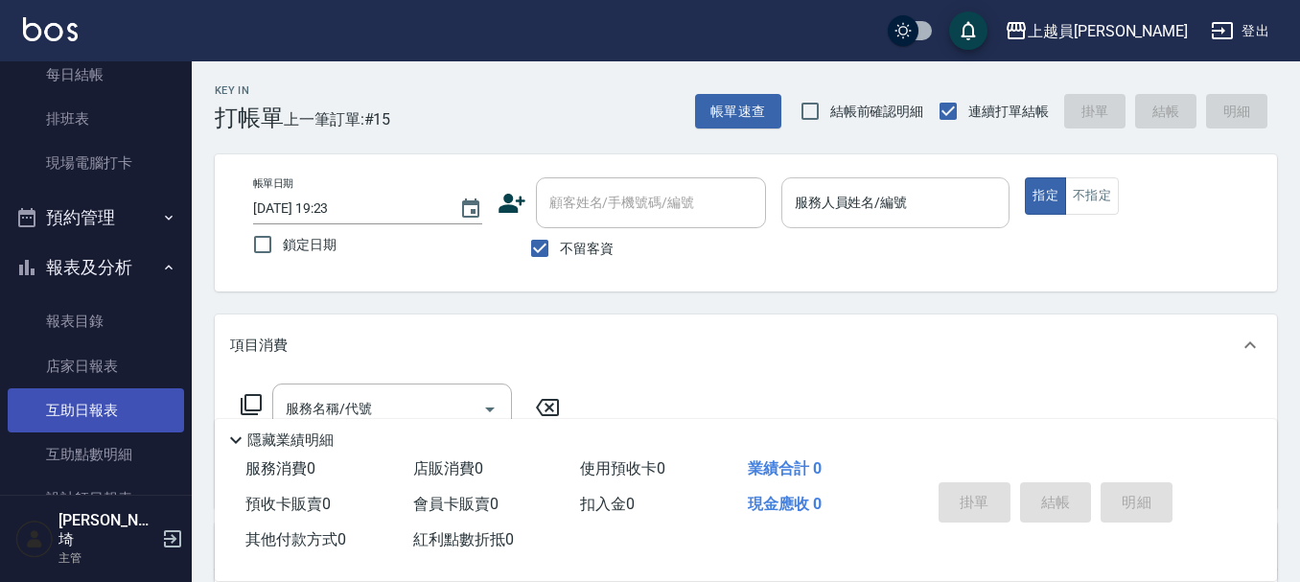
click at [107, 412] on link "互助日報表" at bounding box center [96, 410] width 176 height 44
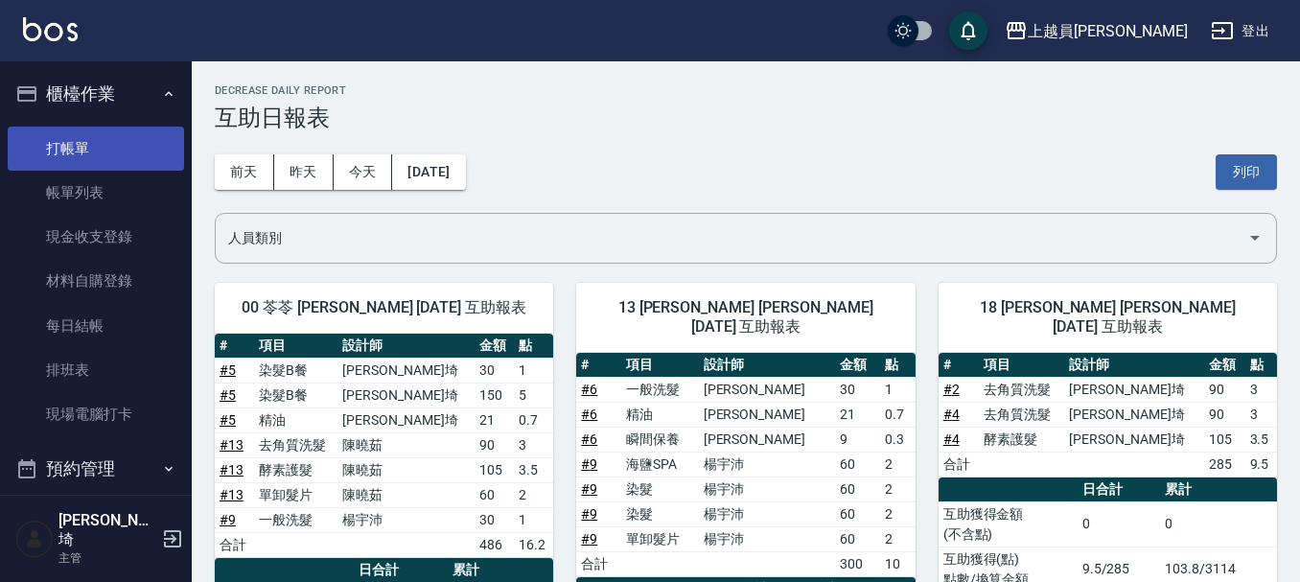
click at [115, 136] on link "打帳單" at bounding box center [96, 149] width 176 height 44
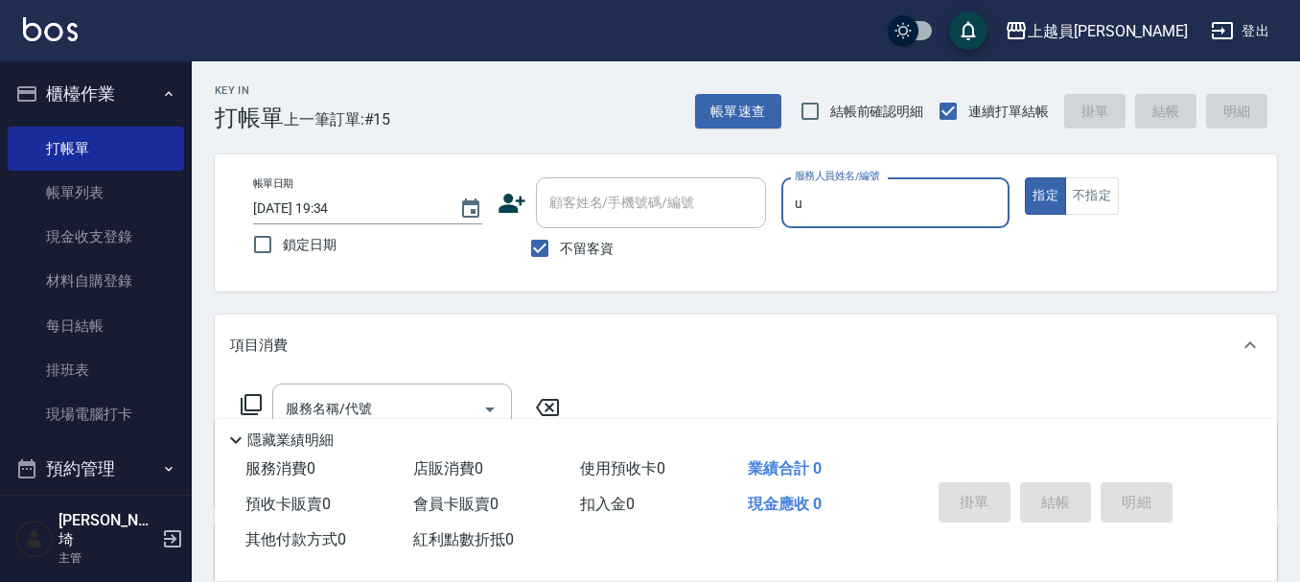
type input "Uni-U"
type button "true"
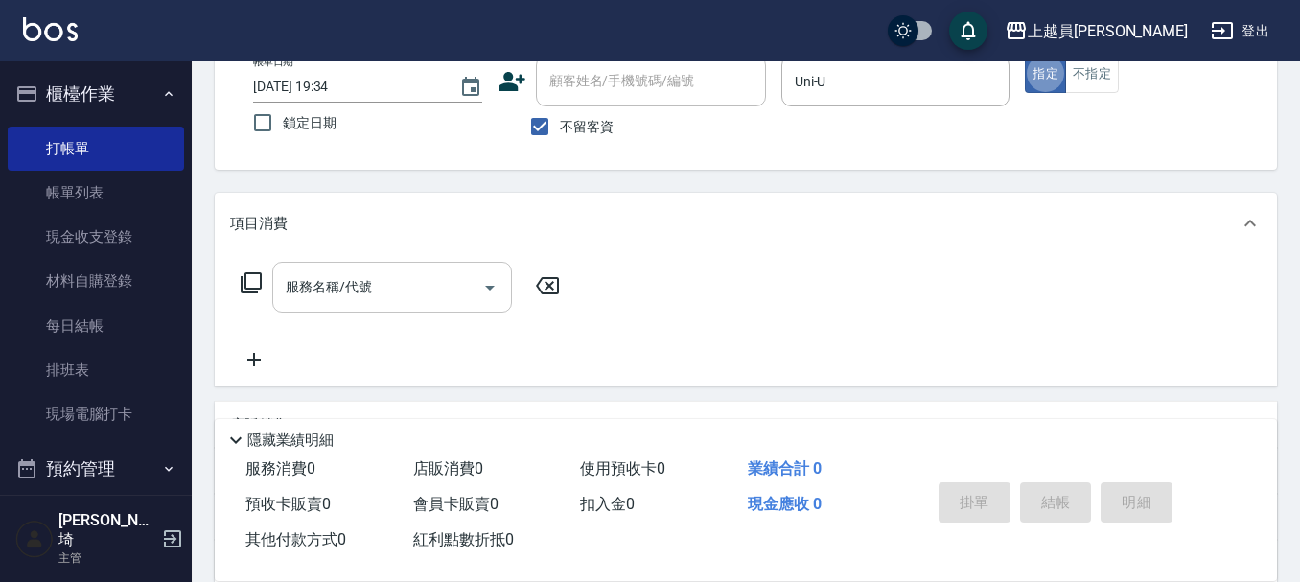
scroll to position [192, 0]
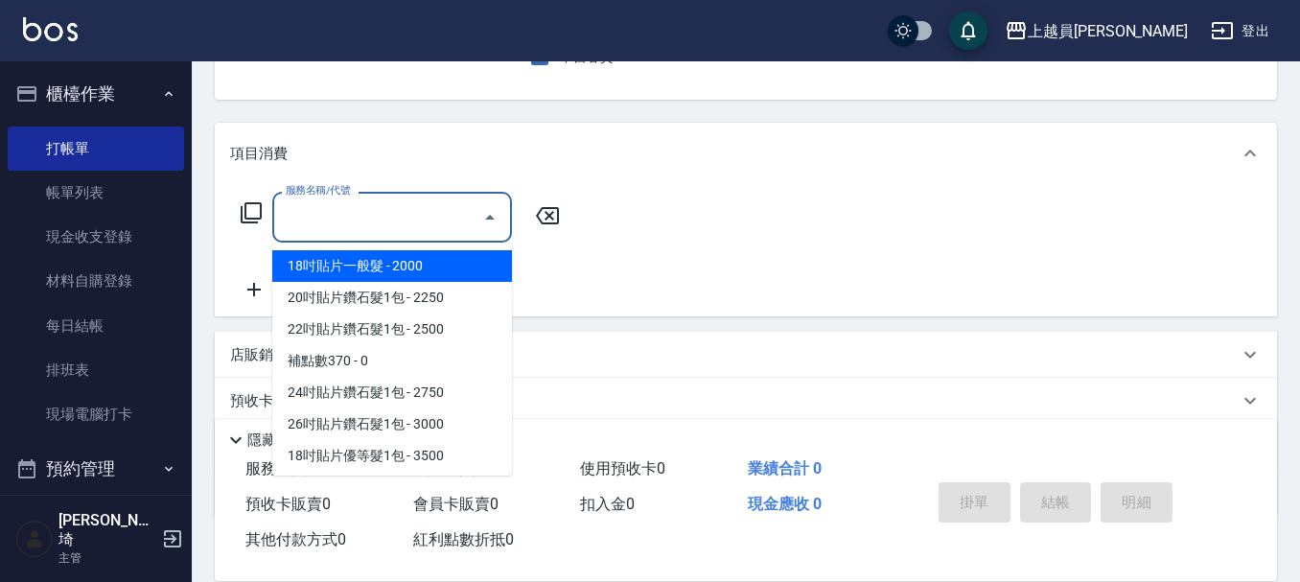
drag, startPoint x: 349, startPoint y: 211, endPoint x: 1308, endPoint y: 451, distance: 989.1
click at [350, 211] on div "服務名稱/代號 服務名稱/代號" at bounding box center [392, 217] width 240 height 51
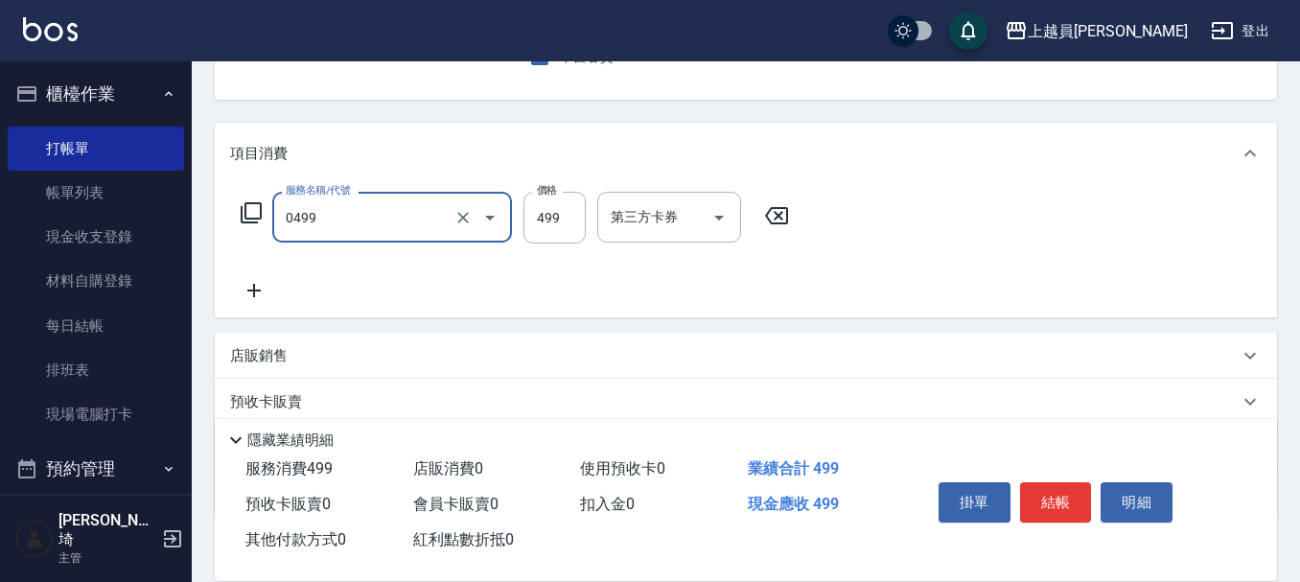
type input "去角質洗髮(0499)"
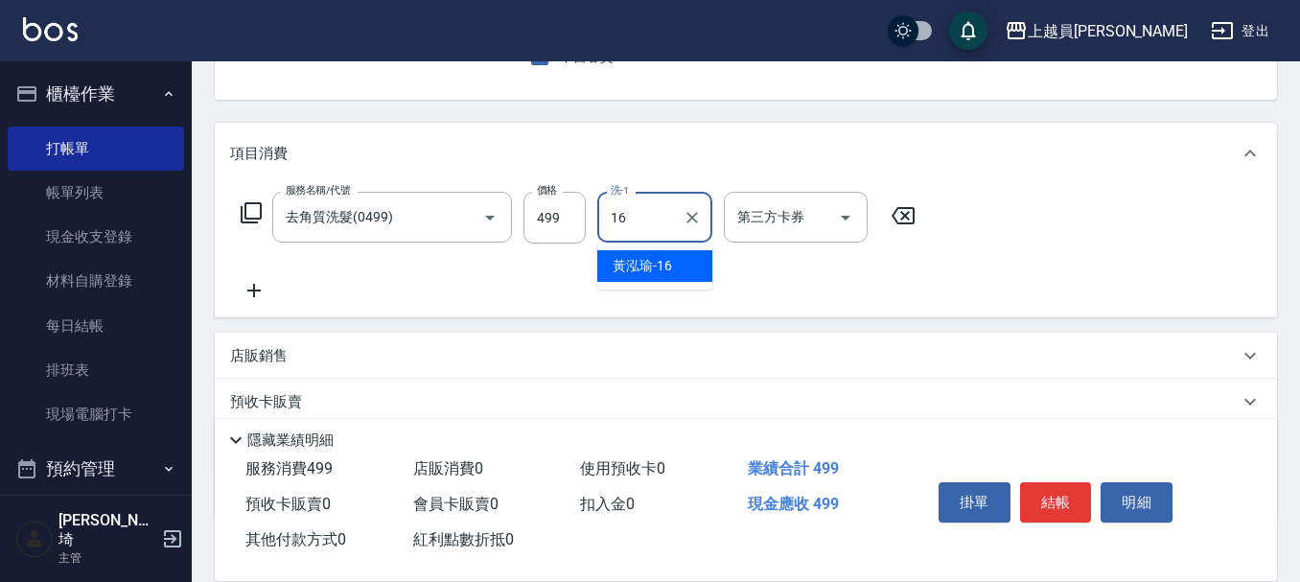
type input "[PERSON_NAME]-16"
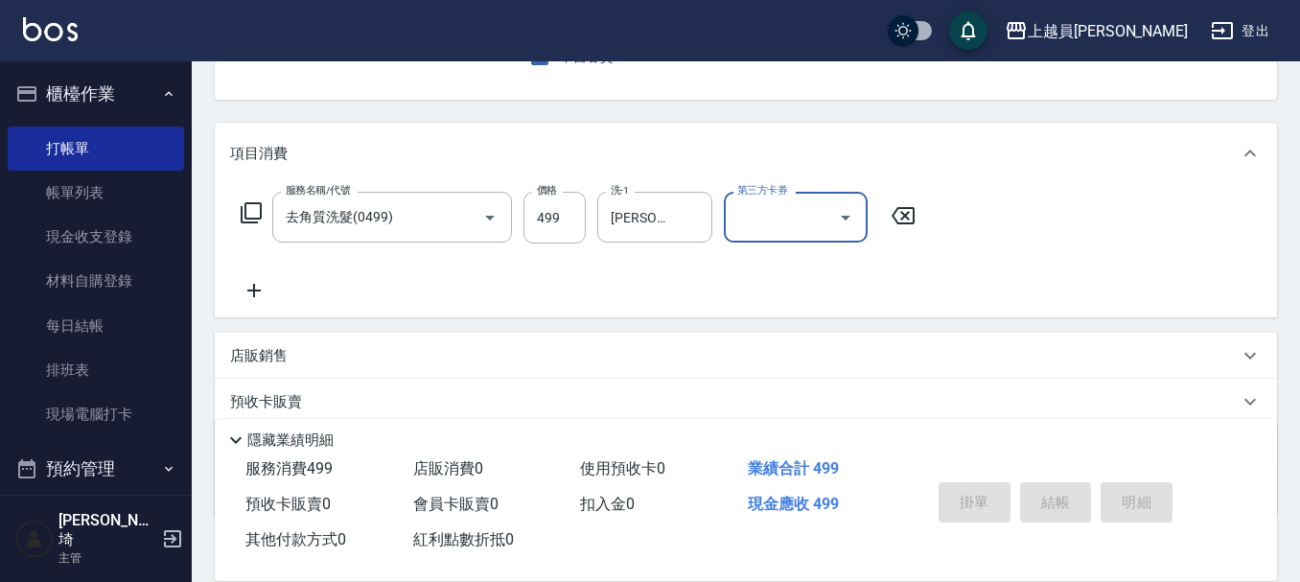
type input "[DATE] 19:52"
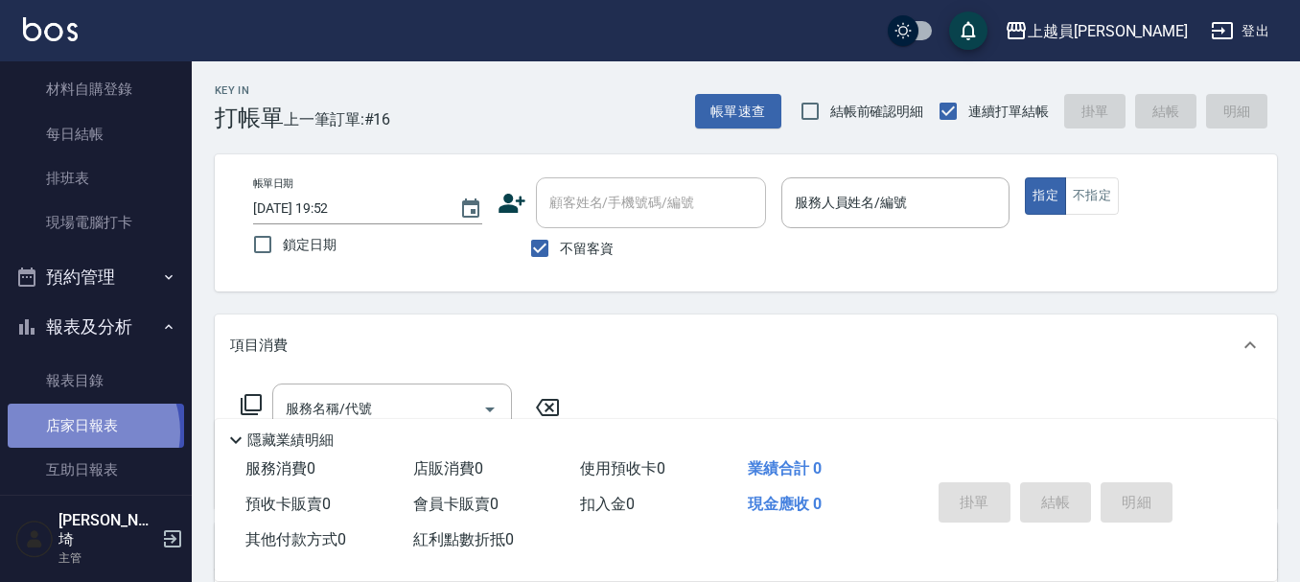
click at [81, 431] on link "店家日報表" at bounding box center [96, 425] width 176 height 44
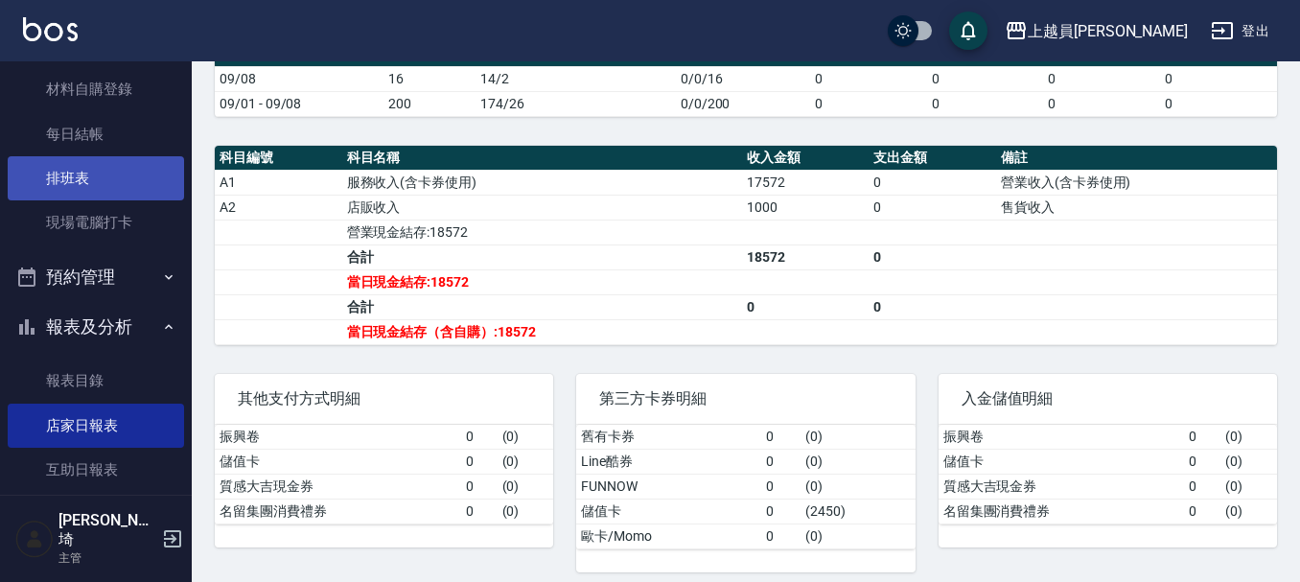
scroll to position [625, 0]
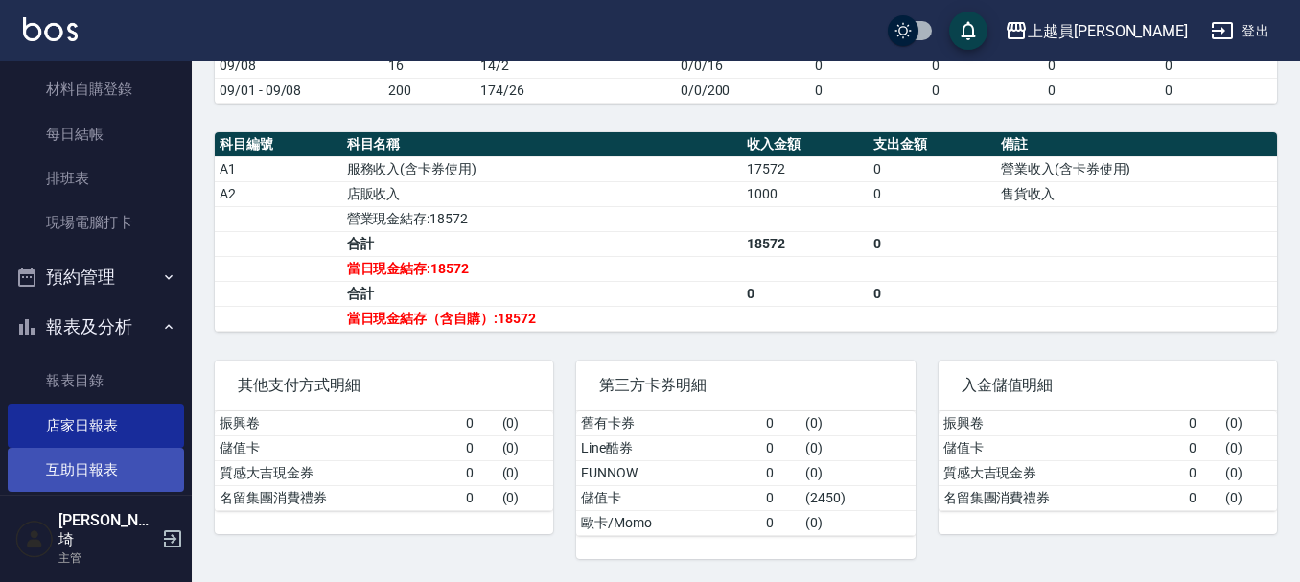
click at [100, 467] on link "互助日報表" at bounding box center [96, 470] width 176 height 44
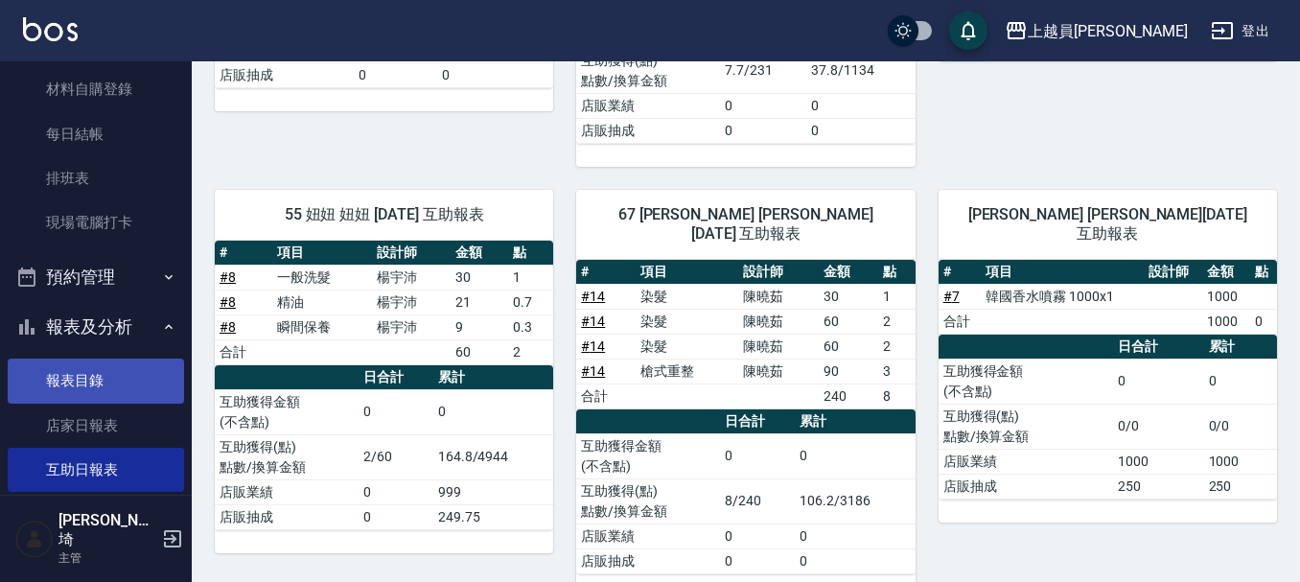
scroll to position [479, 0]
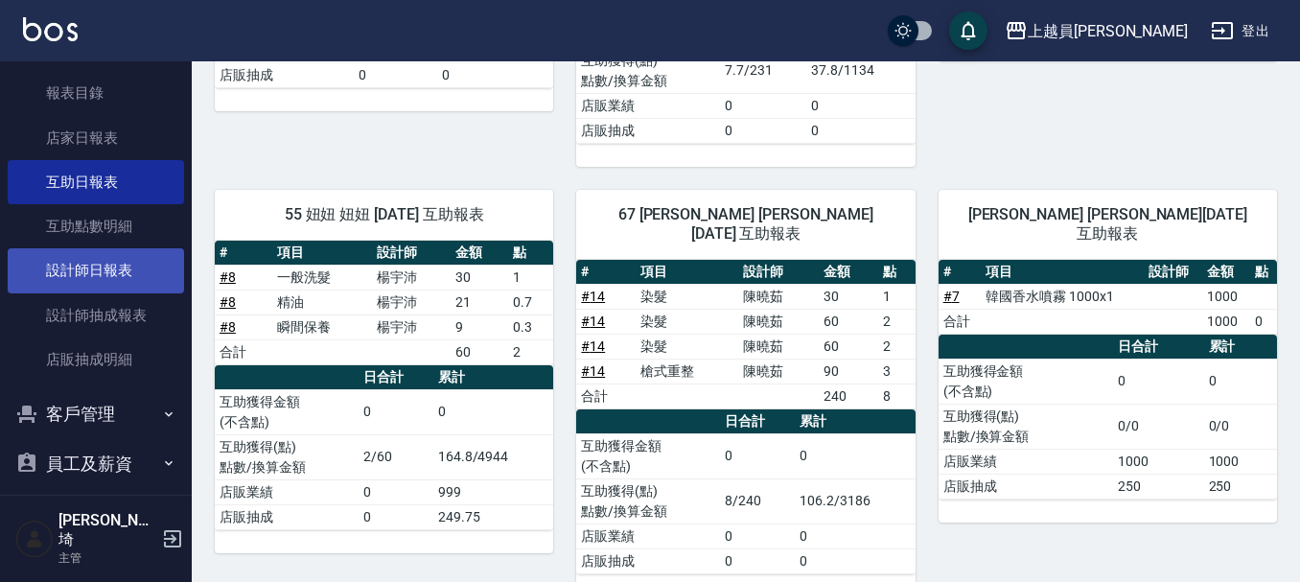
click at [112, 269] on link "設計師日報表" at bounding box center [96, 270] width 176 height 44
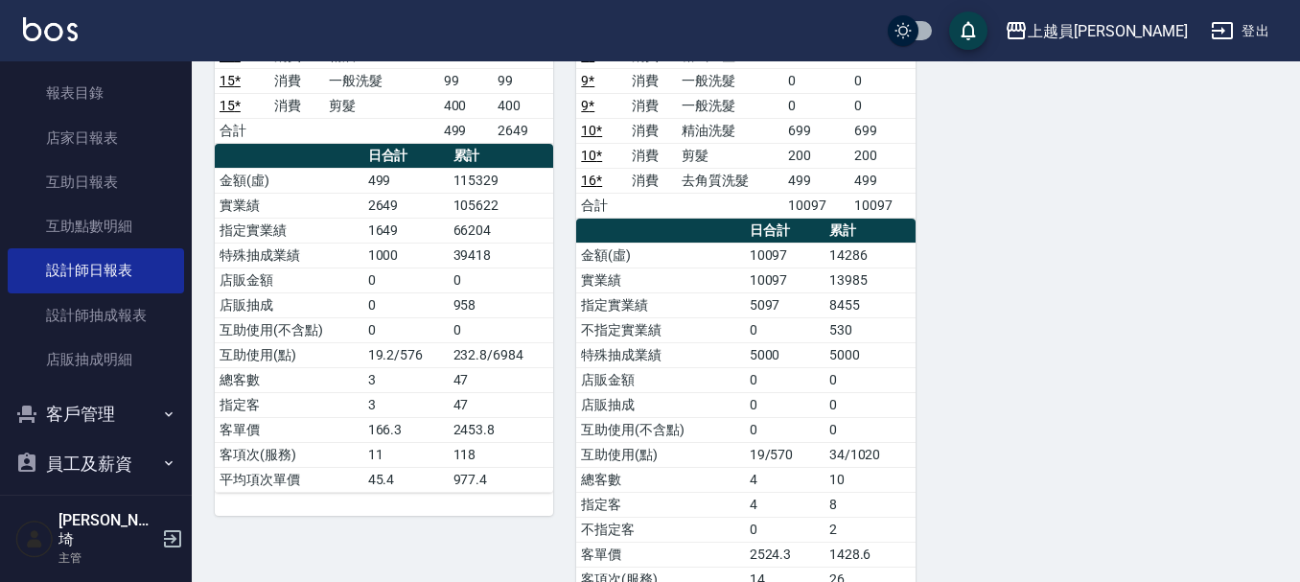
scroll to position [1246, 0]
